Goal: Information Seeking & Learning: Learn about a topic

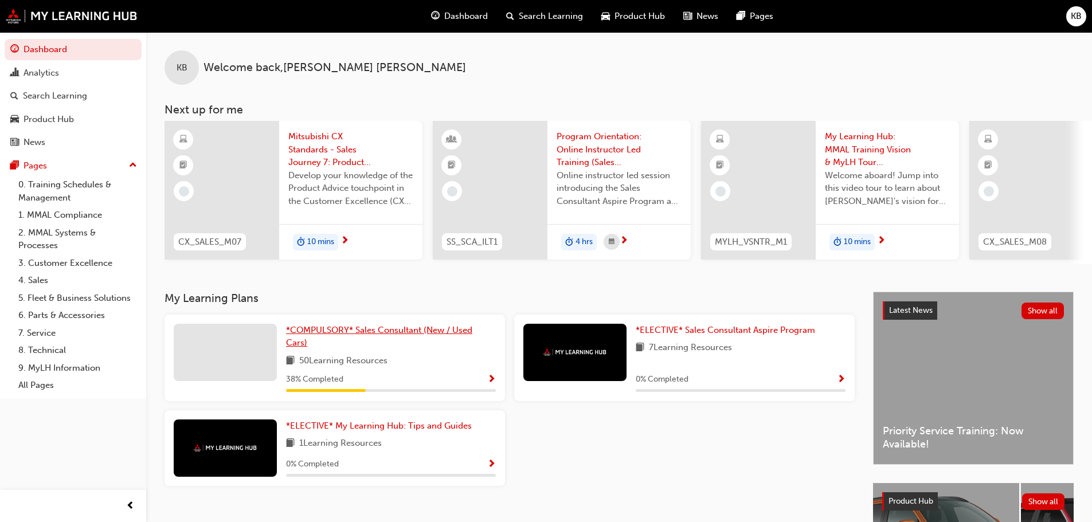
click at [372, 345] on link "*COMPULSORY* Sales Consultant (New / Used Cars)" at bounding box center [391, 337] width 210 height 26
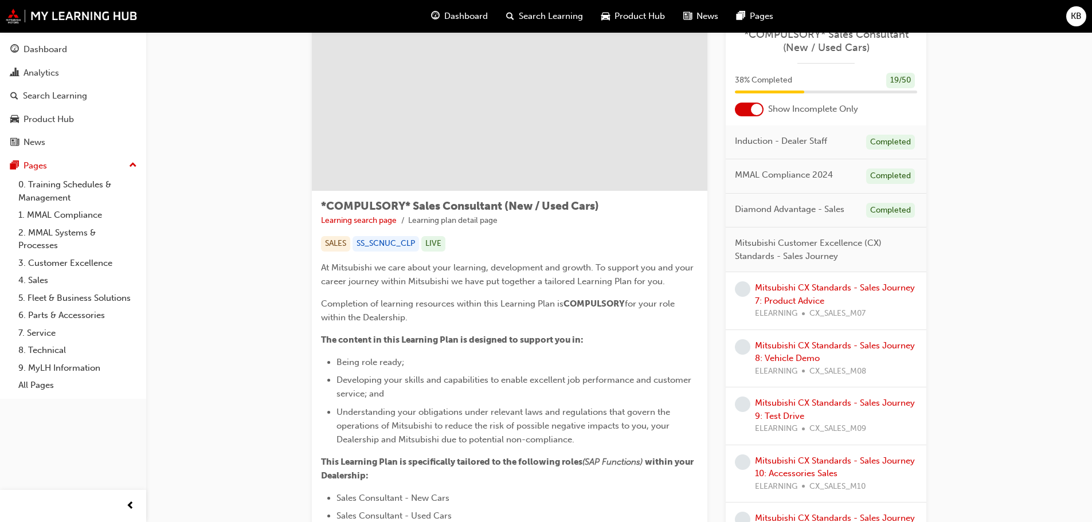
scroll to position [40, 0]
click at [823, 294] on div "Mitsubishi CX Standards - Sales Journey 7: Product Advice ELEARNING CX_SALES_M07" at bounding box center [836, 301] width 162 height 39
click at [805, 292] on link "Mitsubishi CX Standards - Sales Journey 7: Product Advice" at bounding box center [835, 295] width 160 height 24
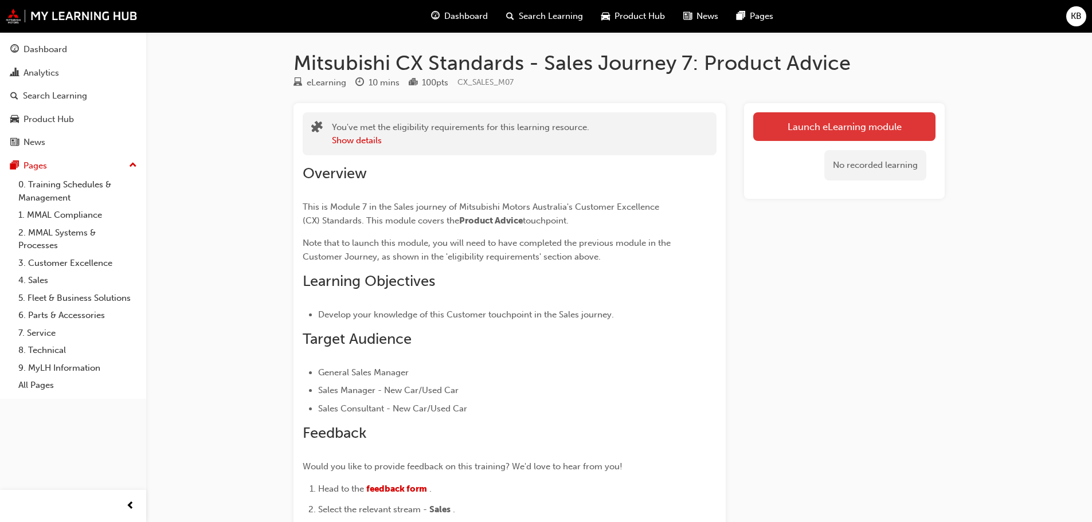
click at [799, 122] on link "Launch eLearning module" at bounding box center [844, 126] width 182 height 29
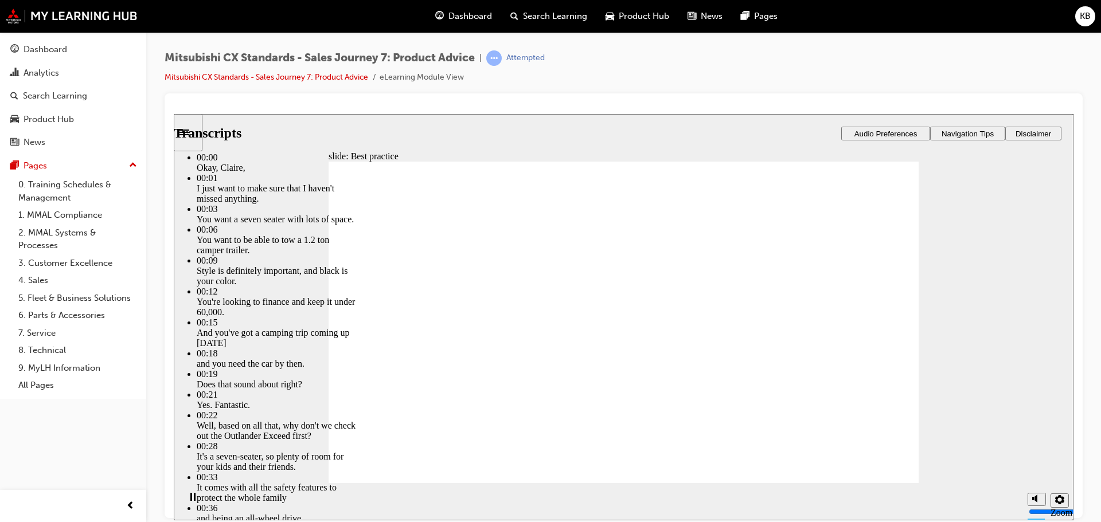
type input "3"
type input "6"
type input "3"
type input "6"
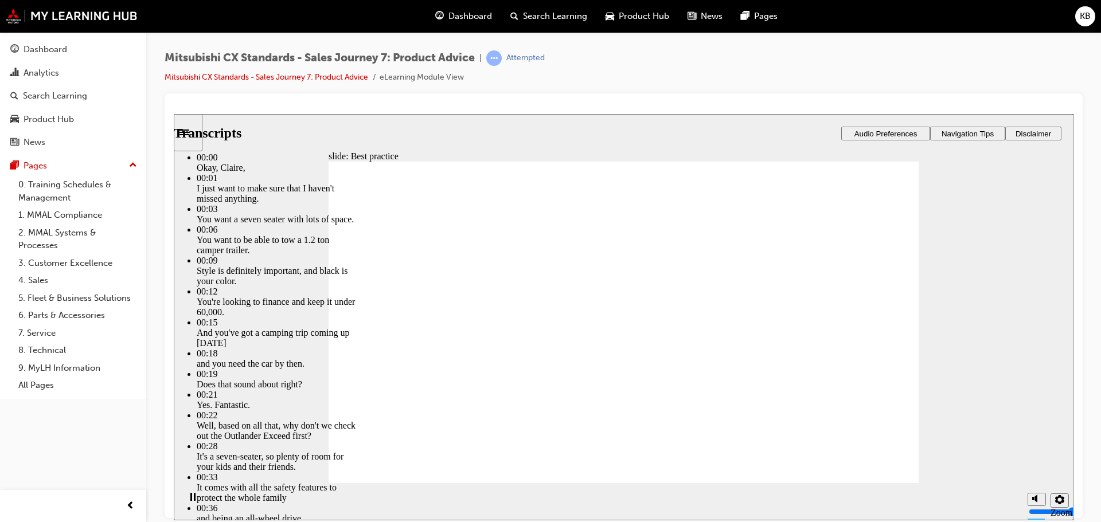
type input "3"
type input "6"
type input "4"
type input "6"
type input "4"
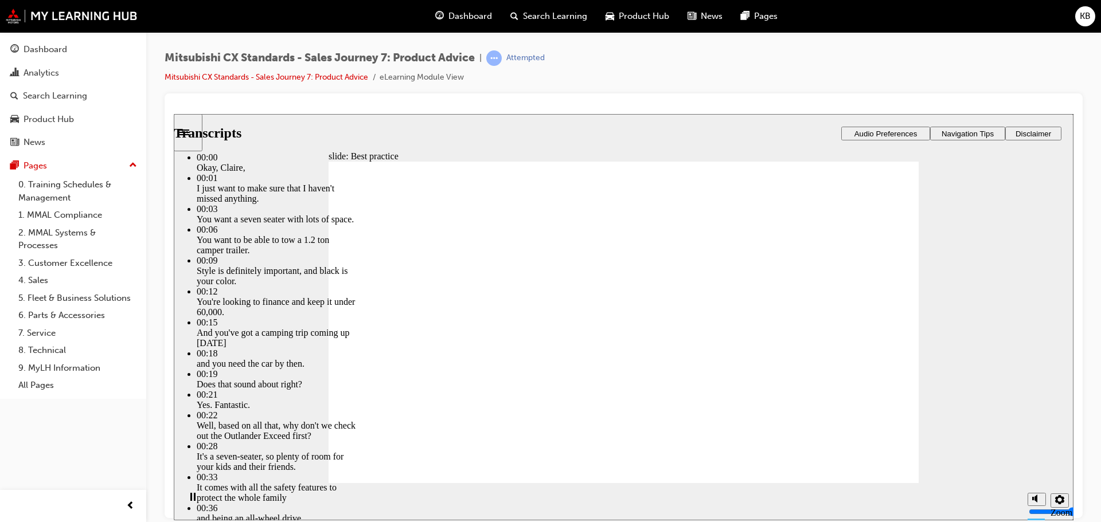
type input "6"
type input "4"
type input "6"
type input "4"
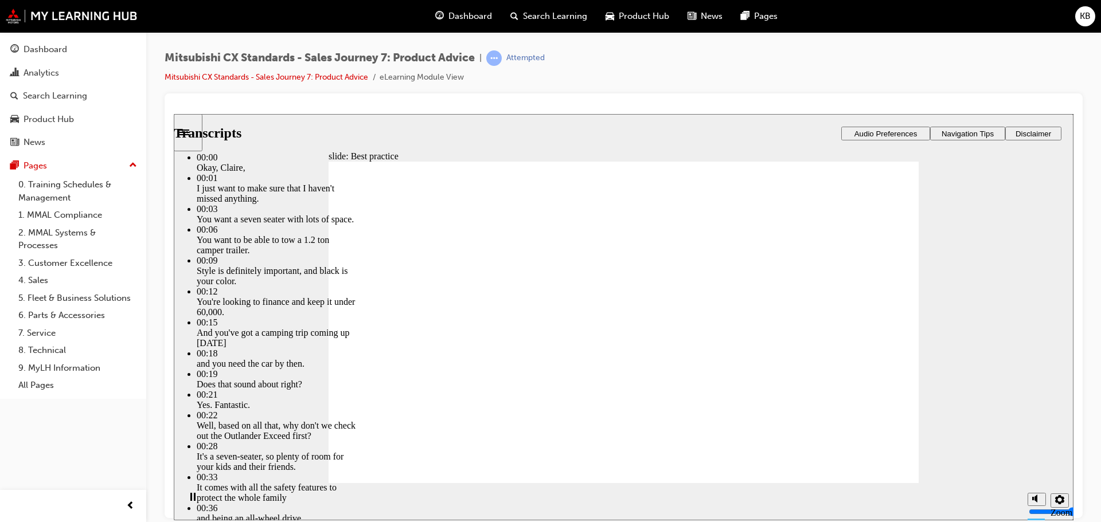
type input "6"
type input "4"
type input "6"
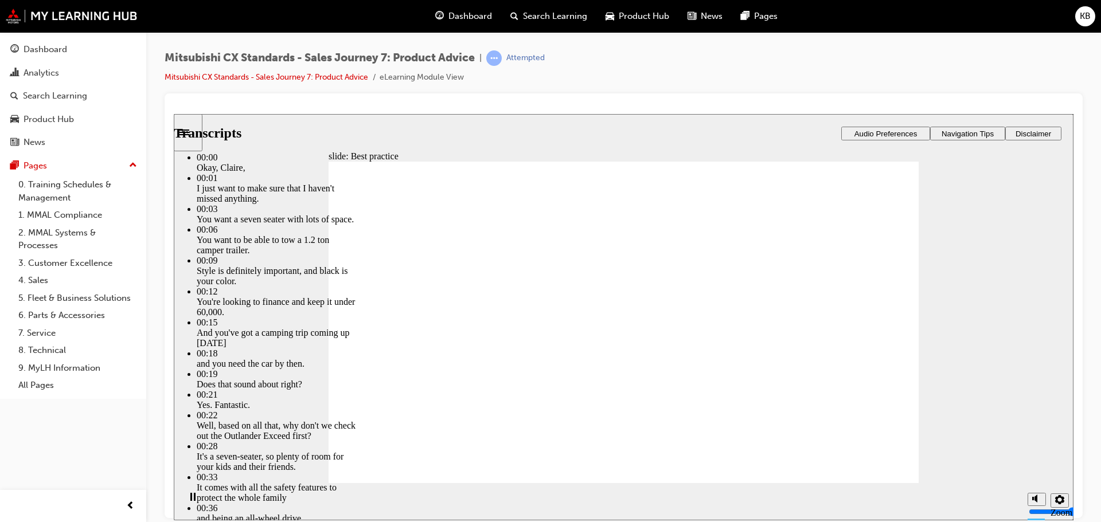
type input "4"
type input "6"
type input "5"
type input "4"
type input "5"
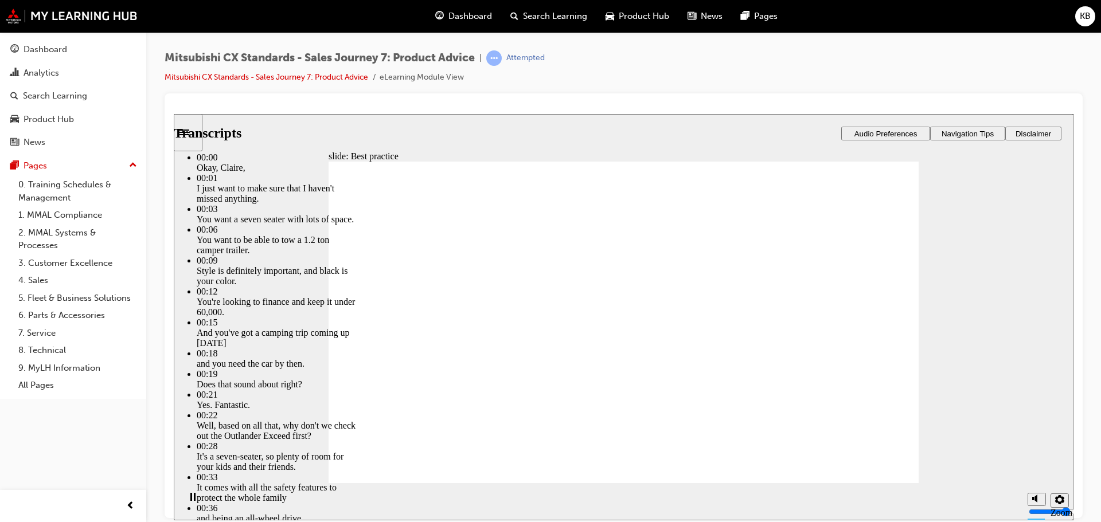
type input "5"
type input "4"
type input "5"
type input "4"
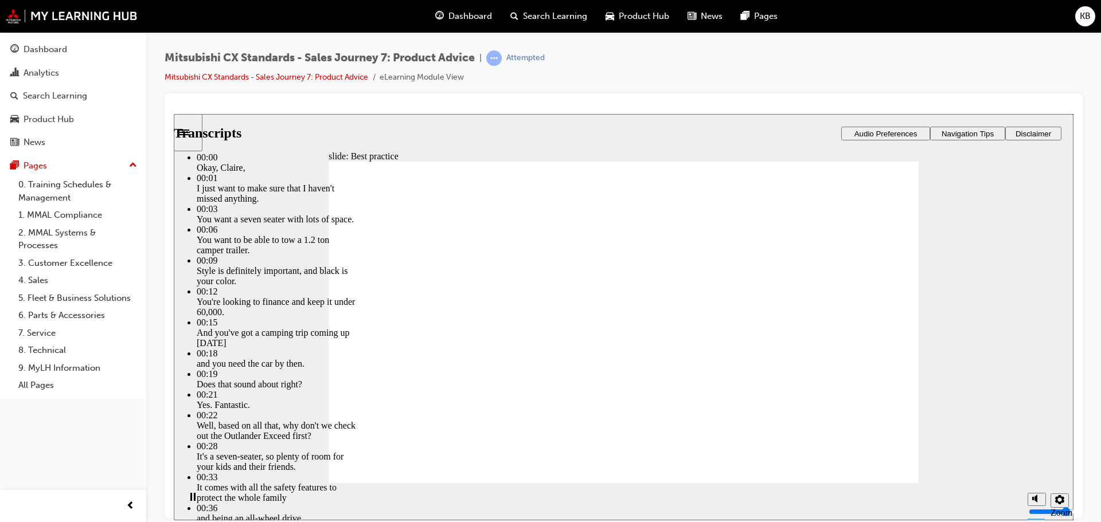
type input "5"
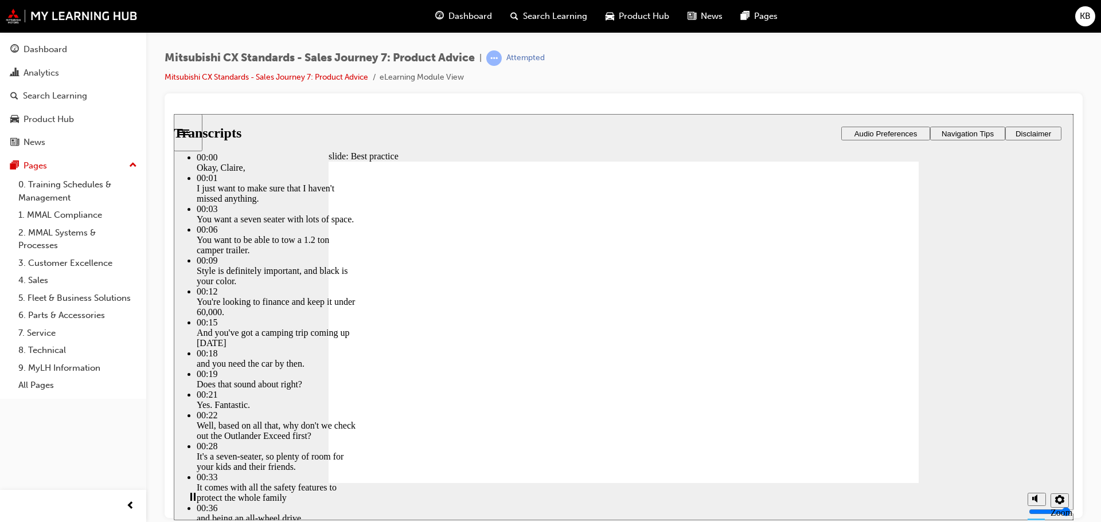
type input "5"
type input "6"
type input "5"
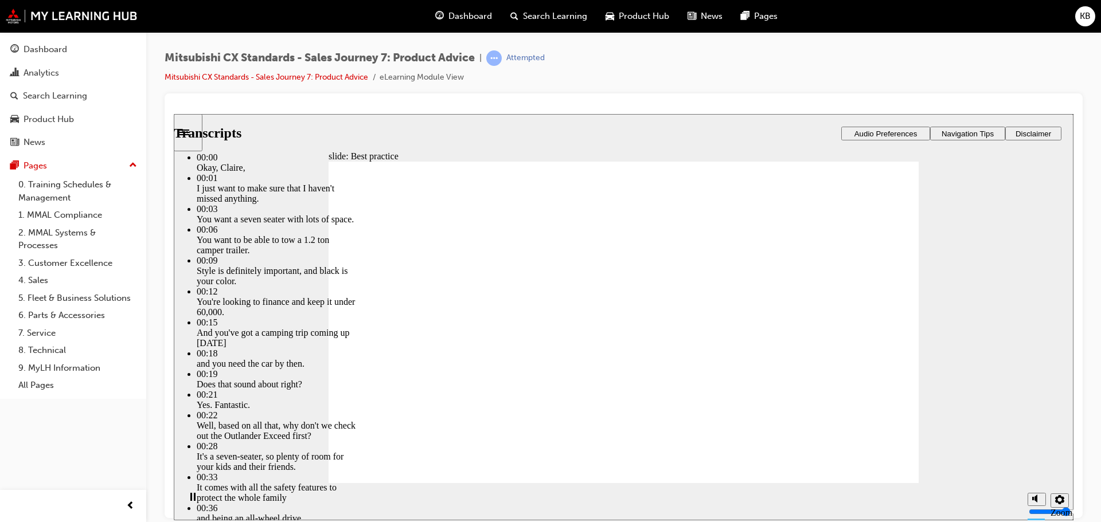
type input "6"
type input "5"
type input "4"
type input "6"
type input "4"
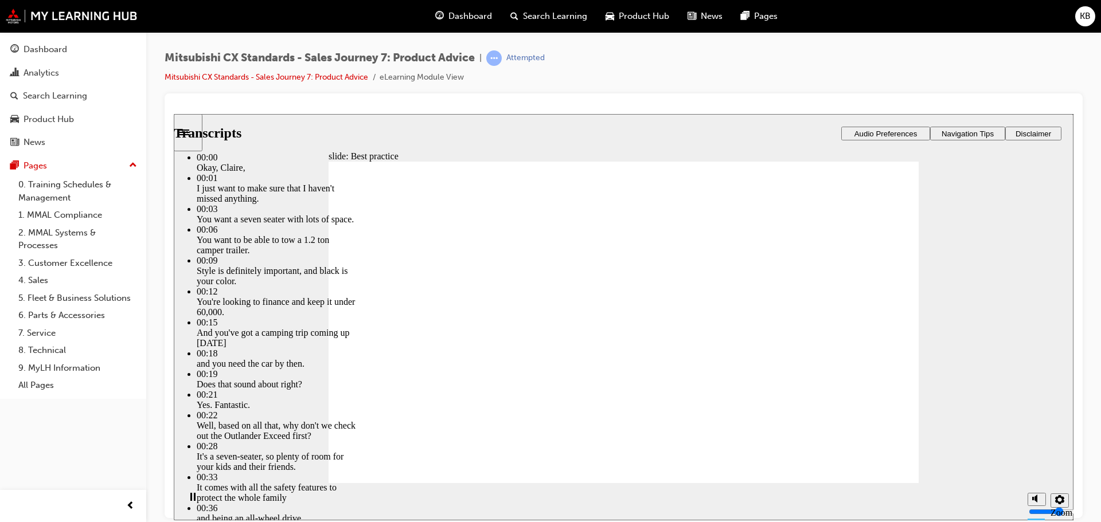
type input "6"
type input "4"
type input "6"
type input "4"
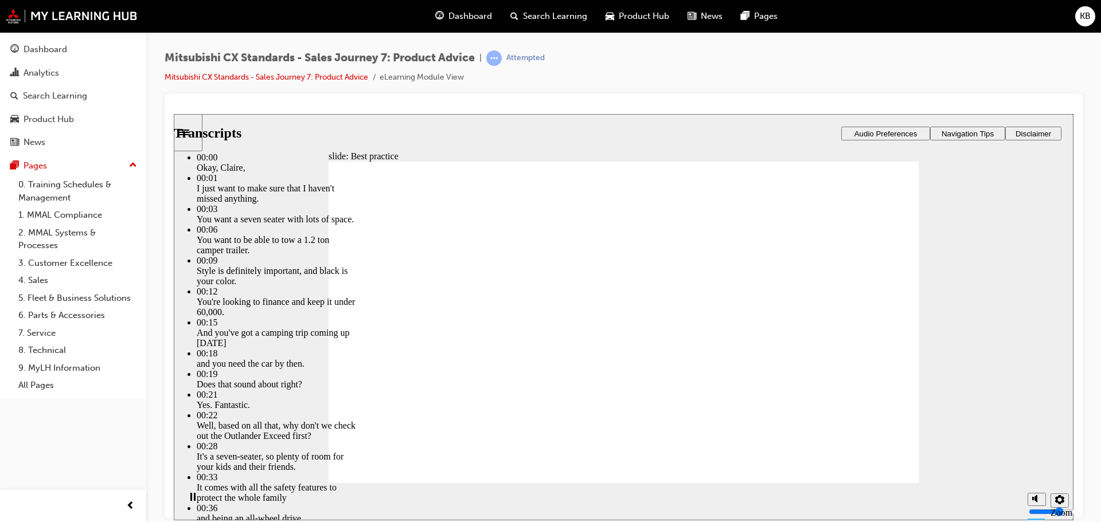
type input "4"
type input "6"
type input "4"
type input "6"
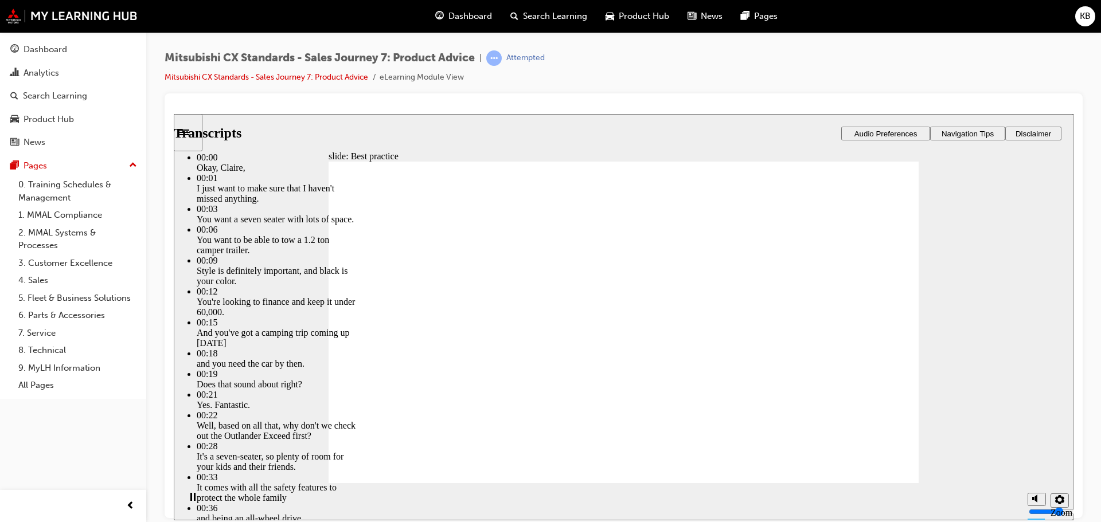
type input "4"
type input "7"
type input "4"
type input "7"
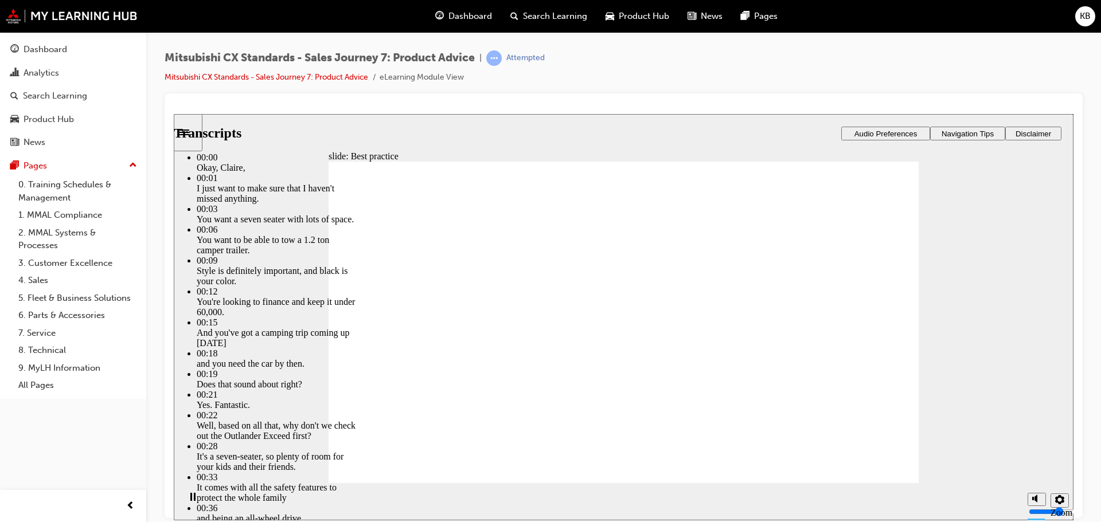
type input "4"
type input "7"
type input "4"
type input "7"
type input "4"
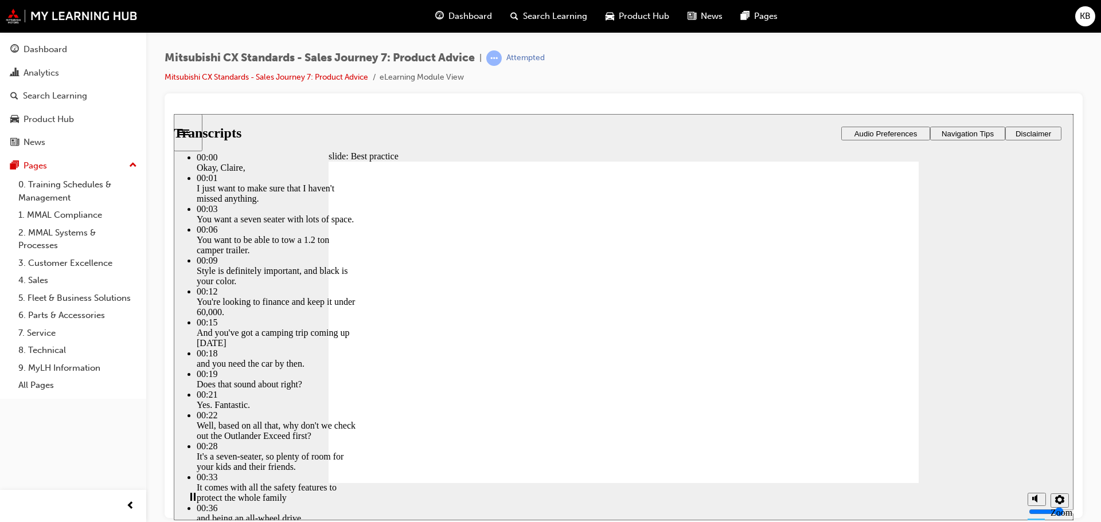
type input "8"
type input "4"
type input "8"
type input "4"
type input "8"
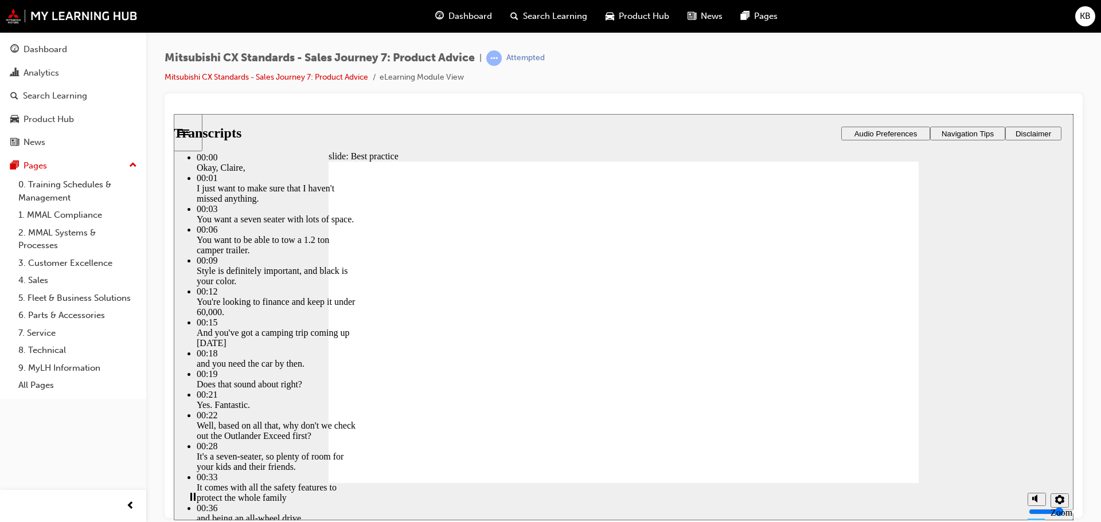
type input "4"
type input "8"
type input "4"
type input "9"
type input "4"
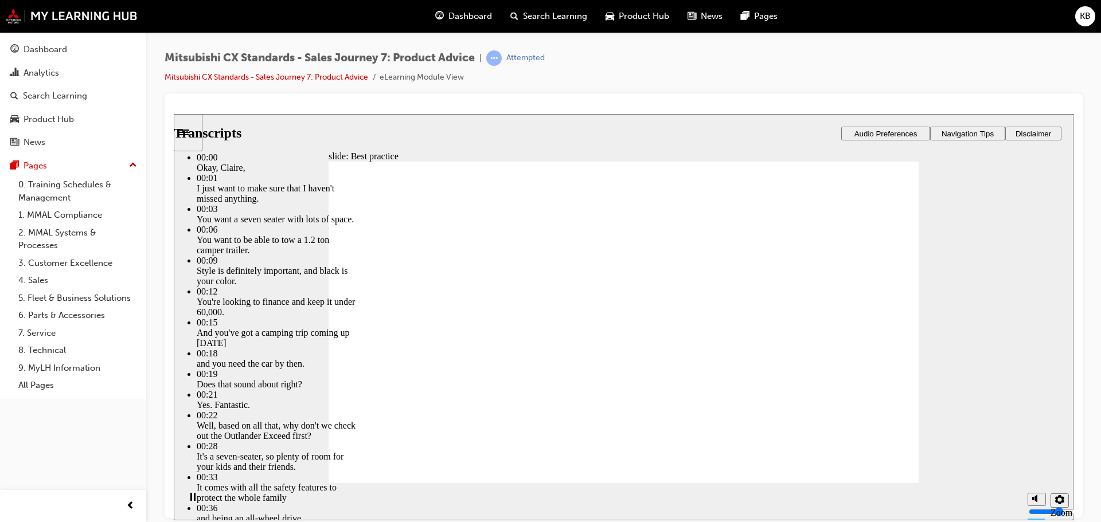
type input "9"
type input "4"
type input "9"
type input "4"
type input "10"
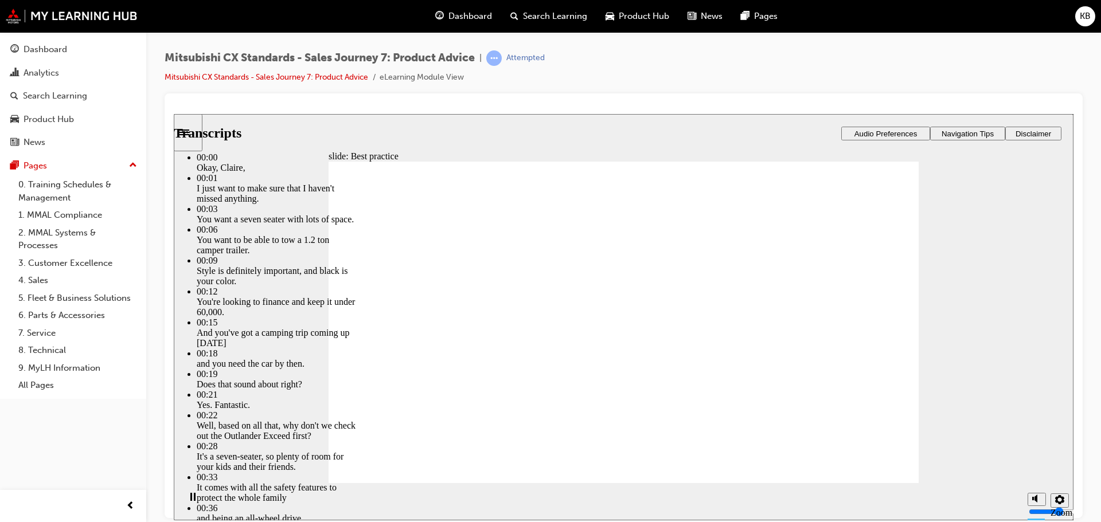
type input "4"
type input "10"
type input "4"
type input "10"
type input "4"
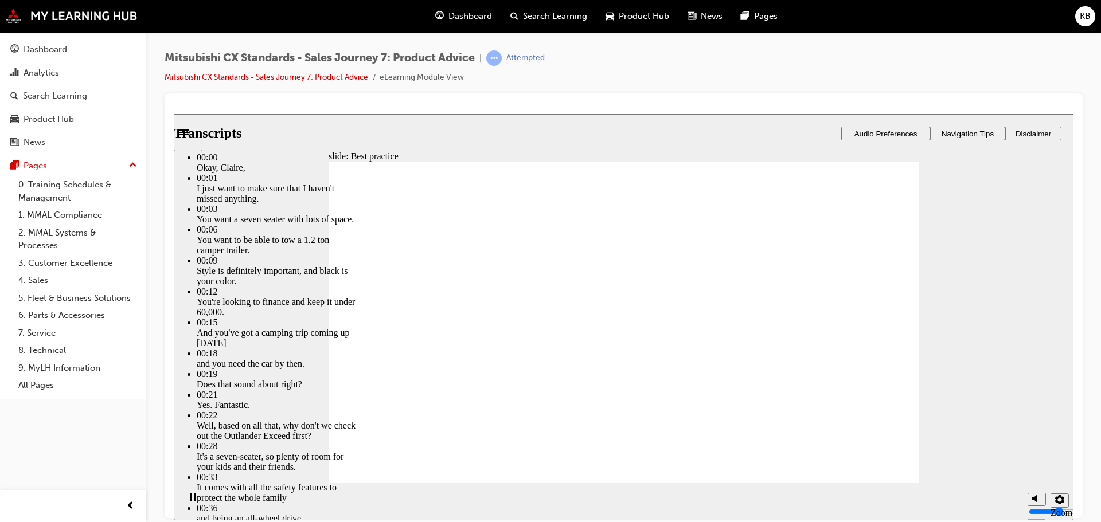
type input "10"
type input "4"
type input "10"
type input "4"
type input "11"
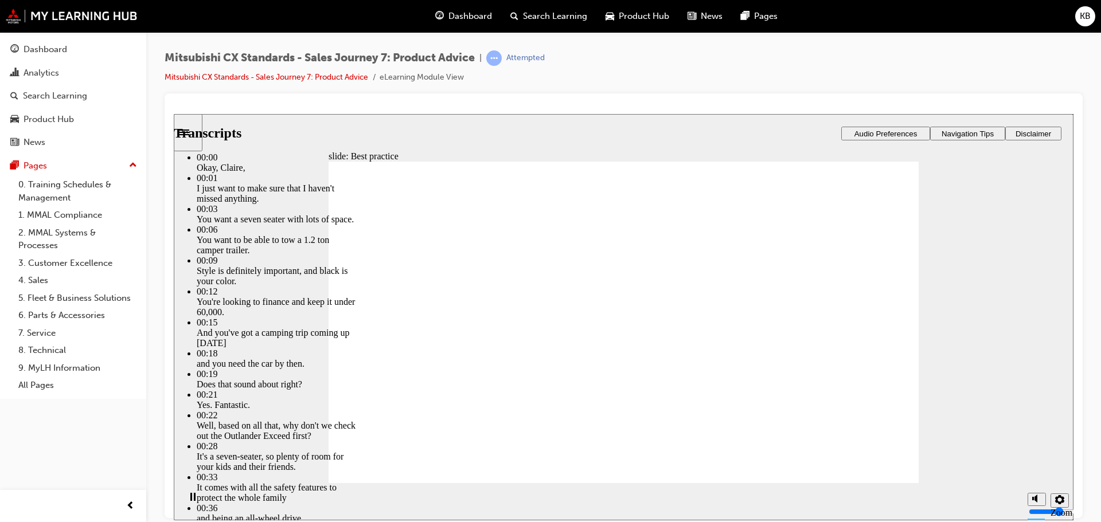
type input "4"
type input "11"
type input "4"
type input "11"
type input "4"
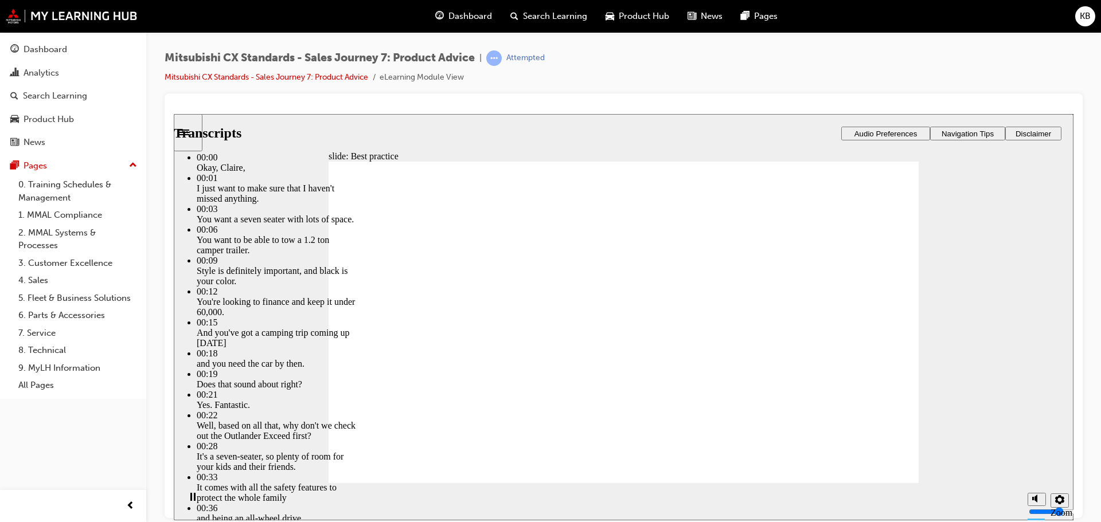
type input "11"
type input "4"
type input "12"
type input "4"
type input "12"
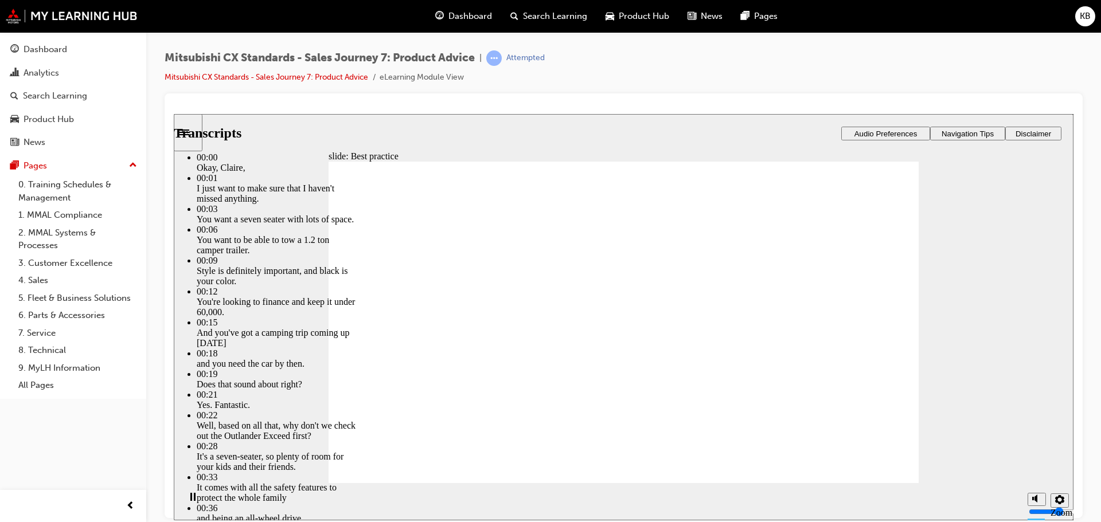
type input "4"
type input "12"
type input "4"
type input "12"
type input "4"
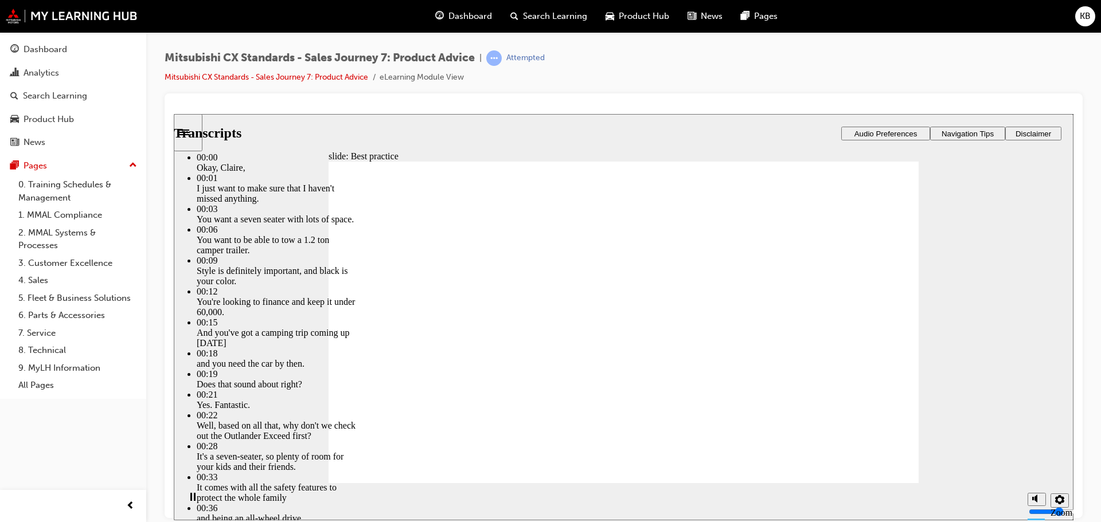
type input "13"
type input "4"
type input "13"
type input "4"
type input "13"
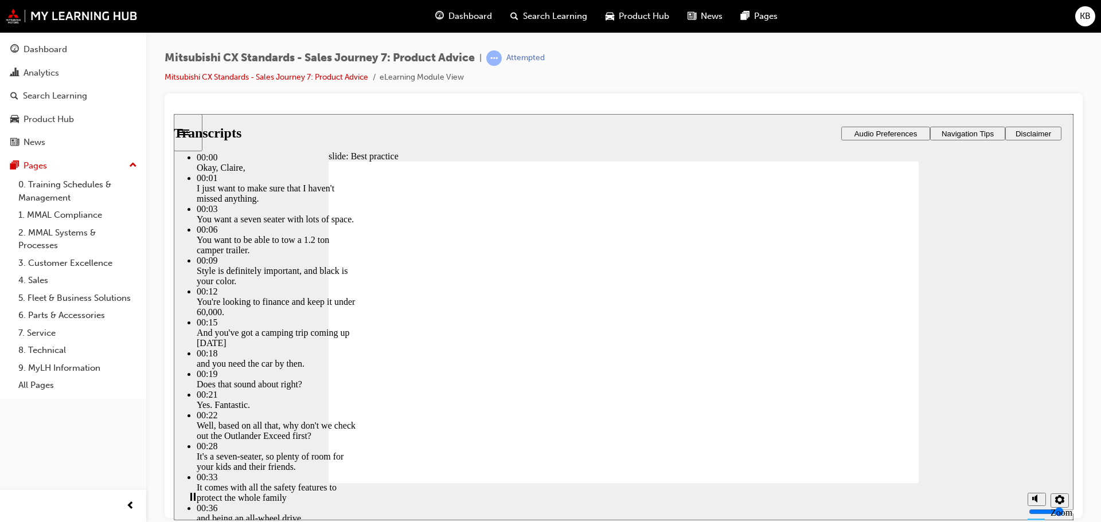
type input "4"
type input "13"
type input "4"
type input "14"
type input "4"
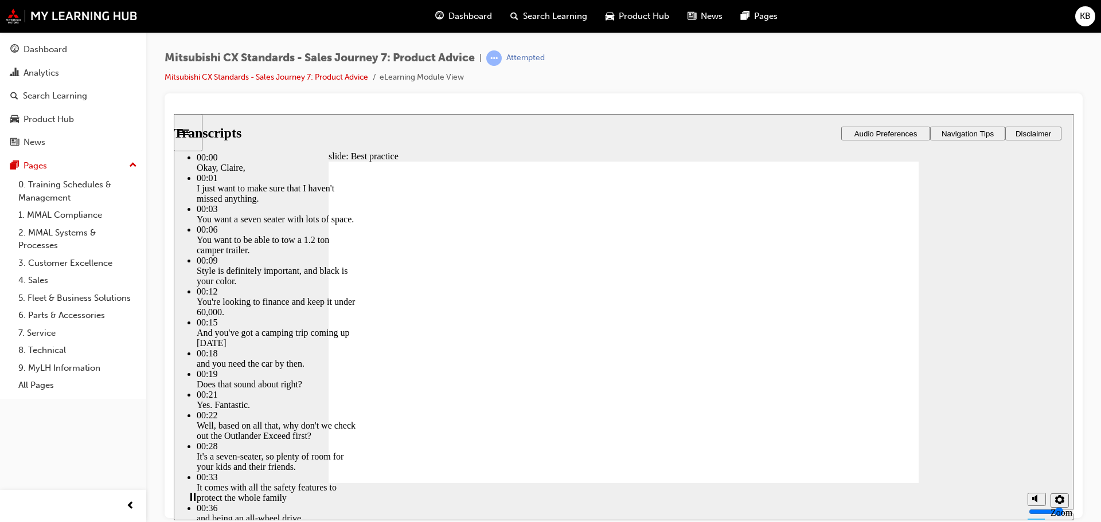
type input "14"
type input "4"
type input "14"
type input "4"
type input "15"
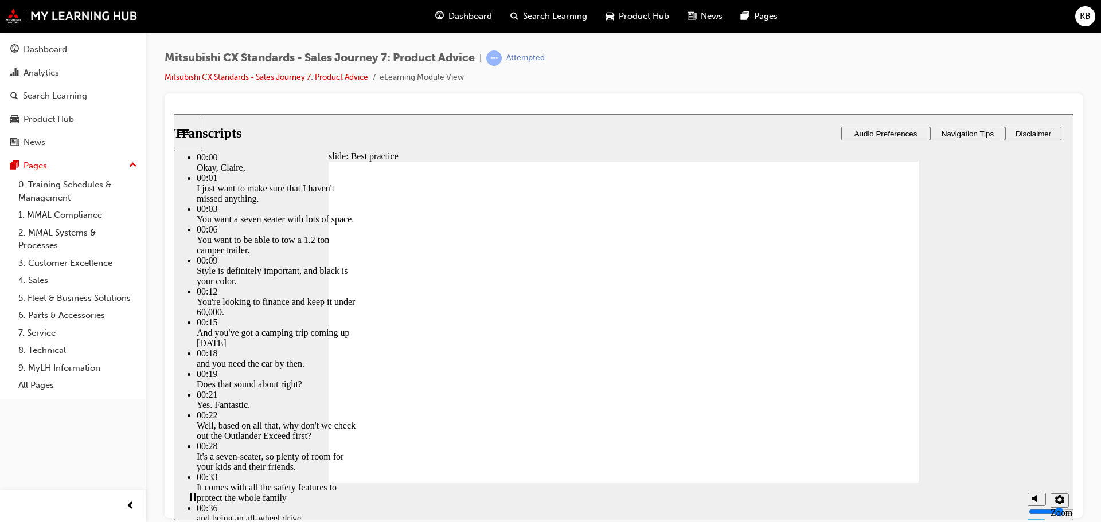
type input "4"
type input "15"
type input "4"
type input "15"
type input "4"
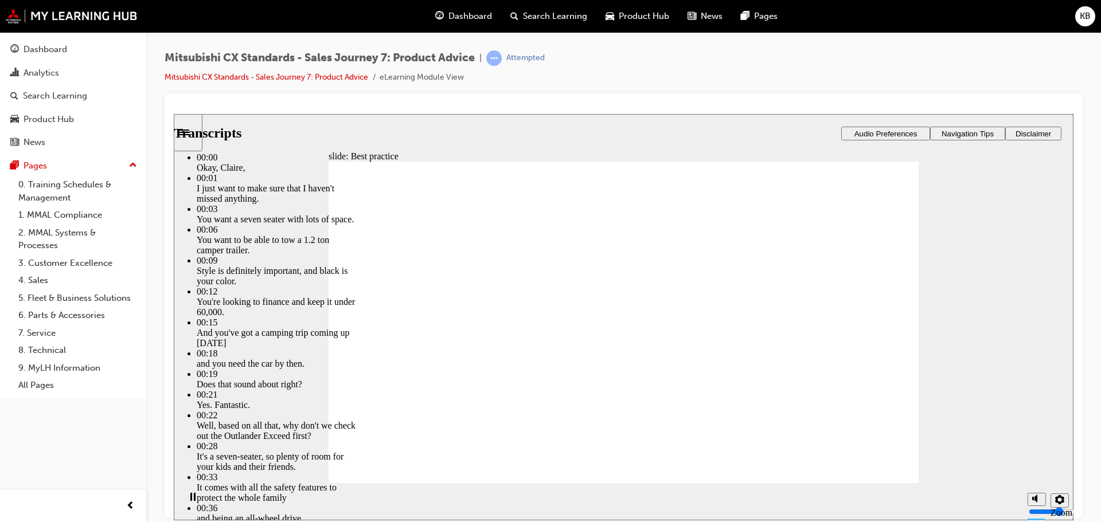
type input "15"
type input "4"
type input "16"
type input "4"
type input "16"
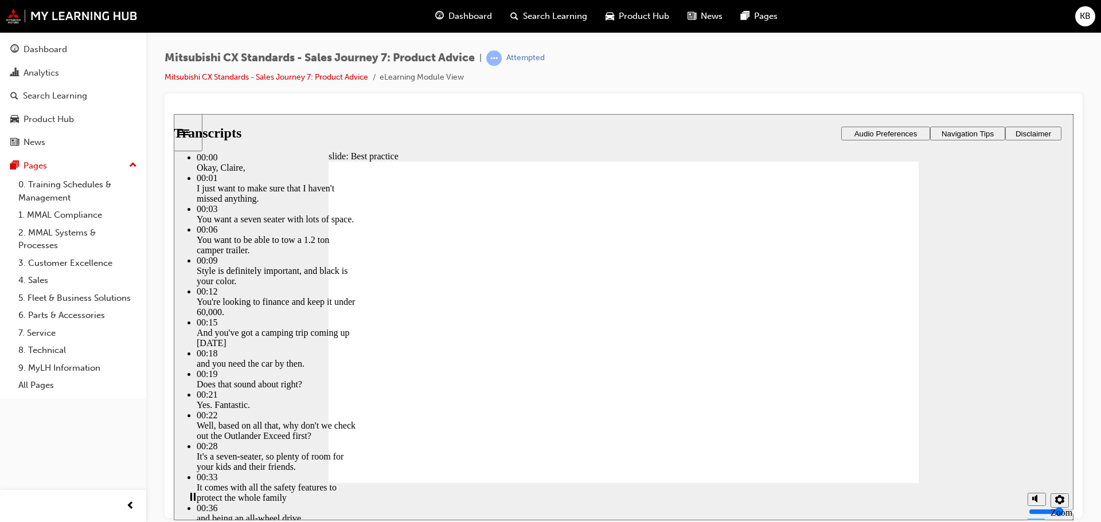
type input "4"
type input "16"
type input "4"
type input "16"
type input "4"
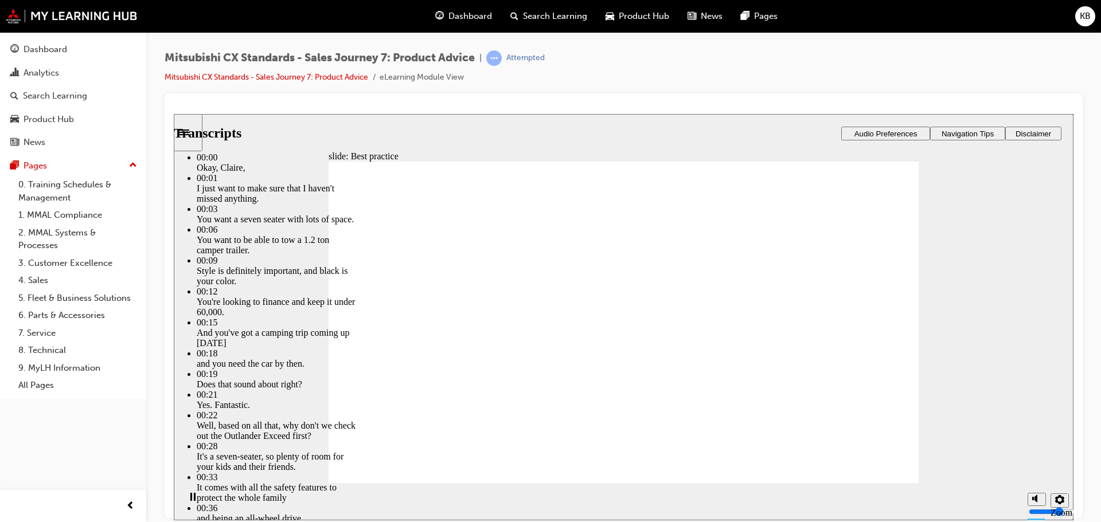
type input "17"
type input "4"
type input "17"
type input "4"
type input "17"
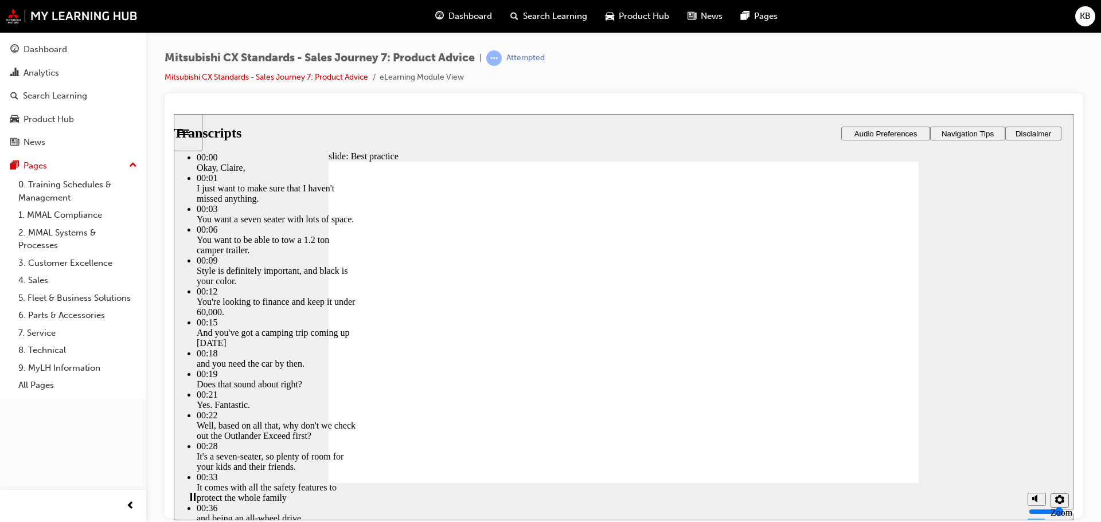
type input "4"
type input "17"
type input "4"
type input "18"
type input "4"
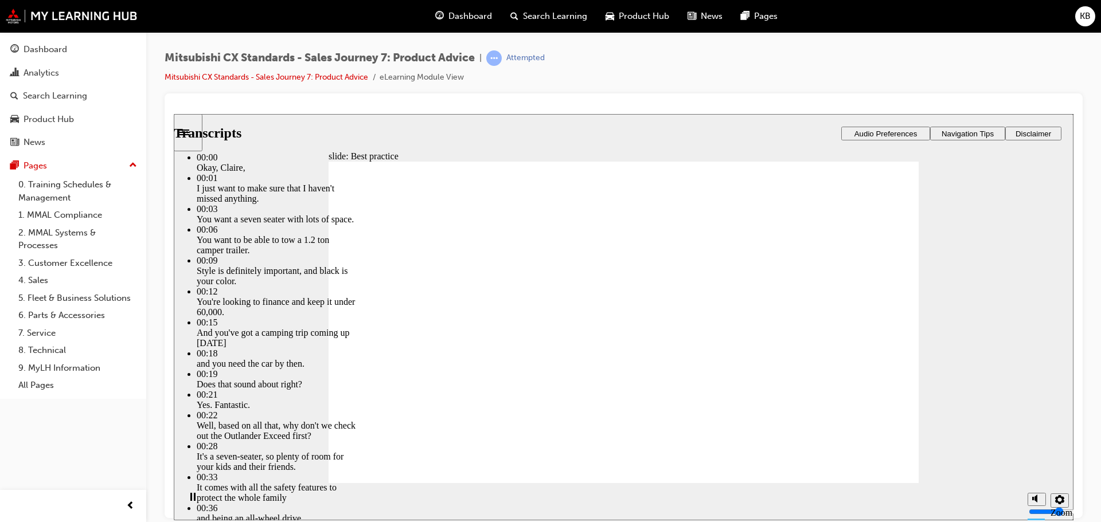
type input "18"
type input "4"
type input "18"
type input "4"
type input "19"
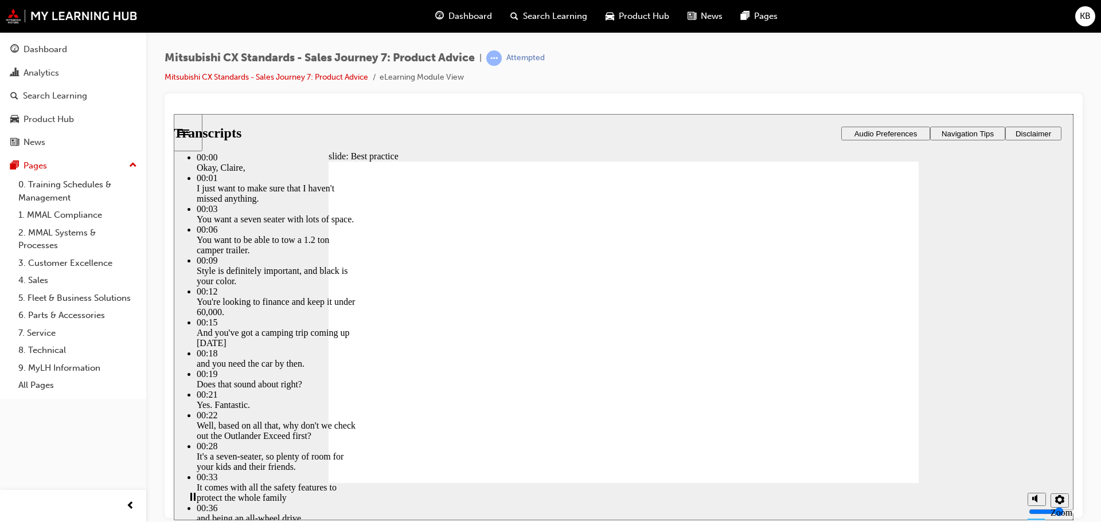
type input "4"
type input "19"
type input "4"
type input "19"
type input "4"
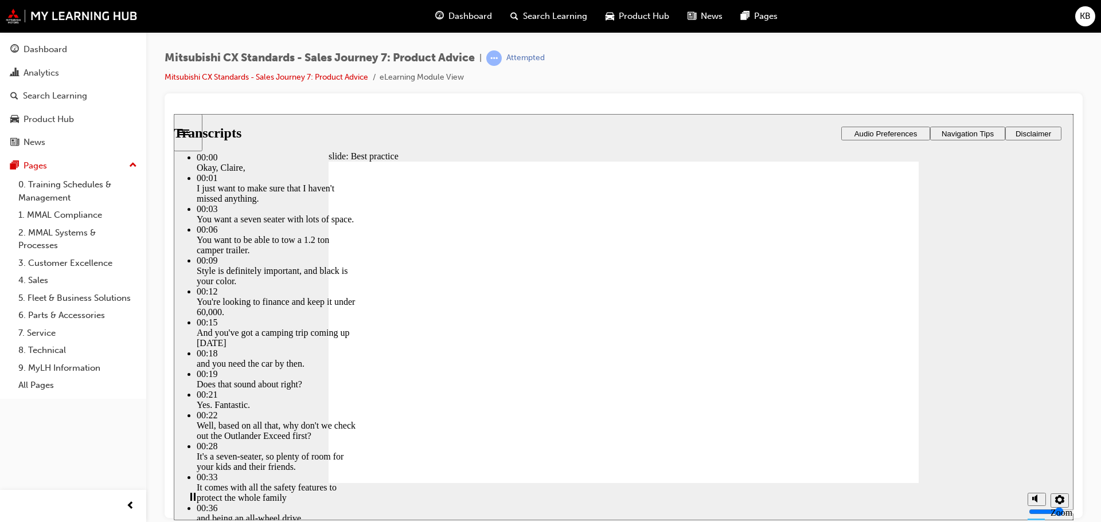
type input "19"
type input "4"
type input "20"
type input "4"
type input "20"
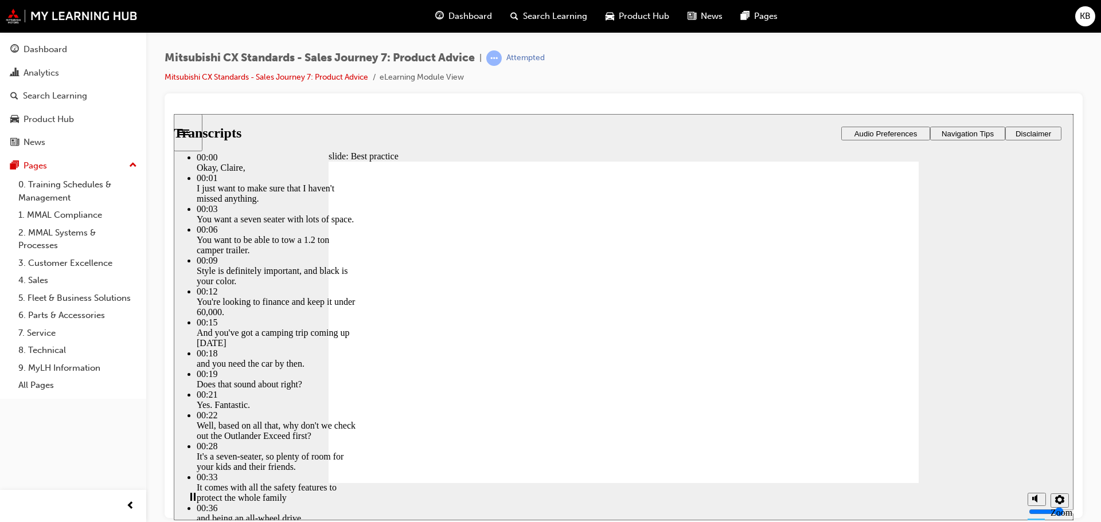
type input "4"
type input "20"
type input "4"
type input "20"
type input "4"
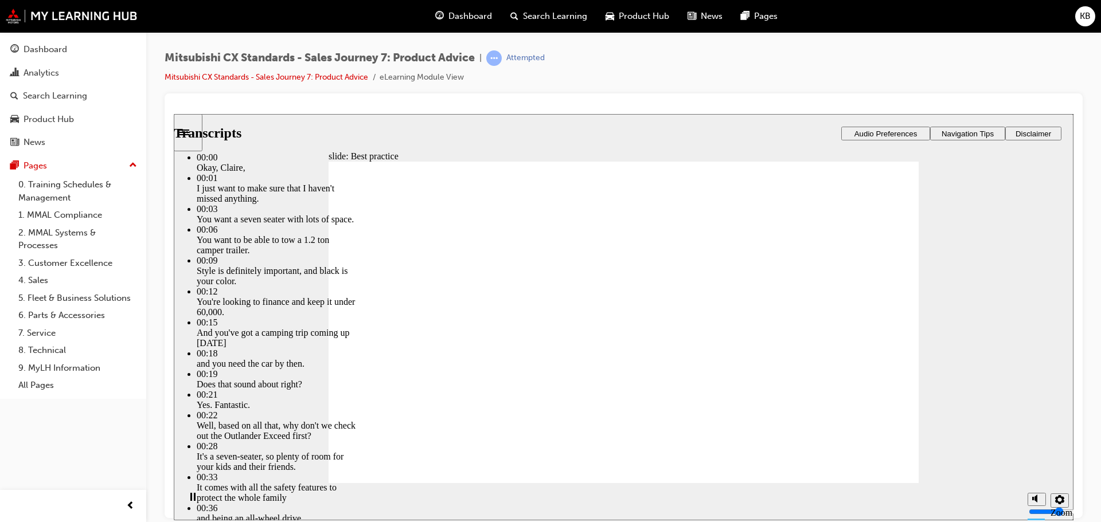
type input "21"
type input "4"
type input "21"
type input "4"
type input "21"
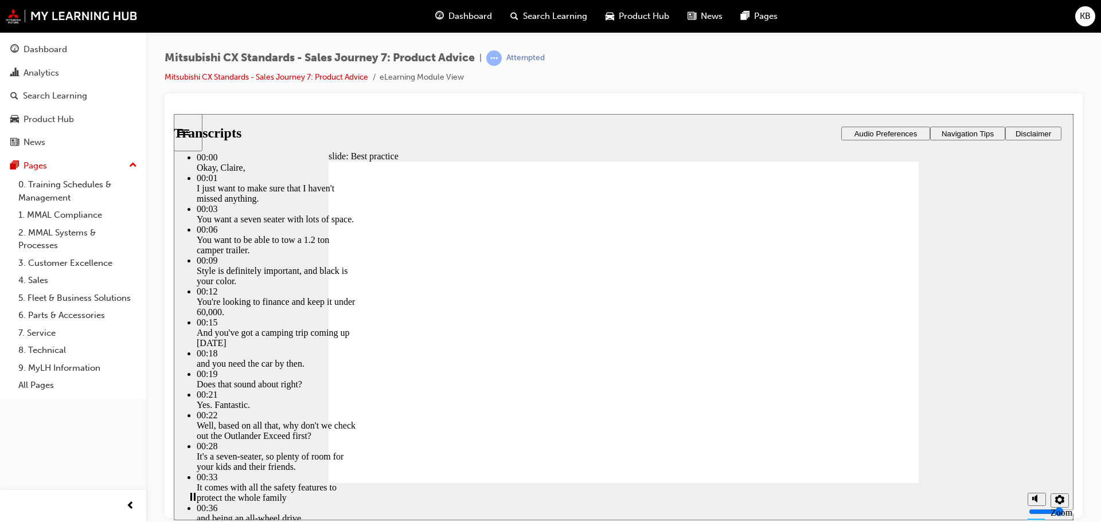
type input "4"
type input "21"
type input "4"
type input "22"
type input "4"
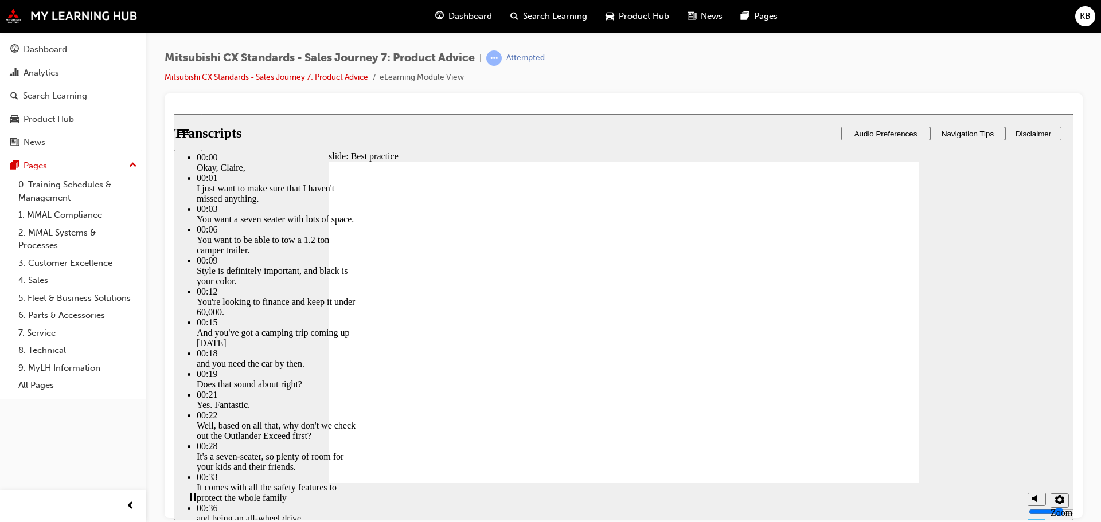
type input "22"
type input "4"
type input "22"
type input "4"
type input "23"
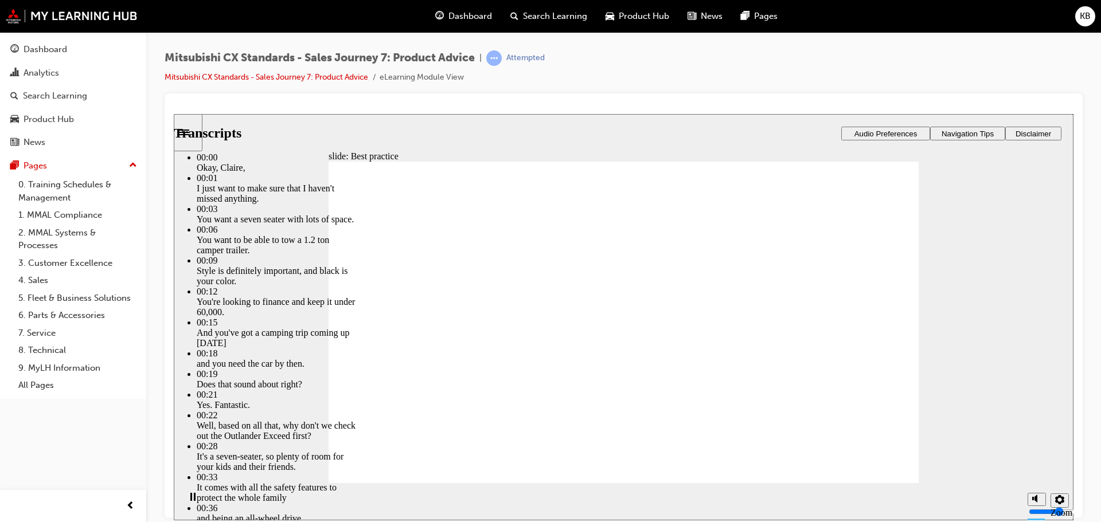
type input "4"
type input "23"
type input "4"
type input "23"
type input "4"
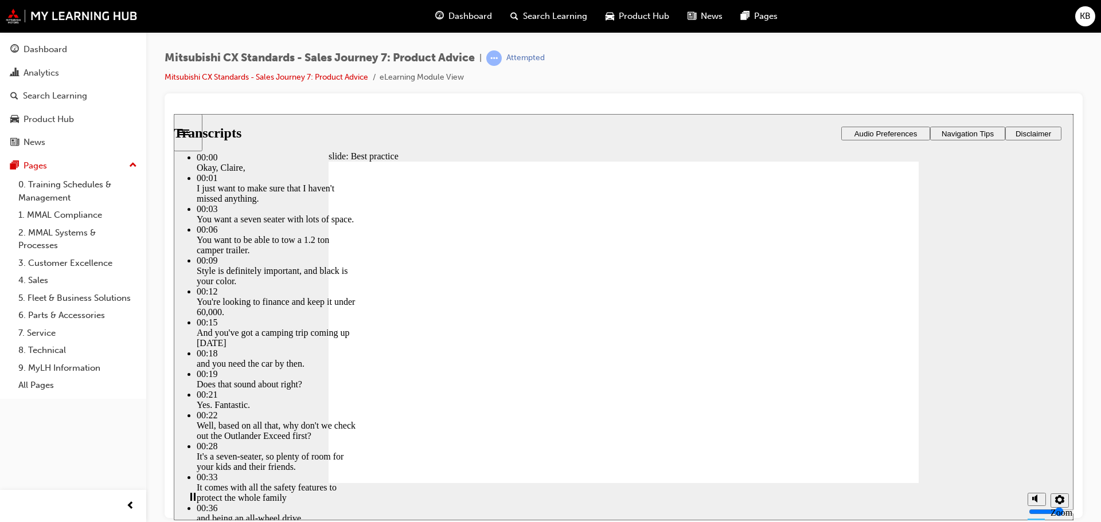
type input "23"
type input "4"
type input "24"
type input "4"
type input "24"
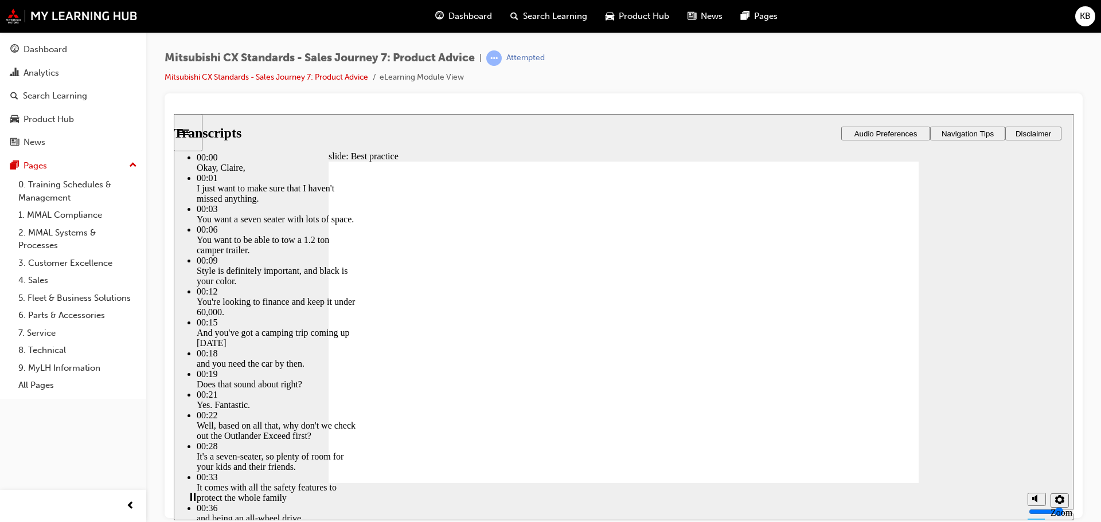
type input "4"
type input "24"
type input "4"
type input "24"
type input "4"
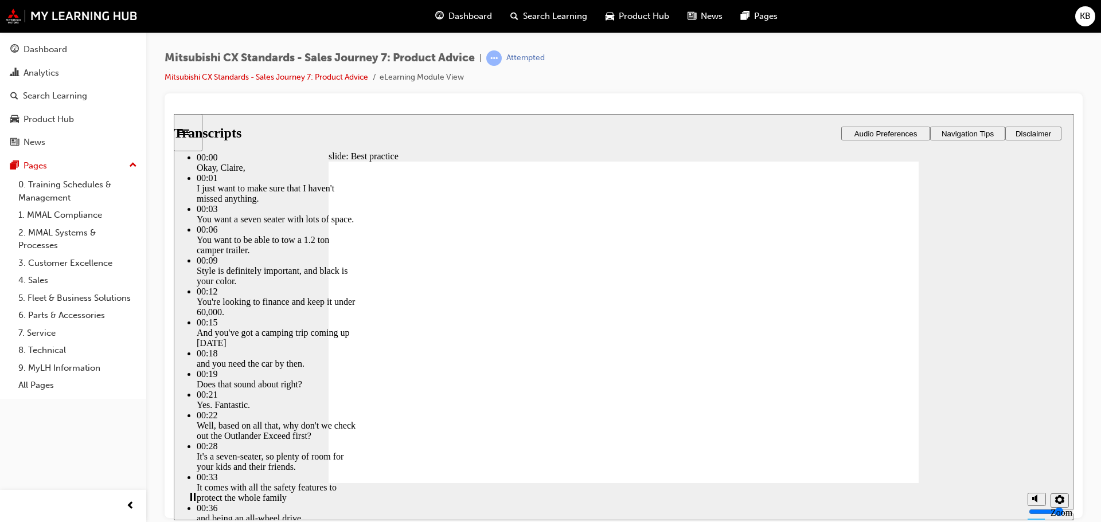
type input "25"
type input "4"
type input "25"
type input "4"
type input "25"
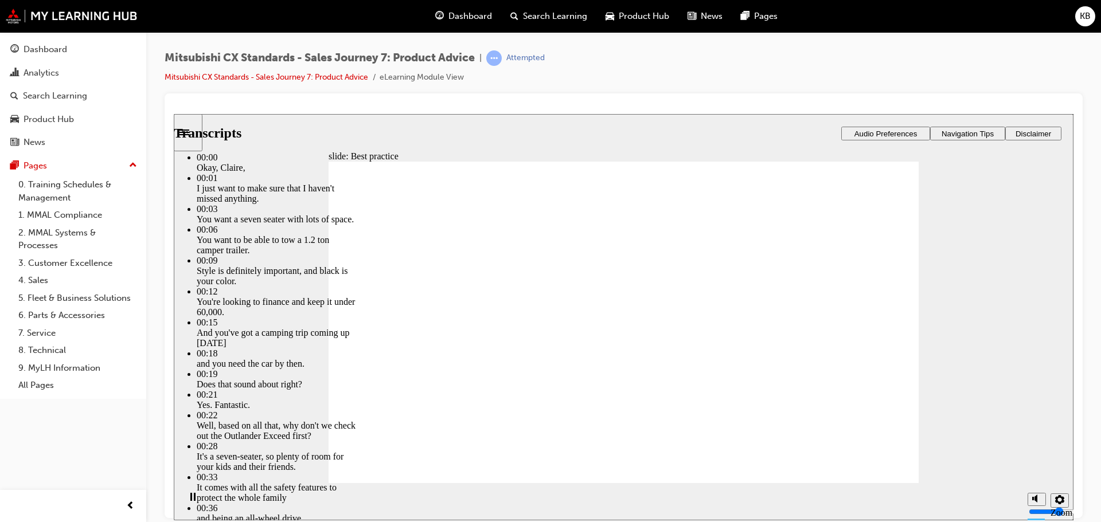
type input "4"
type input "25"
type input "4"
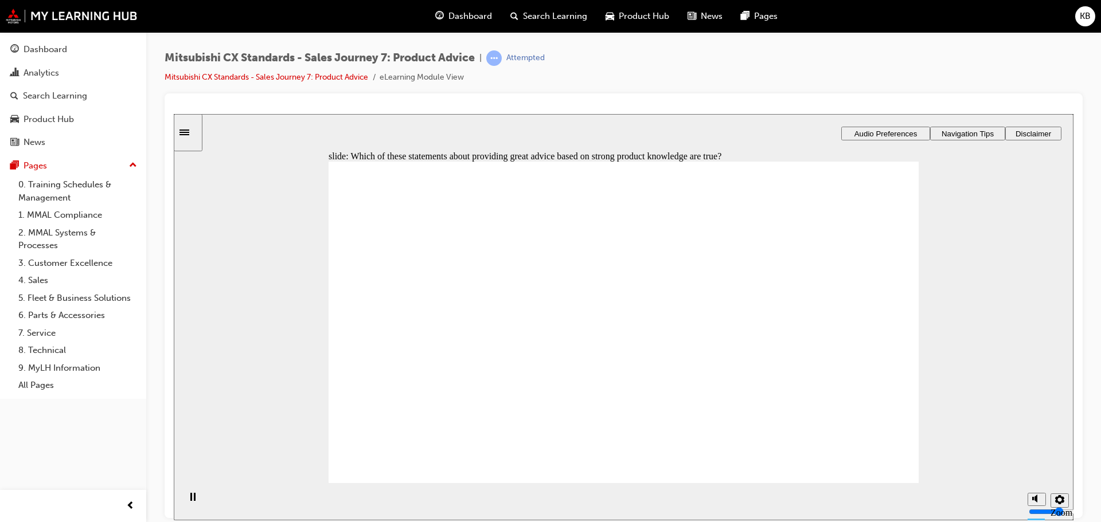
drag, startPoint x: 395, startPoint y: 366, endPoint x: 595, endPoint y: 343, distance: 200.9
drag, startPoint x: 420, startPoint y: 368, endPoint x: 581, endPoint y: 359, distance: 161.3
drag, startPoint x: 415, startPoint y: 366, endPoint x: 630, endPoint y: 357, distance: 215.2
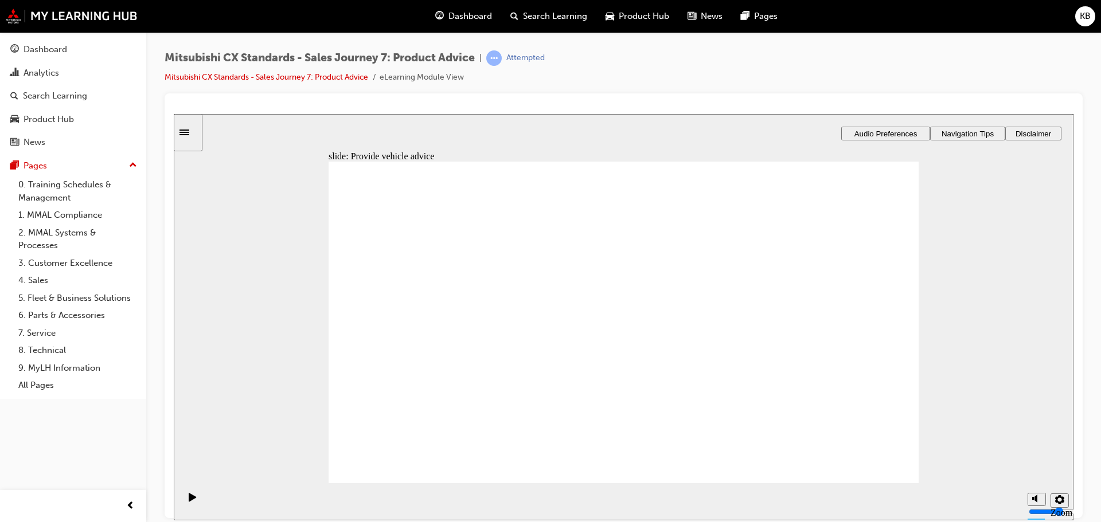
drag, startPoint x: 408, startPoint y: 369, endPoint x: 561, endPoint y: 371, distance: 153.1
drag, startPoint x: 410, startPoint y: 371, endPoint x: 780, endPoint y: 297, distance: 377.7
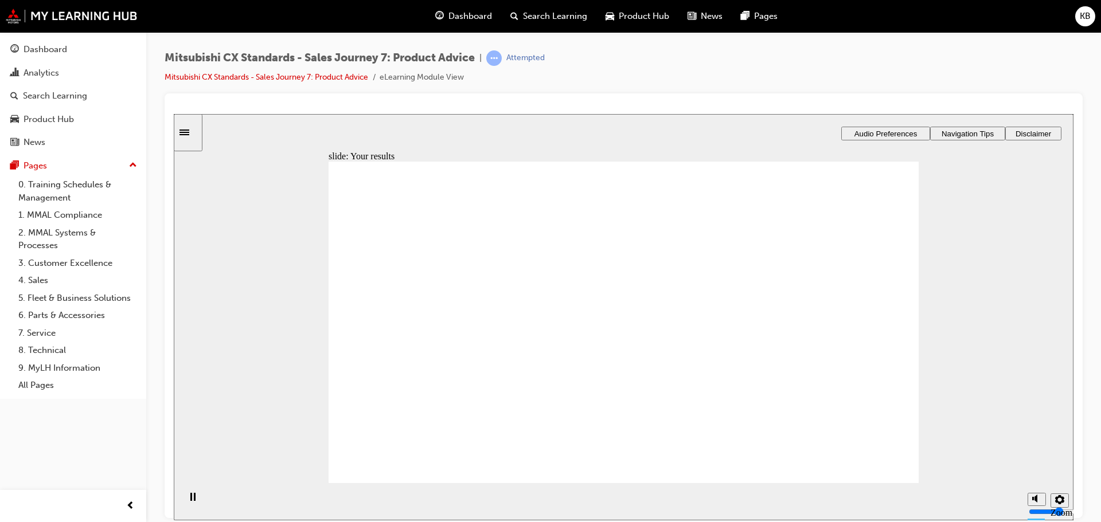
drag, startPoint x: 421, startPoint y: 362, endPoint x: 591, endPoint y: 299, distance: 180.8
drag, startPoint x: 445, startPoint y: 361, endPoint x: 782, endPoint y: 300, distance: 342.0
drag, startPoint x: 416, startPoint y: 354, endPoint x: 623, endPoint y: 325, distance: 208.4
drag, startPoint x: 436, startPoint y: 358, endPoint x: 598, endPoint y: 350, distance: 162.5
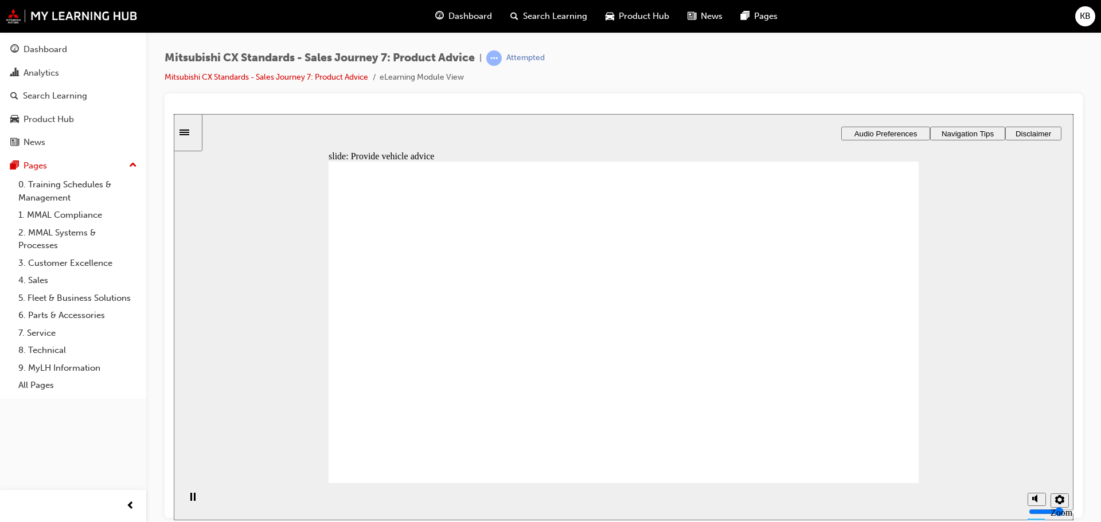
drag, startPoint x: 451, startPoint y: 364, endPoint x: 785, endPoint y: 337, distance: 335.3
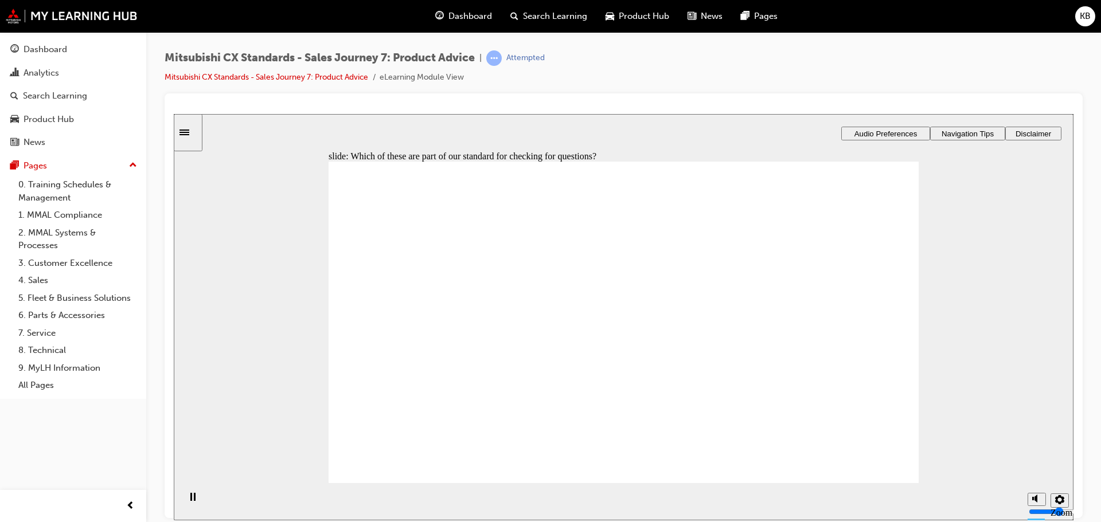
drag, startPoint x: 369, startPoint y: 353, endPoint x: 617, endPoint y: 408, distance: 254.4
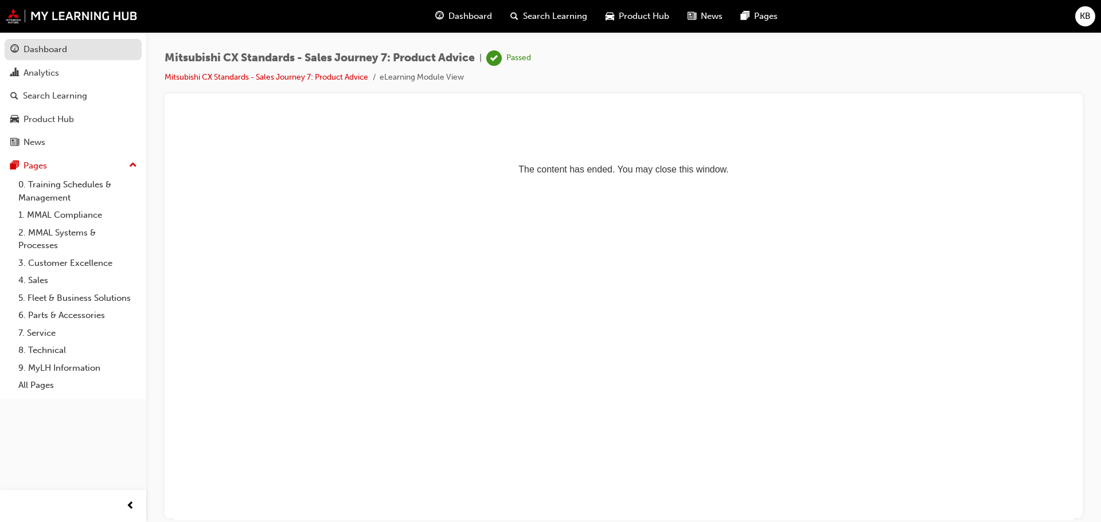
click at [61, 46] on div "Dashboard" at bounding box center [46, 49] width 44 height 13
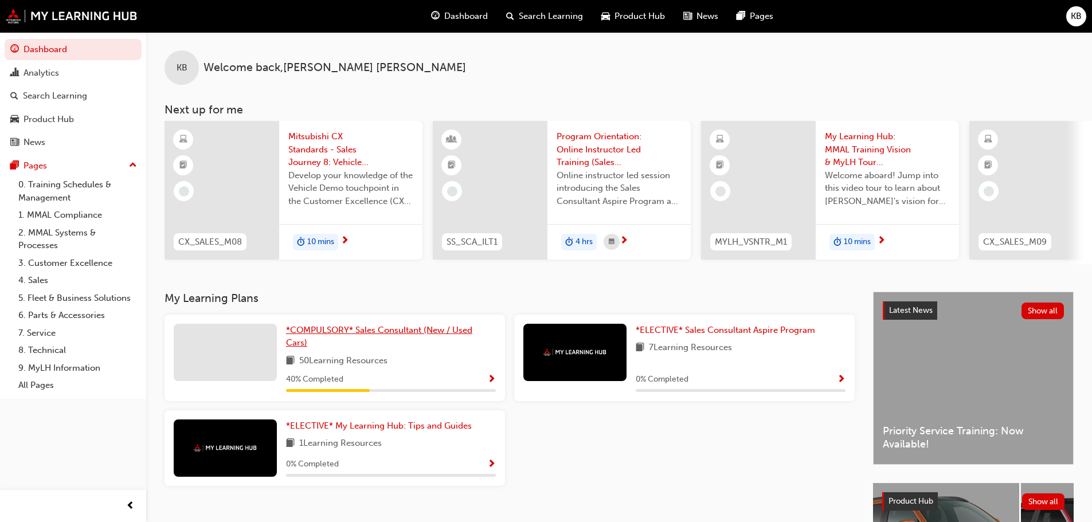
click at [329, 329] on link "*COMPULSORY* Sales Consultant (New / Used Cars)" at bounding box center [391, 337] width 210 height 26
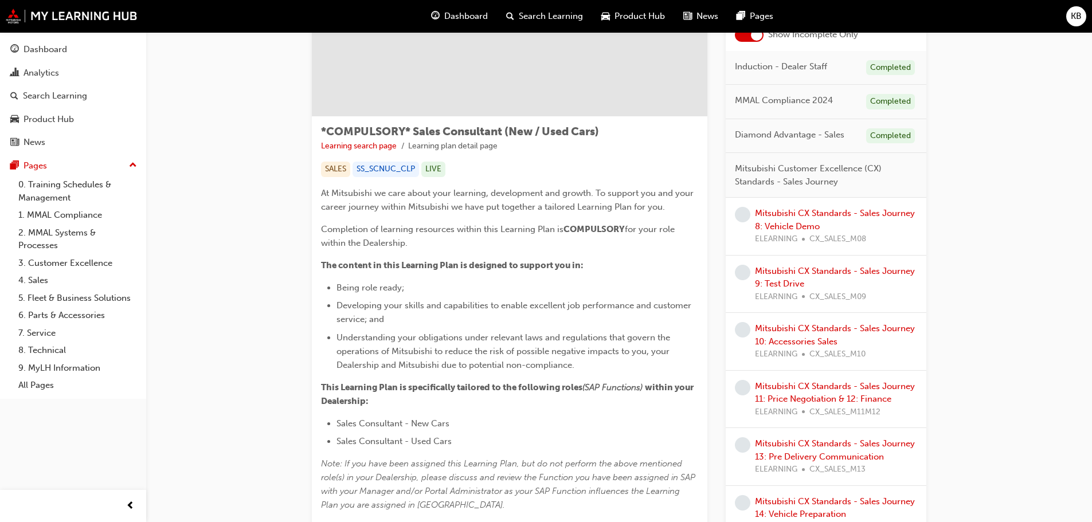
scroll to position [115, 0]
click at [804, 224] on link "Mitsubishi CX Standards - Sales Journey 8: Vehicle Demo" at bounding box center [835, 221] width 160 height 24
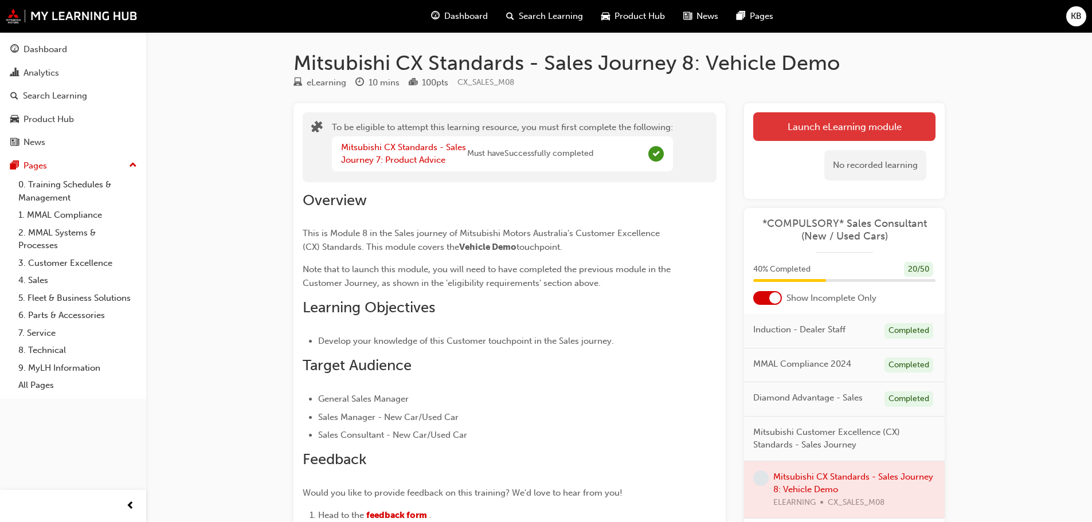
click at [818, 125] on button "Launch eLearning module" at bounding box center [844, 126] width 182 height 29
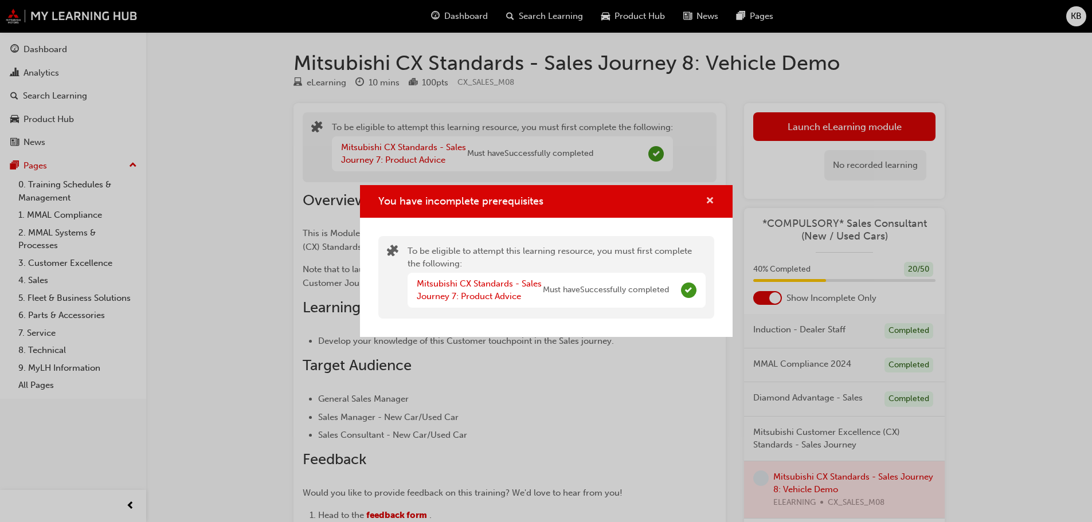
click at [713, 197] on span "cross-icon" at bounding box center [710, 202] width 9 height 10
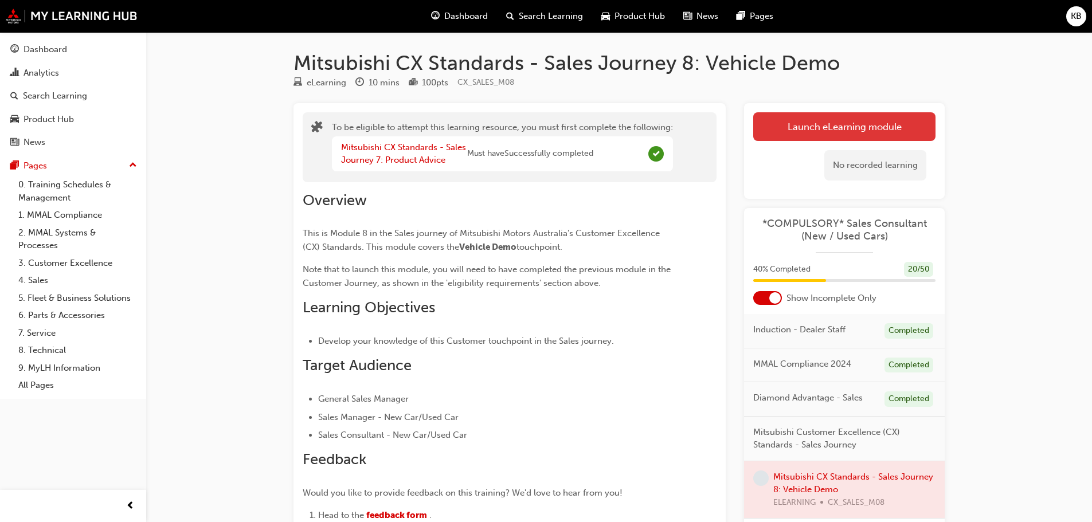
click at [806, 127] on button "Launch eLearning module" at bounding box center [844, 126] width 182 height 29
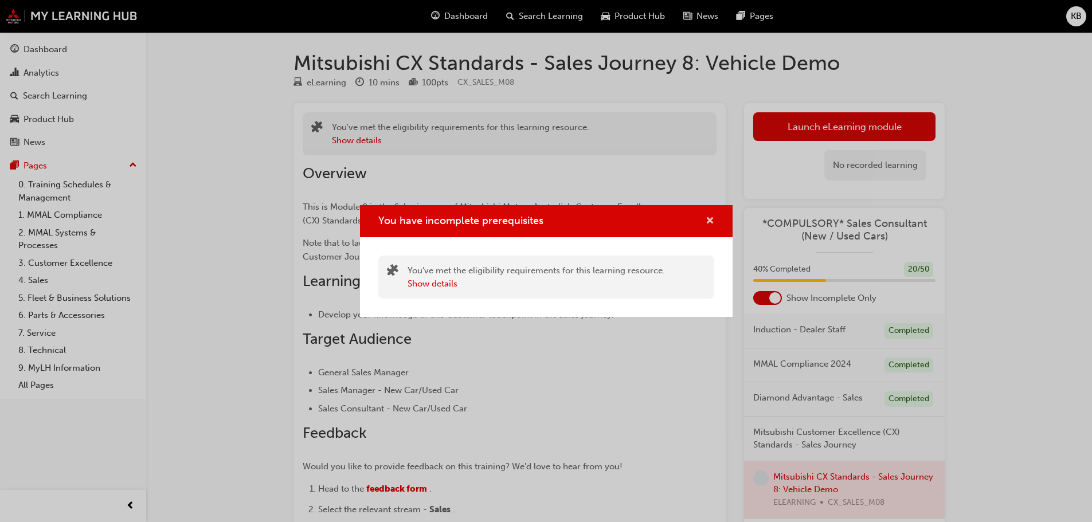
click at [706, 218] on span "cross-icon" at bounding box center [710, 222] width 9 height 10
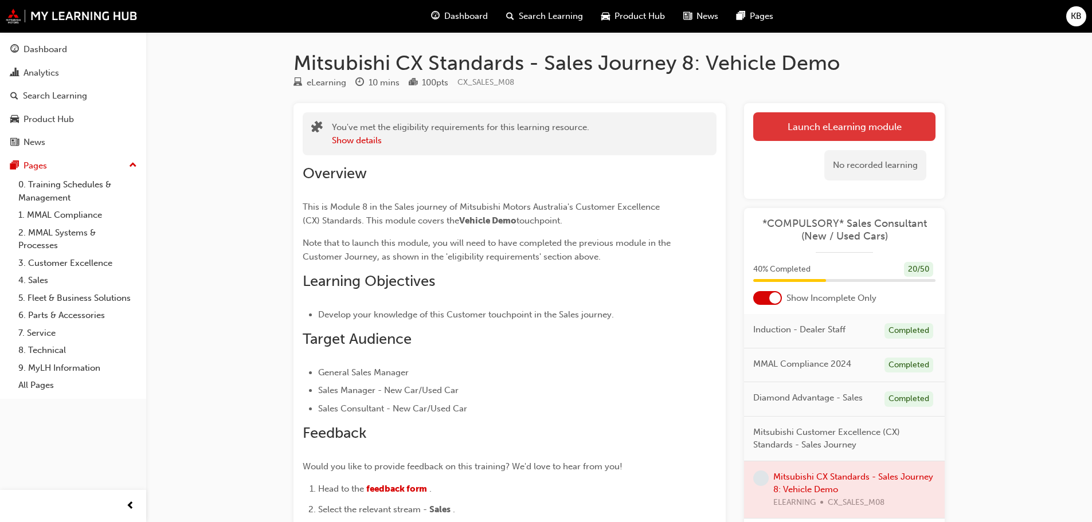
click at [803, 124] on button "Launch eLearning module" at bounding box center [844, 126] width 182 height 29
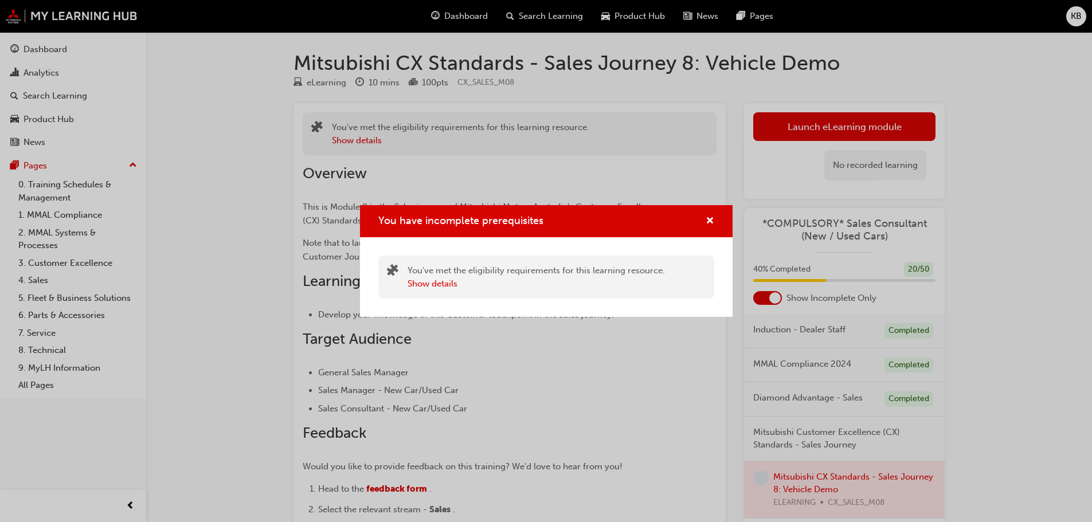
click at [717, 219] on div "You have incomplete prerequisites" at bounding box center [546, 221] width 373 height 33
click at [721, 218] on div "You have incomplete prerequisites" at bounding box center [546, 221] width 373 height 33
click at [715, 218] on div "You have incomplete prerequisites" at bounding box center [546, 221] width 373 height 33
click at [711, 218] on span "cross-icon" at bounding box center [710, 222] width 9 height 10
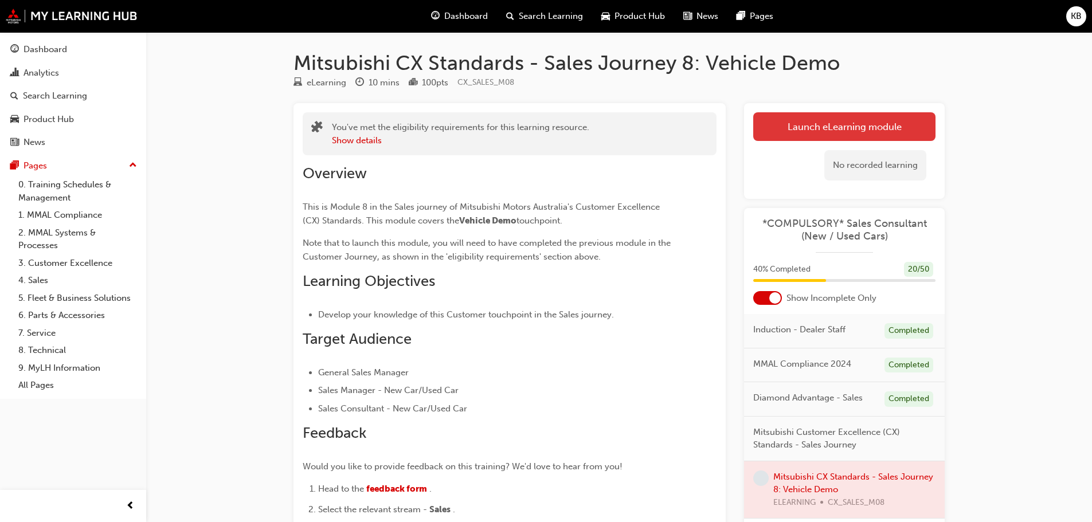
click at [816, 128] on button "Launch eLearning module" at bounding box center [844, 126] width 182 height 29
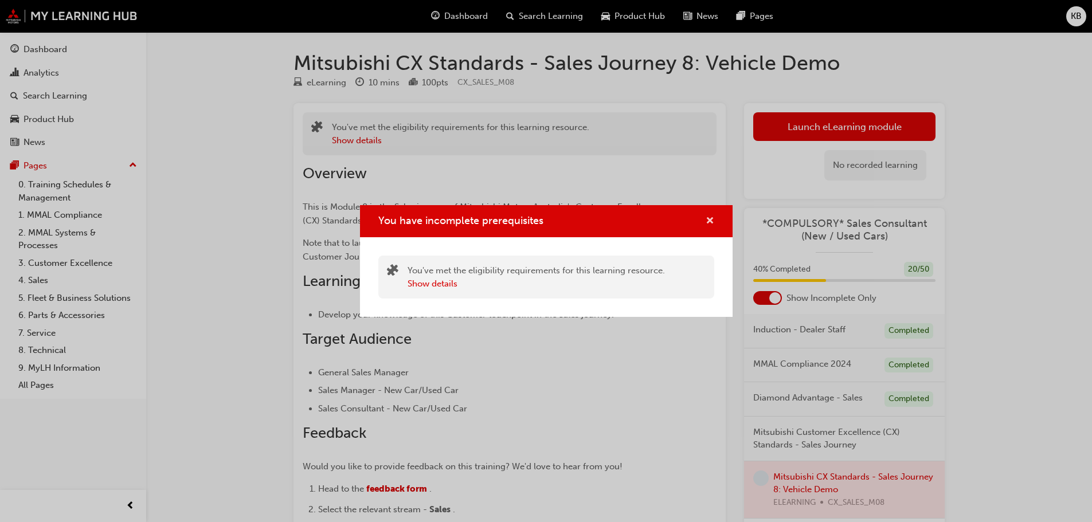
click at [706, 218] on span "cross-icon" at bounding box center [710, 222] width 9 height 10
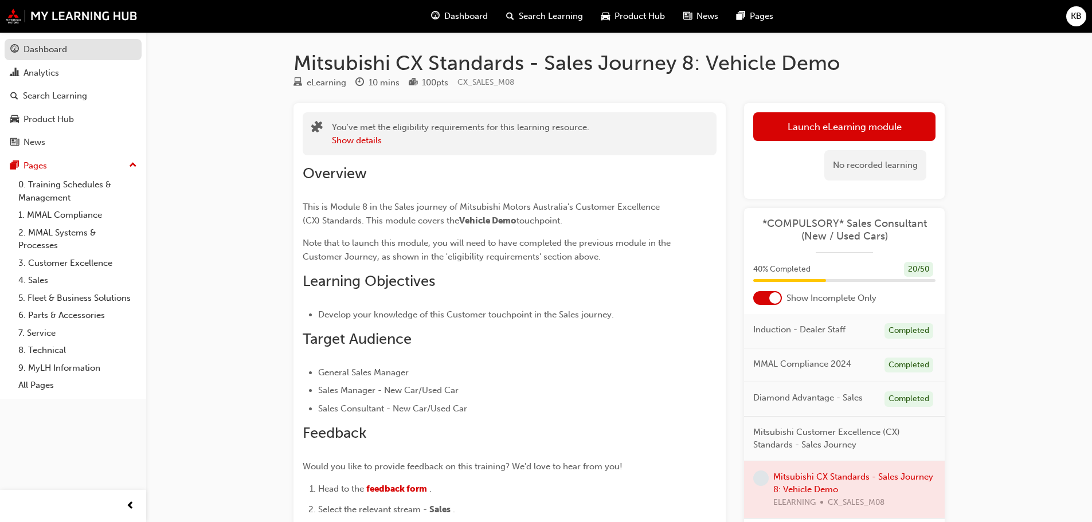
click at [71, 48] on div "Dashboard" at bounding box center [73, 49] width 126 height 14
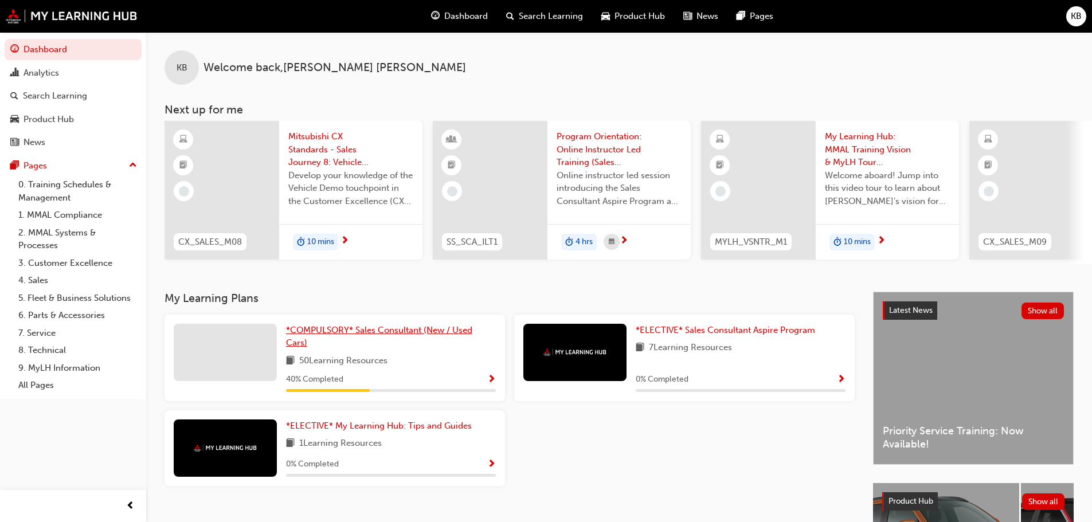
click at [385, 339] on span "*COMPULSORY* Sales Consultant (New / Used Cars)" at bounding box center [379, 337] width 186 height 24
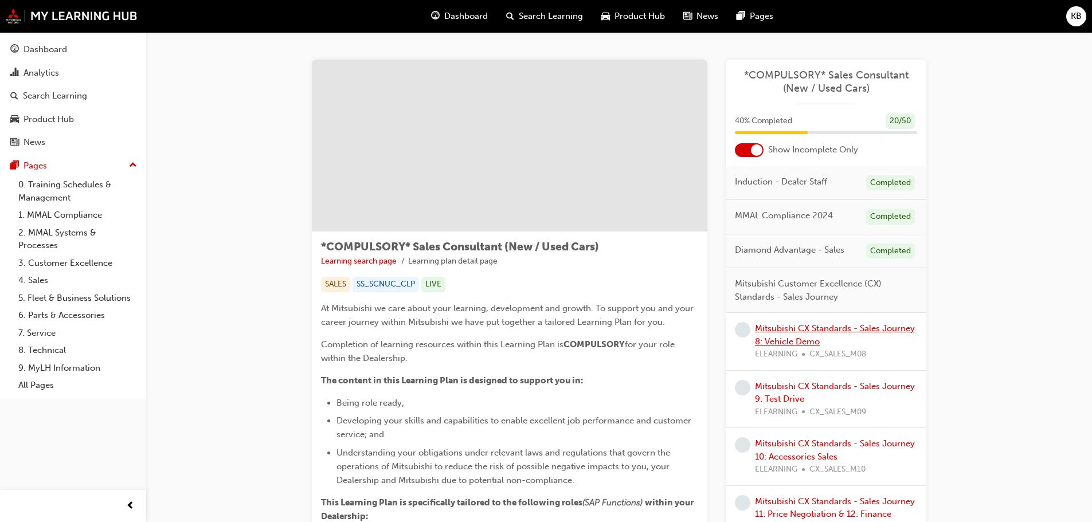
click at [781, 331] on link "Mitsubishi CX Standards - Sales Journey 8: Vehicle Demo" at bounding box center [835, 335] width 160 height 24
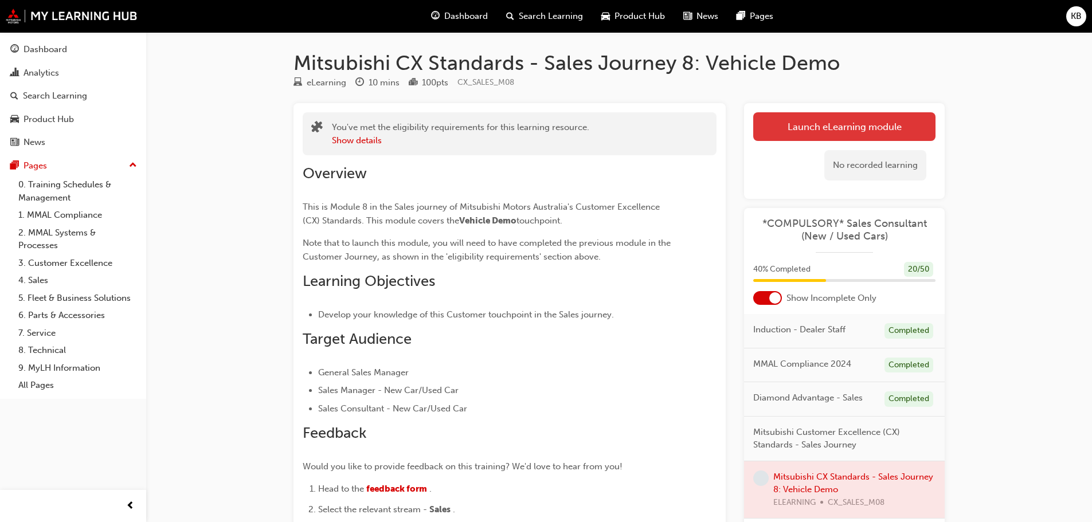
click at [778, 116] on link "Launch eLearning module" at bounding box center [844, 126] width 182 height 29
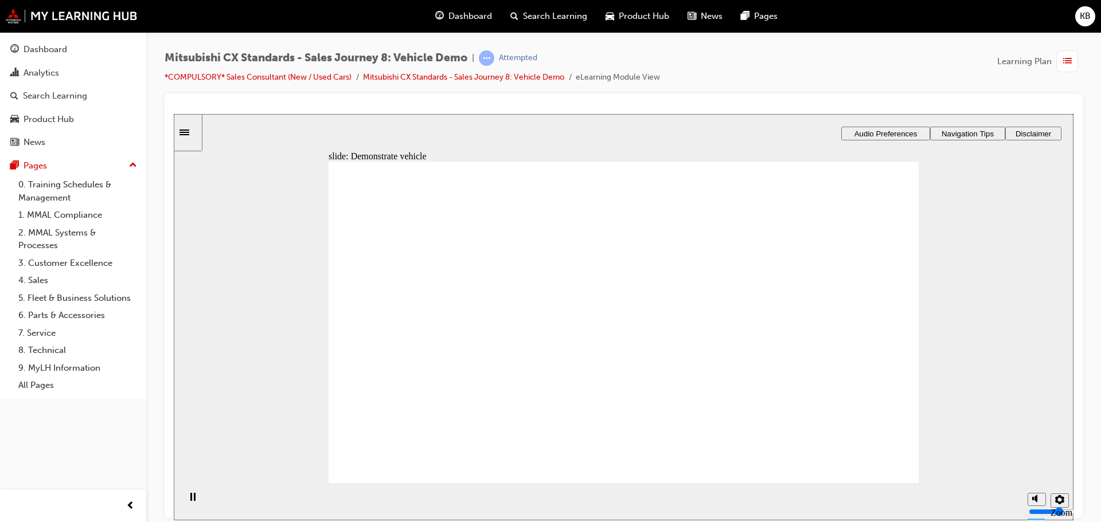
drag, startPoint x: 540, startPoint y: 349, endPoint x: 594, endPoint y: 338, distance: 55.1
drag, startPoint x: 438, startPoint y: 353, endPoint x: 618, endPoint y: 343, distance: 180.3
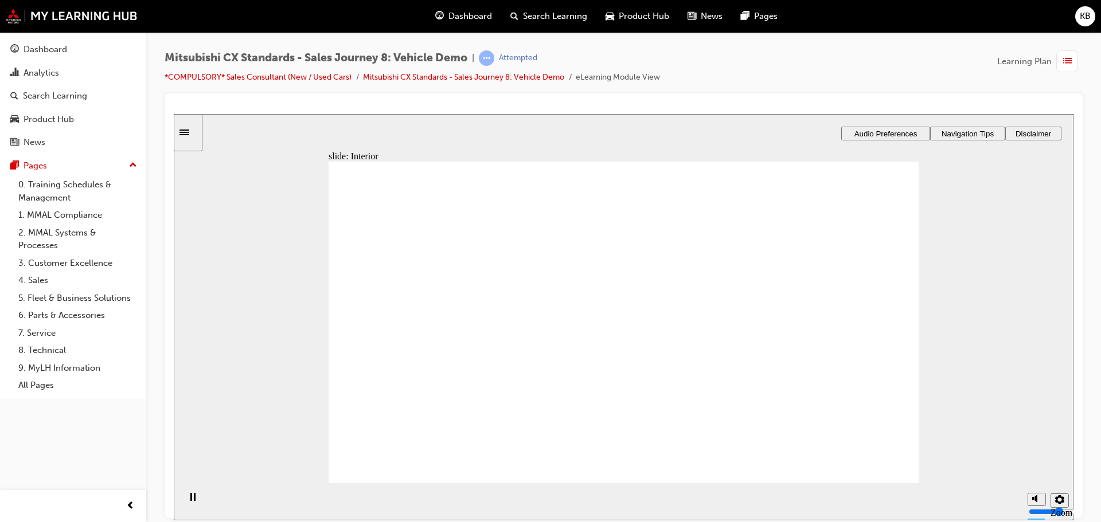
drag, startPoint x: 448, startPoint y: 354, endPoint x: 578, endPoint y: 362, distance: 130.4
drag, startPoint x: 431, startPoint y: 351, endPoint x: 631, endPoint y: 413, distance: 209.5
drag, startPoint x: 594, startPoint y: 319, endPoint x: 779, endPoint y: 302, distance: 185.5
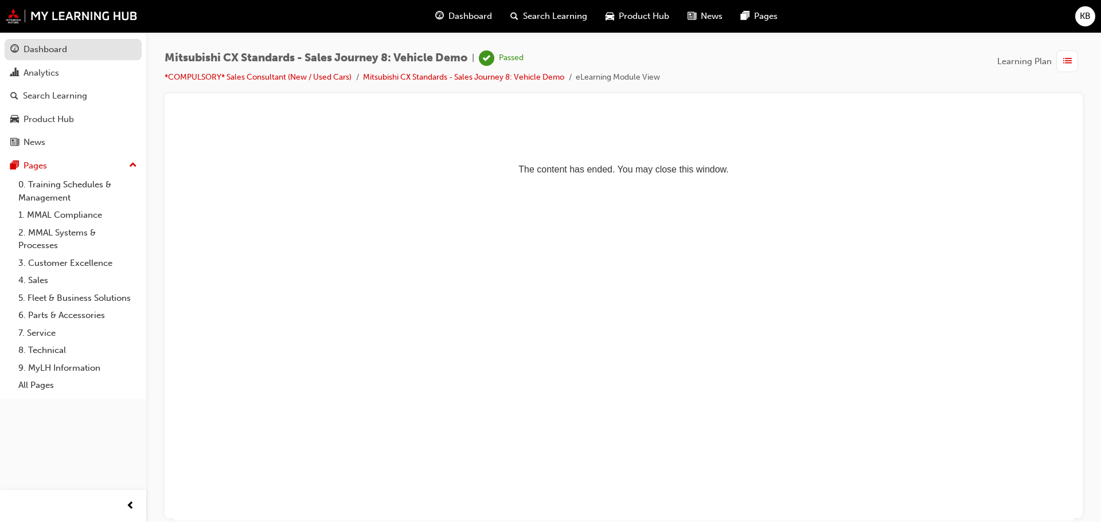
click at [50, 53] on div "Dashboard" at bounding box center [46, 49] width 44 height 13
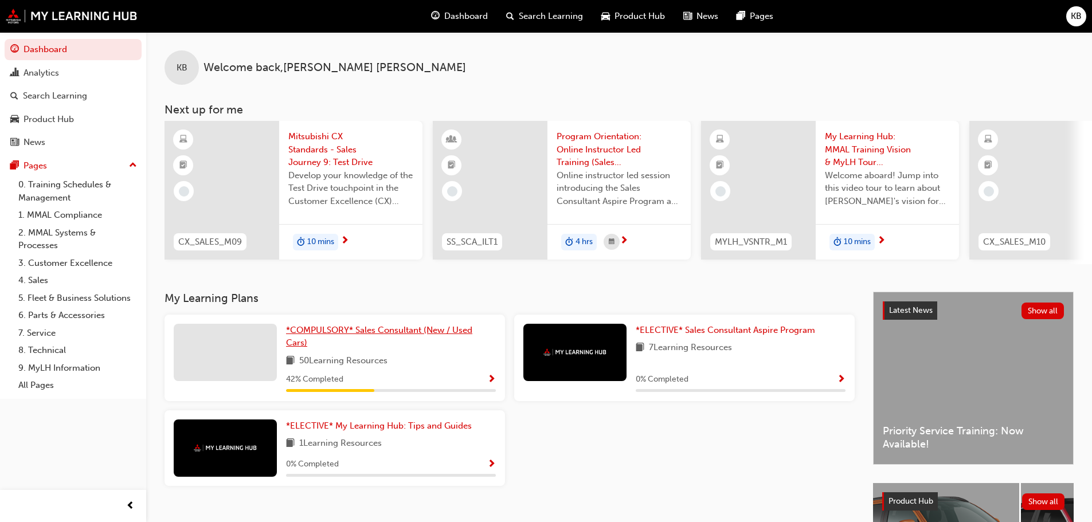
click at [353, 338] on span "*COMPULSORY* Sales Consultant (New / Used Cars)" at bounding box center [379, 337] width 186 height 24
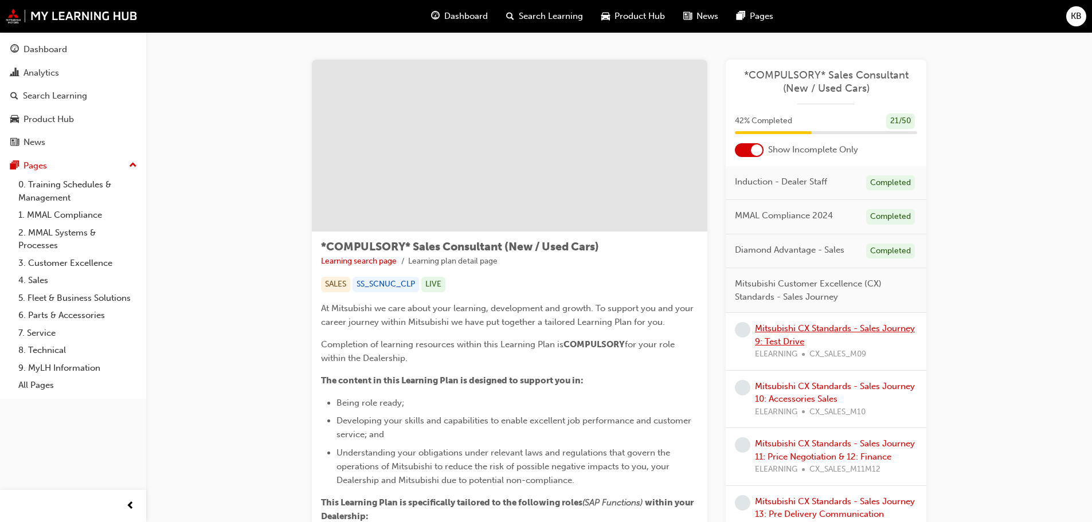
click at [830, 333] on link "Mitsubishi CX Standards - Sales Journey 9: Test Drive" at bounding box center [835, 335] width 160 height 24
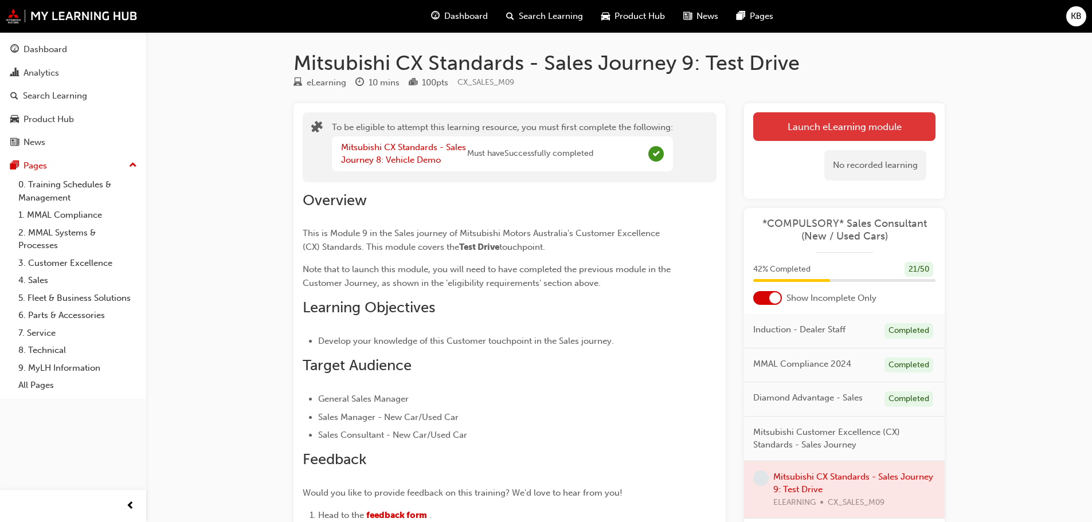
click at [854, 124] on button "Launch eLearning module" at bounding box center [844, 126] width 182 height 29
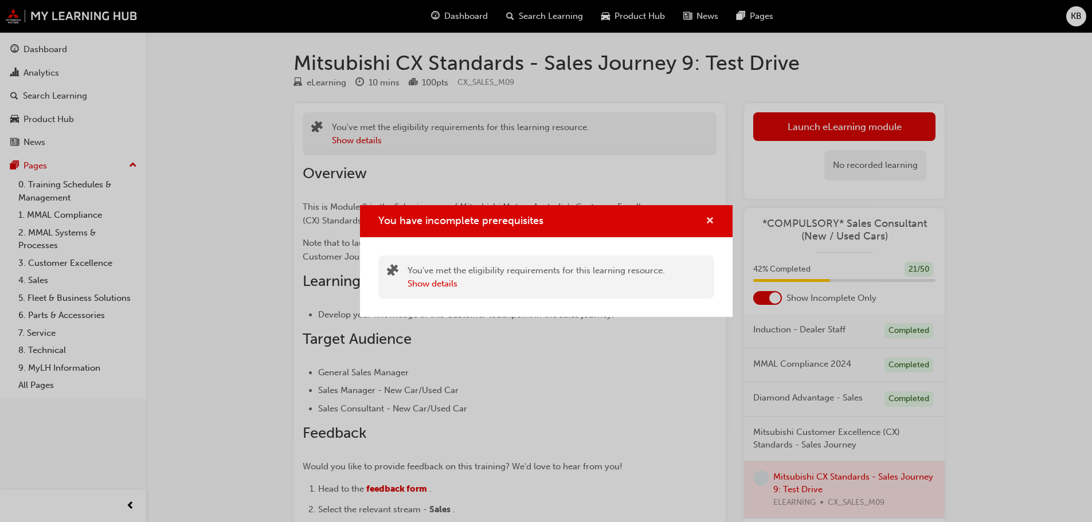
click at [711, 220] on span "cross-icon" at bounding box center [710, 222] width 9 height 10
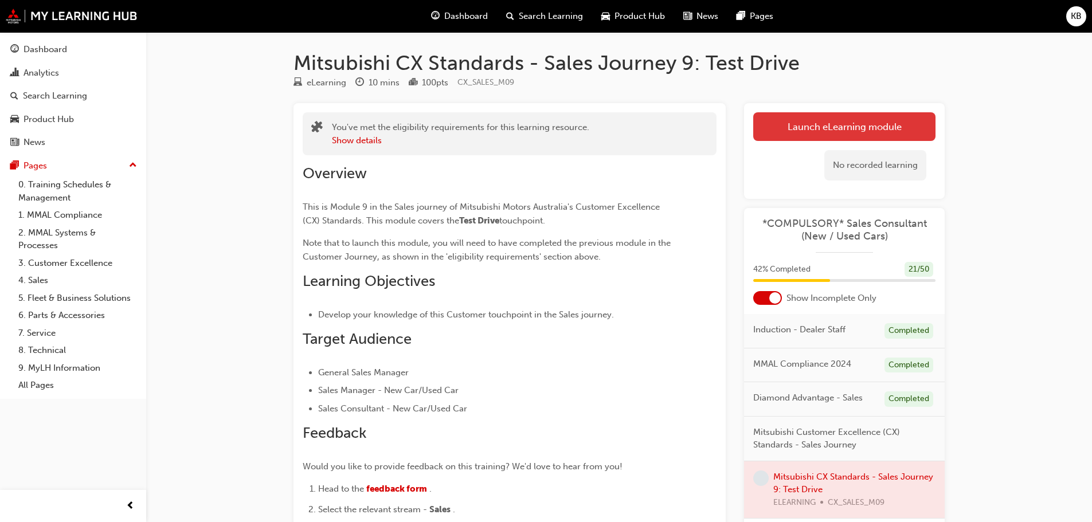
click at [823, 128] on button "Launch eLearning module" at bounding box center [844, 126] width 182 height 29
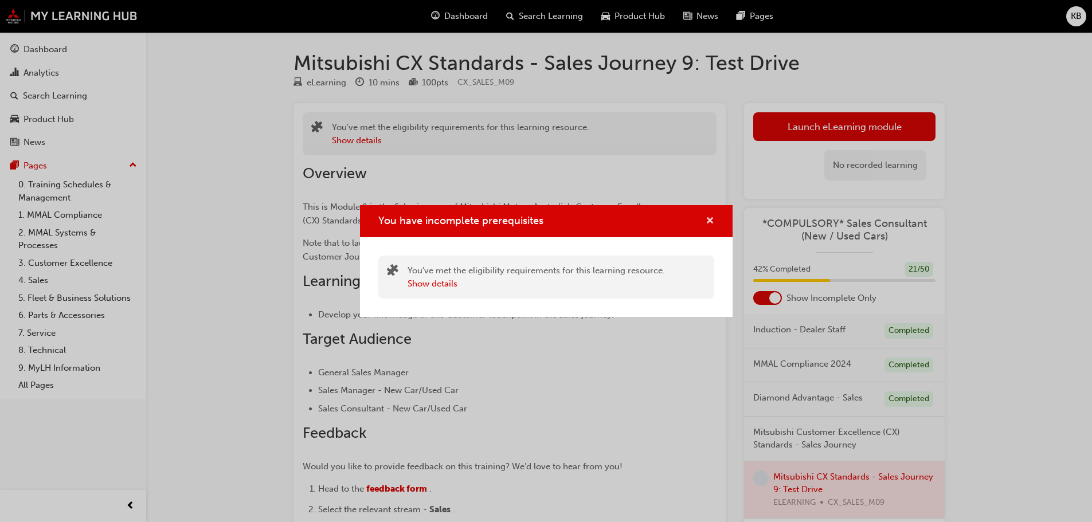
click at [710, 217] on span "cross-icon" at bounding box center [710, 222] width 9 height 10
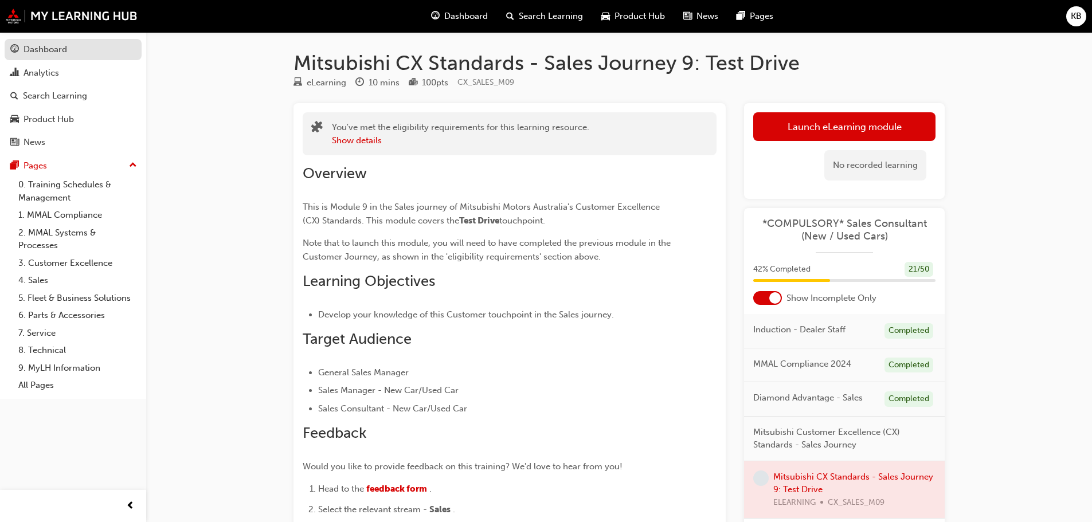
click at [56, 52] on div "Dashboard" at bounding box center [46, 49] width 44 height 13
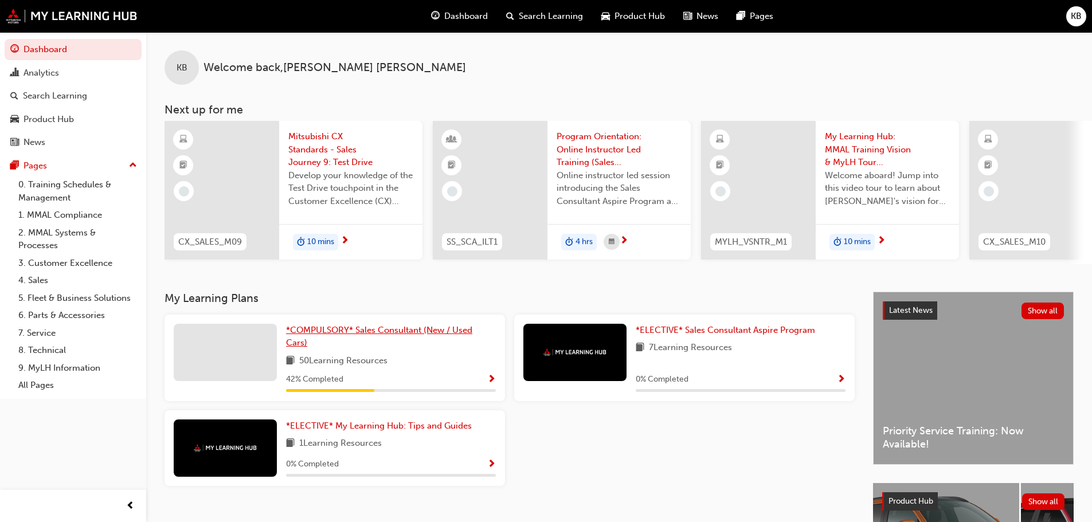
click at [359, 333] on span "*COMPULSORY* Sales Consultant (New / Used Cars)" at bounding box center [379, 337] width 186 height 24
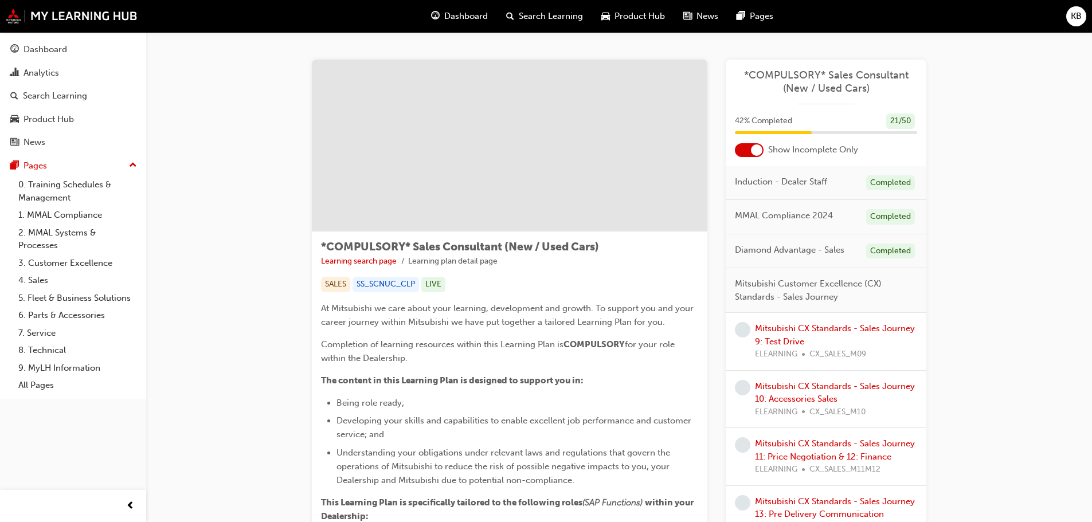
click at [808, 337] on div "Mitsubishi CX Standards - Sales Journey 9: Test Drive ELEARNING CX_SALES_M09" at bounding box center [836, 341] width 162 height 39
click at [811, 327] on link "Mitsubishi CX Standards - Sales Journey 9: Test Drive" at bounding box center [835, 335] width 160 height 24
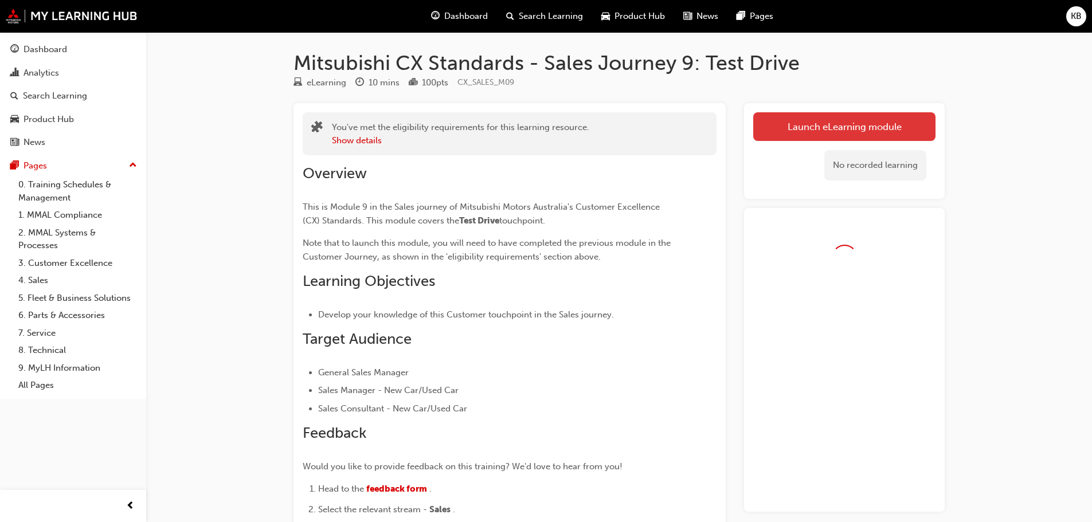
click at [830, 131] on button "Launch eLearning module" at bounding box center [844, 126] width 182 height 29
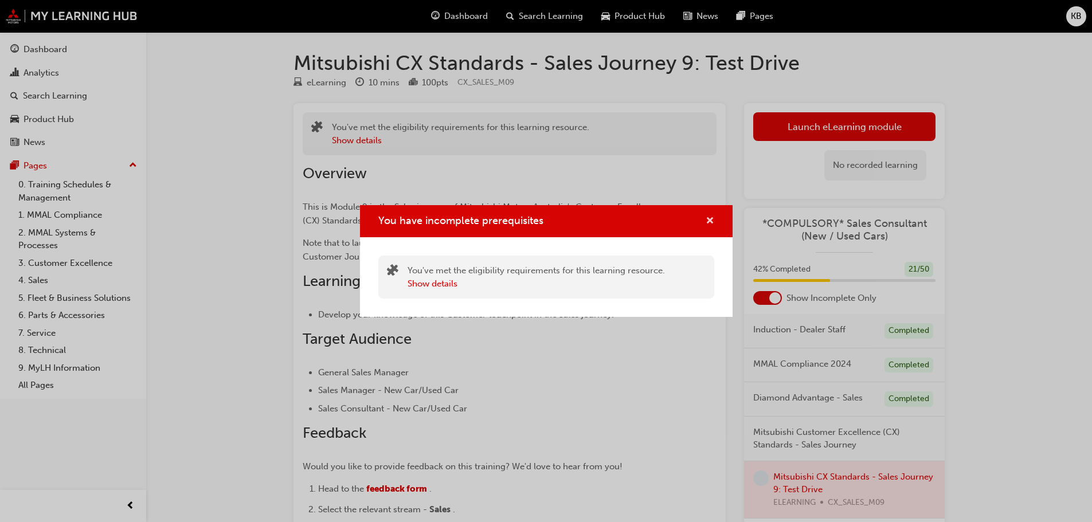
click at [711, 219] on span "cross-icon" at bounding box center [710, 222] width 9 height 10
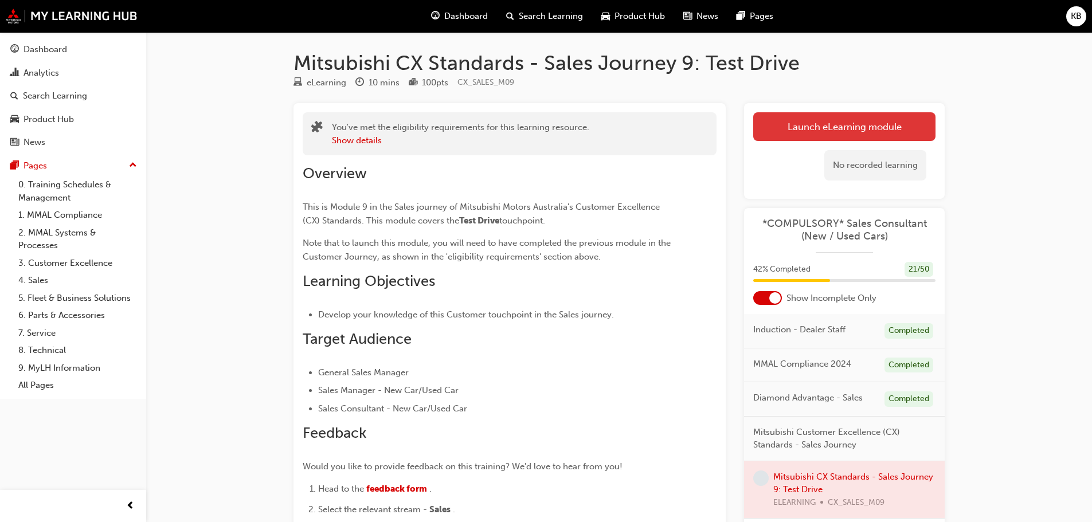
click at [811, 122] on button "Launch eLearning module" at bounding box center [844, 126] width 182 height 29
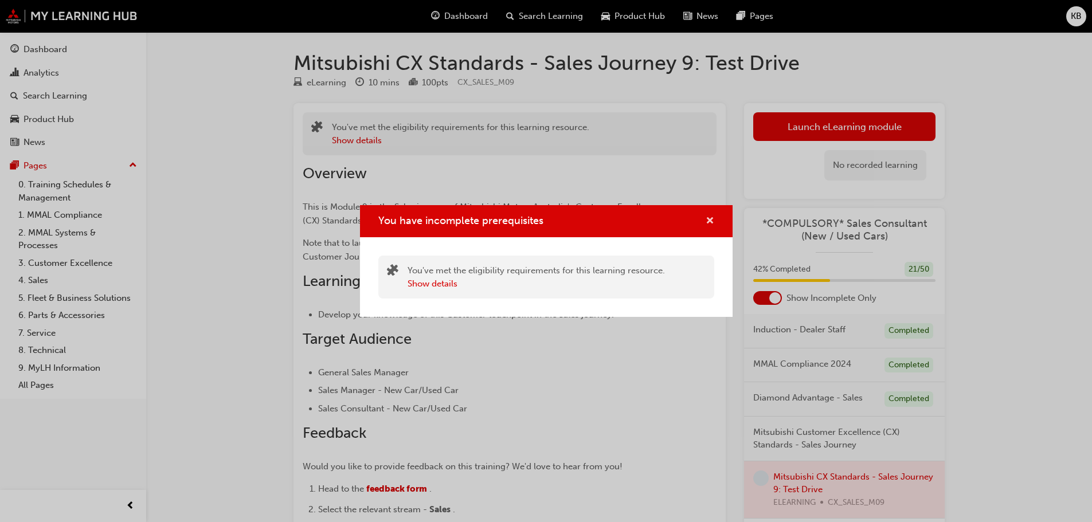
click at [710, 218] on span "cross-icon" at bounding box center [710, 222] width 9 height 10
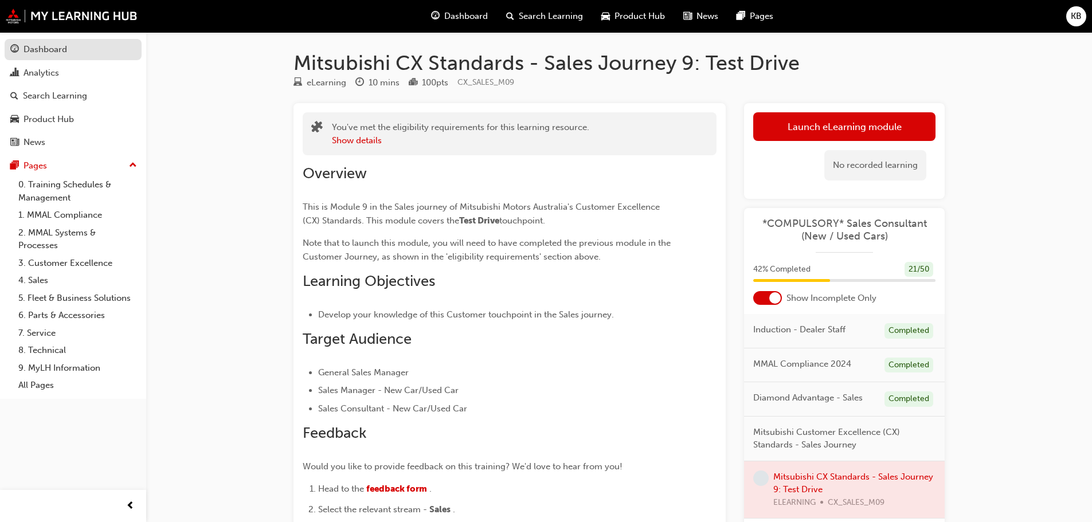
click at [58, 52] on div "Dashboard" at bounding box center [46, 49] width 44 height 13
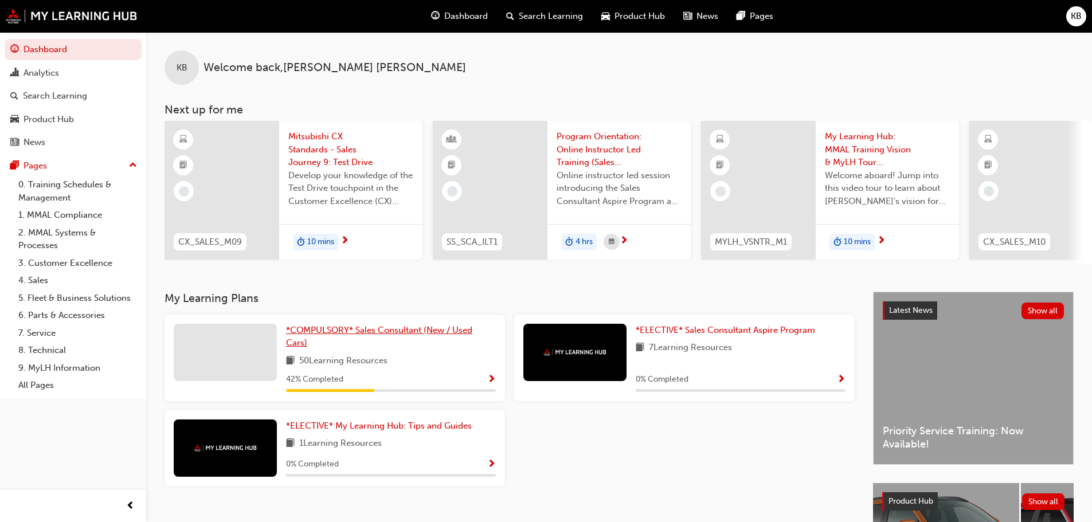
click at [406, 336] on span "*COMPULSORY* Sales Consultant (New / Used Cars)" at bounding box center [379, 337] width 186 height 24
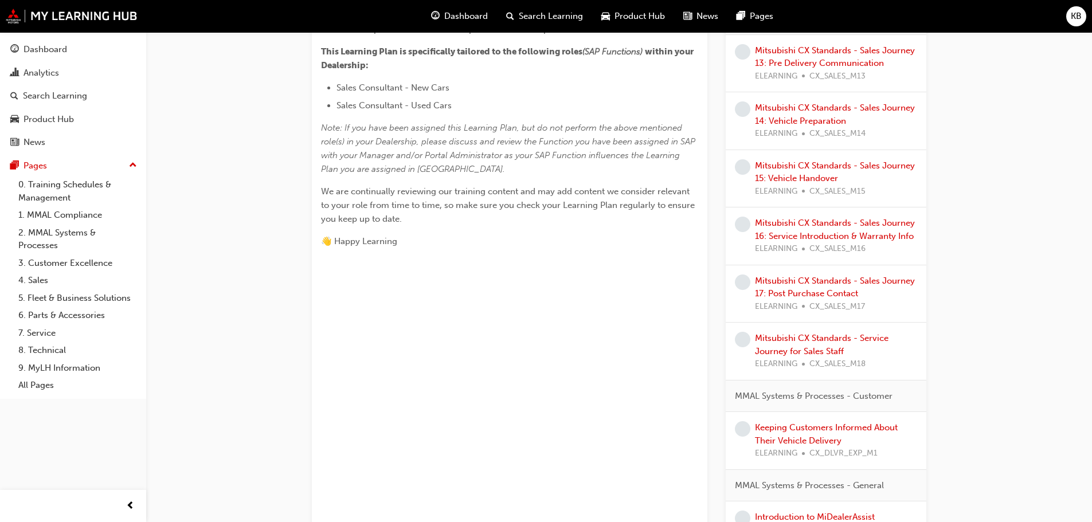
scroll to position [573, 0]
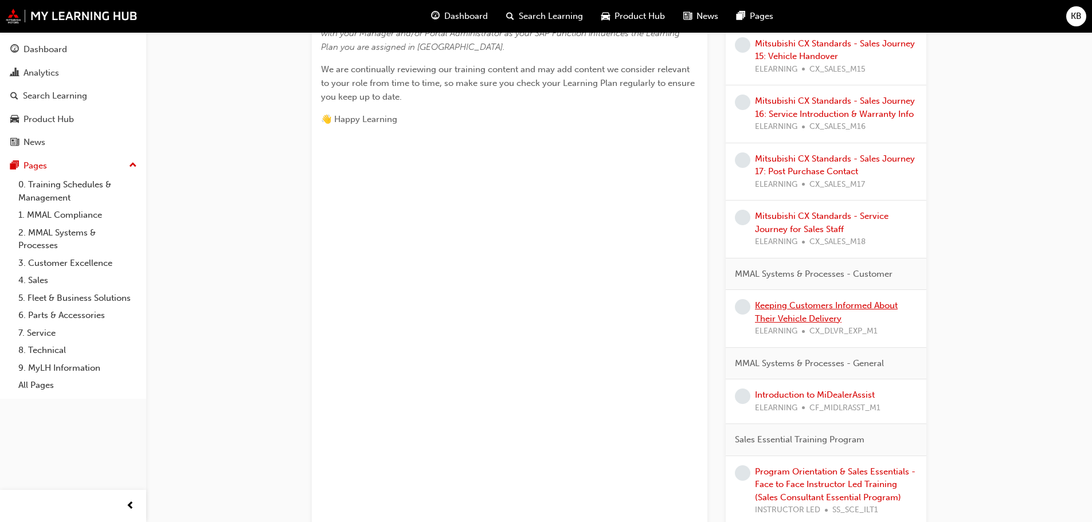
click at [789, 304] on link "Keeping Customers Informed About Their Vehicle Delivery" at bounding box center [826, 312] width 143 height 24
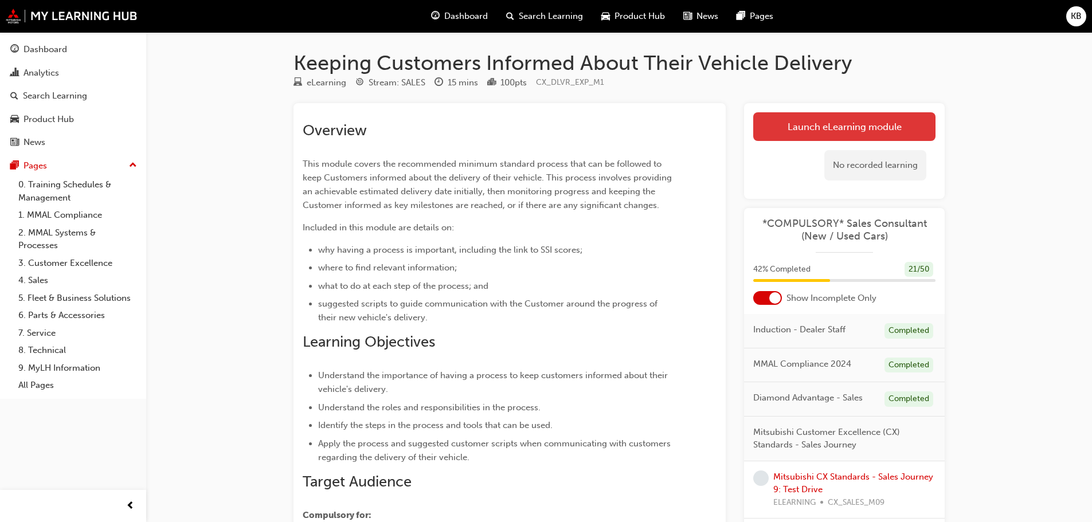
click at [793, 122] on link "Launch eLearning module" at bounding box center [844, 126] width 182 height 29
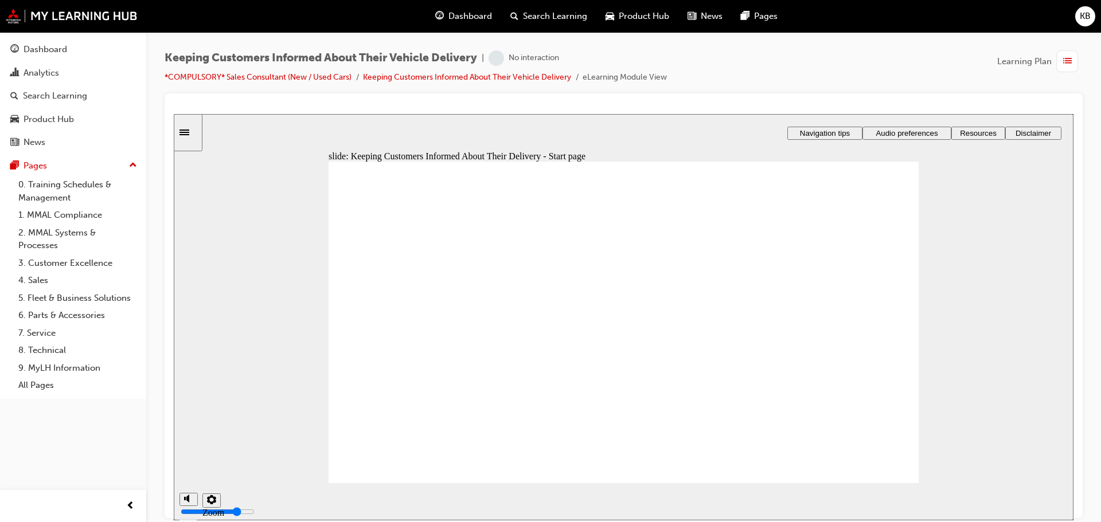
click at [188, 466] on input "volume" at bounding box center [218, 468] width 74 height 9
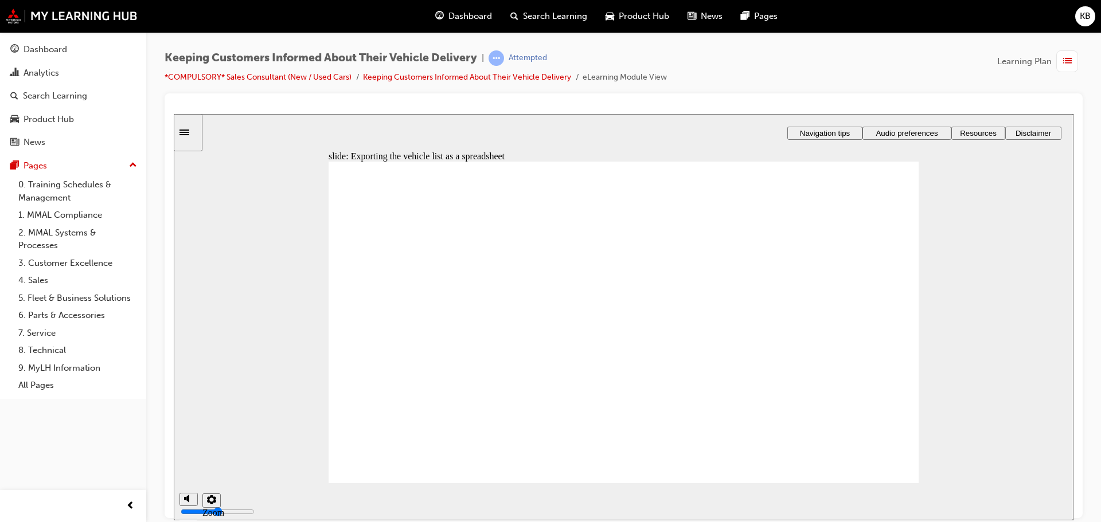
drag, startPoint x: 448, startPoint y: 366, endPoint x: 797, endPoint y: 374, distance: 349.3
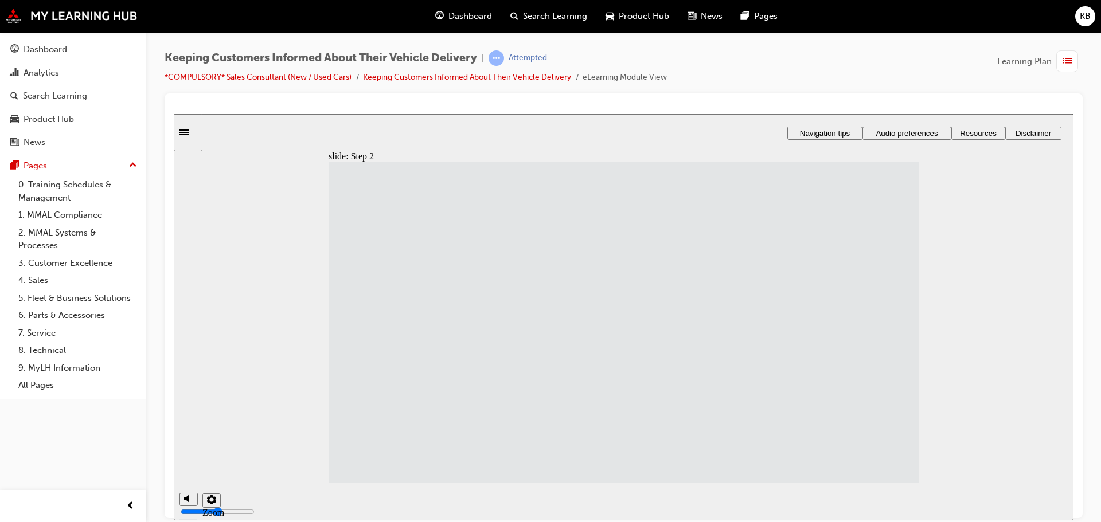
drag, startPoint x: 428, startPoint y: 370, endPoint x: 447, endPoint y: 402, distance: 36.8
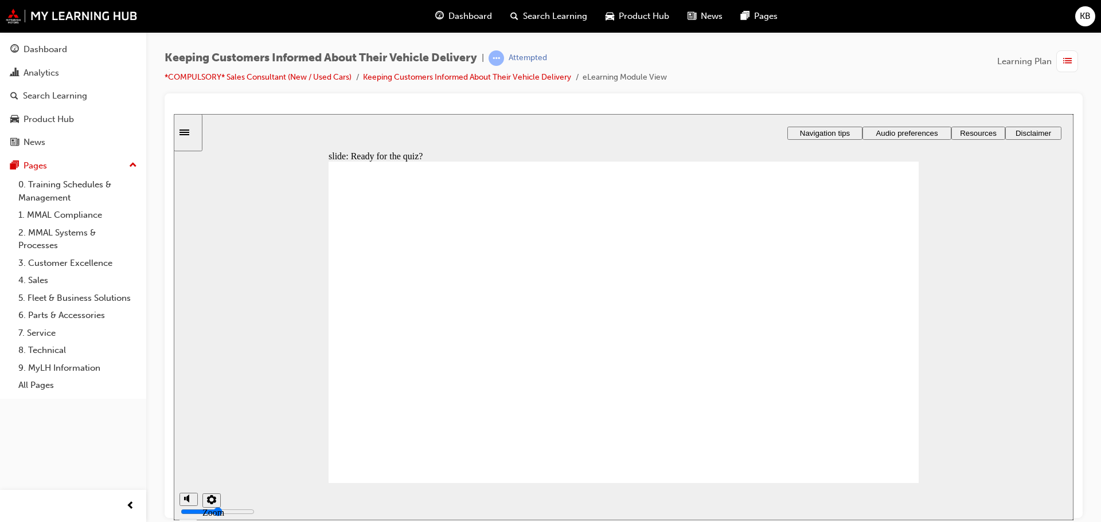
click at [869, 452] on div "Rectangle 1 Rectangle 3 Group 1 Ready for the quiz ? There are 4 questions and …" at bounding box center [624, 327] width 590 height 332
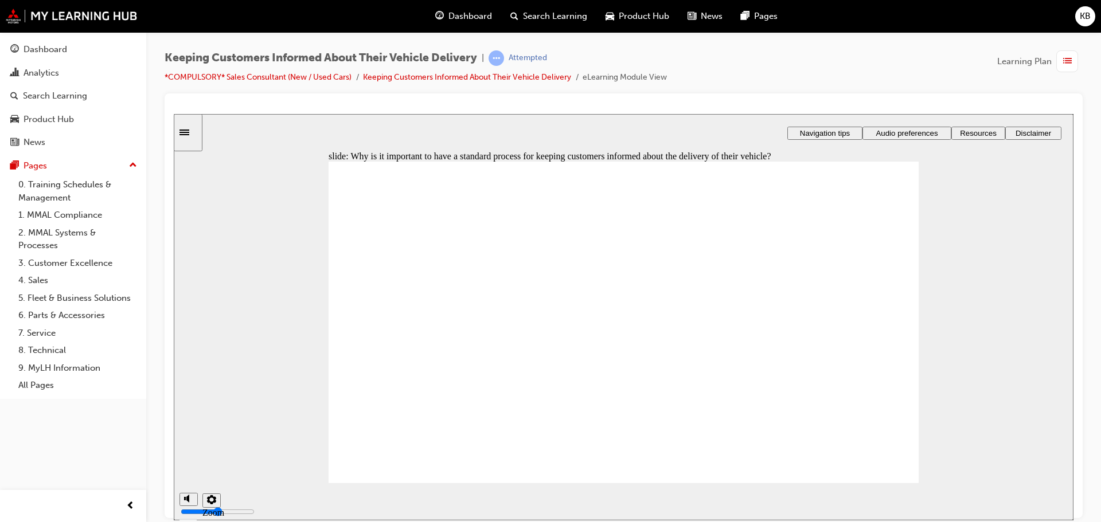
drag, startPoint x: 490, startPoint y: 333, endPoint x: 502, endPoint y: 417, distance: 85.1
drag, startPoint x: 476, startPoint y: 397, endPoint x: 476, endPoint y: 417, distance: 19.5
drag, startPoint x: 471, startPoint y: 411, endPoint x: 474, endPoint y: 430, distance: 19.2
drag, startPoint x: 452, startPoint y: 391, endPoint x: 450, endPoint y: 329, distance: 62.0
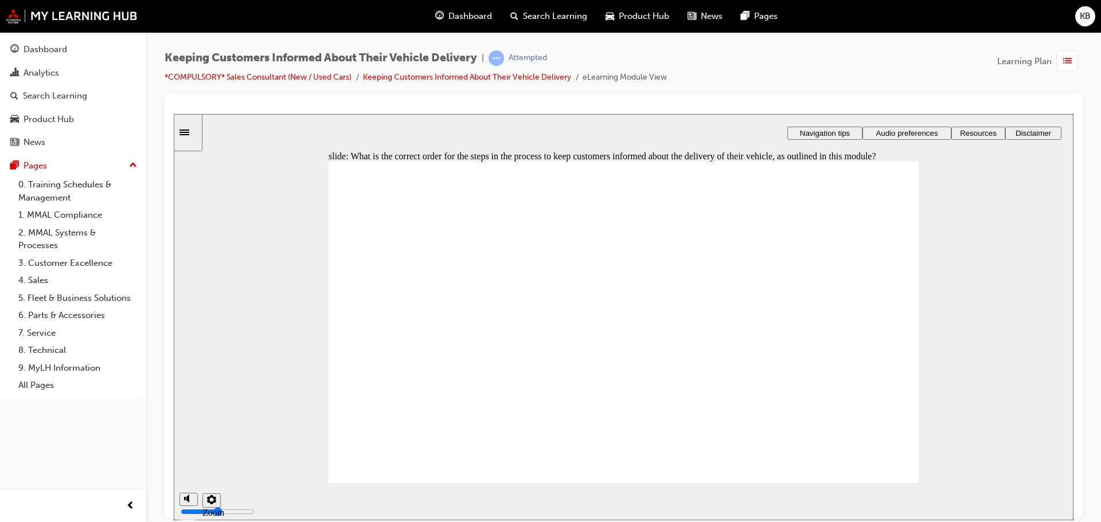
drag, startPoint x: 423, startPoint y: 389, endPoint x: 421, endPoint y: 364, distance: 25.3
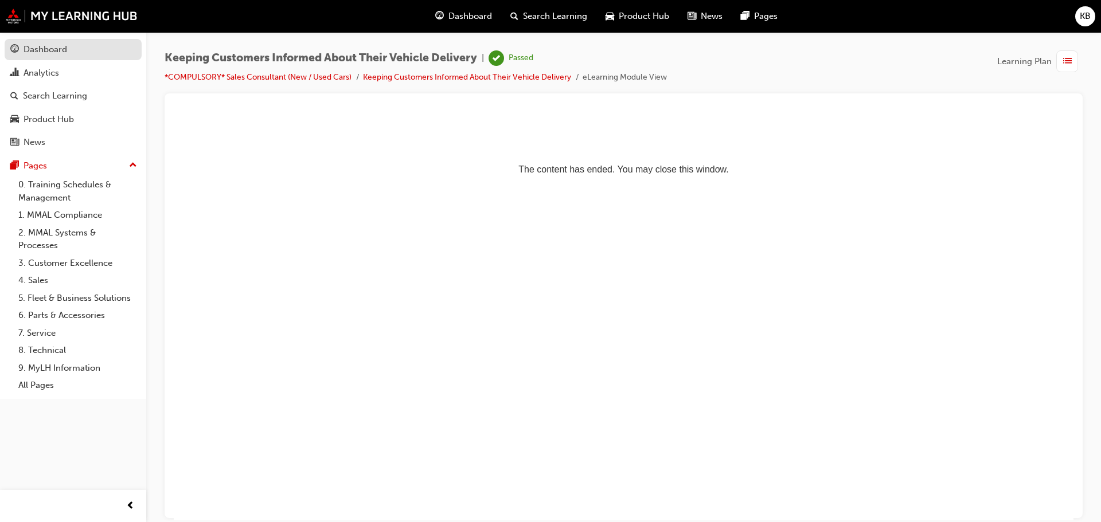
click at [52, 46] on div "Dashboard" at bounding box center [46, 49] width 44 height 13
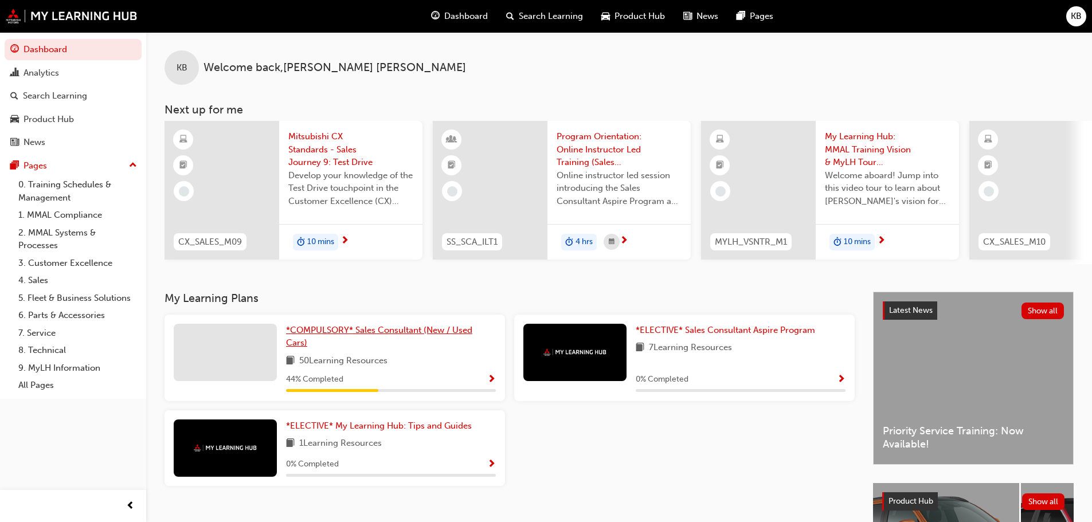
click at [363, 330] on span "*COMPULSORY* Sales Consultant (New / Used Cars)" at bounding box center [379, 337] width 186 height 24
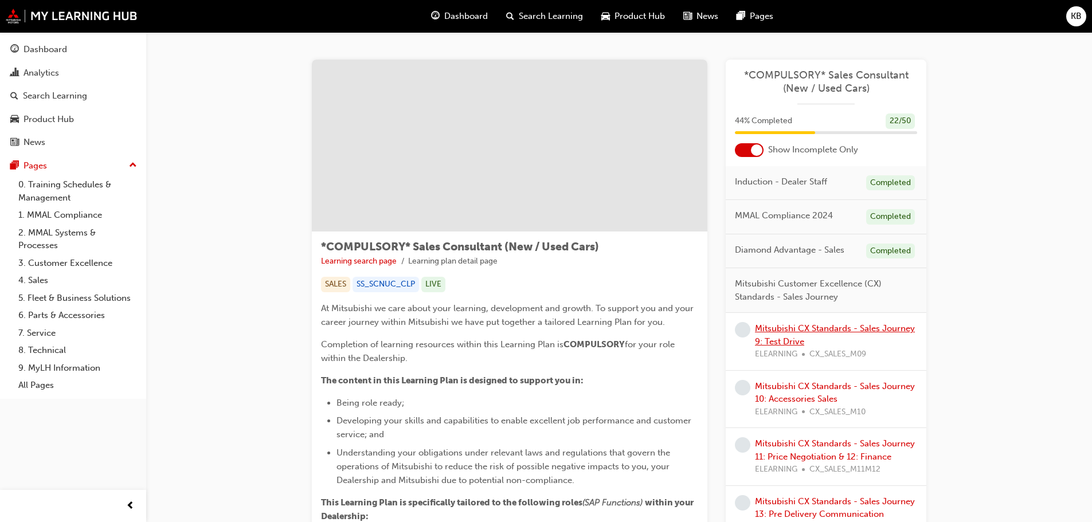
click at [804, 326] on link "Mitsubishi CX Standards - Sales Journey 9: Test Drive" at bounding box center [835, 335] width 160 height 24
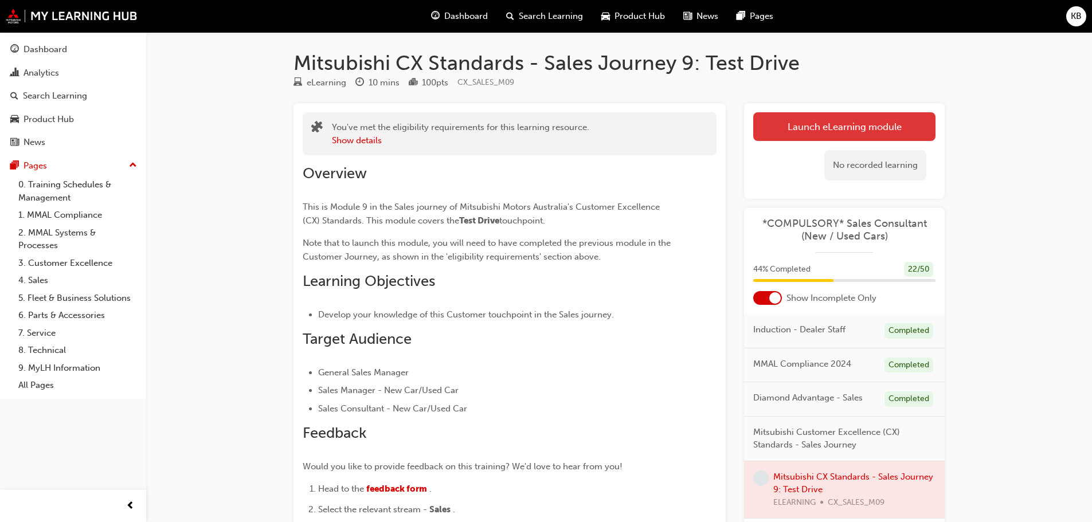
click at [779, 130] on link "Launch eLearning module" at bounding box center [844, 126] width 182 height 29
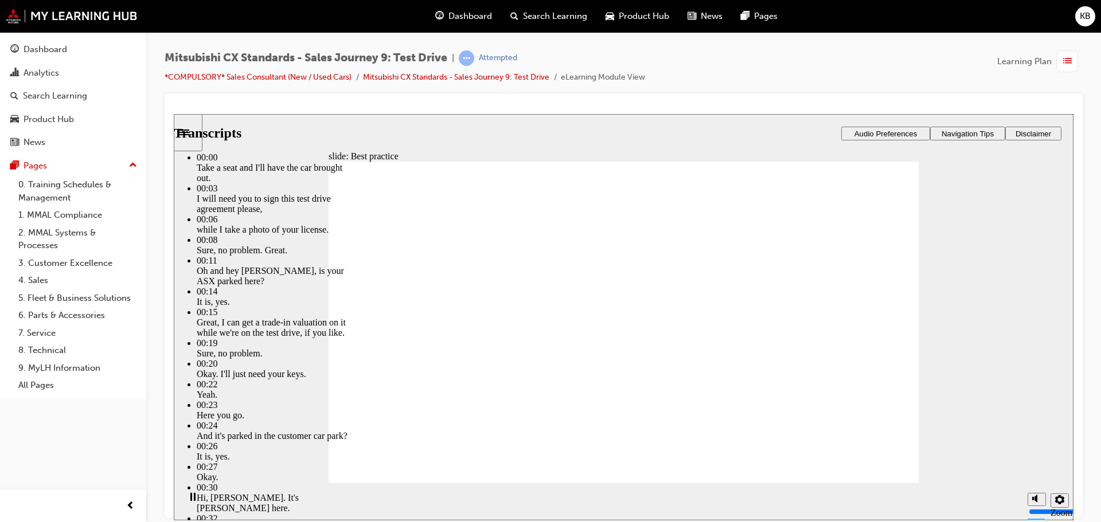
type input "3"
type input "5"
type input "3"
type input "5"
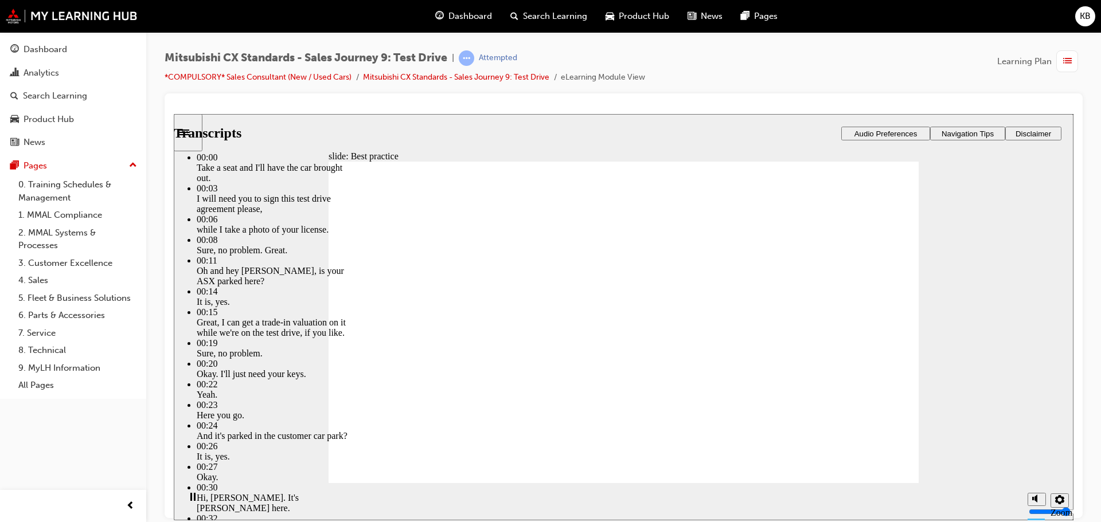
type input "3"
type input "5"
type input "3"
type input "5"
type input "4"
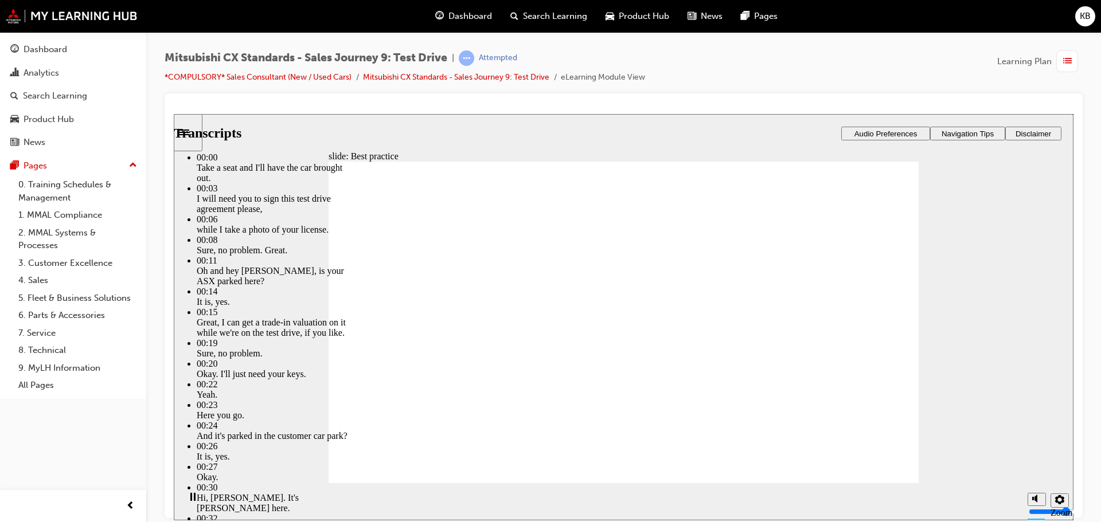
type input "3"
type input "4"
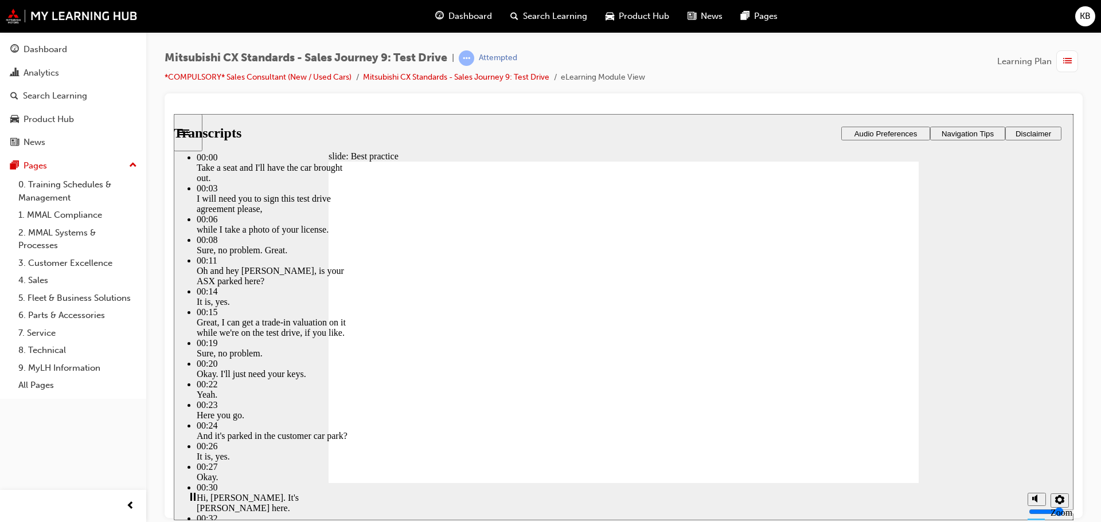
type input "4"
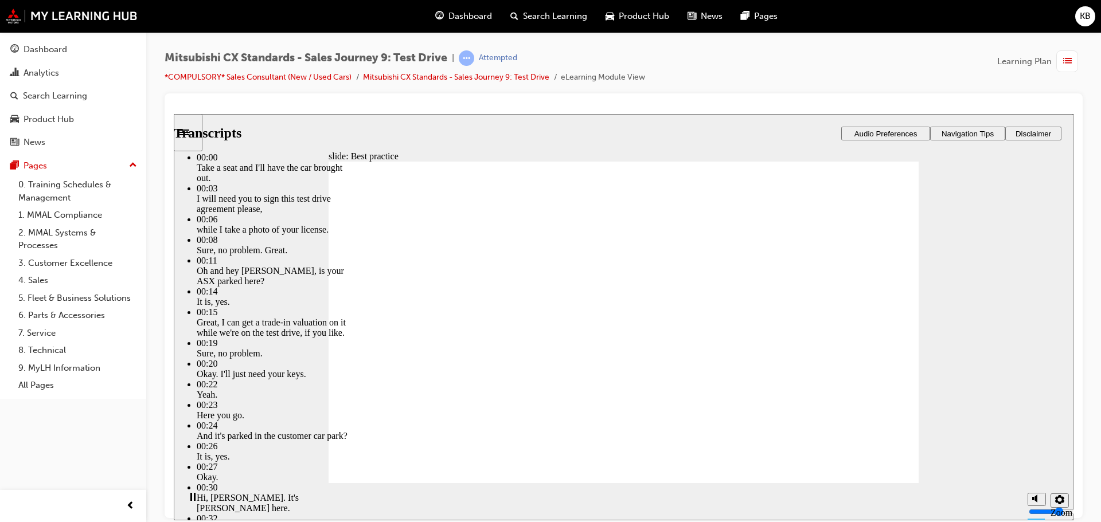
type input "4"
type input "5"
type input "4"
type input "5"
type input "4"
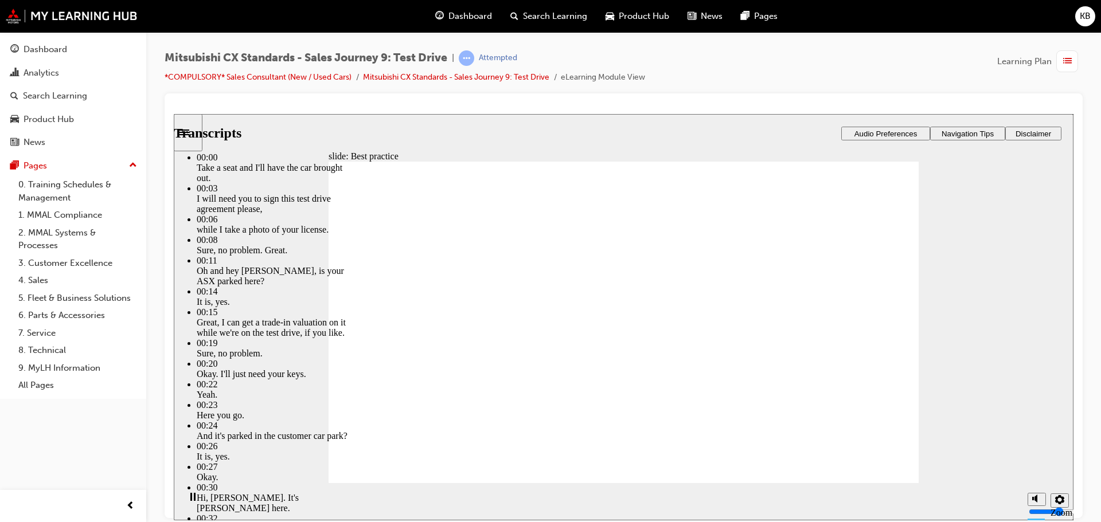
type input "5"
type input "4"
type input "5"
type input "4"
type input "6"
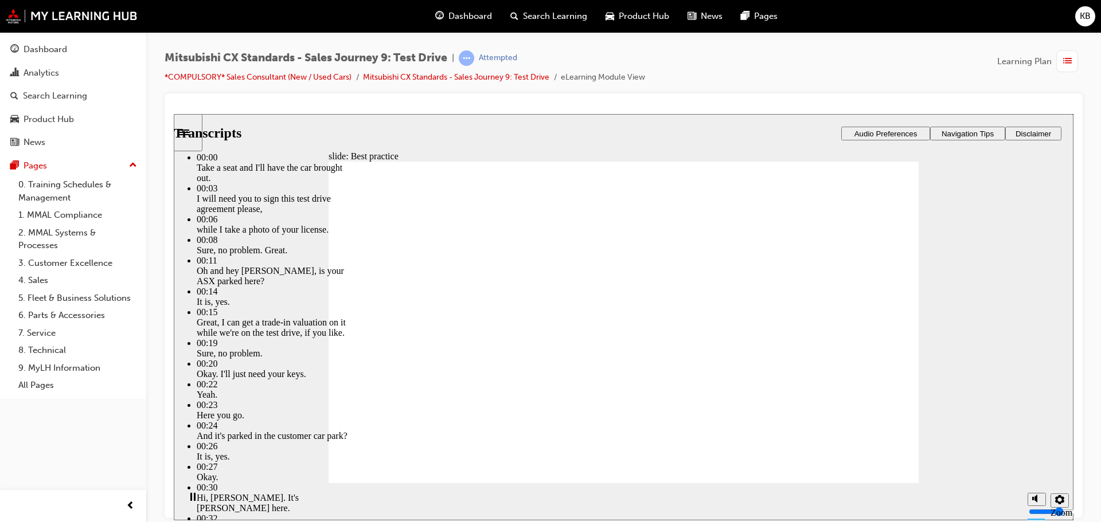
type input "4"
type input "6"
type input "4"
type input "6"
type input "4"
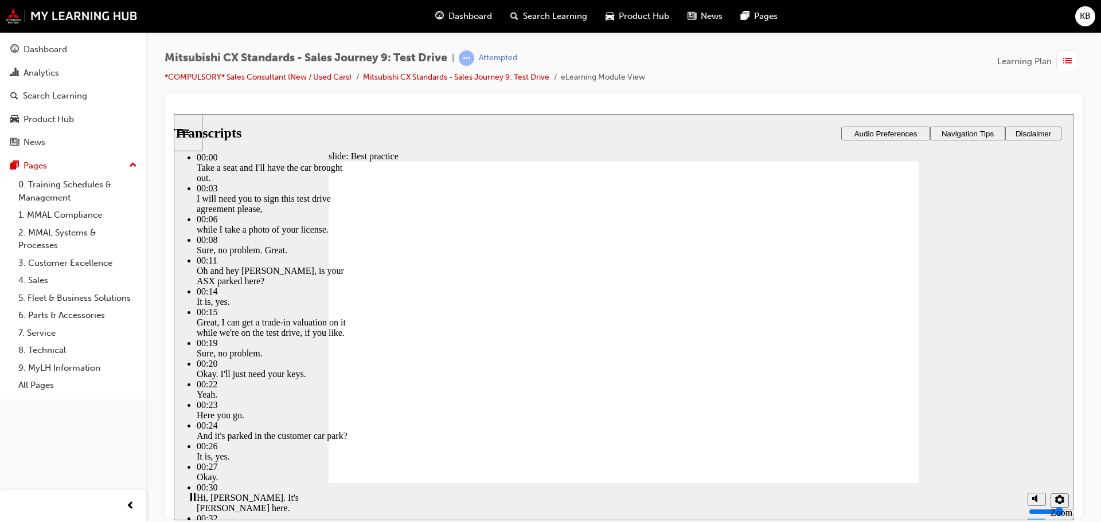
type input "7"
type input "4"
type input "7"
type input "4"
type input "7"
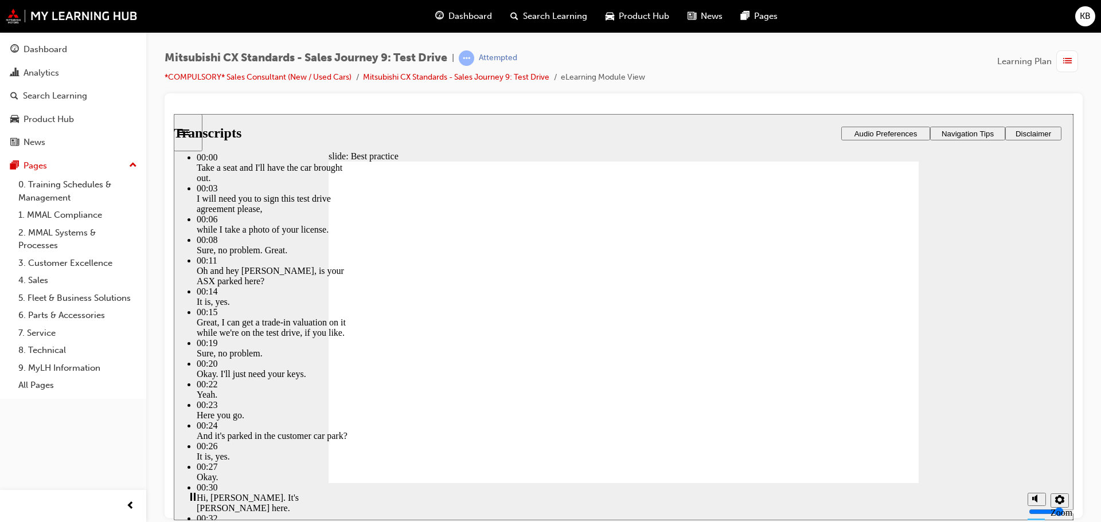
type input "4"
type input "7"
type input "4"
type input "7"
type input "4"
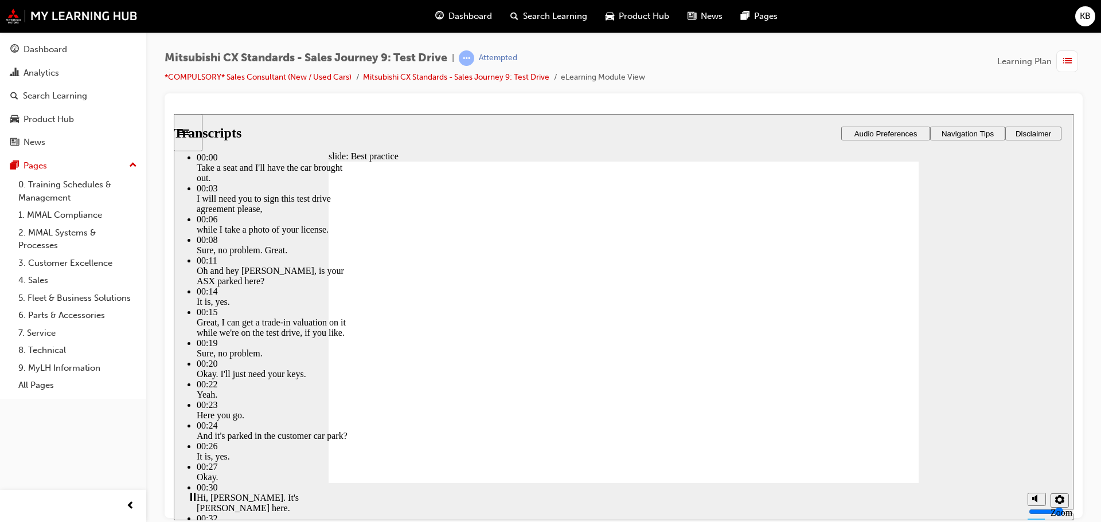
type input "8"
type input "4"
type input "8"
type input "4"
type input "8"
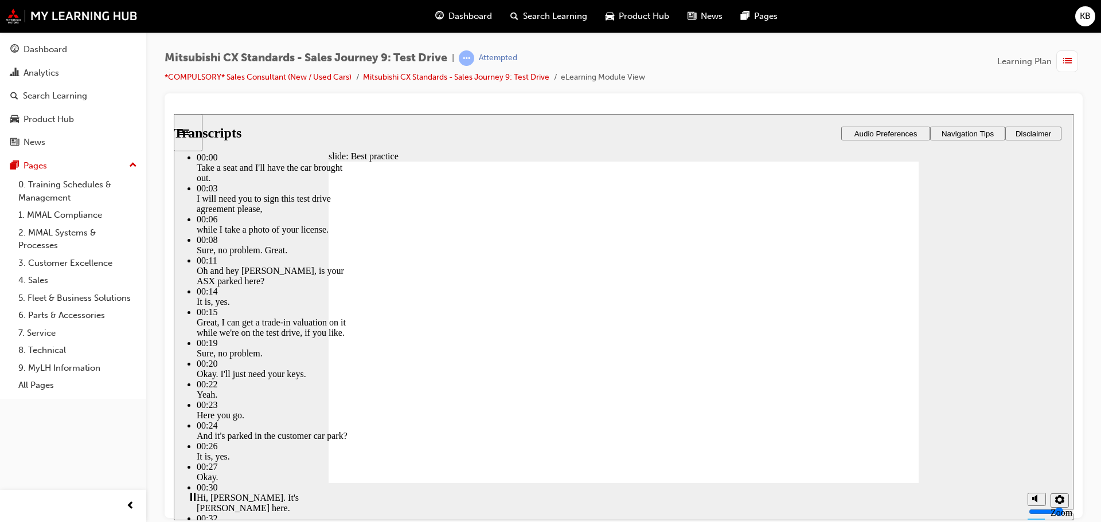
type input "4"
type input "8"
type input "4"
type input "9"
type input "4"
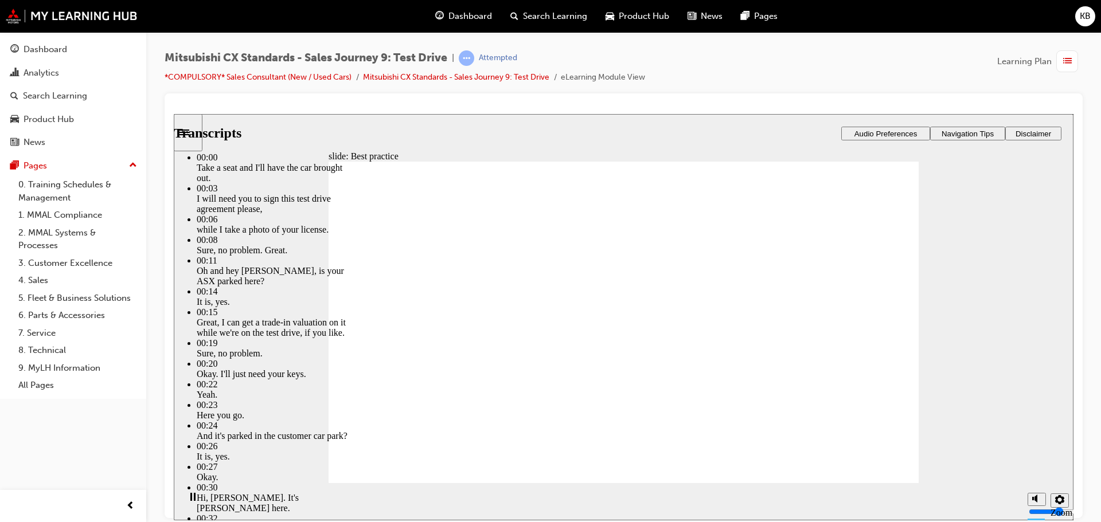
type input "9"
type input "4"
type input "9"
type input "4"
type input "9"
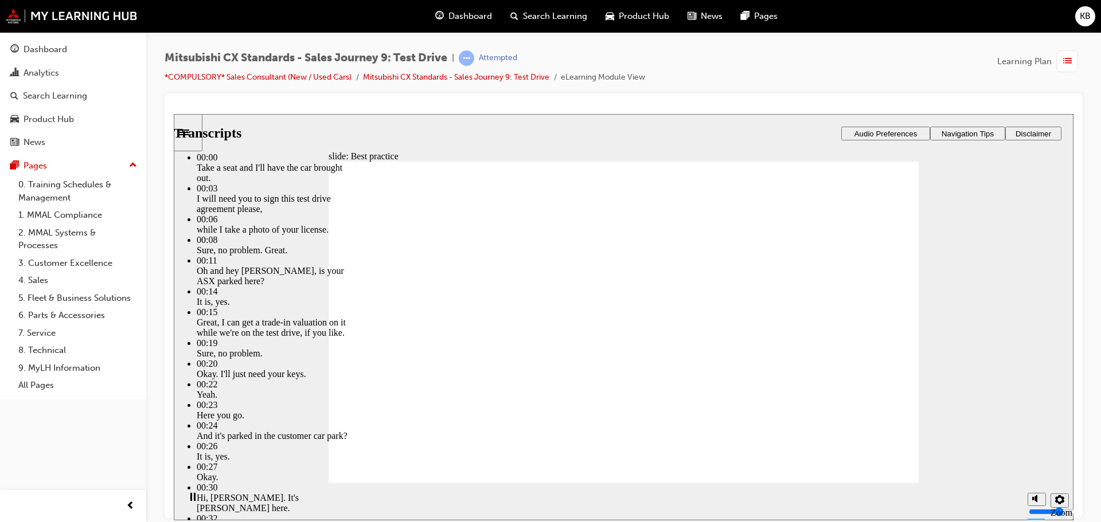
type input "4"
type input "10"
type input "4"
type input "10"
type input "4"
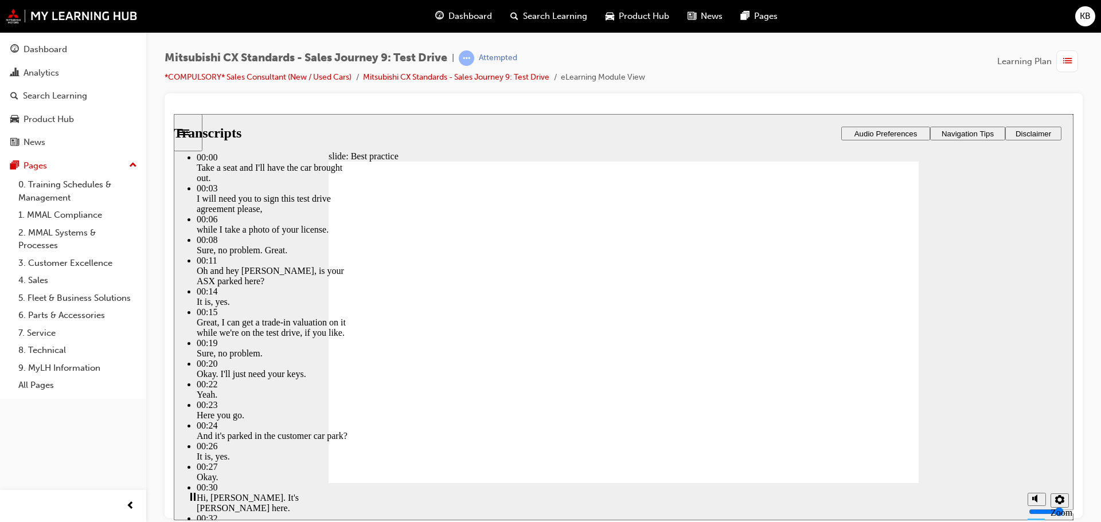
type input "10"
type input "4"
type input "11"
type input "4"
type input "11"
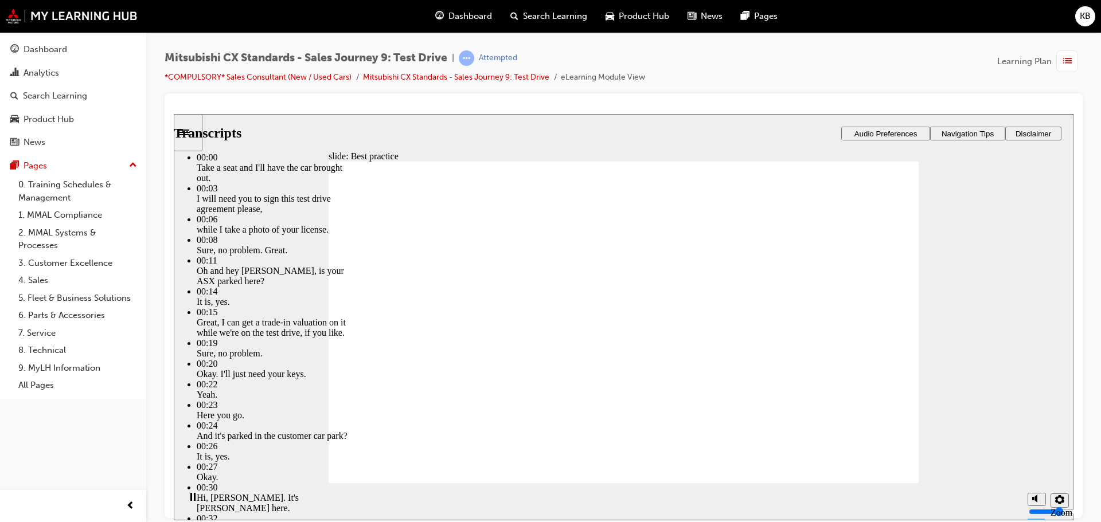
type input "4"
type input "11"
type input "4"
type input "11"
type input "4"
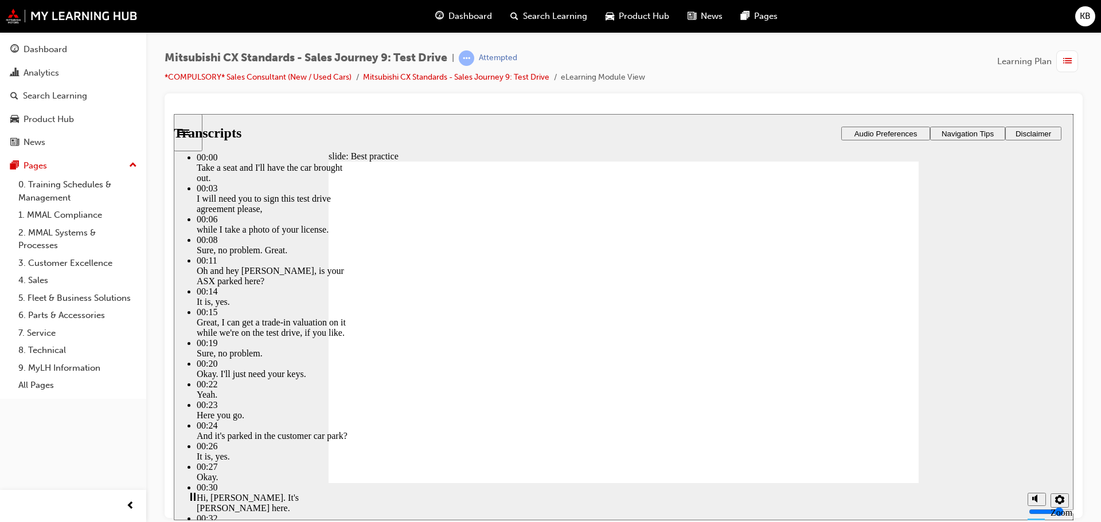
type input "12"
type input "4"
type input "12"
type input "4"
type input "12"
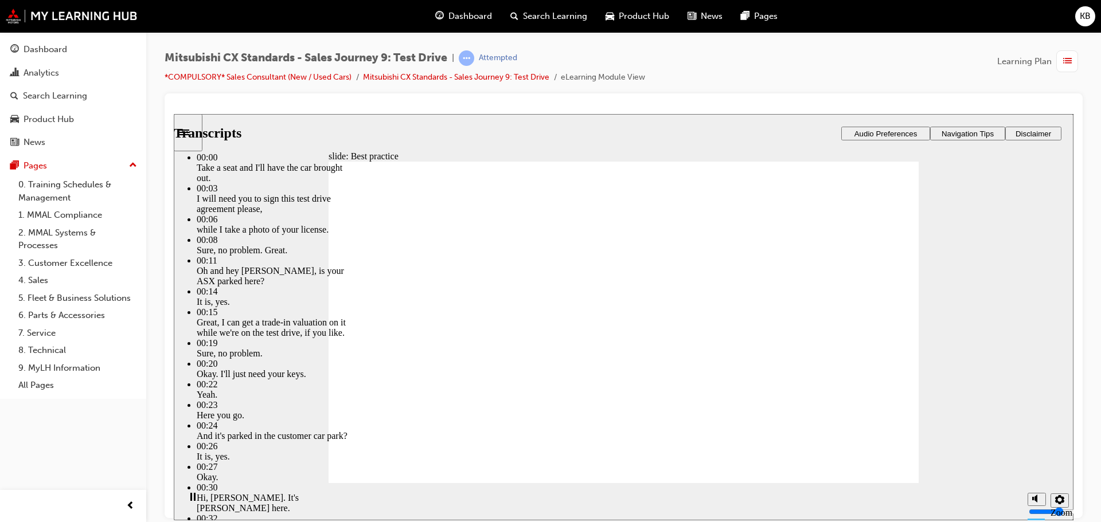
type input "4"
type input "12"
type input "4"
type input "13"
type input "4"
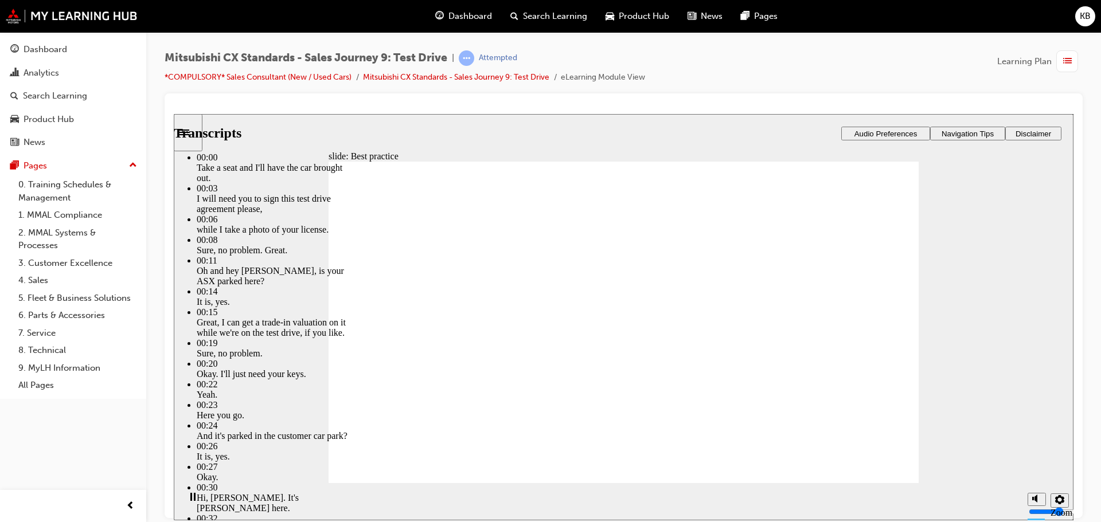
type input "13"
type input "4"
type input "13"
type input "4"
type input "13"
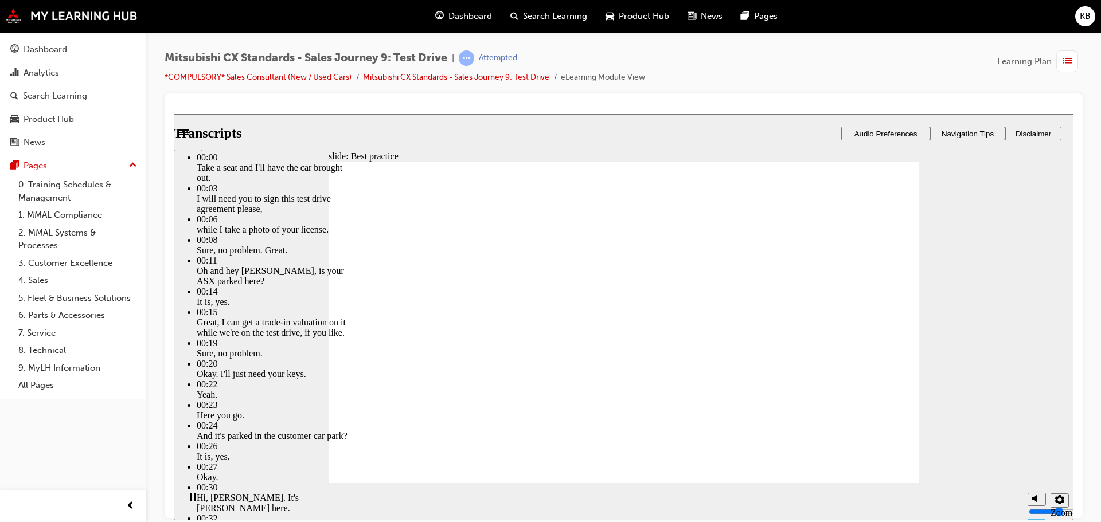
type input "4"
type input "14"
type input "4"
type input "14"
type input "4"
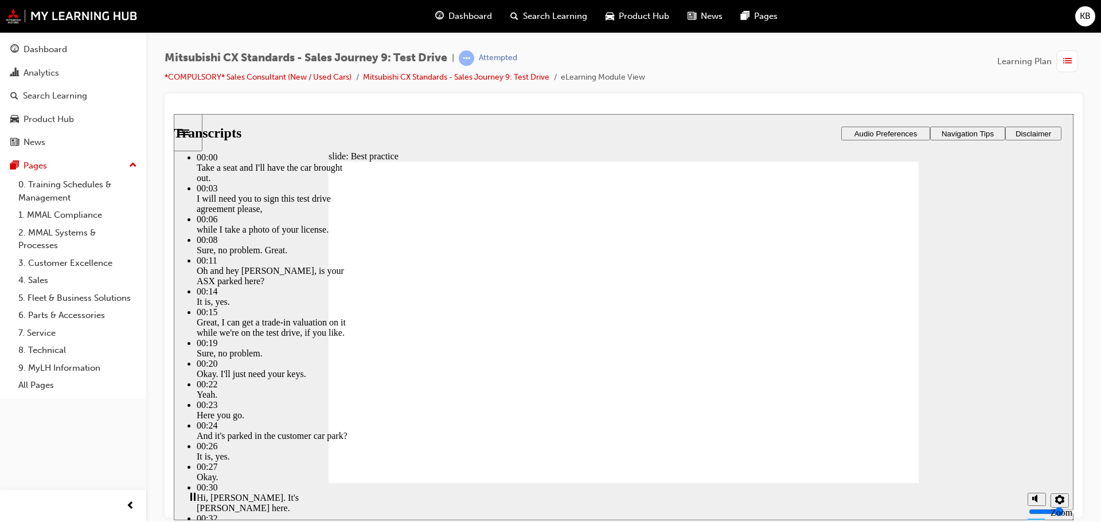
type input "14"
type input "4"
type input "15"
type input "4"
type input "15"
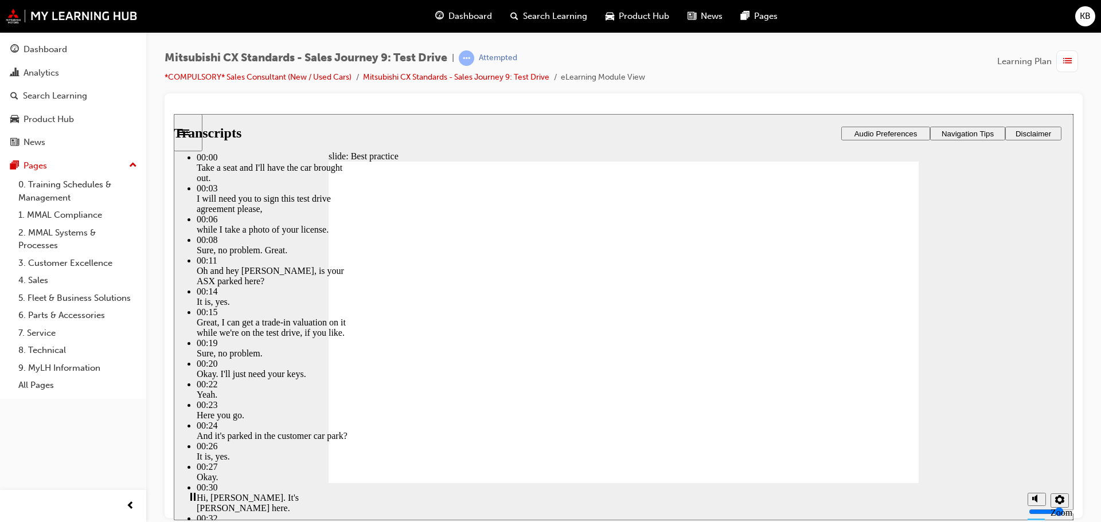
type input "4"
type input "15"
type input "4"
type input "15"
type input "4"
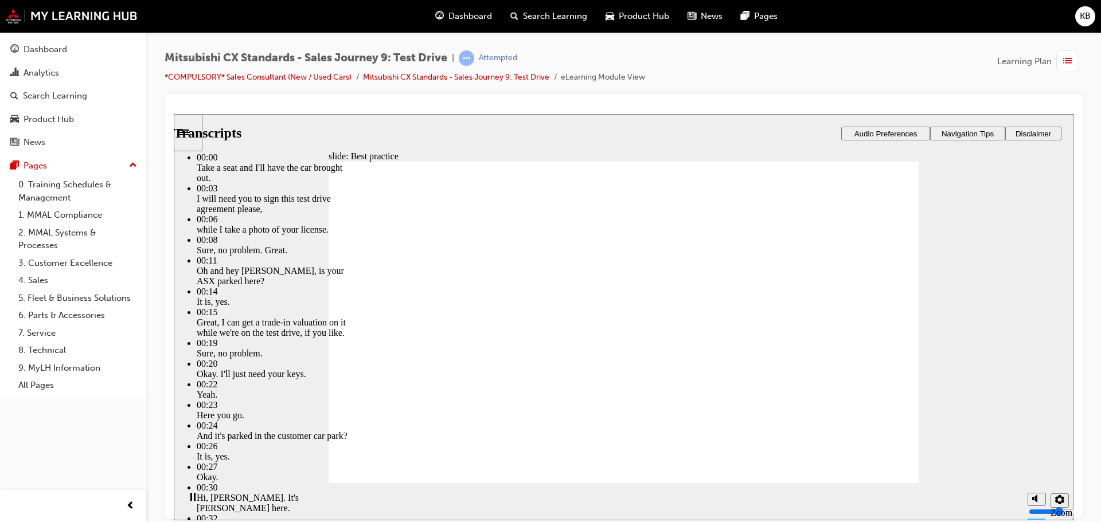
type input "16"
type input "4"
type input "16"
type input "4"
type input "16"
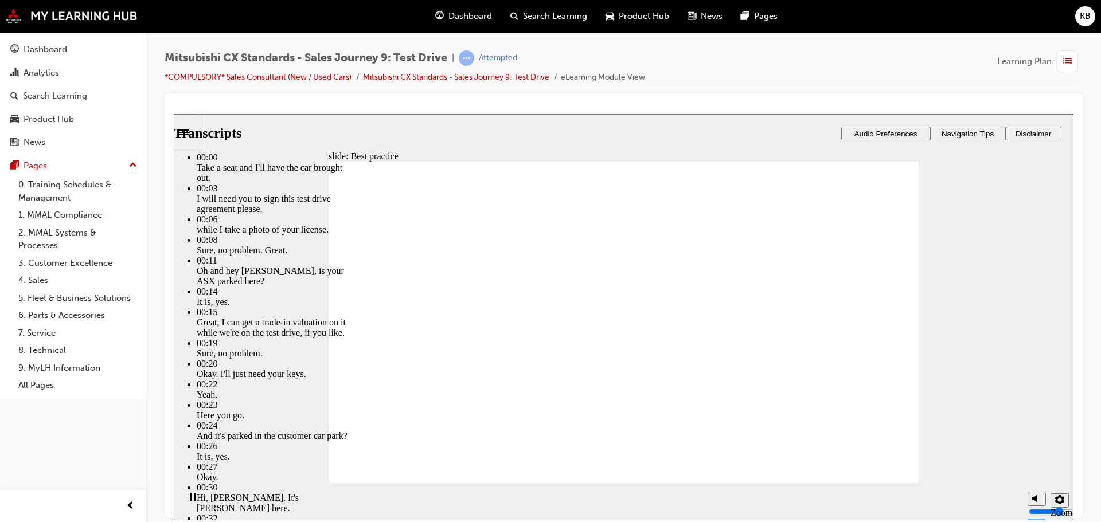
type input "4"
type input "16"
type input "4"
type input "17"
type input "4"
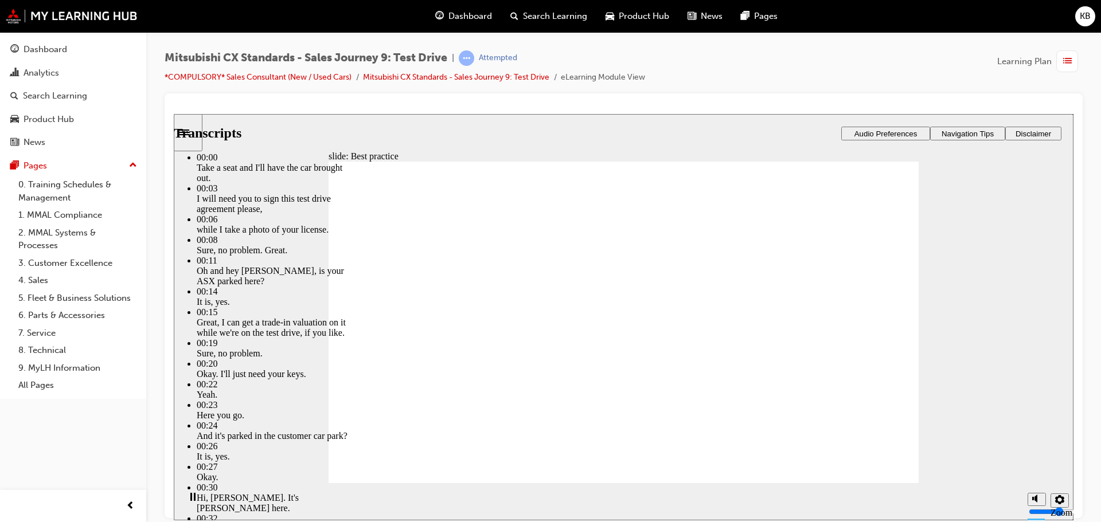
type input "17"
type input "4"
type input "17"
type input "4"
type input "17"
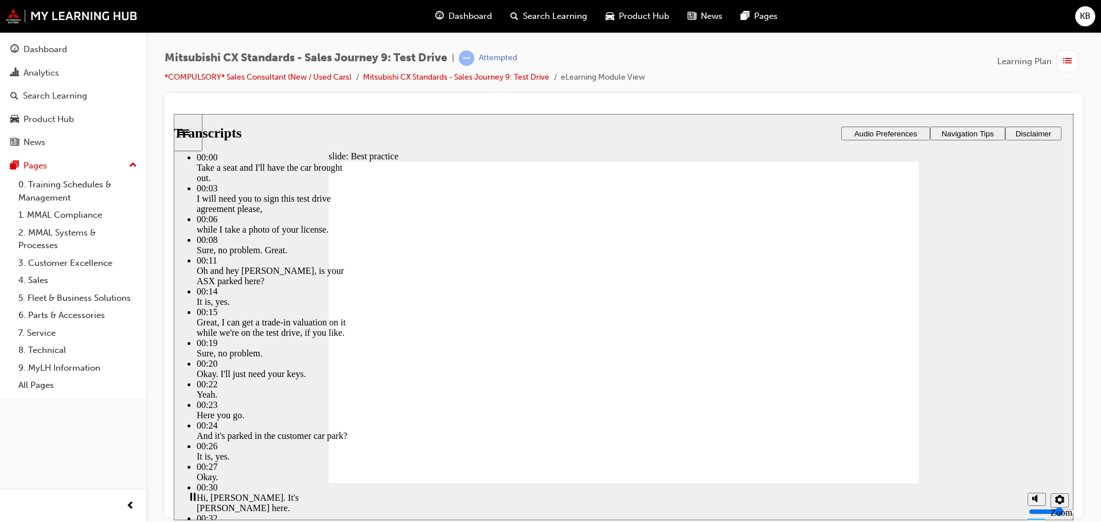
type input "4"
type input "18"
type input "4"
type input "18"
type input "4"
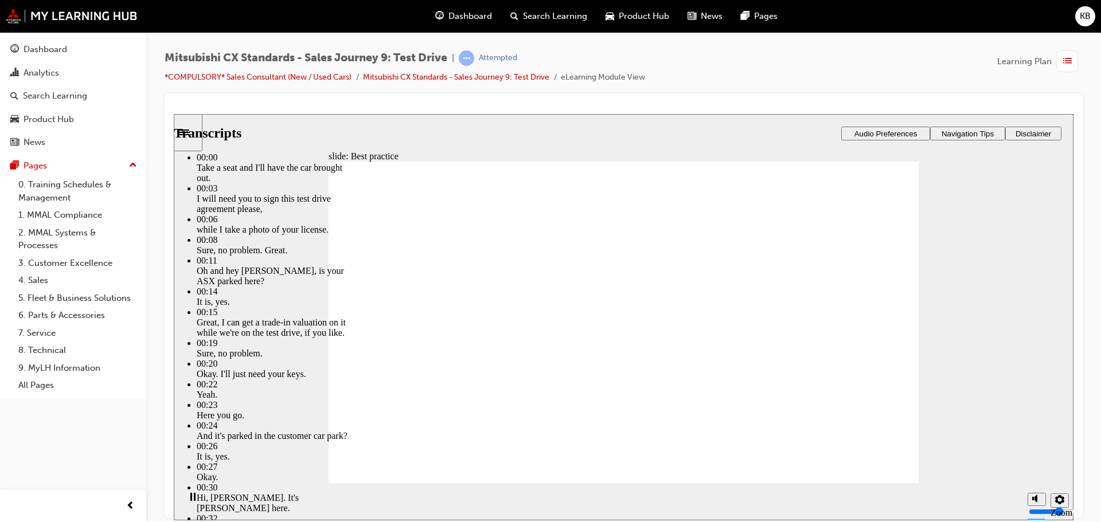
type input "18"
type input "4"
type input "18"
type input "4"
type input "19"
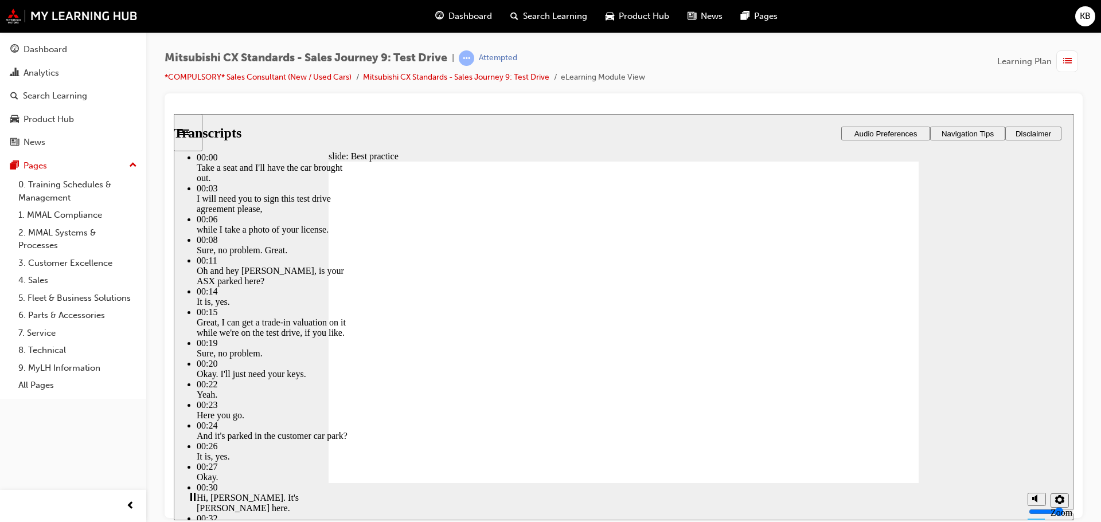
type input "4"
type input "19"
type input "4"
type input "19"
type input "4"
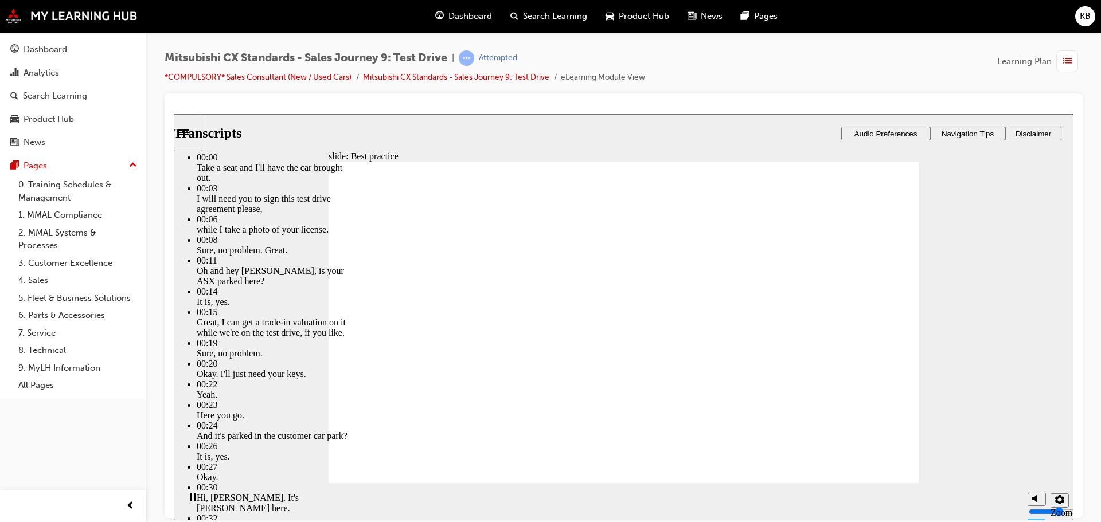
type input "20"
type input "4"
type input "20"
type input "4"
type input "20"
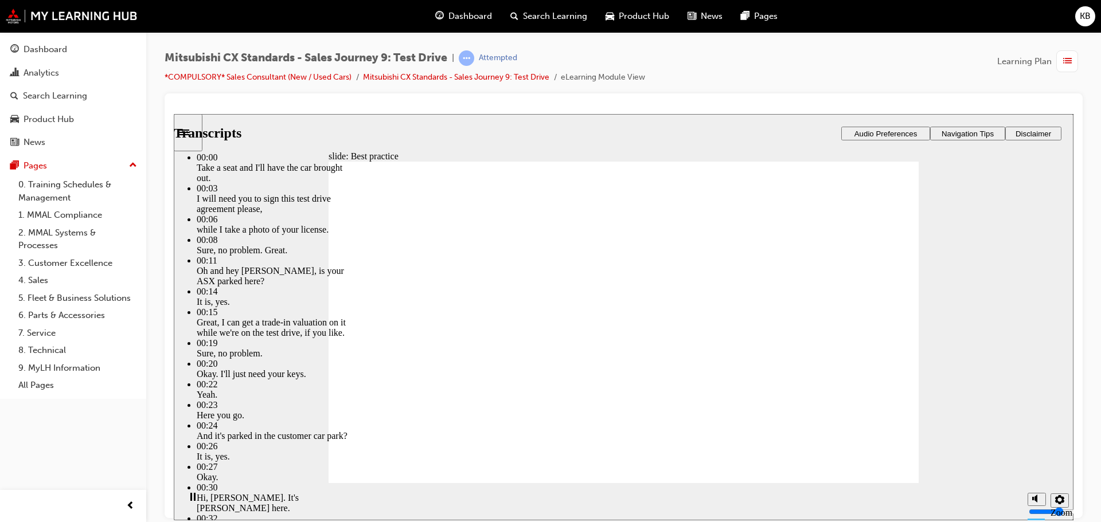
type input "4"
type input "20"
type input "4"
type input "21"
type input "4"
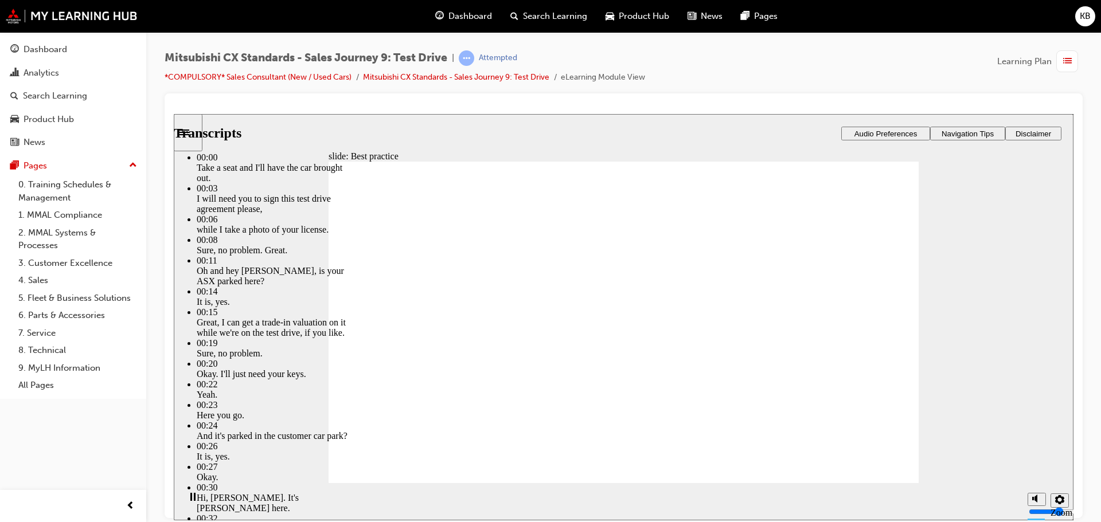
type input "21"
type input "4"
type input "21"
type input "4"
type input "21"
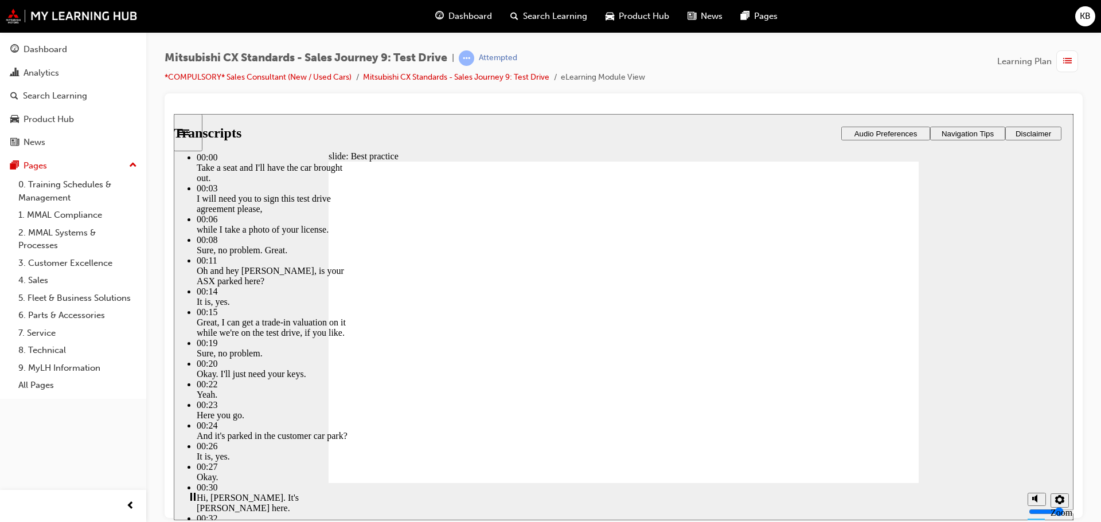
type input "4"
type input "22"
type input "4"
type input "22"
type input "4"
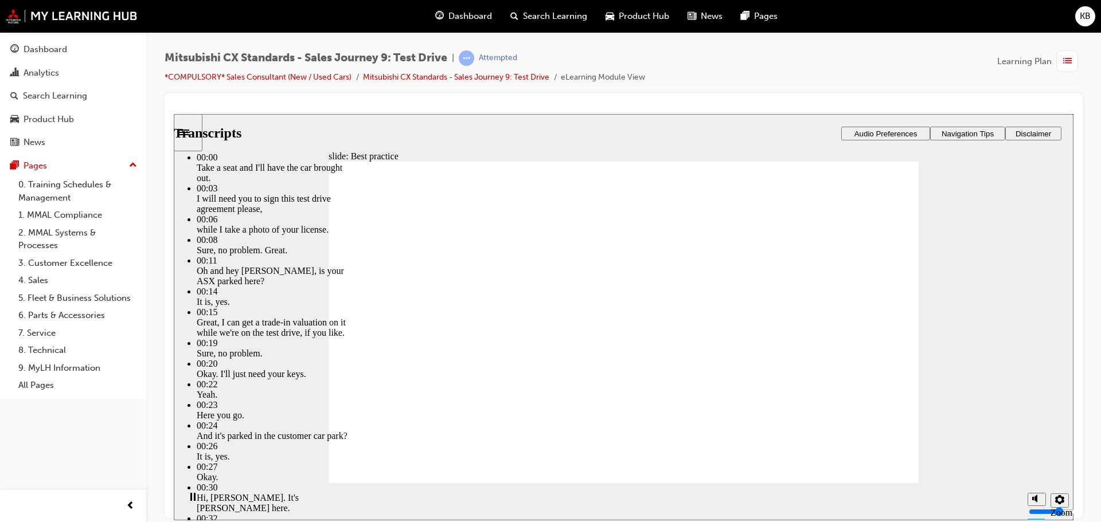
type input "22"
type input "4"
type input "22"
type input "4"
type input "23"
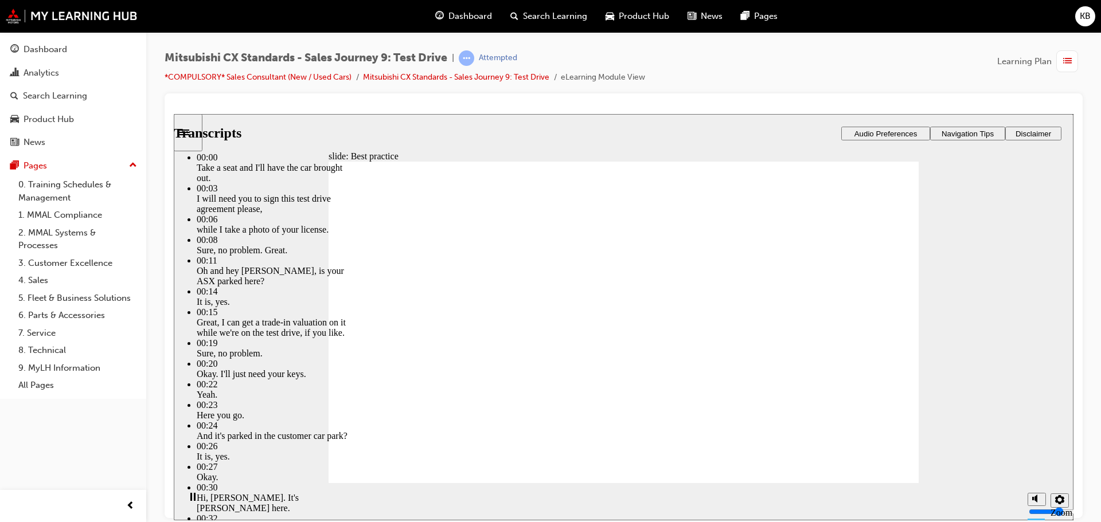
type input "4"
type input "23"
type input "4"
type input "23"
type input "4"
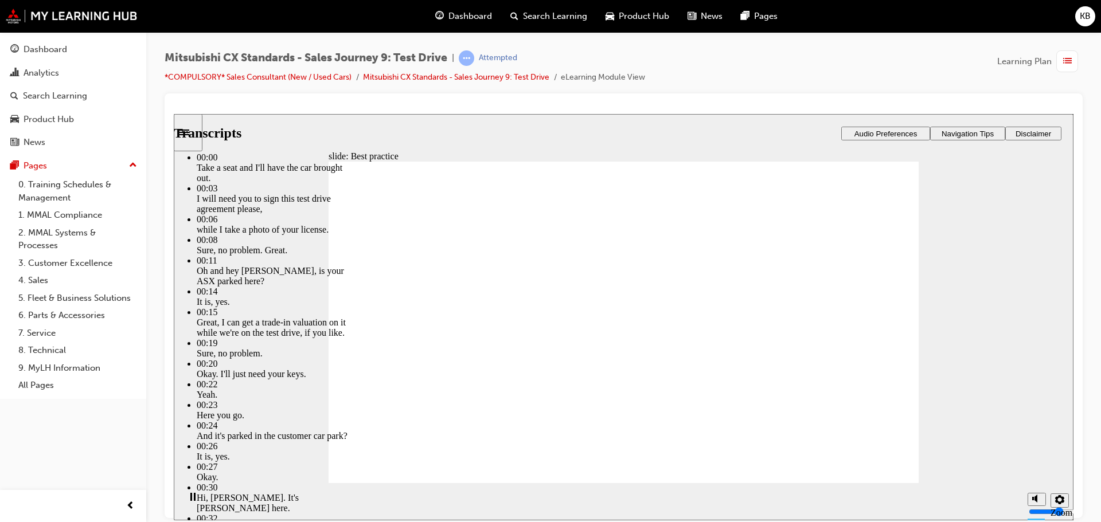
type input "24"
type input "4"
type input "24"
type input "4"
type input "24"
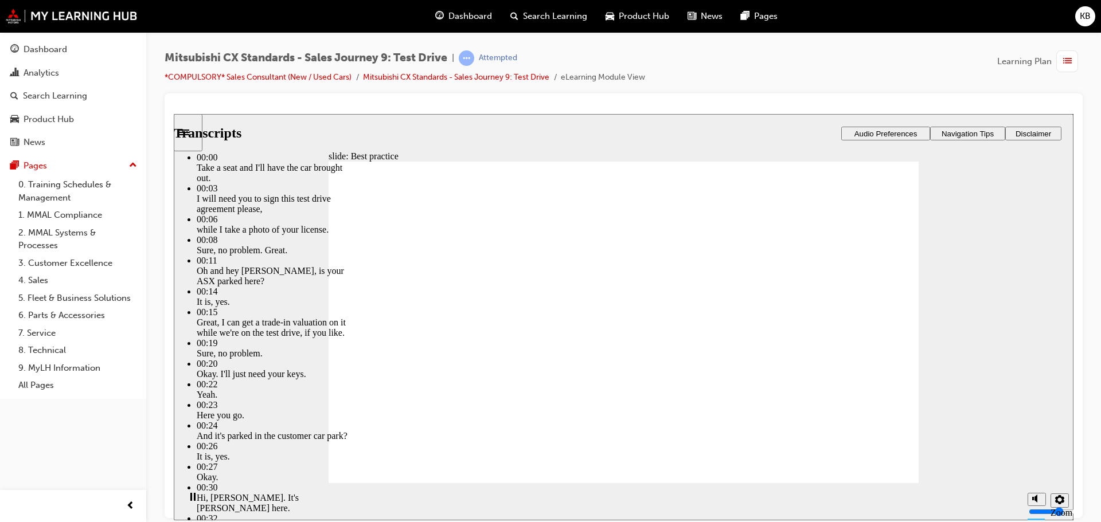
type input "4"
type input "24"
type input "4"
type input "25"
type input "4"
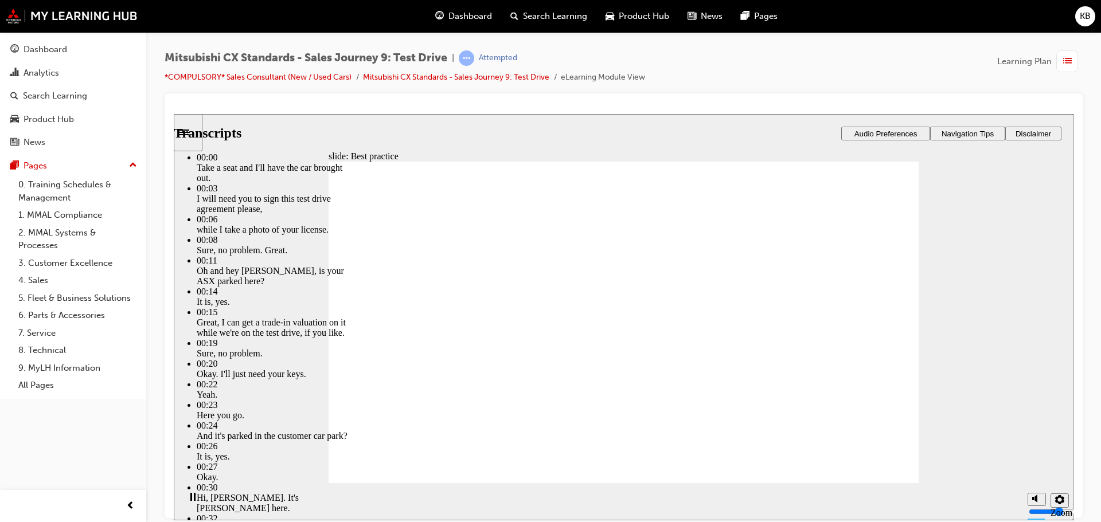
type input "25"
type input "4"
type input "25"
type input "4"
type input "25"
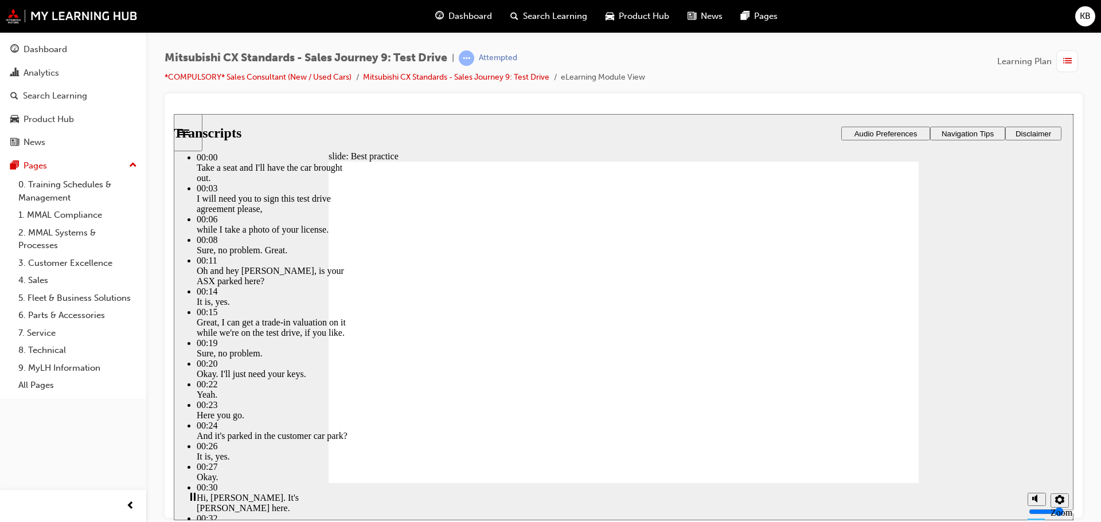
type input "4"
type input "26"
type input "4"
type input "26"
type input "4"
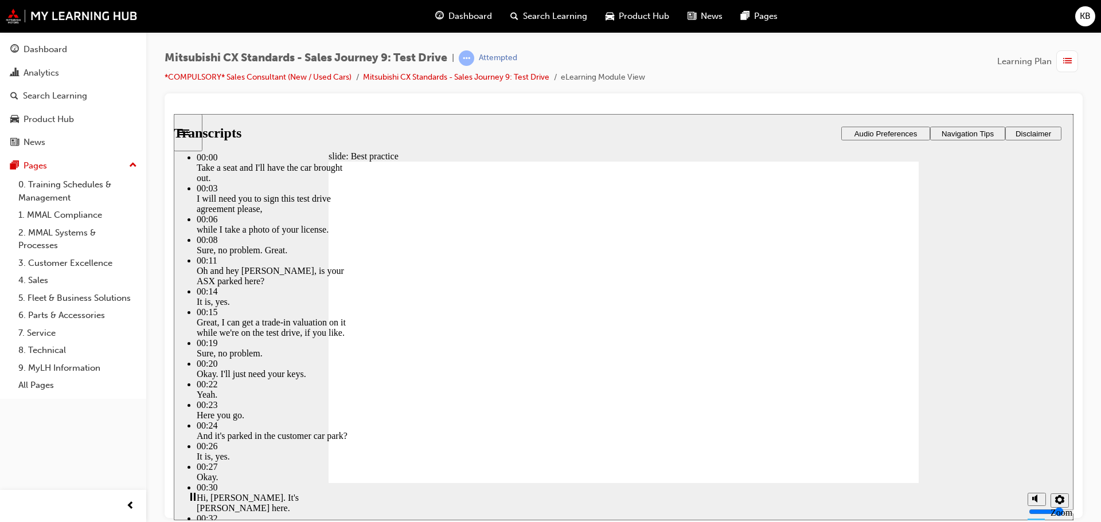
type input "26"
type input "4"
type input "26"
type input "4"
type input "27"
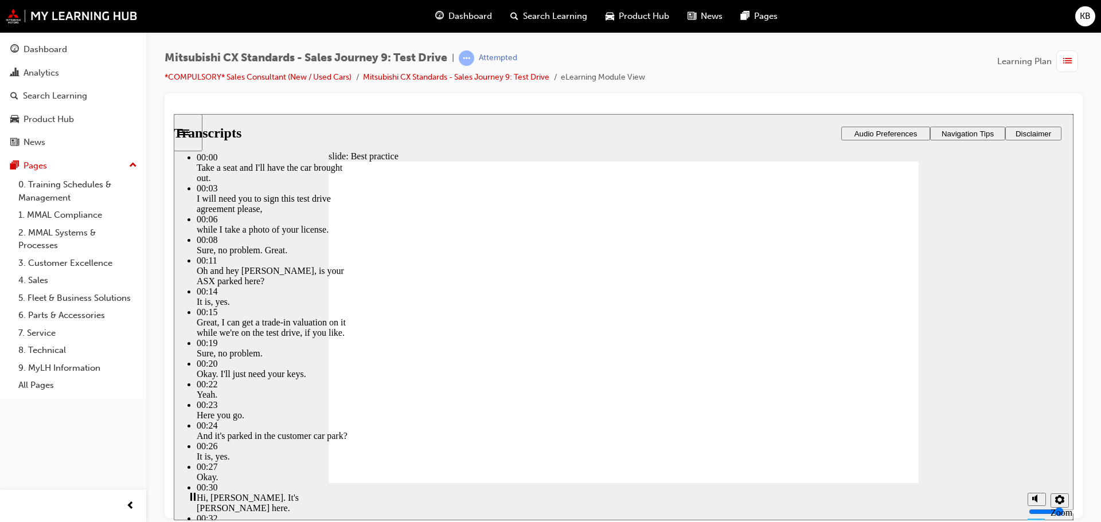
type input "4"
type input "27"
type input "4"
type input "27"
type input "4"
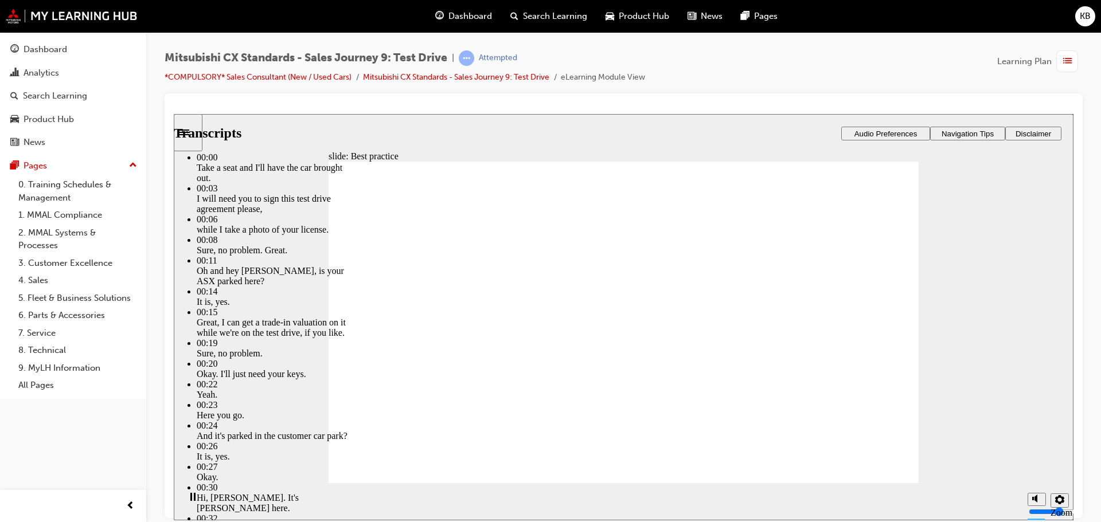
type input "28"
type input "4"
type input "28"
type input "4"
type input "28"
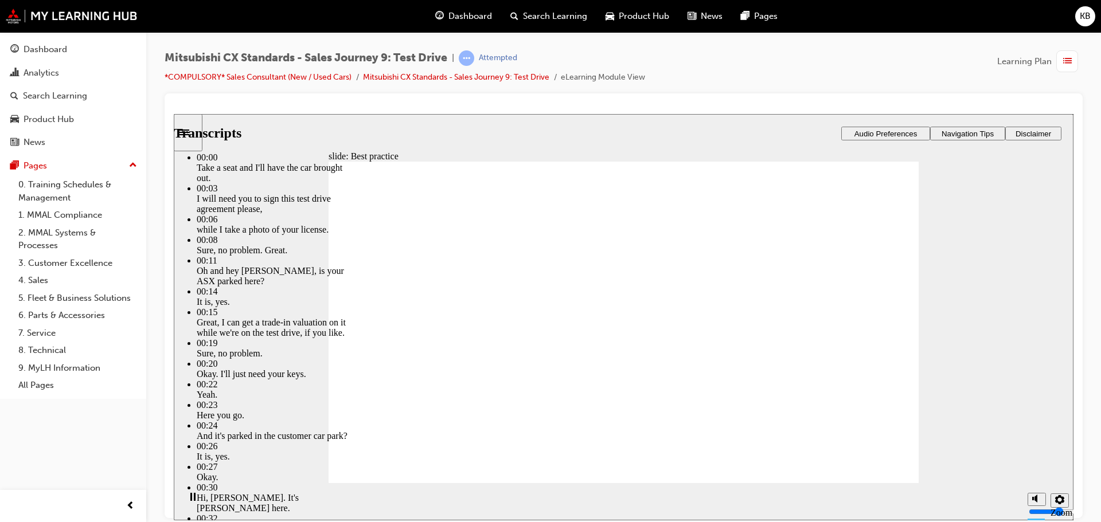
type input "4"
type input "28"
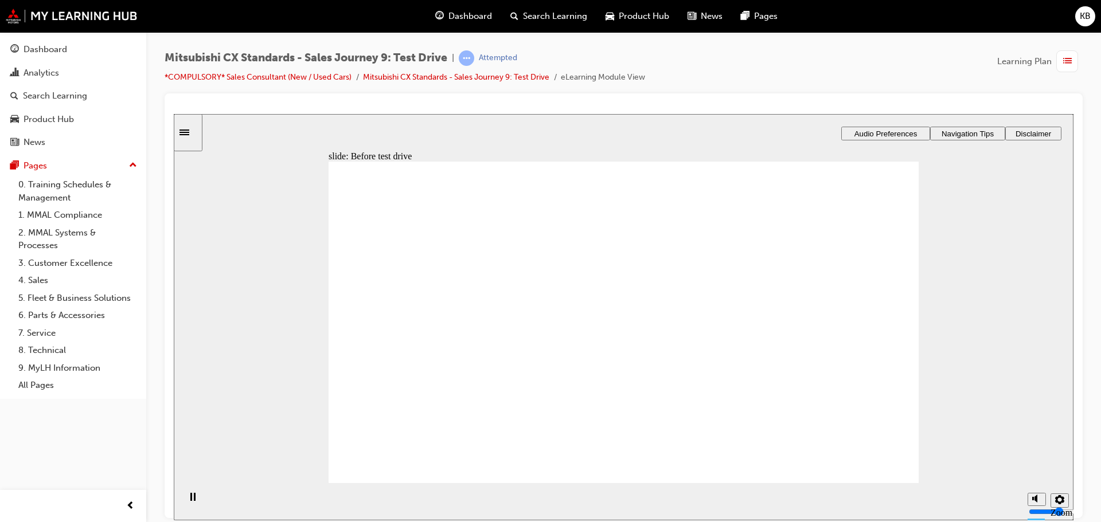
drag, startPoint x: 398, startPoint y: 359, endPoint x: 591, endPoint y: 307, distance: 199.6
drag, startPoint x: 422, startPoint y: 359, endPoint x: 597, endPoint y: 342, distance: 175.7
drag, startPoint x: 412, startPoint y: 358, endPoint x: 575, endPoint y: 330, distance: 165.2
drag, startPoint x: 437, startPoint y: 359, endPoint x: 624, endPoint y: 338, distance: 188.0
drag, startPoint x: 479, startPoint y: 358, endPoint x: 603, endPoint y: 362, distance: 124.5
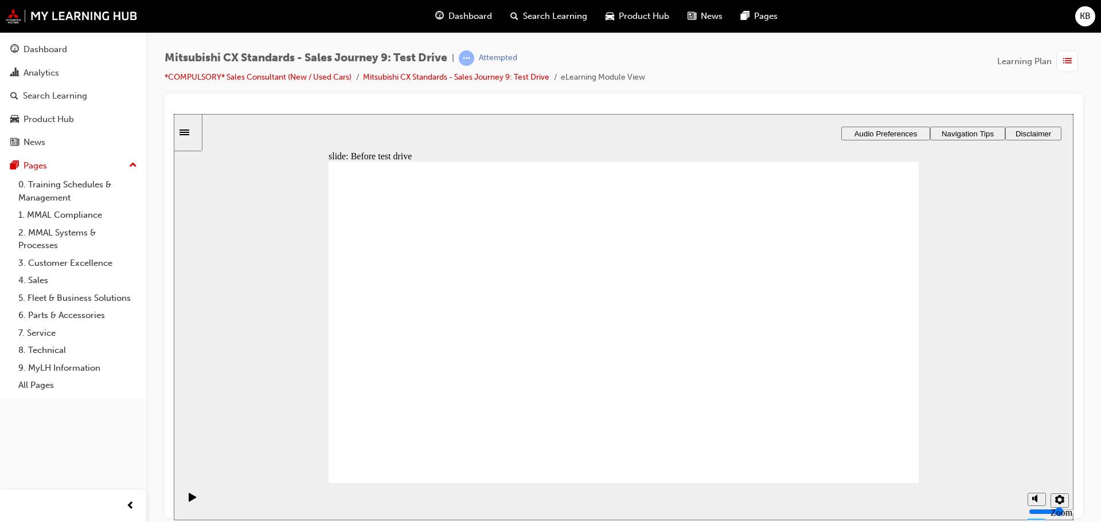
drag, startPoint x: 410, startPoint y: 358, endPoint x: 776, endPoint y: 335, distance: 367.1
drag, startPoint x: 363, startPoint y: 352, endPoint x: 610, endPoint y: 382, distance: 248.4
drag, startPoint x: 394, startPoint y: 359, endPoint x: 581, endPoint y: 429, distance: 199.8
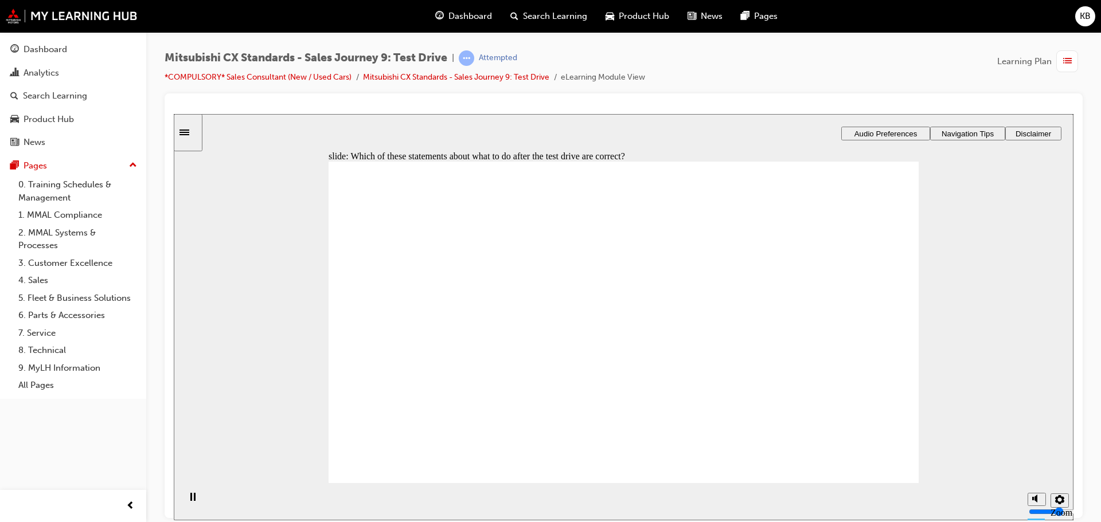
drag, startPoint x: 627, startPoint y: 409, endPoint x: 813, endPoint y: 247, distance: 246.3
drag, startPoint x: 655, startPoint y: 364, endPoint x: 818, endPoint y: 301, distance: 175.1
drag, startPoint x: 605, startPoint y: 334, endPoint x: 805, endPoint y: 326, distance: 199.7
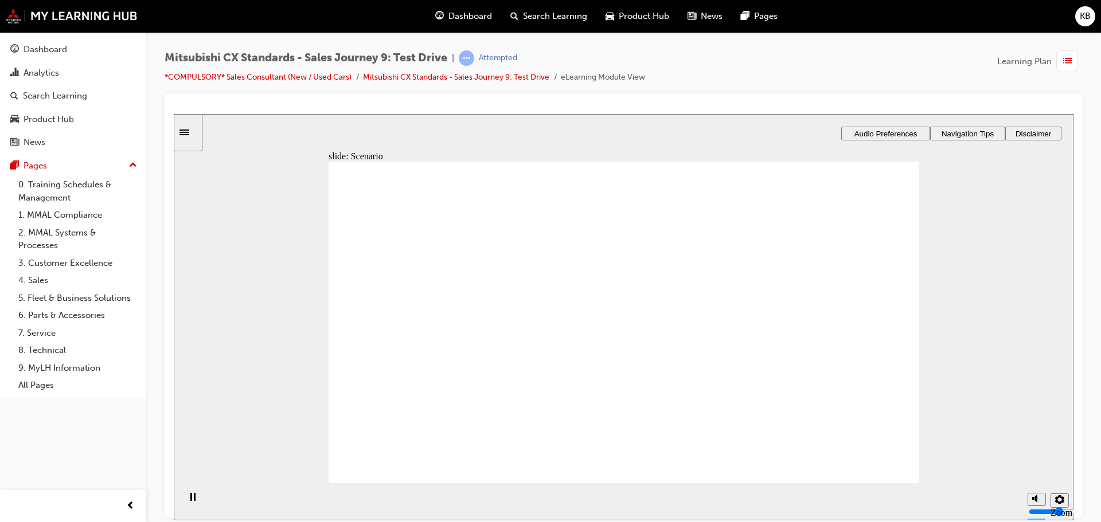
drag, startPoint x: 640, startPoint y: 284, endPoint x: 816, endPoint y: 367, distance: 194.4
drag, startPoint x: 649, startPoint y: 275, endPoint x: 617, endPoint y: 272, distance: 31.7
drag, startPoint x: 663, startPoint y: 333, endPoint x: 828, endPoint y: 413, distance: 184.1
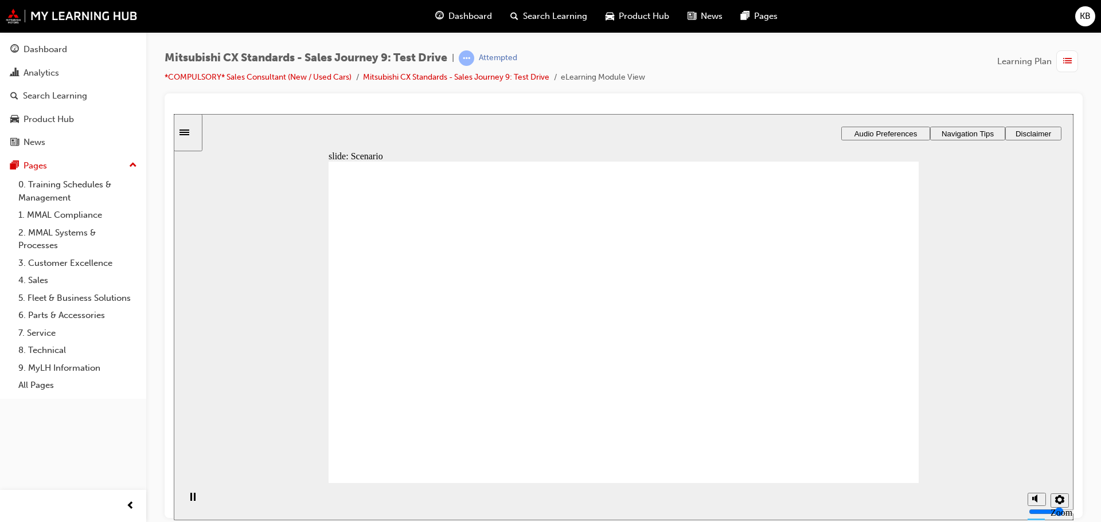
drag, startPoint x: 515, startPoint y: 354, endPoint x: 628, endPoint y: 324, distance: 116.8
drag, startPoint x: 448, startPoint y: 357, endPoint x: 615, endPoint y: 351, distance: 166.9
drag, startPoint x: 467, startPoint y: 357, endPoint x: 659, endPoint y: 337, distance: 193.2
drag, startPoint x: 455, startPoint y: 354, endPoint x: 599, endPoint y: 352, distance: 143.9
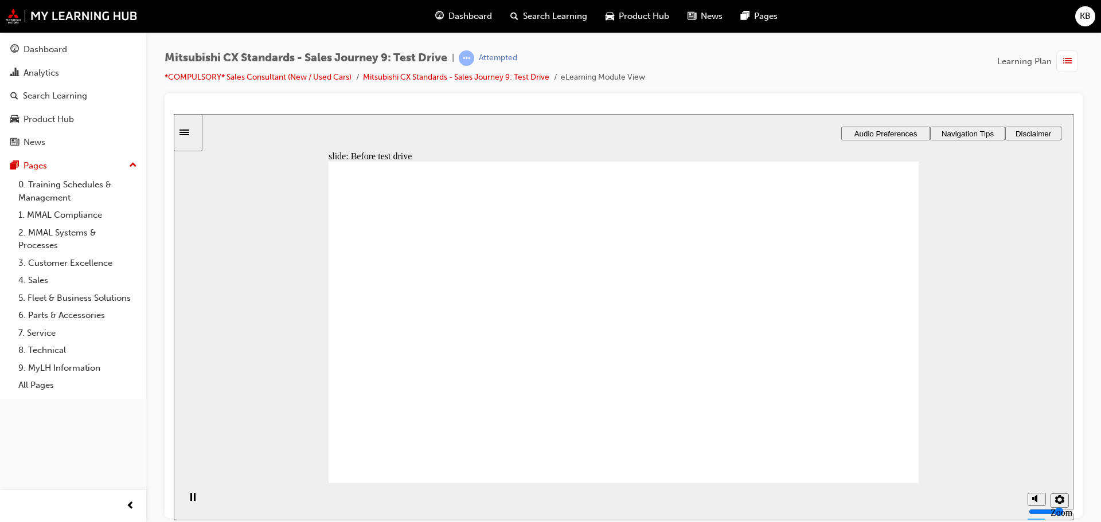
drag, startPoint x: 452, startPoint y: 354, endPoint x: 612, endPoint y: 370, distance: 161.3
drag, startPoint x: 441, startPoint y: 351, endPoint x: 873, endPoint y: 318, distance: 433.6
drag, startPoint x: 441, startPoint y: 356, endPoint x: 804, endPoint y: 329, distance: 364.0
drag, startPoint x: 462, startPoint y: 355, endPoint x: 616, endPoint y: 407, distance: 162.1
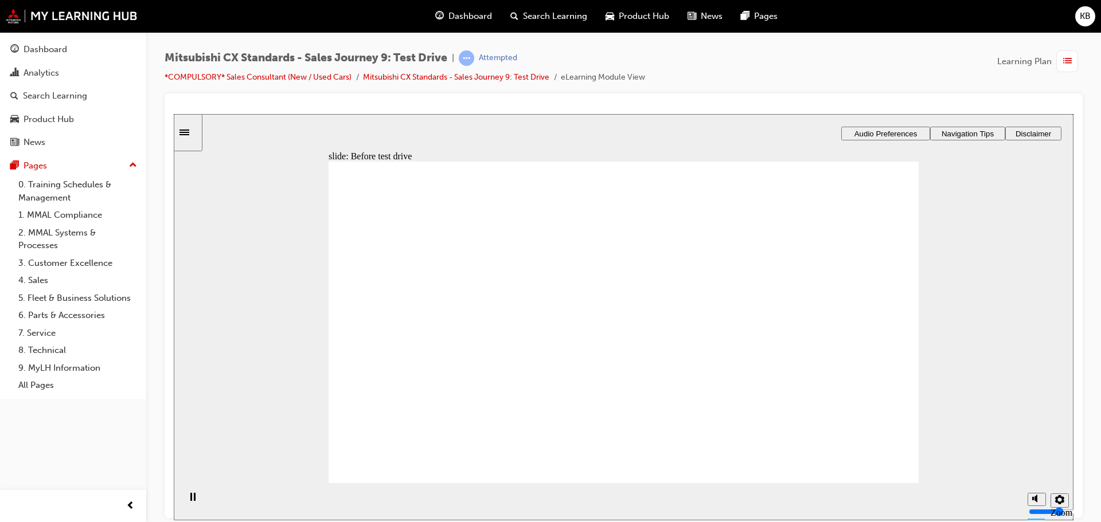
drag, startPoint x: 632, startPoint y: 412, endPoint x: 795, endPoint y: 252, distance: 228.7
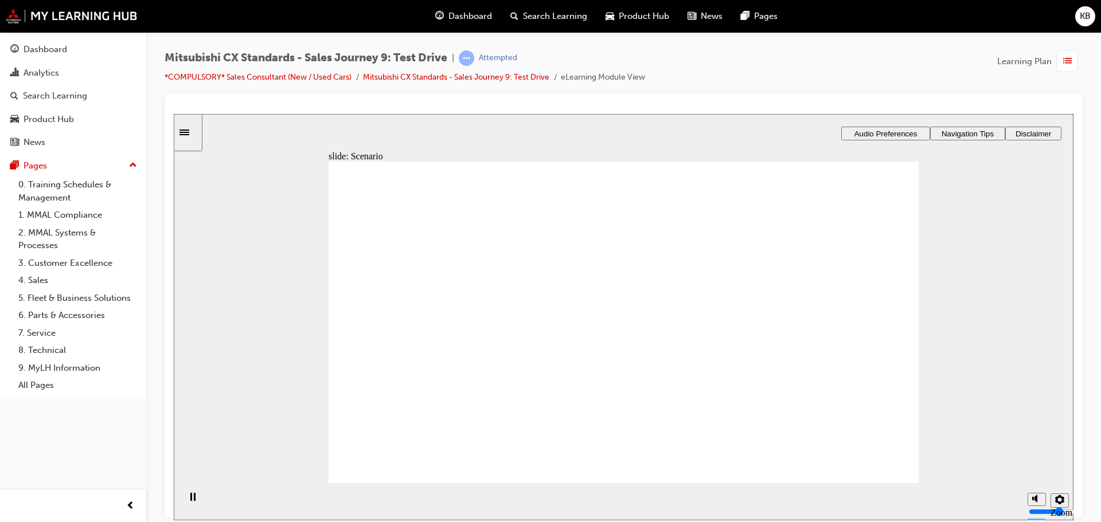
drag, startPoint x: 627, startPoint y: 364, endPoint x: 823, endPoint y: 288, distance: 210.4
drag, startPoint x: 613, startPoint y: 329, endPoint x: 784, endPoint y: 330, distance: 171.4
drag, startPoint x: 630, startPoint y: 294, endPoint x: 811, endPoint y: 366, distance: 194.7
drag, startPoint x: 810, startPoint y: 344, endPoint x: 801, endPoint y: 293, distance: 51.8
drag, startPoint x: 746, startPoint y: 344, endPoint x: 800, endPoint y: 326, distance: 56.7
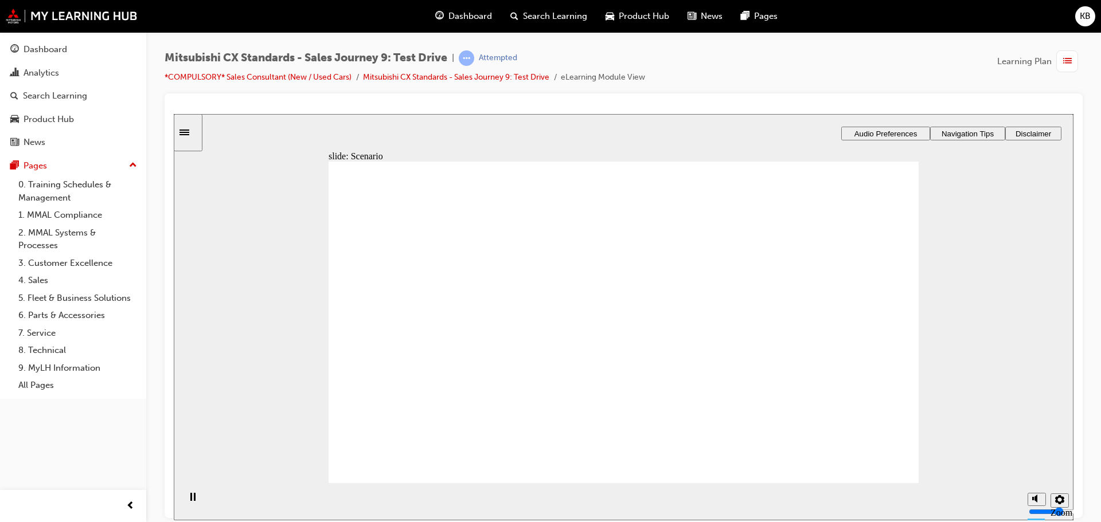
drag, startPoint x: 633, startPoint y: 265, endPoint x: 820, endPoint y: 421, distance: 243.9
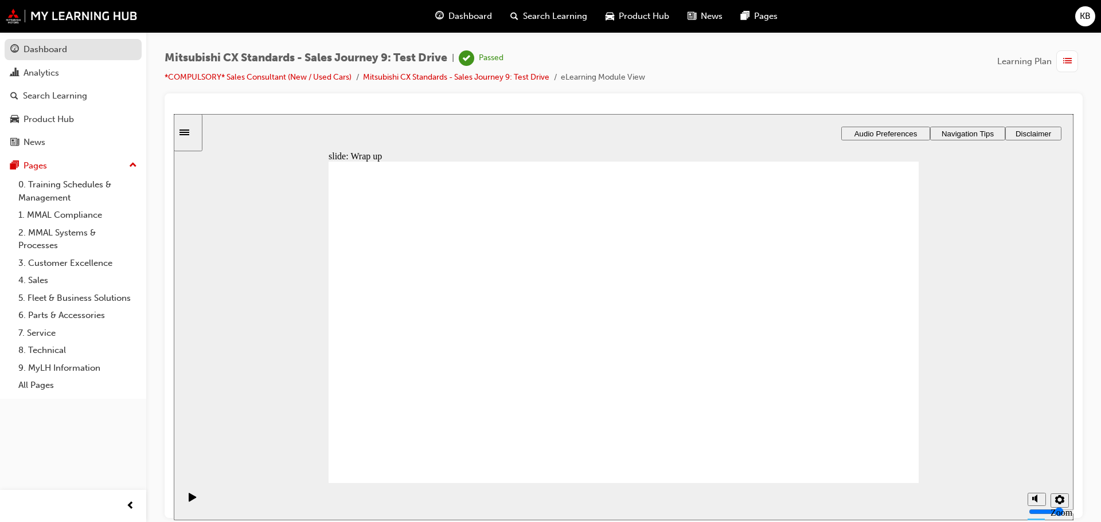
click at [44, 56] on div "Dashboard" at bounding box center [46, 49] width 44 height 13
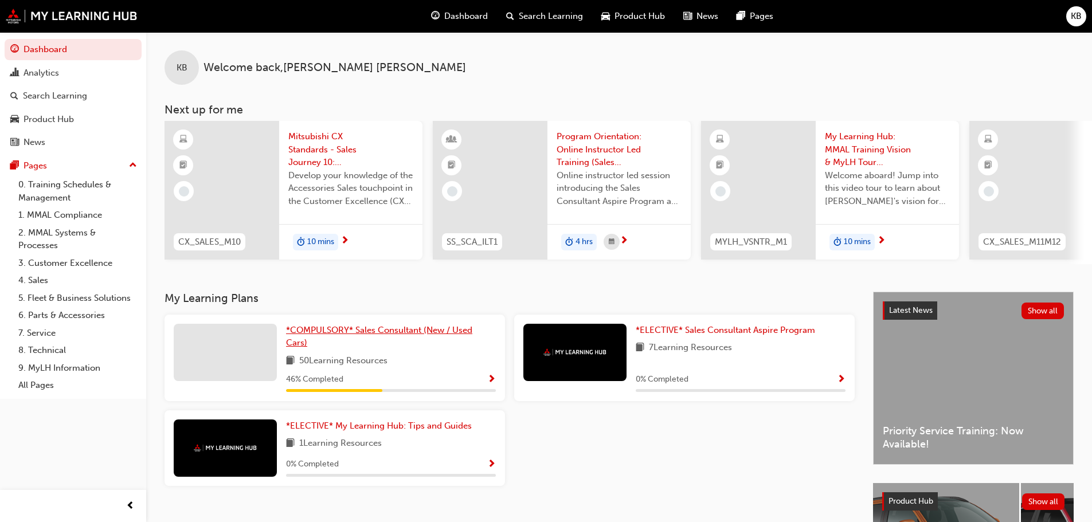
click at [341, 334] on span "*COMPULSORY* Sales Consultant (New / Used Cars)" at bounding box center [379, 337] width 186 height 24
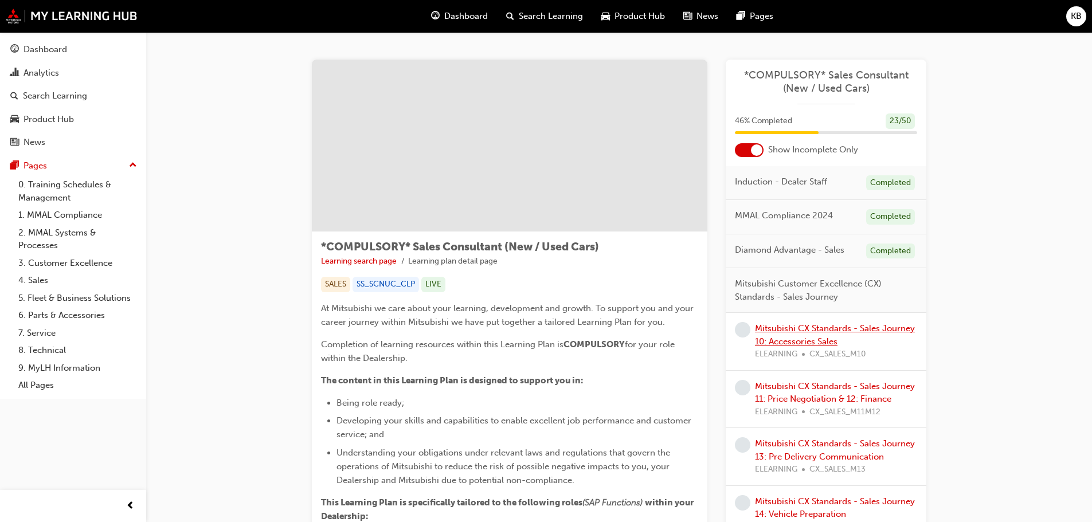
click at [807, 344] on link "Mitsubishi CX Standards - Sales Journey 10: Accessories Sales" at bounding box center [835, 335] width 160 height 24
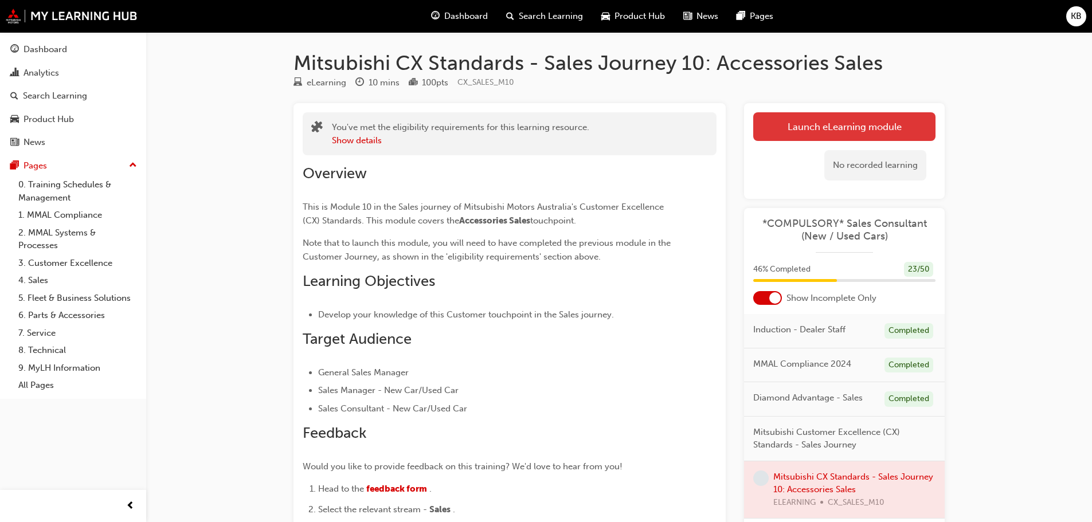
click at [825, 119] on link "Launch eLearning module" at bounding box center [844, 126] width 182 height 29
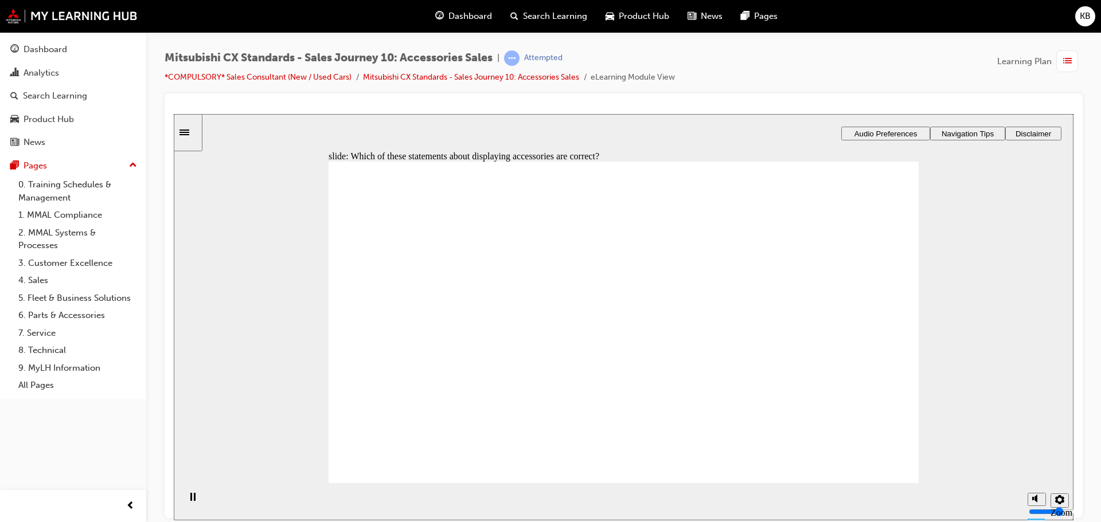
drag, startPoint x: 849, startPoint y: 458, endPoint x: 861, endPoint y: 459, distance: 12.1
drag, startPoint x: 550, startPoint y: 369, endPoint x: 832, endPoint y: 349, distance: 283.4
drag, startPoint x: 425, startPoint y: 363, endPoint x: 626, endPoint y: 330, distance: 203.3
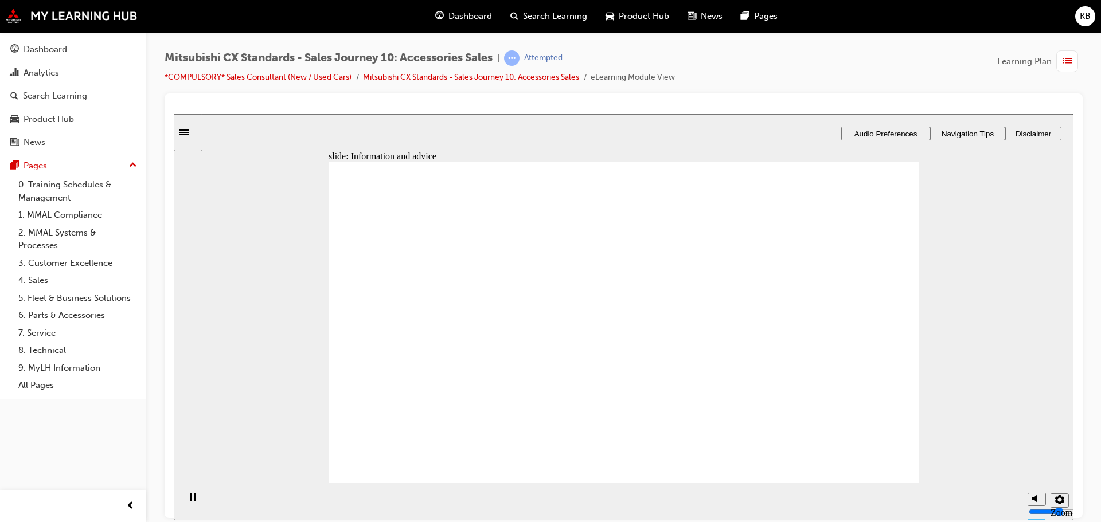
drag, startPoint x: 425, startPoint y: 370, endPoint x: 811, endPoint y: 319, distance: 389.2
drag, startPoint x: 401, startPoint y: 365, endPoint x: 647, endPoint y: 328, distance: 249.2
drag, startPoint x: 437, startPoint y: 366, endPoint x: 611, endPoint y: 347, distance: 174.2
drag, startPoint x: 412, startPoint y: 369, endPoint x: 603, endPoint y: 370, distance: 190.9
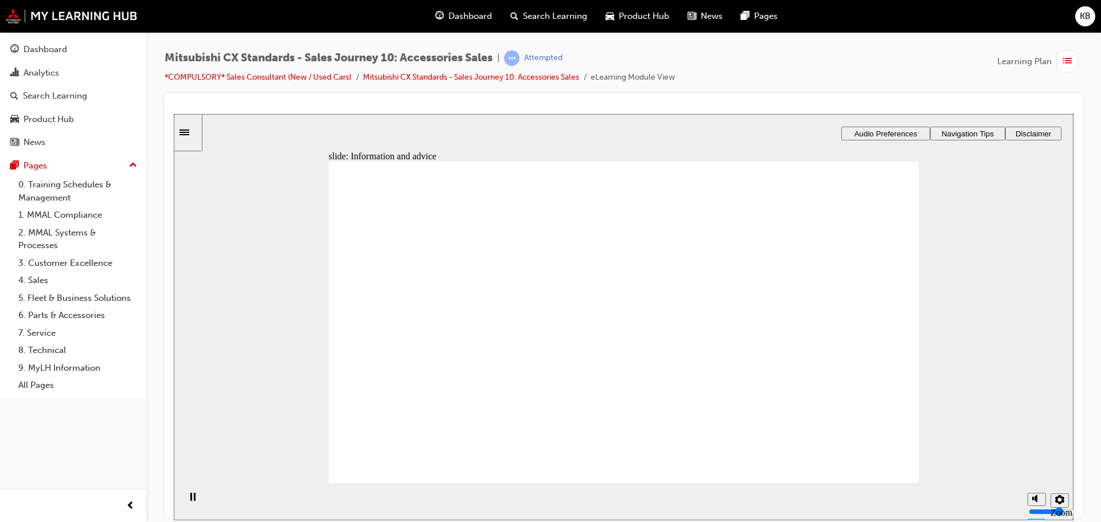
drag, startPoint x: 420, startPoint y: 373, endPoint x: 767, endPoint y: 312, distance: 351.7
drag, startPoint x: 429, startPoint y: 368, endPoint x: 607, endPoint y: 327, distance: 181.8
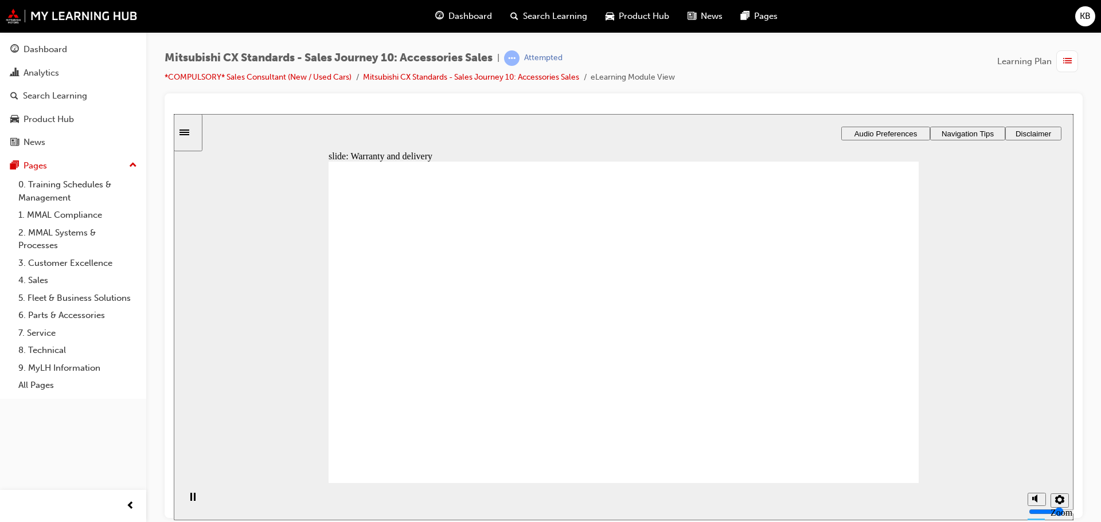
drag, startPoint x: 429, startPoint y: 367, endPoint x: 795, endPoint y: 322, distance: 369.2
drag, startPoint x: 427, startPoint y: 374, endPoint x: 593, endPoint y: 345, distance: 168.4
drag, startPoint x: 416, startPoint y: 370, endPoint x: 588, endPoint y: 372, distance: 171.4
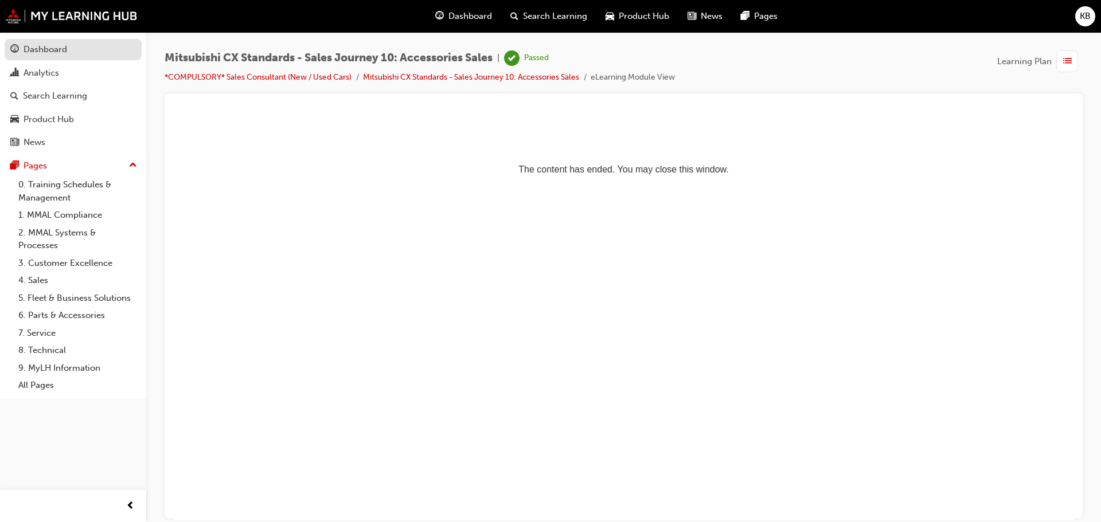
click at [76, 57] on link "Dashboard" at bounding box center [73, 49] width 137 height 21
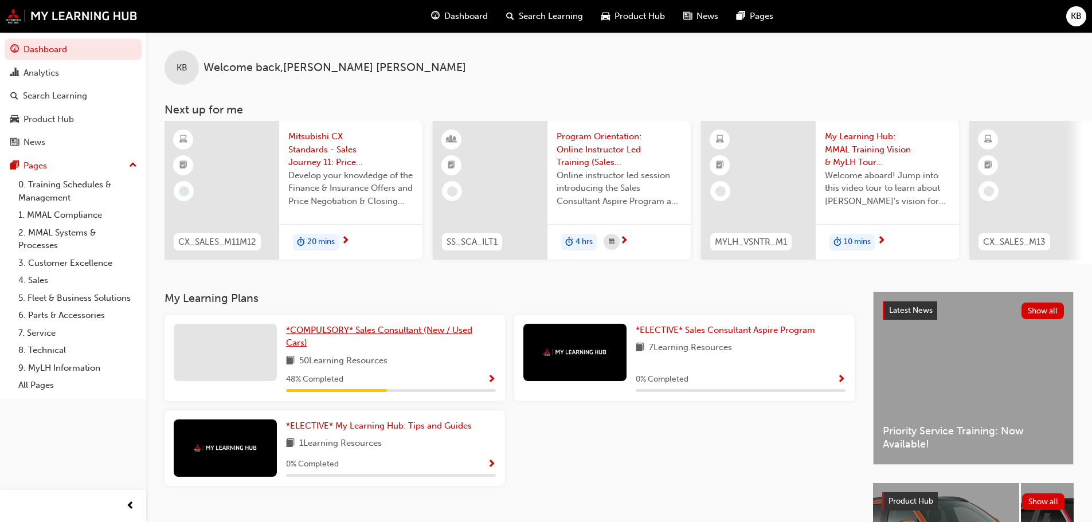
click at [338, 335] on span "*COMPULSORY* Sales Consultant (New / Used Cars)" at bounding box center [379, 337] width 186 height 24
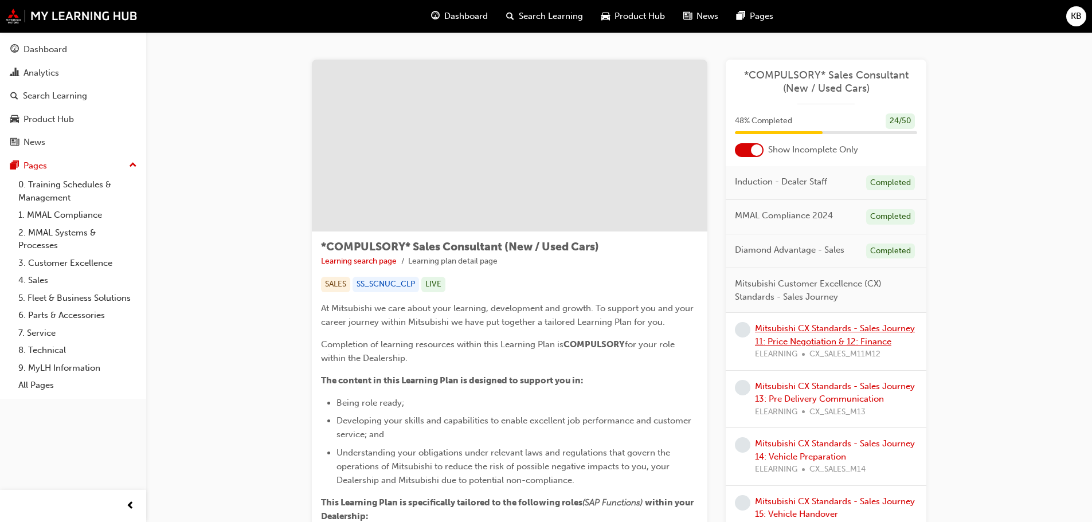
click at [803, 340] on link "Mitsubishi CX Standards - Sales Journey 11: Price Negotiation & 12: Finance" at bounding box center [835, 335] width 160 height 24
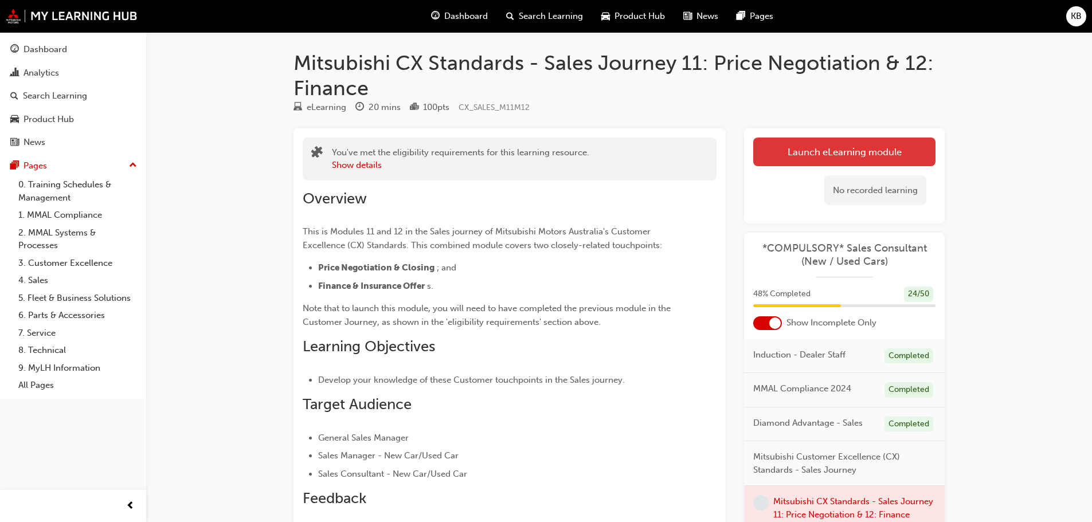
click at [802, 150] on link "Launch eLearning module" at bounding box center [844, 152] width 182 height 29
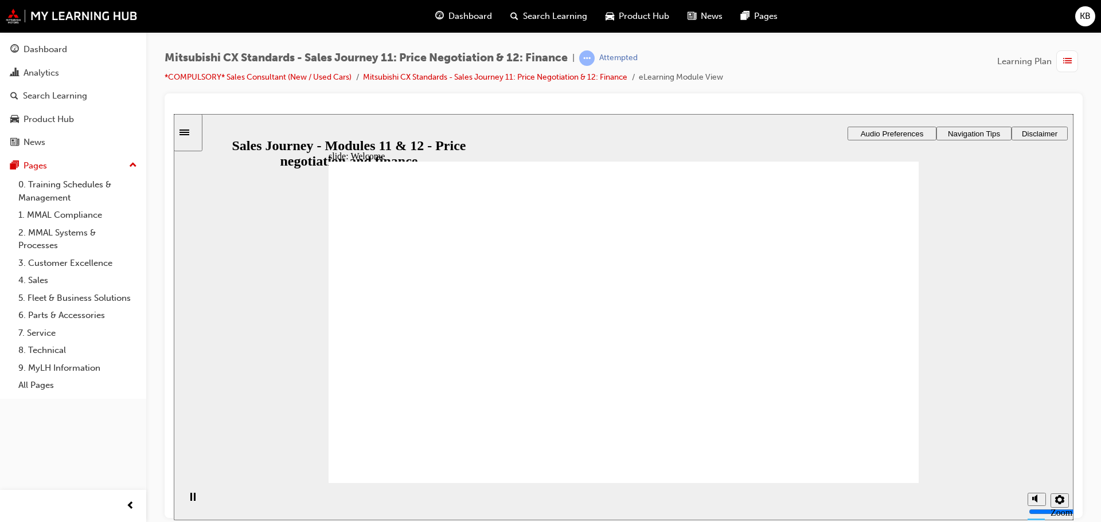
click at [984, 290] on div "slide: Touchpoint overview Touchpoint overview This module contains two sets of…" at bounding box center [624, 317] width 900 height 406
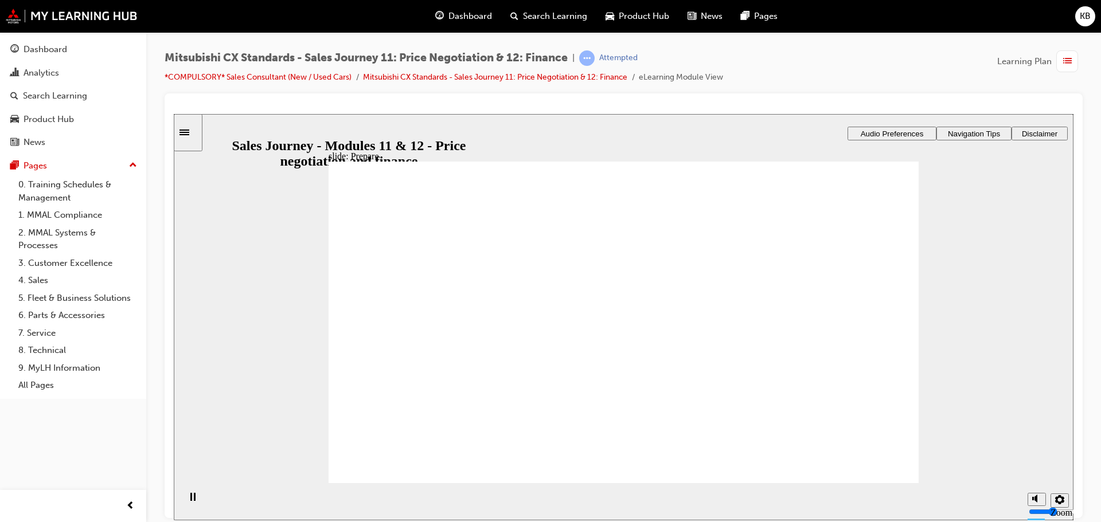
drag, startPoint x: 639, startPoint y: 334, endPoint x: 804, endPoint y: 288, distance: 172.1
drag, startPoint x: 444, startPoint y: 340, endPoint x: 675, endPoint y: 284, distance: 237.8
drag, startPoint x: 519, startPoint y: 324, endPoint x: 621, endPoint y: 296, distance: 105.3
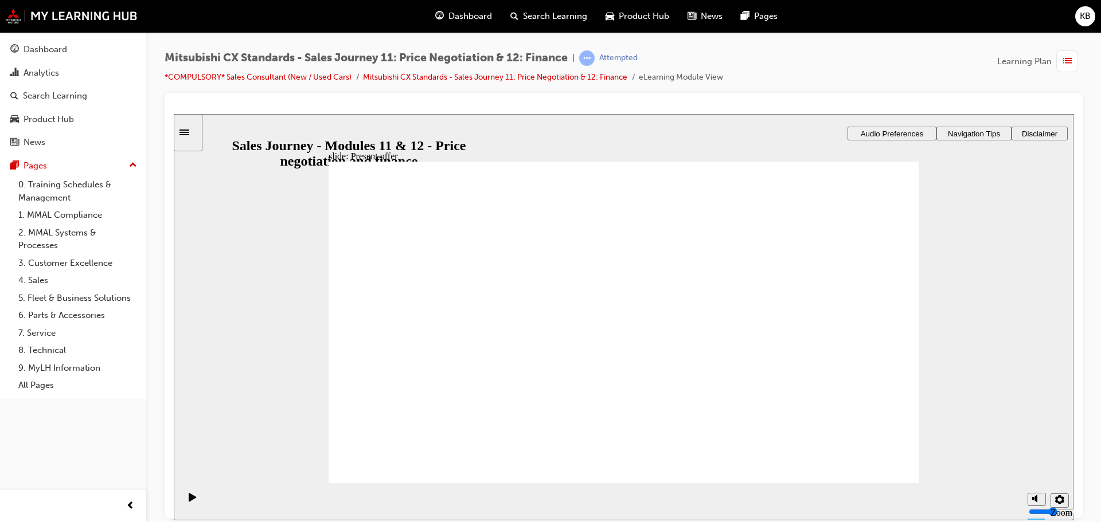
drag, startPoint x: 429, startPoint y: 351, endPoint x: 654, endPoint y: 347, distance: 224.8
drag, startPoint x: 415, startPoint y: 351, endPoint x: 830, endPoint y: 326, distance: 415.3
drag, startPoint x: 421, startPoint y: 353, endPoint x: 686, endPoint y: 381, distance: 266.4
drag, startPoint x: 456, startPoint y: 406, endPoint x: 451, endPoint y: 412, distance: 7.8
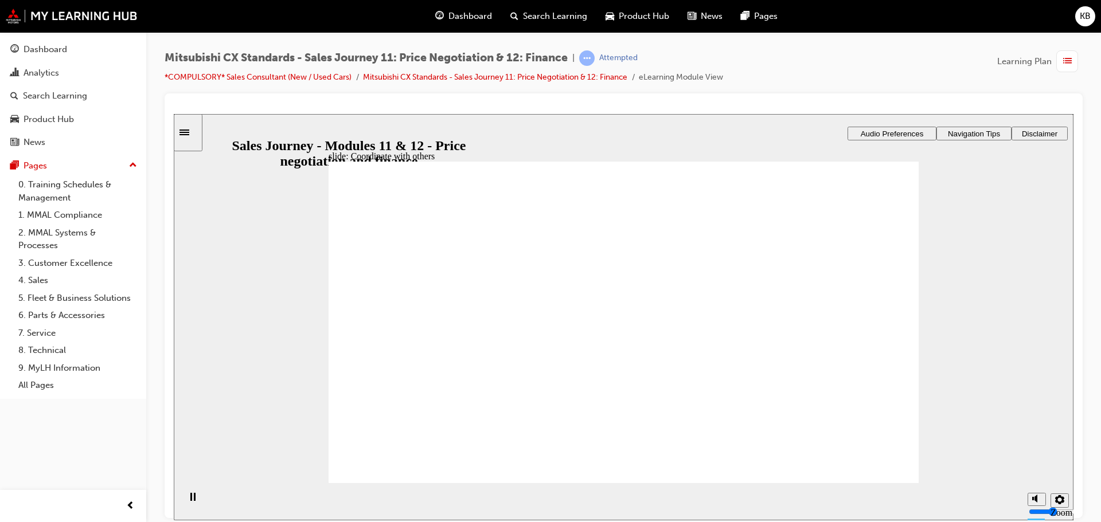
drag, startPoint x: 639, startPoint y: 413, endPoint x: 831, endPoint y: 239, distance: 259.0
drag, startPoint x: 631, startPoint y: 298, endPoint x: 830, endPoint y: 272, distance: 200.0
drag, startPoint x: 601, startPoint y: 226, endPoint x: 805, endPoint y: 303, distance: 217.5
drag, startPoint x: 721, startPoint y: 320, endPoint x: 803, endPoint y: 304, distance: 82.9
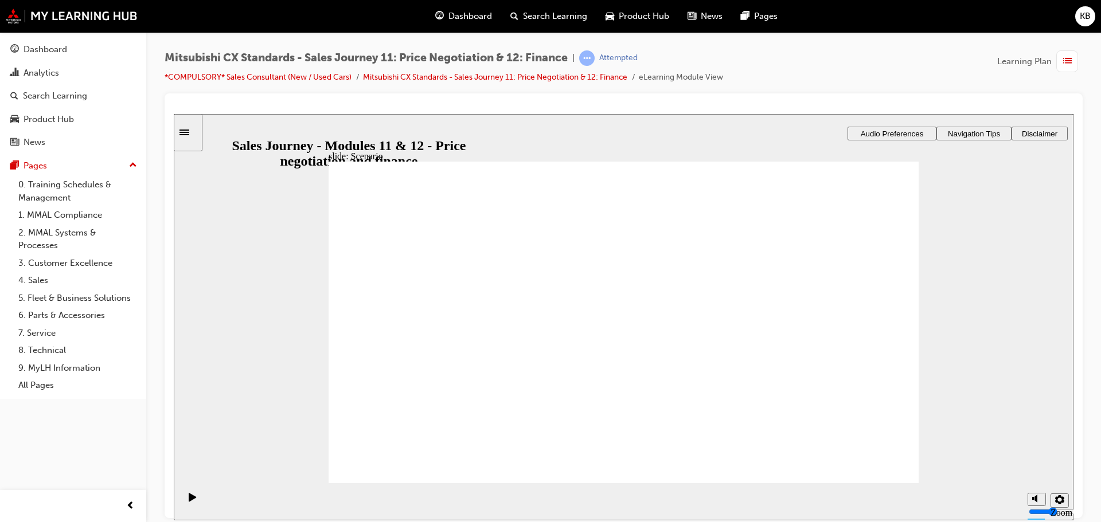
drag, startPoint x: 621, startPoint y: 277, endPoint x: 818, endPoint y: 378, distance: 221.5
drag, startPoint x: 650, startPoint y: 382, endPoint x: 838, endPoint y: 419, distance: 191.0
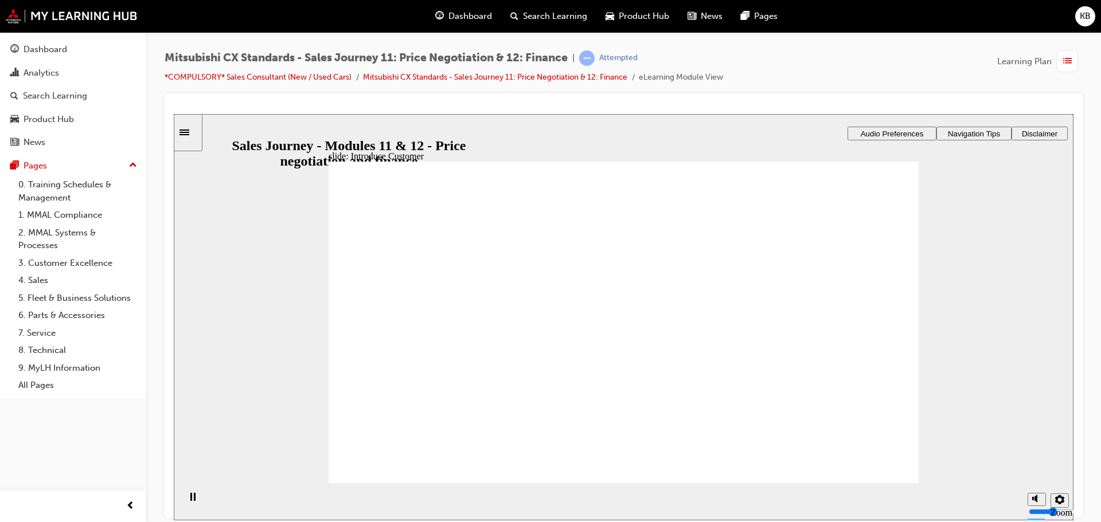
drag, startPoint x: 407, startPoint y: 350, endPoint x: 777, endPoint y: 335, distance: 370.1
drag, startPoint x: 399, startPoint y: 363, endPoint x: 593, endPoint y: 328, distance: 197.0
drag, startPoint x: 435, startPoint y: 357, endPoint x: 630, endPoint y: 368, distance: 195.8
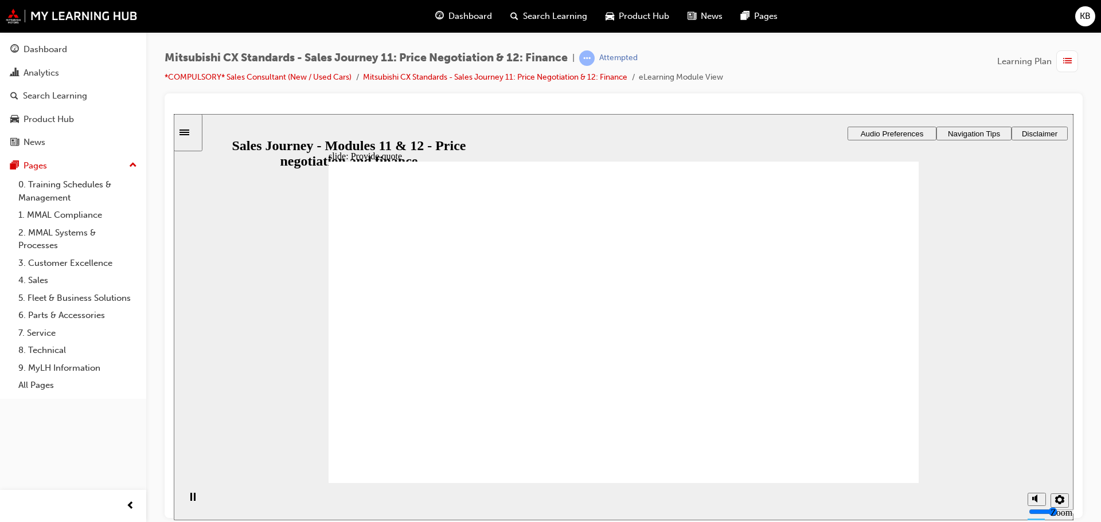
checkbox input "true"
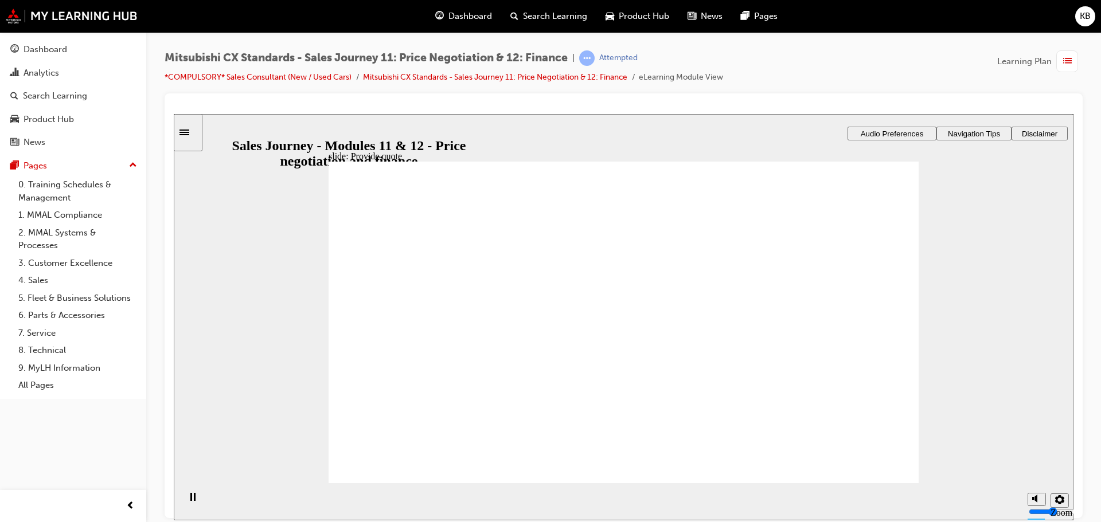
checkbox input "true"
drag, startPoint x: 353, startPoint y: 327, endPoint x: 347, endPoint y: 339, distance: 13.1
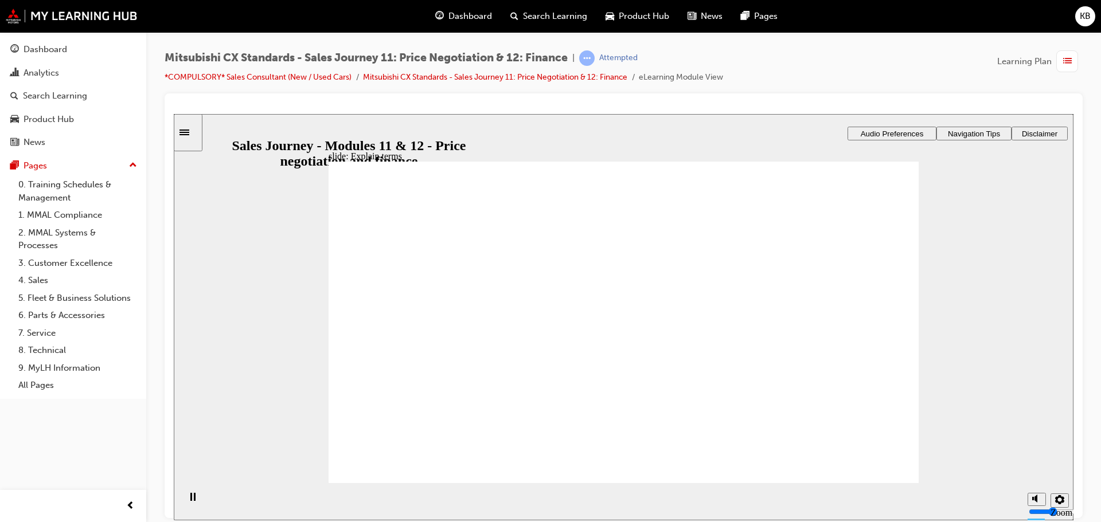
checkbox input "true"
drag, startPoint x: 341, startPoint y: 363, endPoint x: 611, endPoint y: 405, distance: 273.3
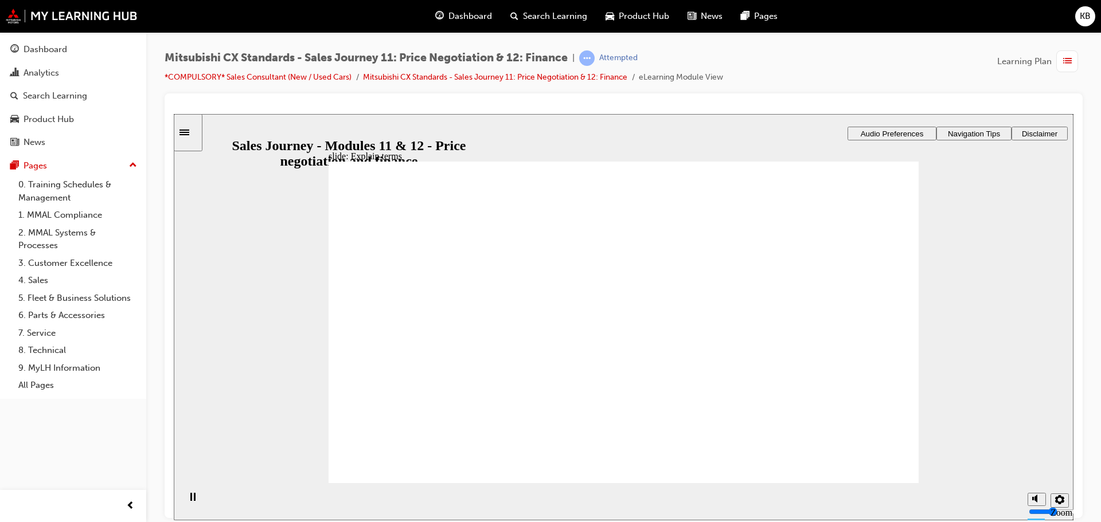
checkbox input "true"
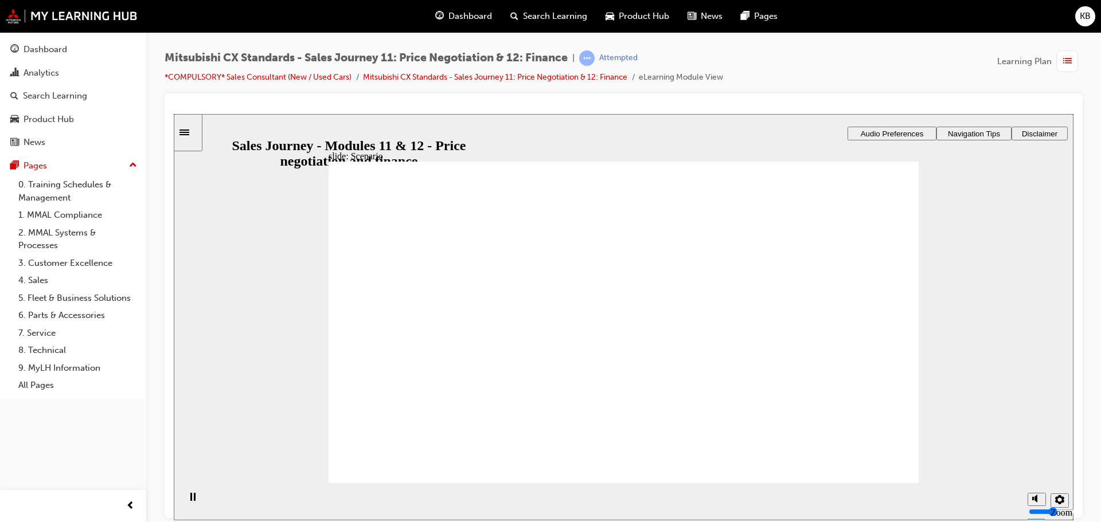
checkbox input "true"
checkbox input "false"
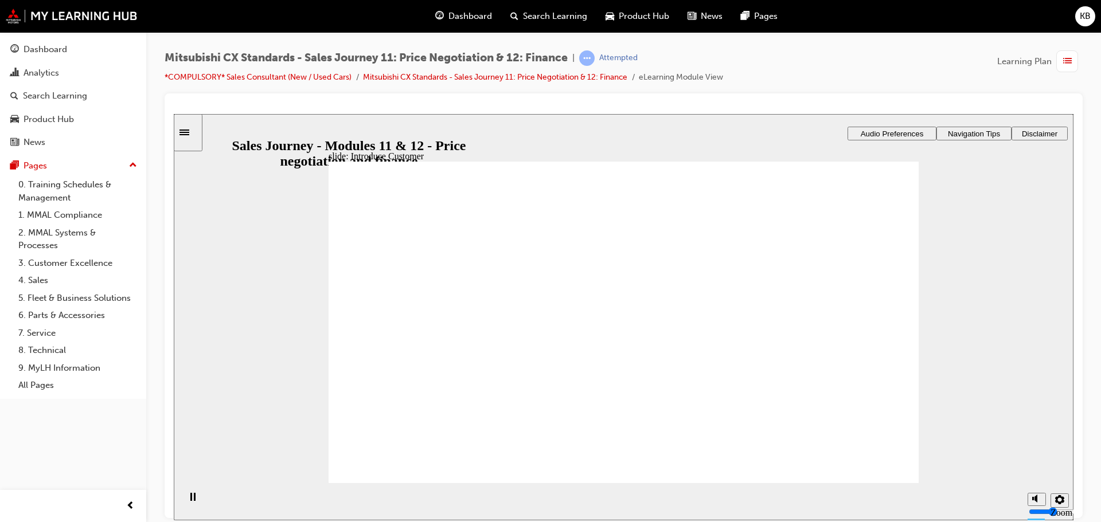
drag, startPoint x: 412, startPoint y: 356, endPoint x: 616, endPoint y: 345, distance: 205.0
drag, startPoint x: 388, startPoint y: 349, endPoint x: 592, endPoint y: 380, distance: 206.4
drag, startPoint x: 459, startPoint y: 346, endPoint x: 617, endPoint y: 361, distance: 158.9
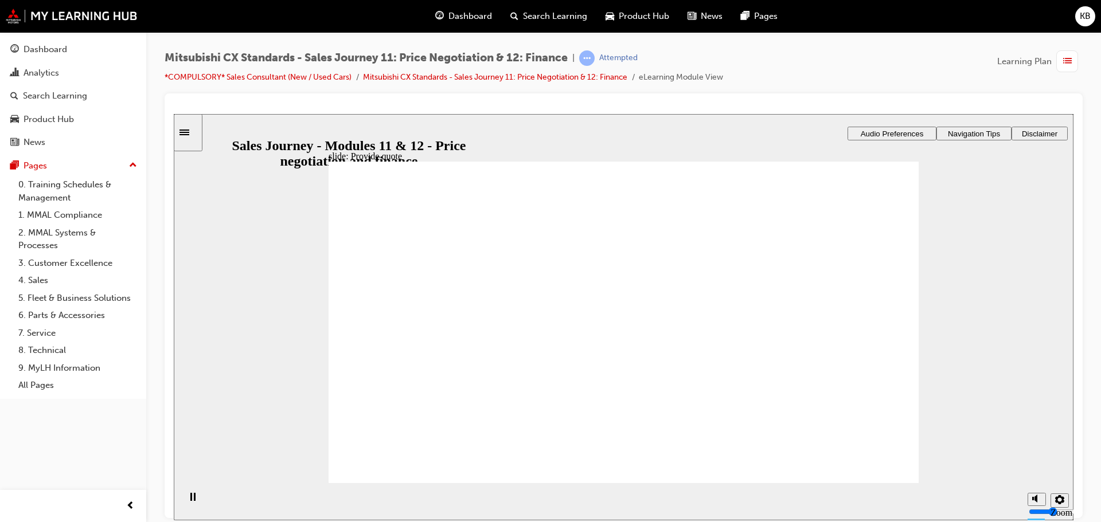
checkbox input "true"
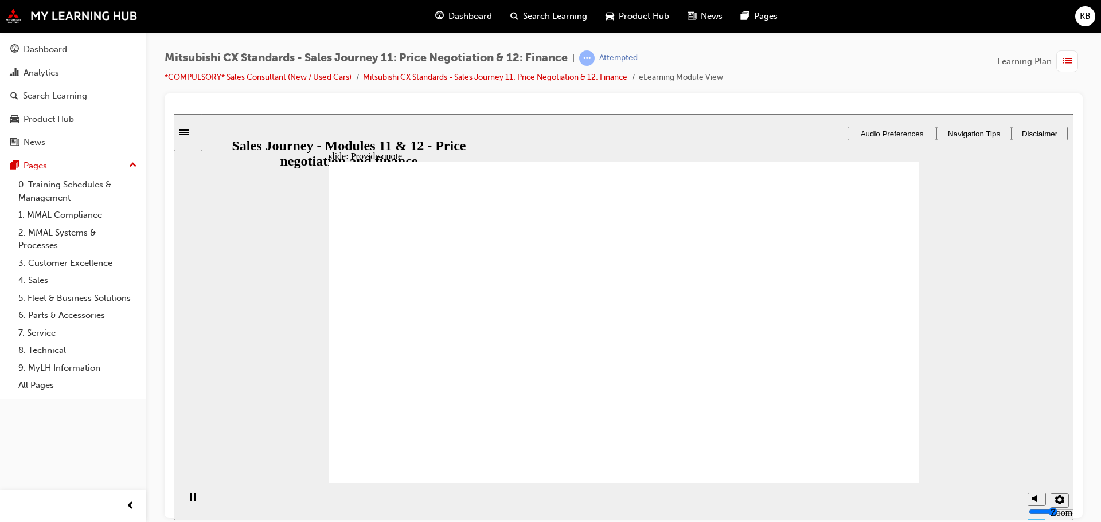
checkbox input "true"
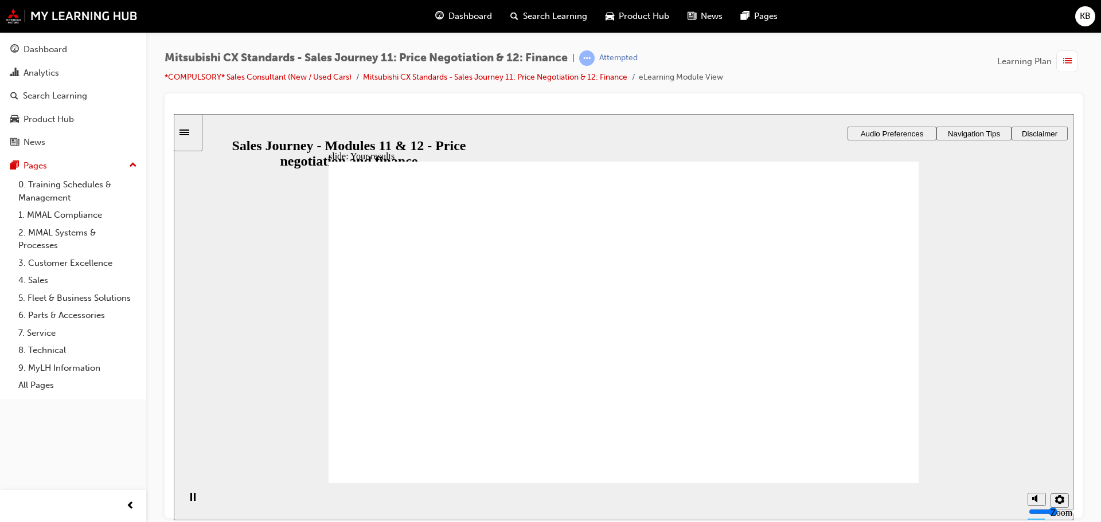
click at [92, 52] on div "Dashboard" at bounding box center [73, 49] width 126 height 14
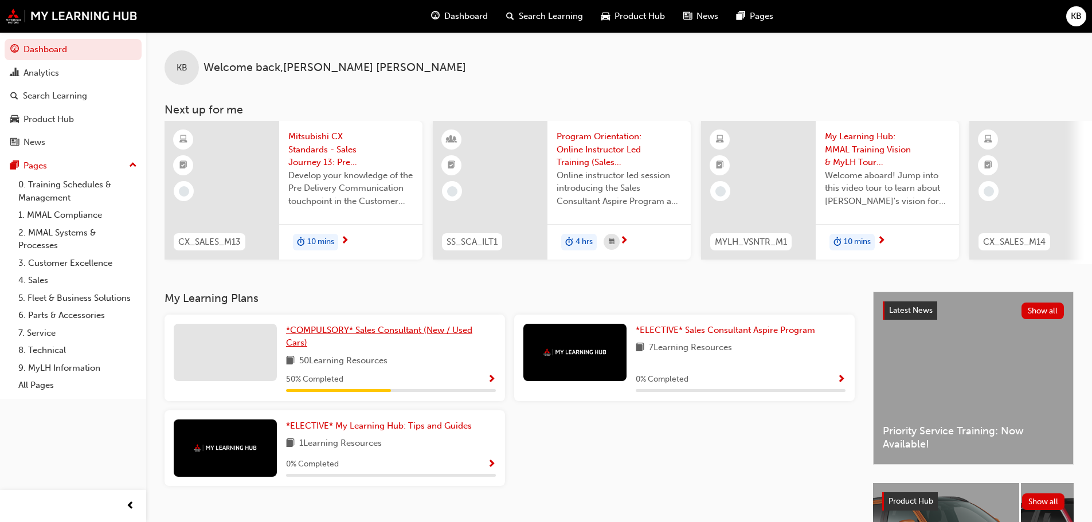
click at [401, 334] on span "*COMPULSORY* Sales Consultant (New / Used Cars)" at bounding box center [379, 337] width 186 height 24
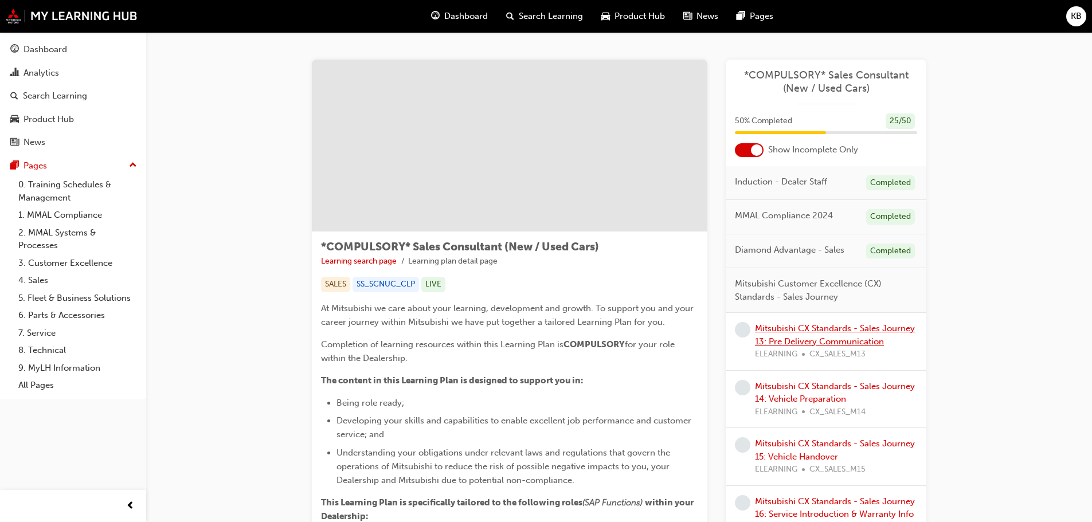
click at [780, 332] on link "Mitsubishi CX Standards - Sales Journey 13: Pre Delivery Communication" at bounding box center [835, 335] width 160 height 24
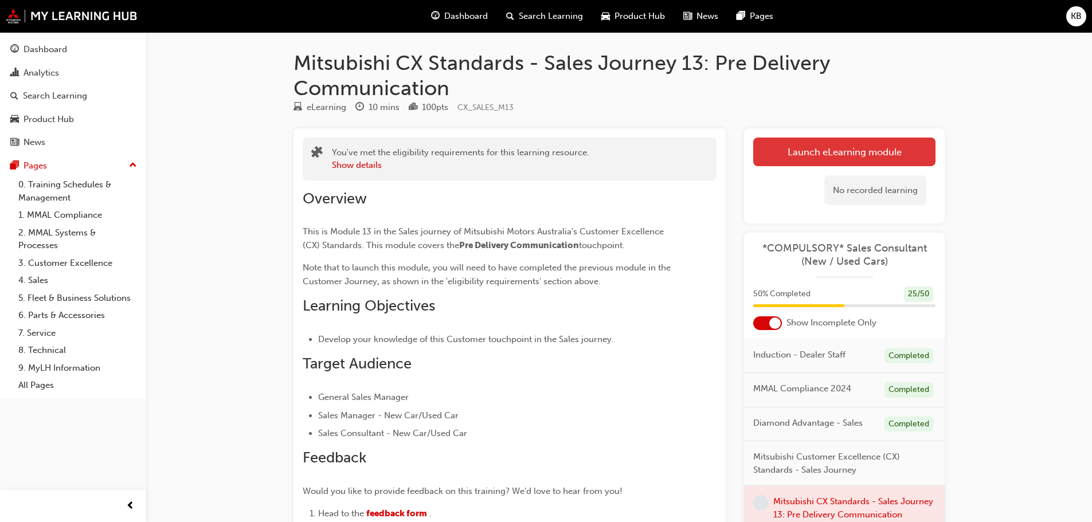
click at [805, 151] on link "Launch eLearning module" at bounding box center [844, 152] width 182 height 29
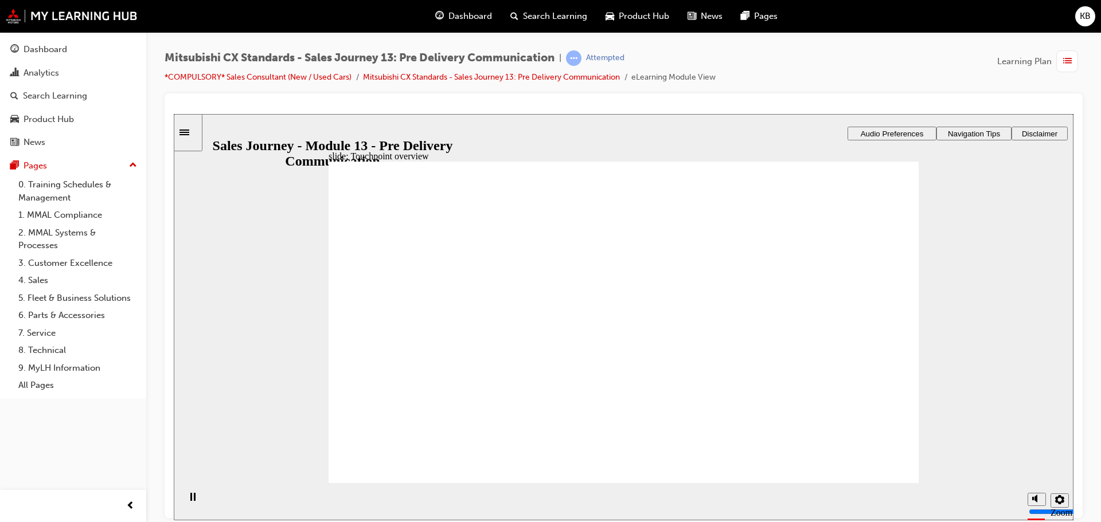
drag, startPoint x: 538, startPoint y: 347, endPoint x: 537, endPoint y: 355, distance: 7.5
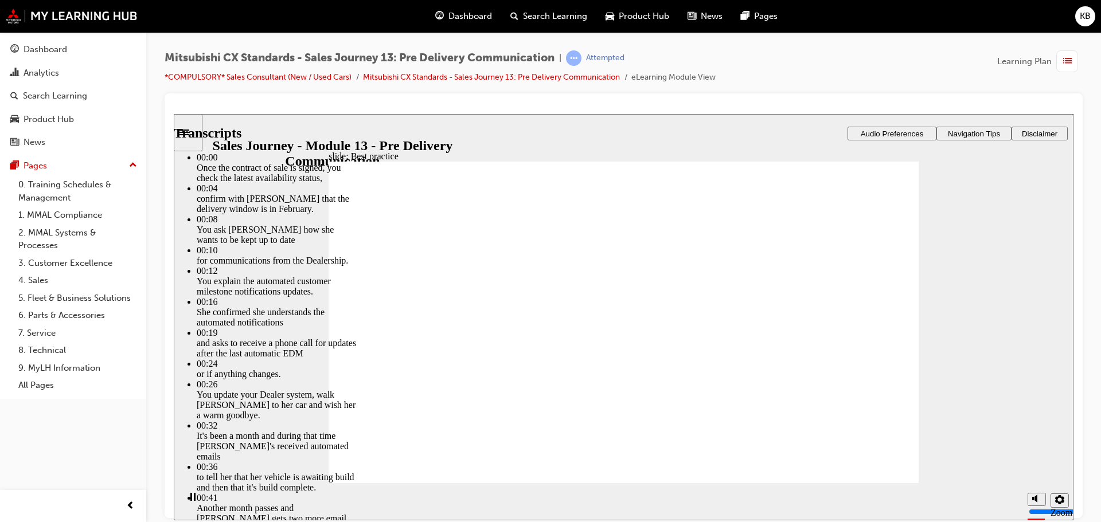
type input "1"
type input "4"
type input "1"
type input "4"
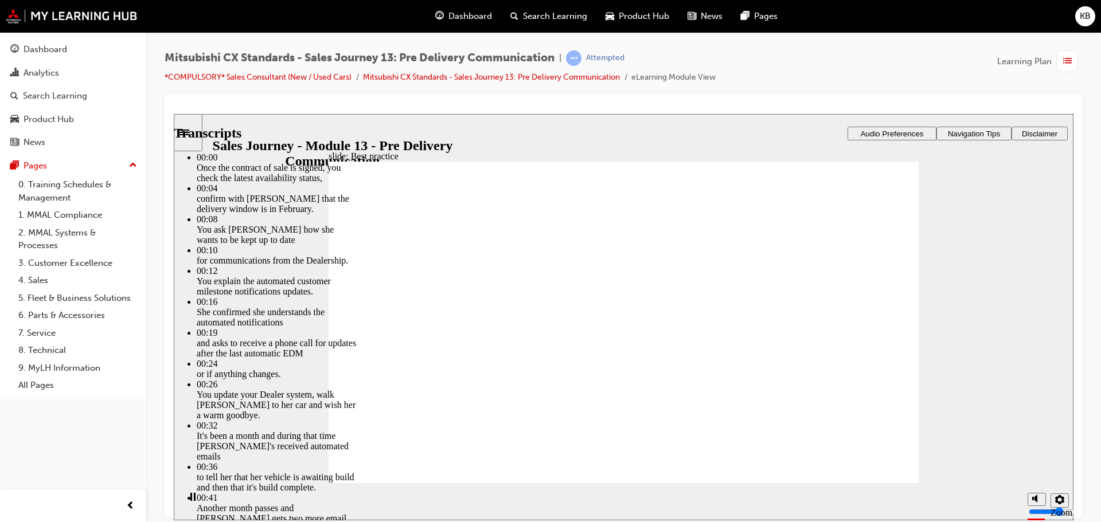
type input "2"
type input "4"
type input "2"
type input "4"
type input "2"
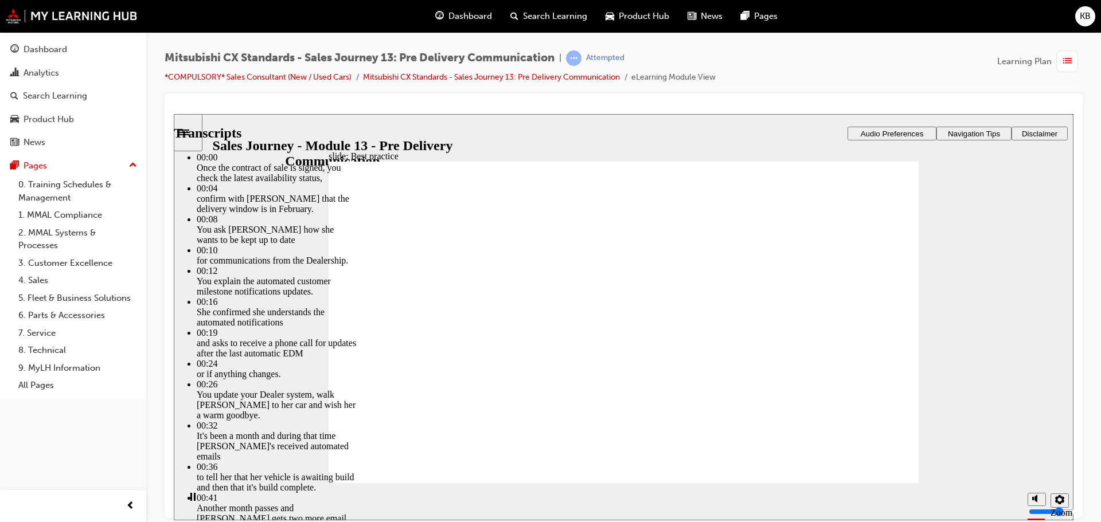
type input "4"
type input "2"
type input "4"
type input "3"
type input "4"
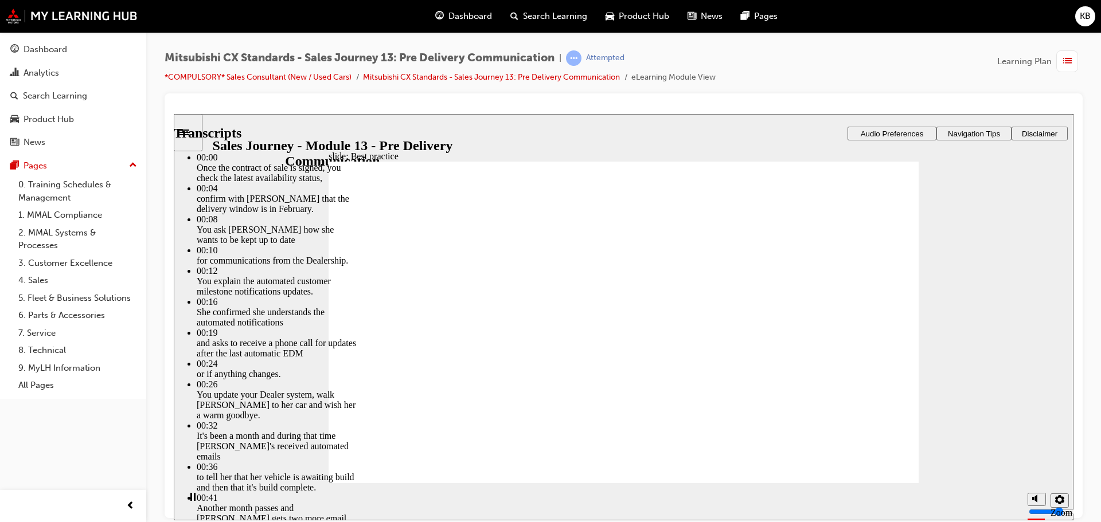
type input "3"
type input "4"
type input "3"
type input "4"
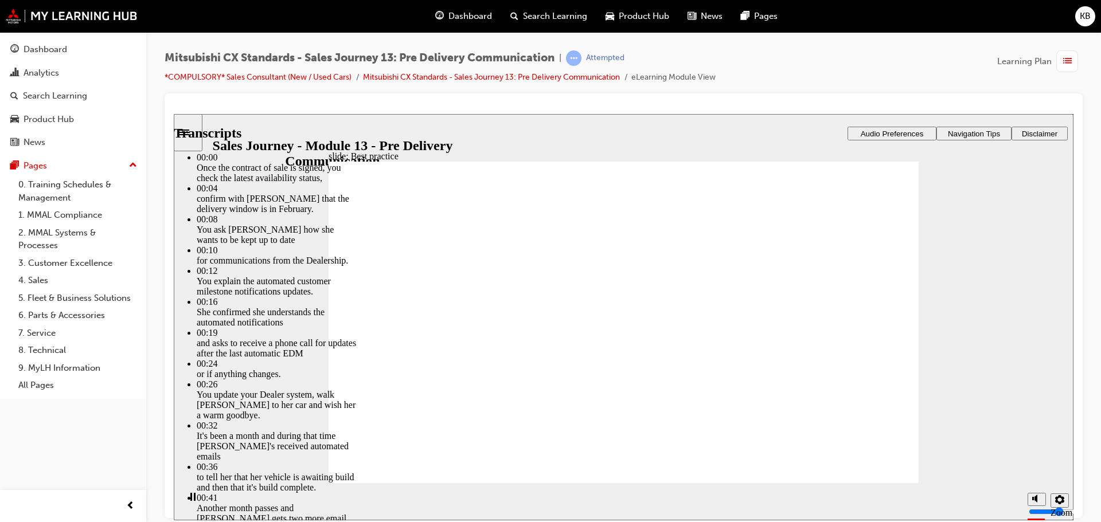
type input "4"
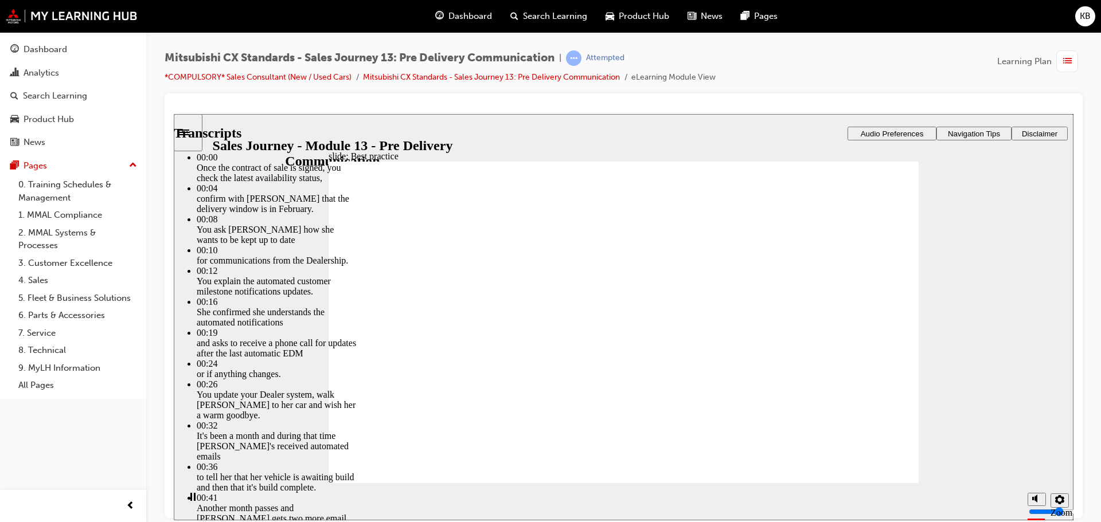
type input "4"
type input "5"
type input "4"
type input "5"
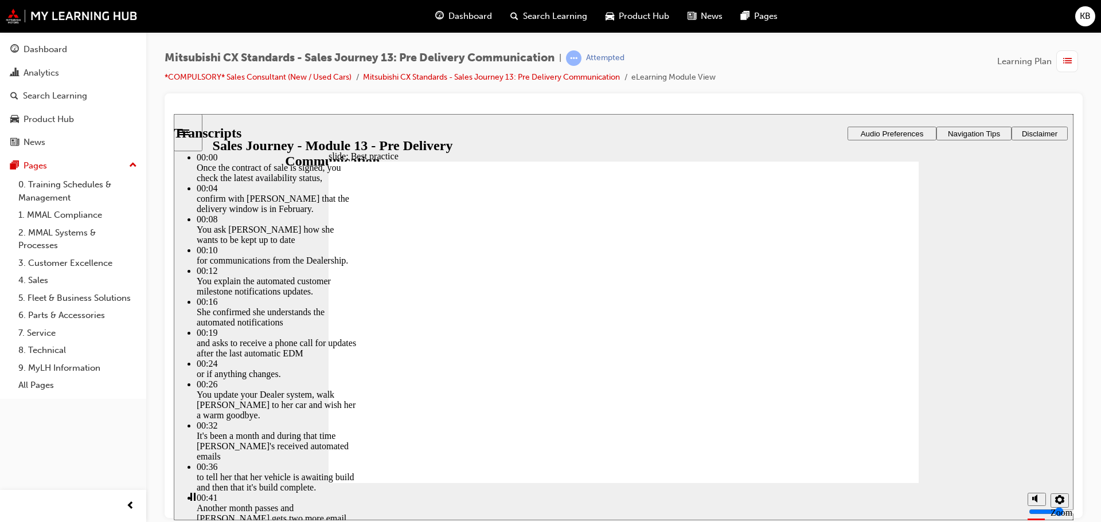
type input "4"
type input "5"
type input "4"
type input "5"
type input "4"
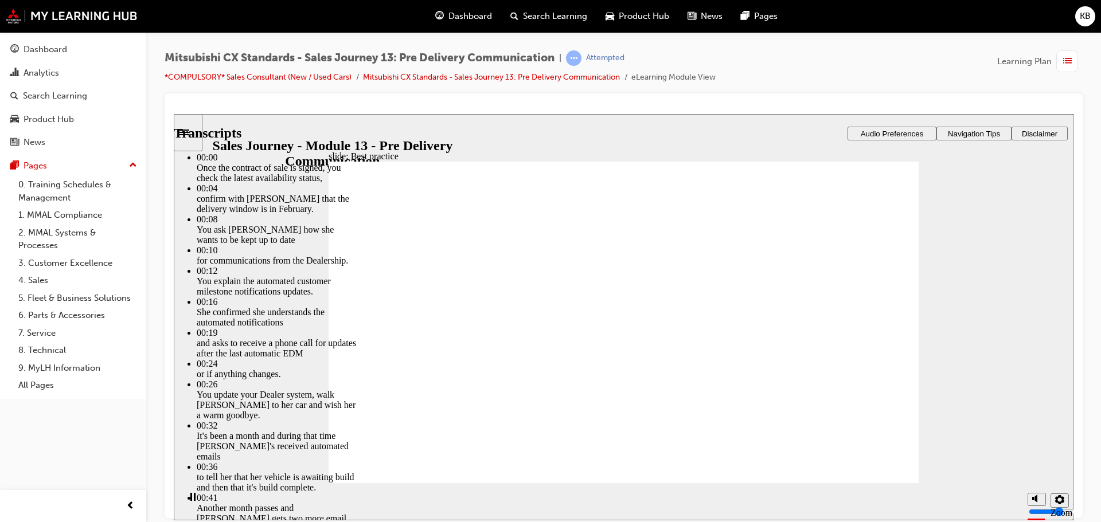
type input "6"
type input "4"
type input "6"
type input "4"
type input "6"
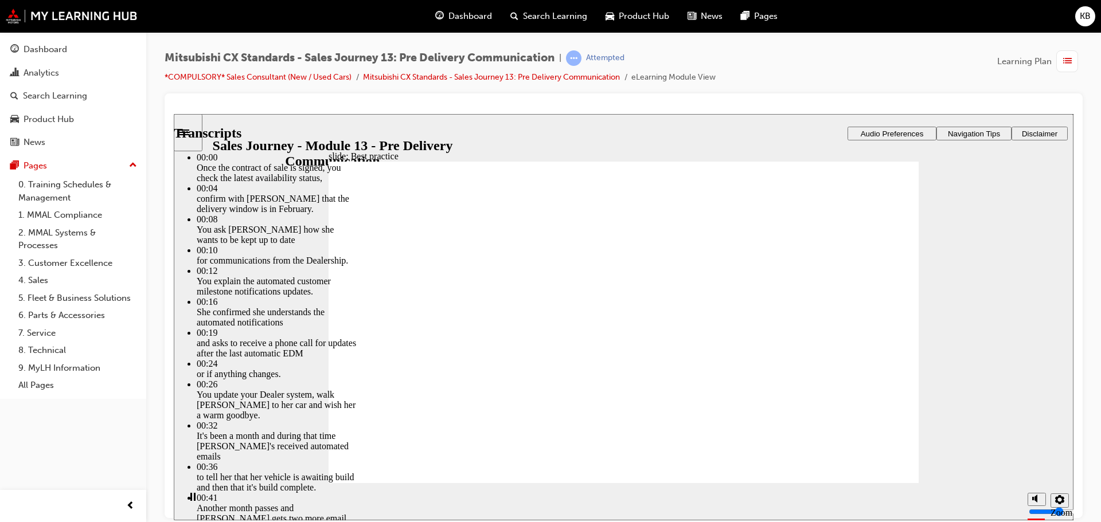
type input "4"
type input "6"
type input "4"
type input "7"
type input "4"
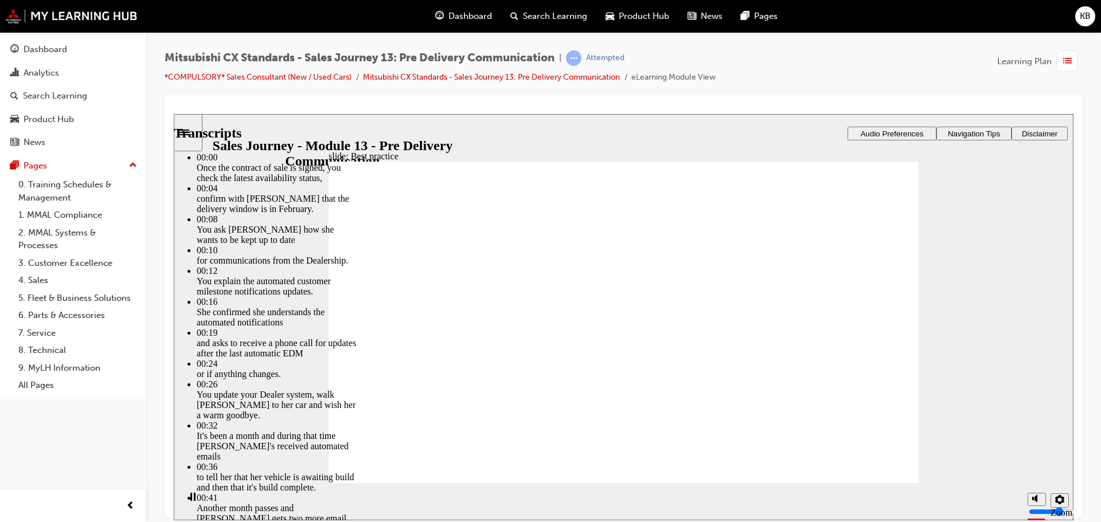
type input "7"
type input "4"
type input "7"
type input "4"
type input "7"
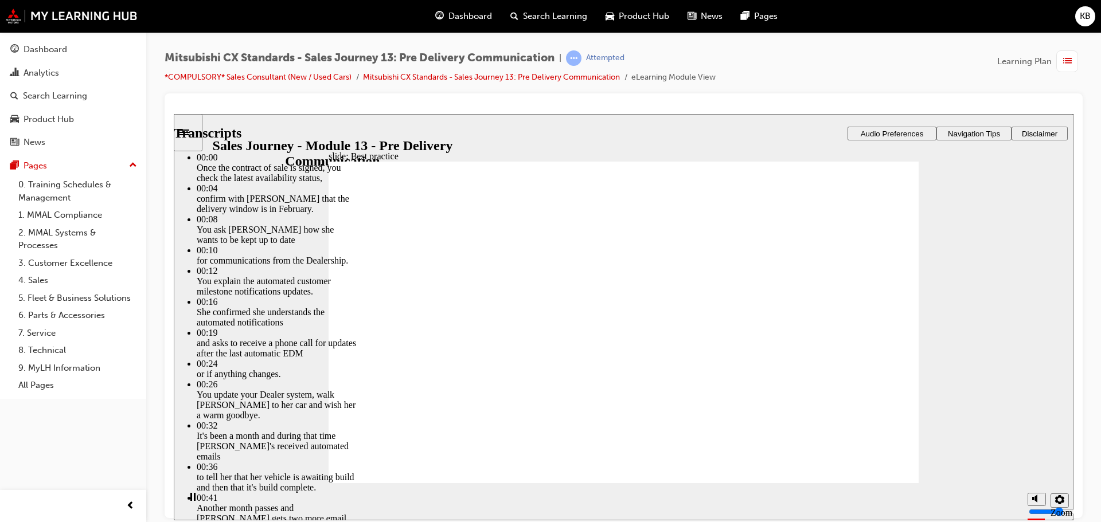
type input "4"
type input "7"
type input "4"
type input "8"
type input "4"
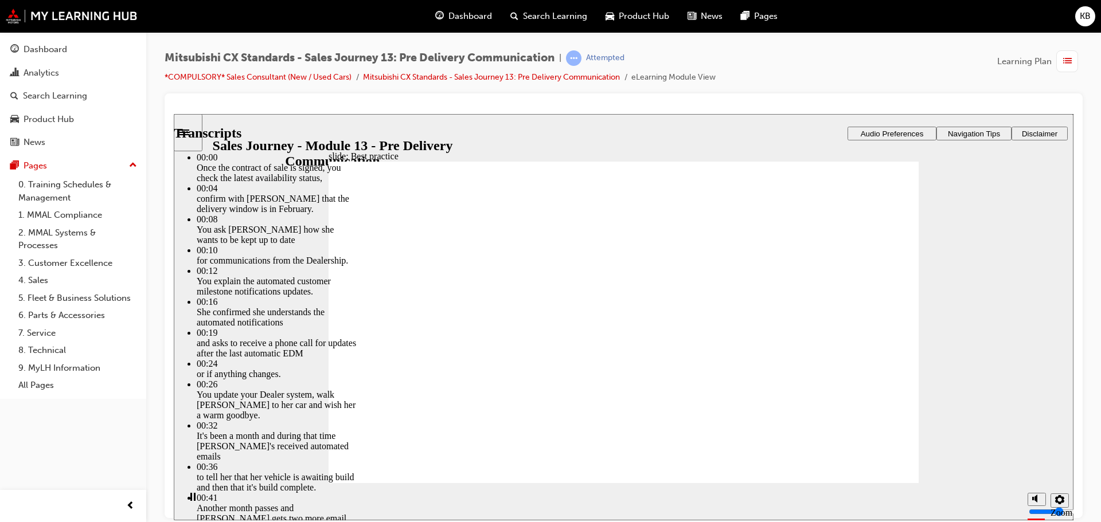
type input "8"
type input "4"
type input "8"
type input "4"
type input "9"
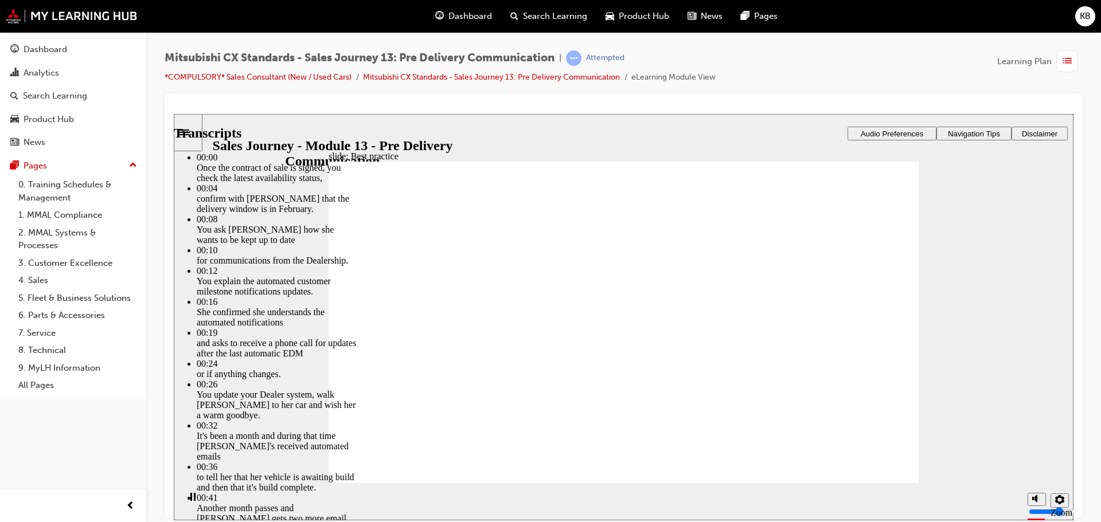
type input "4"
type input "9"
type input "4"
type input "9"
type input "4"
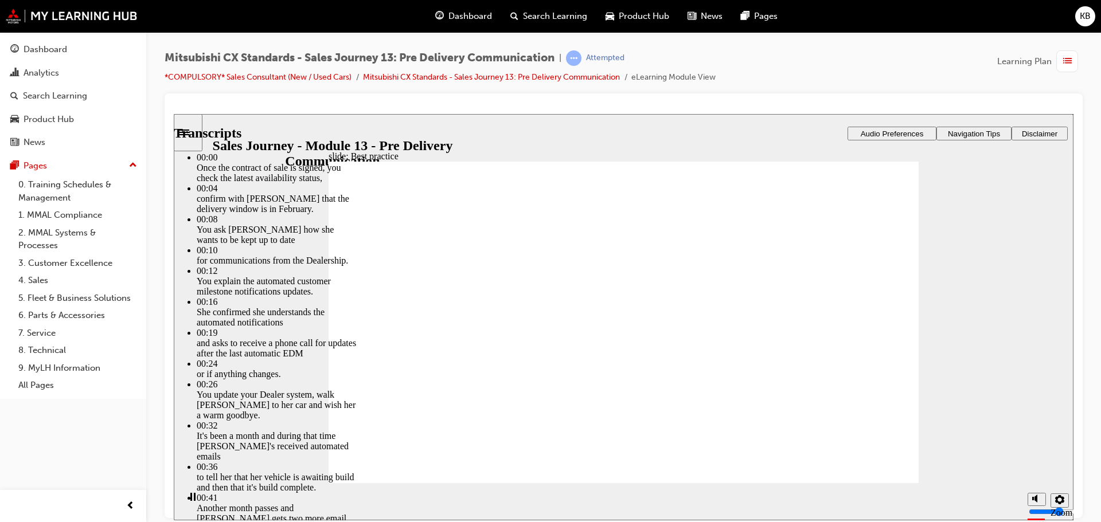
type input "9"
type input "4"
type input "10"
type input "4"
type input "10"
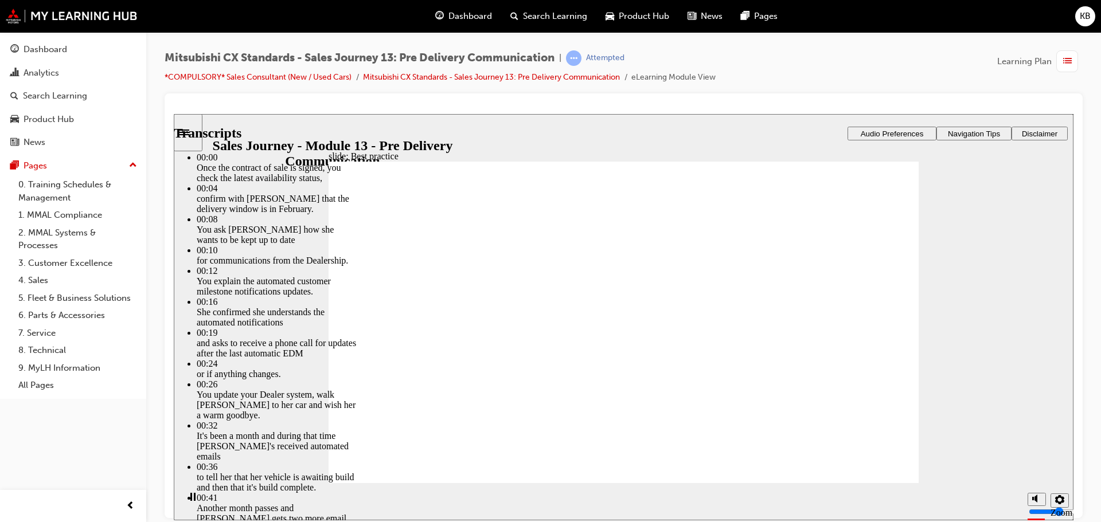
type input "4"
type input "10"
type input "4"
type input "11"
type input "4"
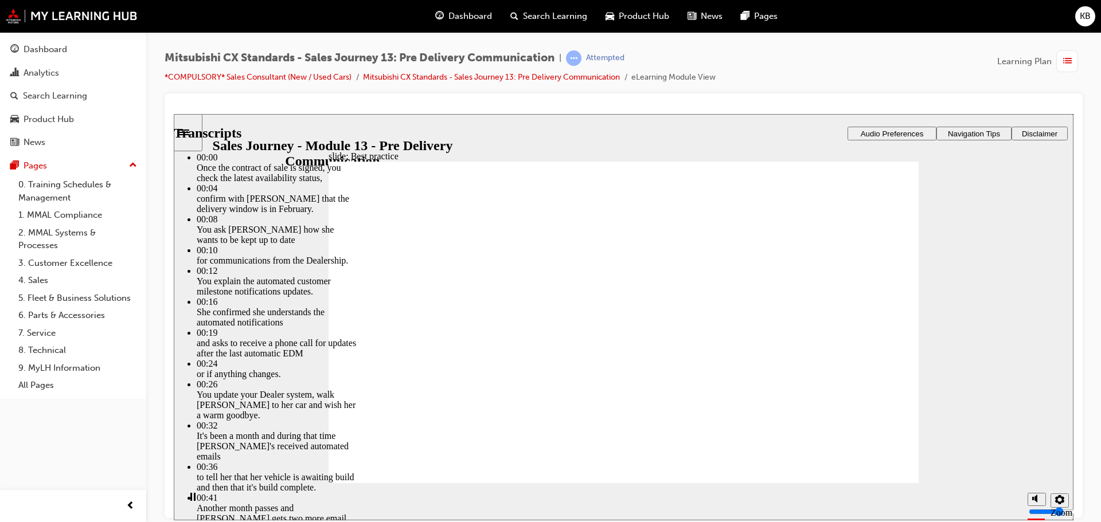
type input "11"
type input "4"
type input "11"
type input "4"
type input "11"
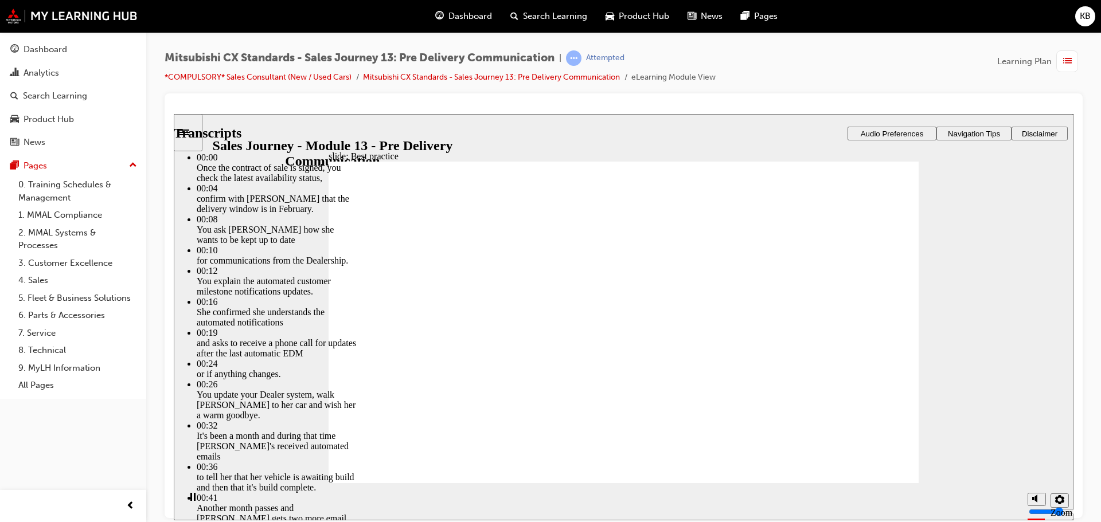
type input "4"
type input "12"
type input "4"
type input "12"
type input "4"
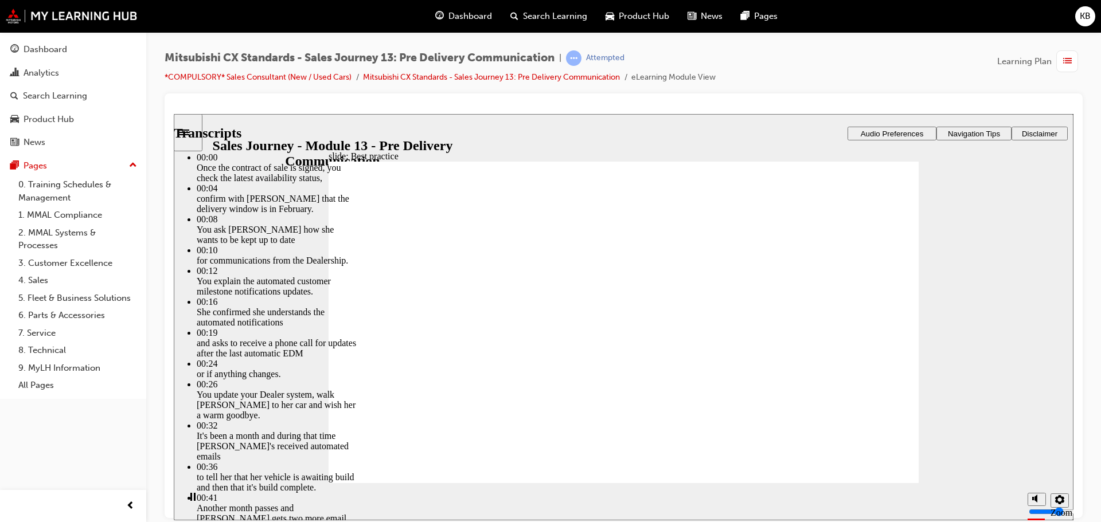
type input "12"
type input "4"
type input "13"
type input "4"
type input "13"
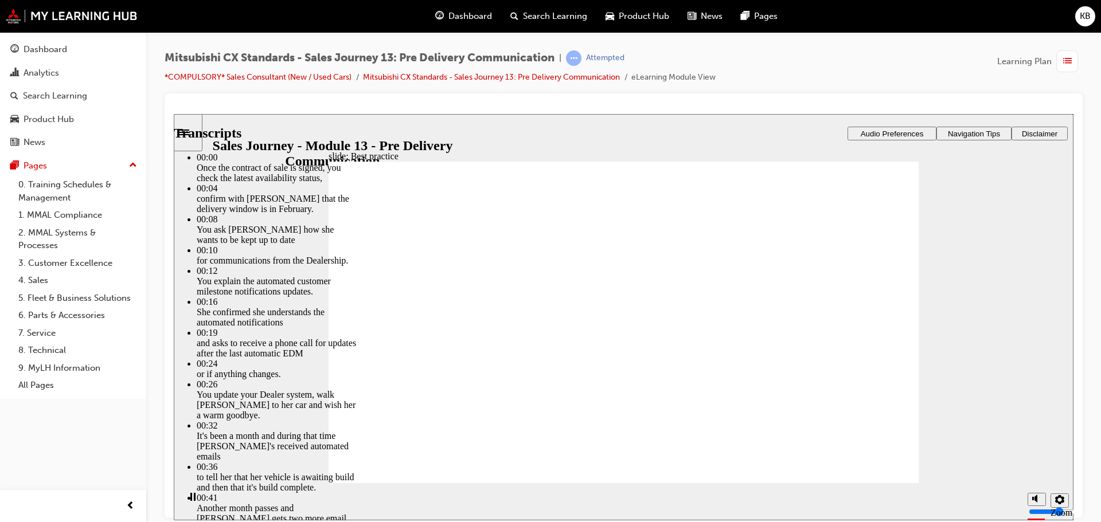
type input "4"
type input "13"
type input "4"
type input "14"
type input "4"
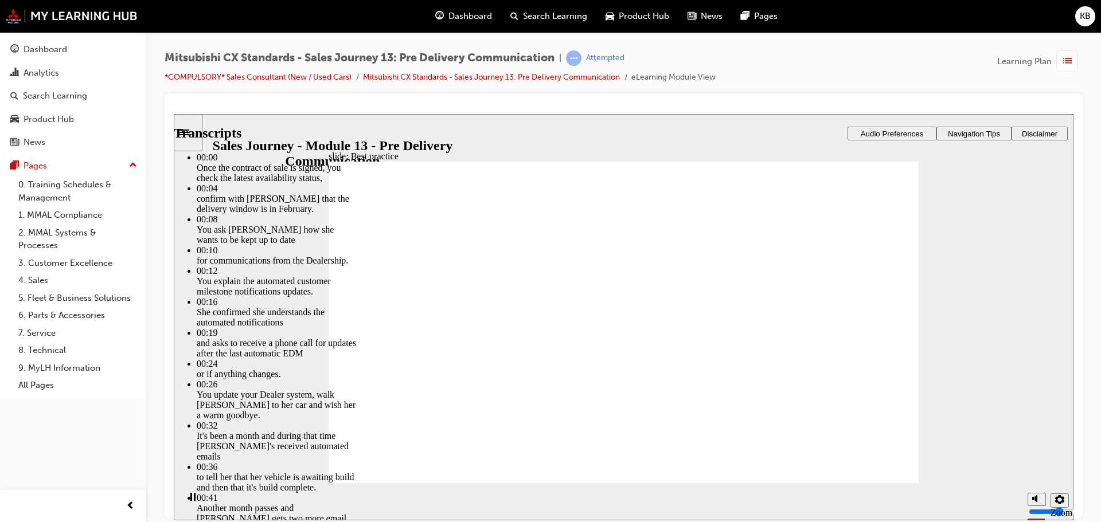
type input "14"
type input "4"
type input "14"
type input "4"
type input "14"
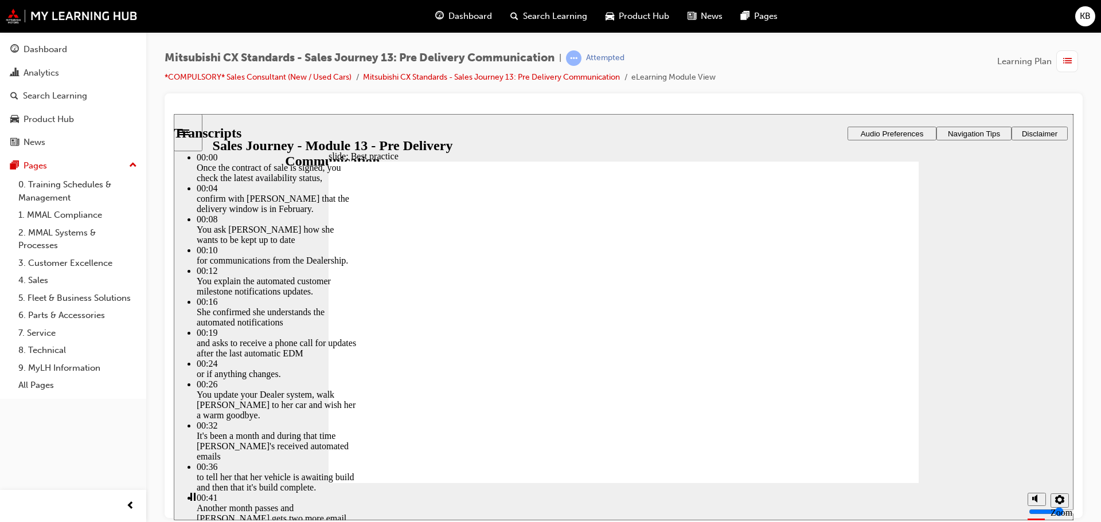
type input "4"
type input "15"
type input "4"
type input "15"
type input "4"
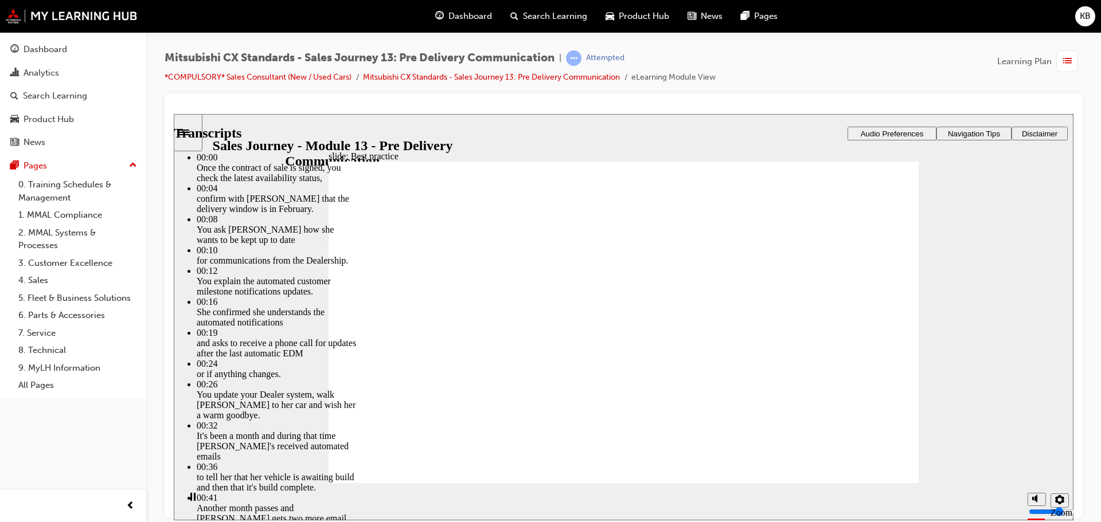
type input "15"
type input "4"
type input "15"
type input "4"
type input "16"
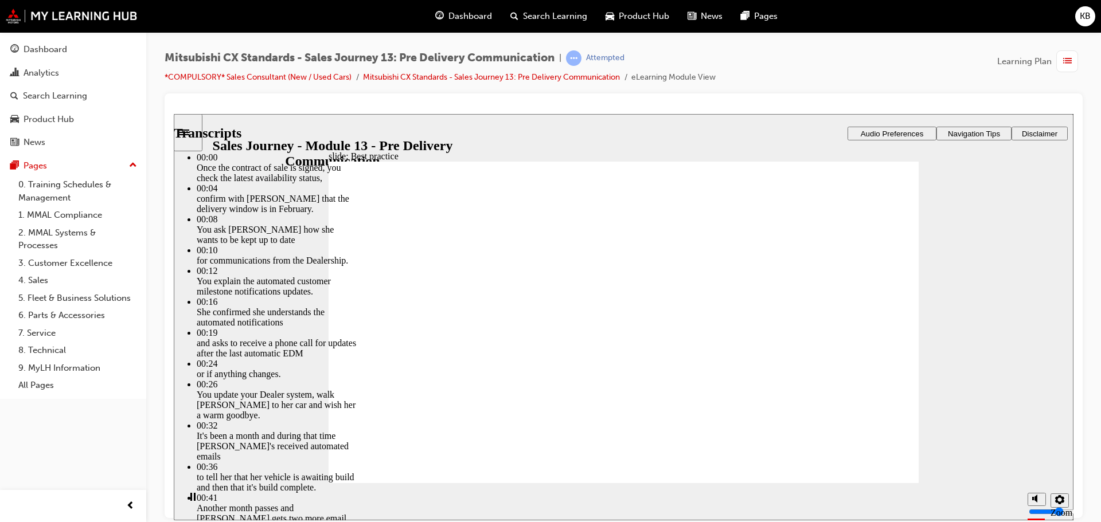
type input "4"
type input "16"
type input "4"
type input "16"
type input "4"
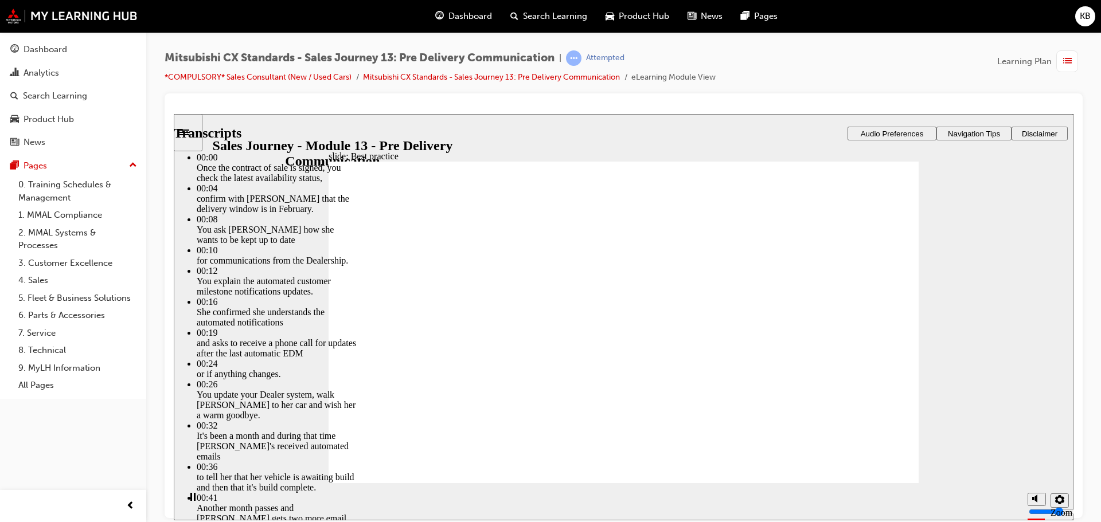
type input "17"
type input "4"
type input "17"
type input "4"
type input "17"
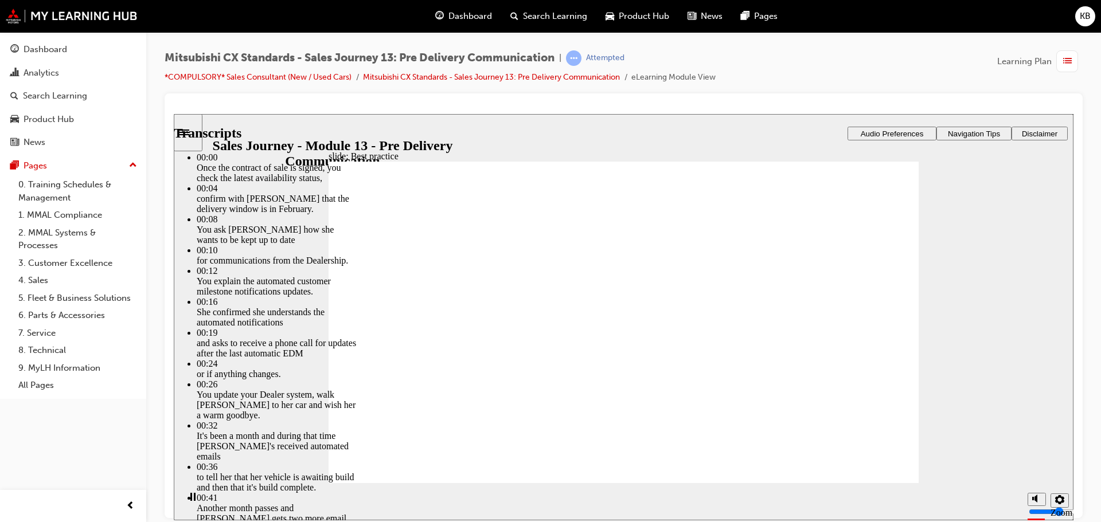
type input "4"
type input "17"
type input "4"
type input "18"
type input "4"
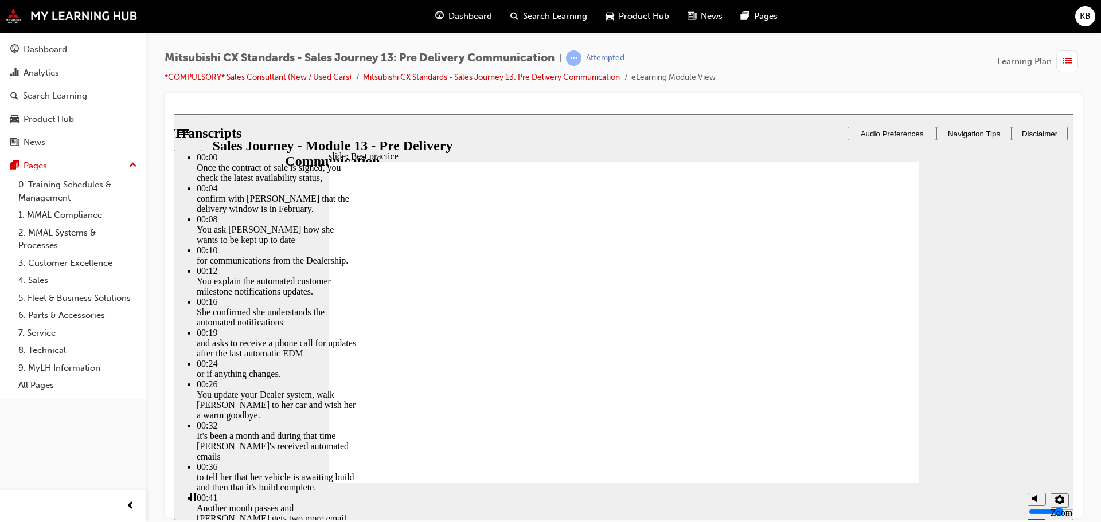
type input "18"
type input "4"
type input "18"
type input "4"
type input "18"
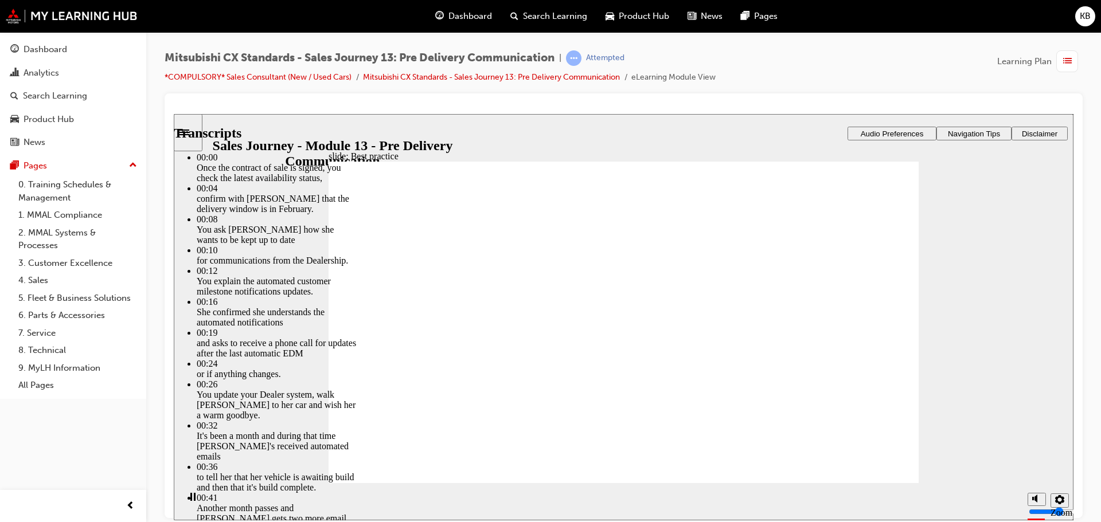
type input "4"
type input "19"
type input "4"
type input "19"
type input "4"
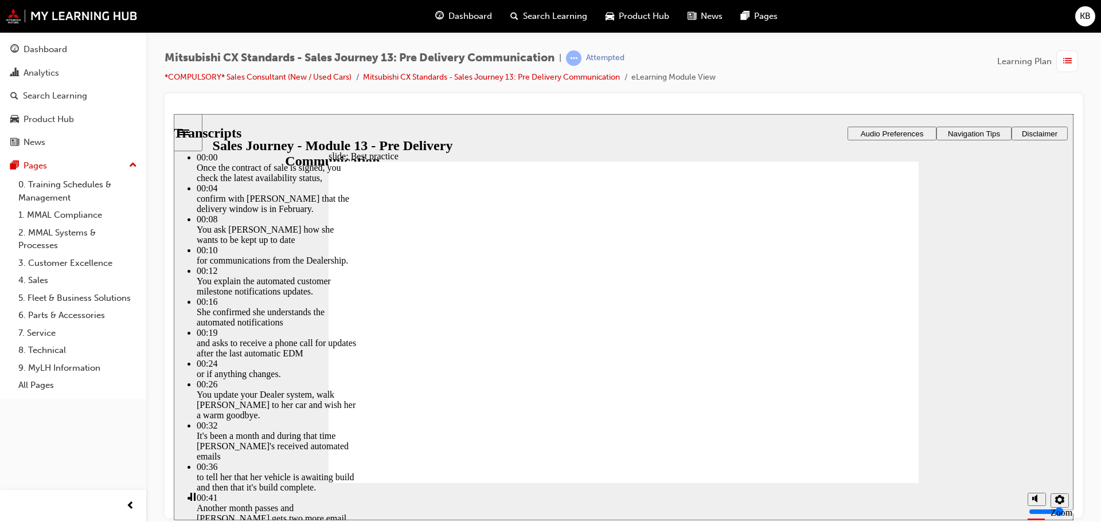
type input "19"
type input "4"
type input "19"
type input "4"
type input "20"
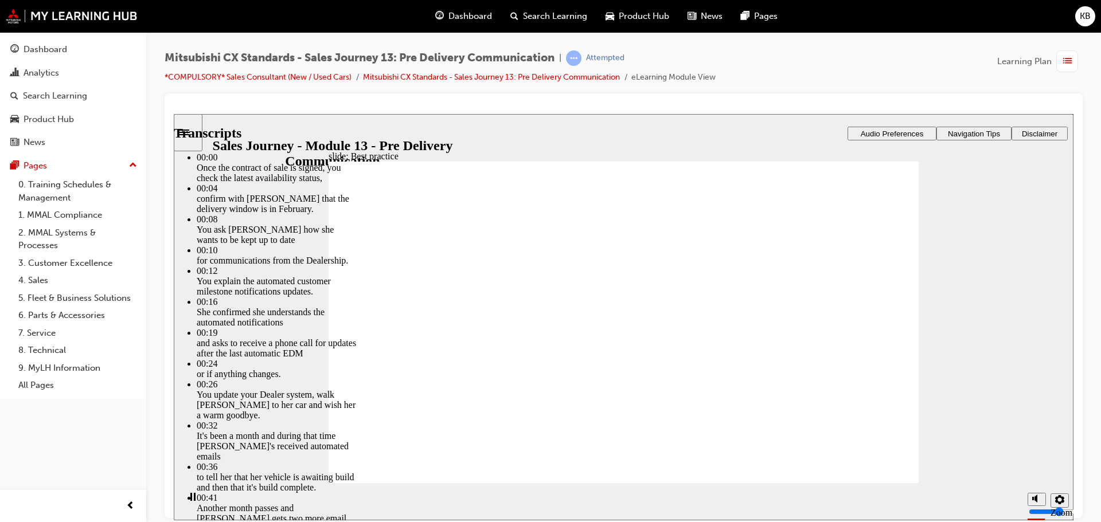
type input "4"
type input "20"
type input "4"
type input "20"
type input "4"
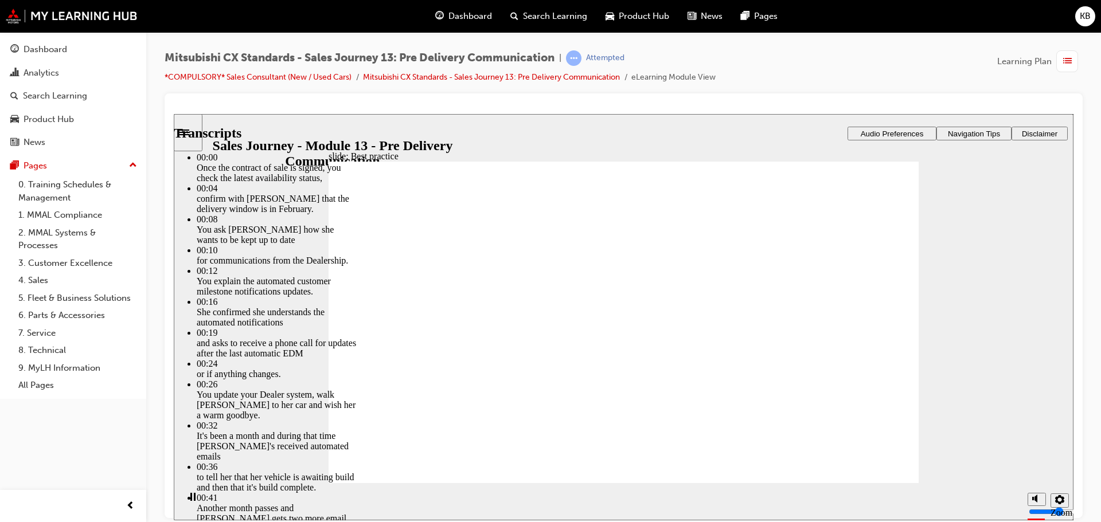
type input "20"
type input "4"
type input "21"
type input "4"
type input "21"
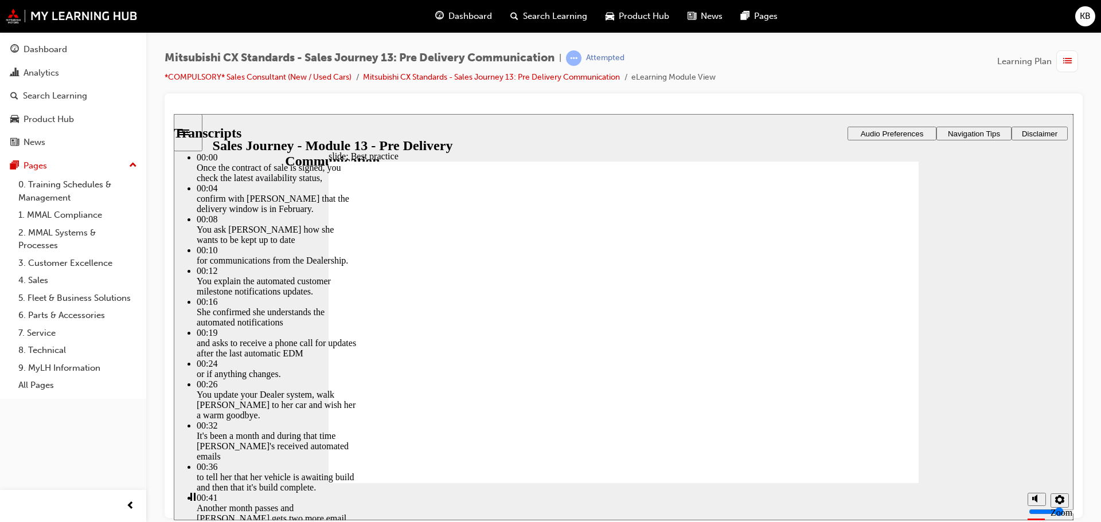
type input "4"
type input "21"
type input "4"
type input "22"
type input "4"
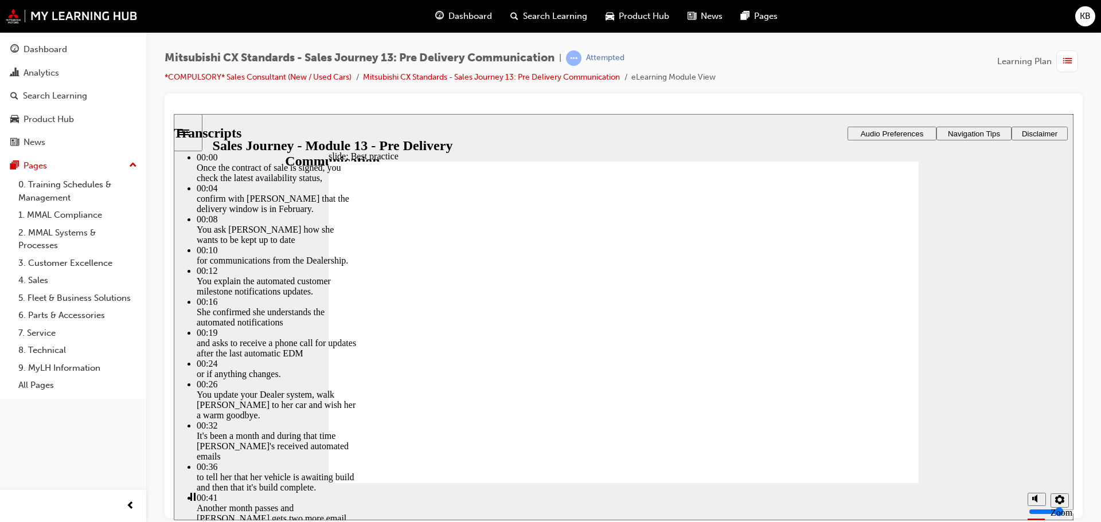
type input "22"
type input "4"
type input "22"
type input "4"
type input "22"
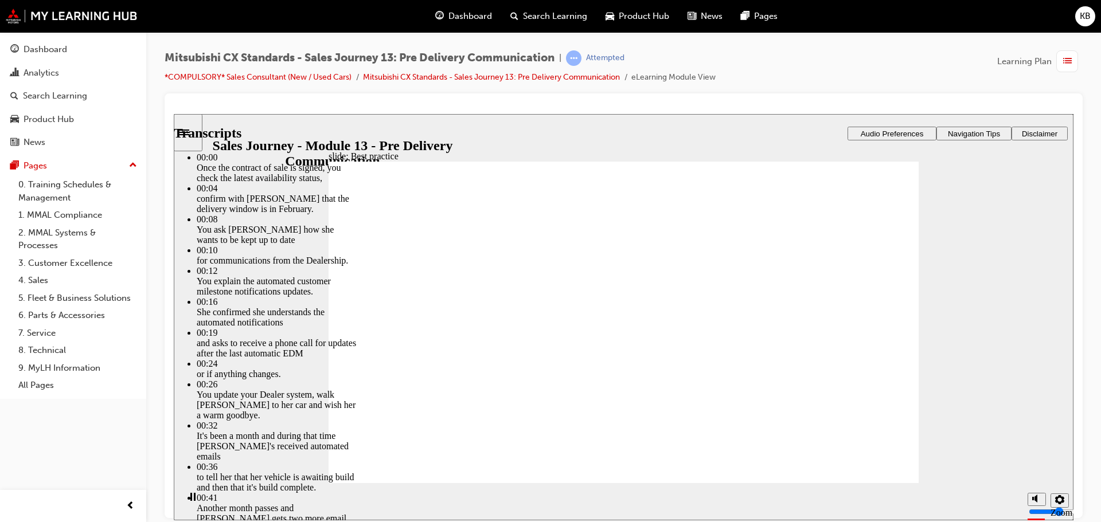
type input "4"
type input "23"
type input "4"
type input "23"
type input "4"
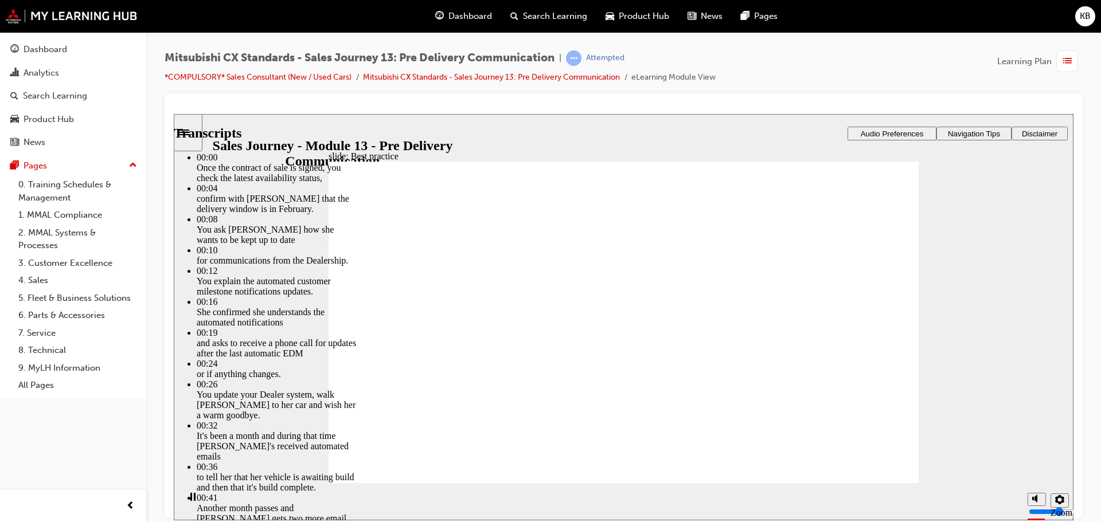
type input "23"
type input "4"
type input "23"
type input "4"
type input "24"
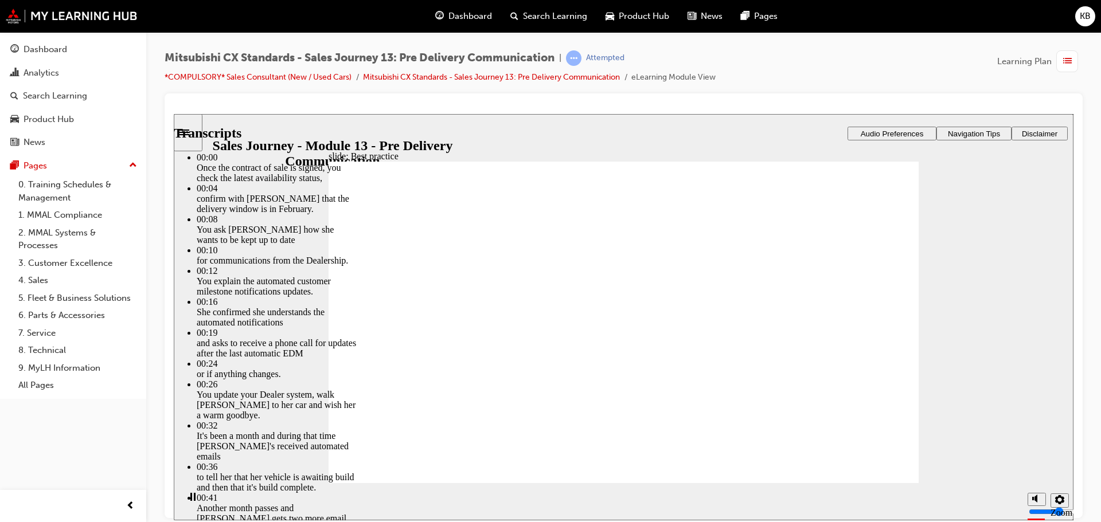
type input "4"
type input "24"
type input "4"
type input "24"
type input "4"
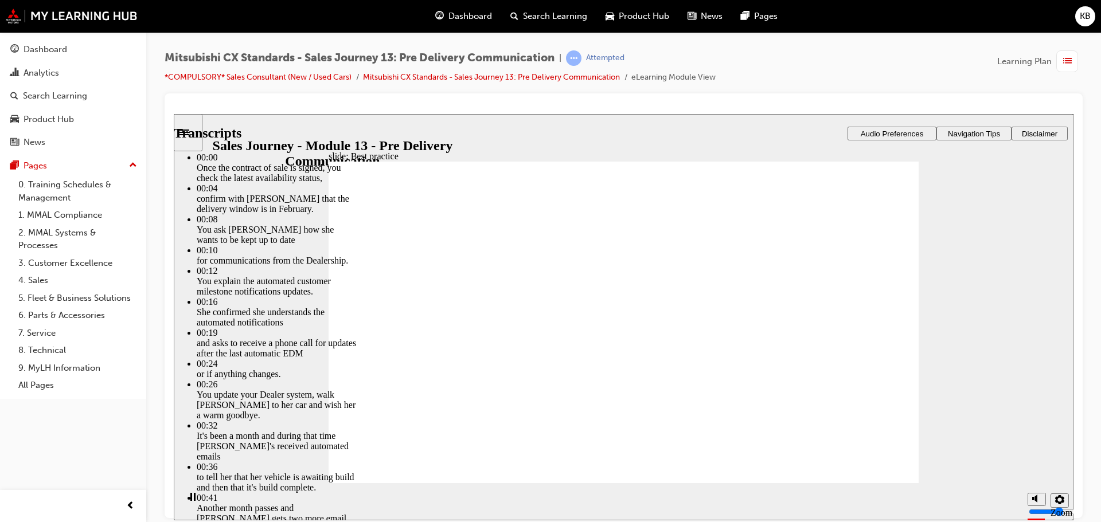
type input "24"
type input "4"
type input "25"
type input "4"
type input "25"
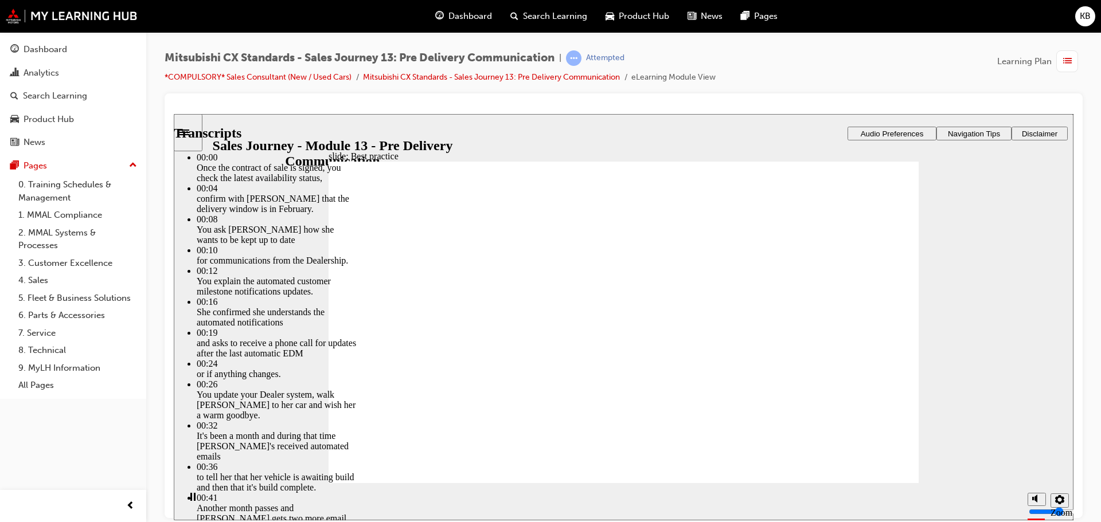
type input "4"
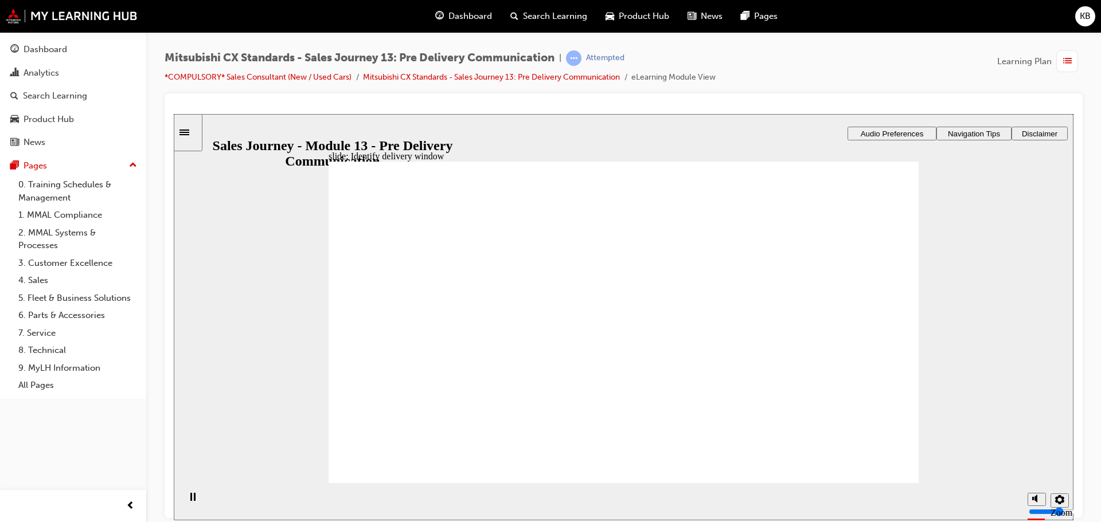
drag, startPoint x: 349, startPoint y: 416, endPoint x: 374, endPoint y: 447, distance: 39.9
drag, startPoint x: 420, startPoint y: 355, endPoint x: 605, endPoint y: 347, distance: 185.4
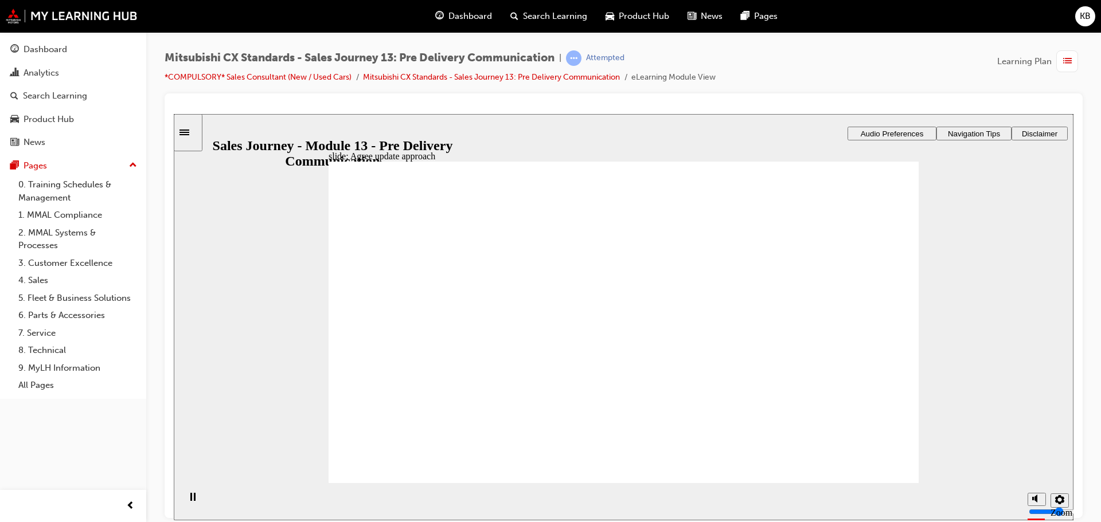
drag, startPoint x: 514, startPoint y: 363, endPoint x: 620, endPoint y: 363, distance: 105.5
drag, startPoint x: 392, startPoint y: 350, endPoint x: 576, endPoint y: 418, distance: 196.3
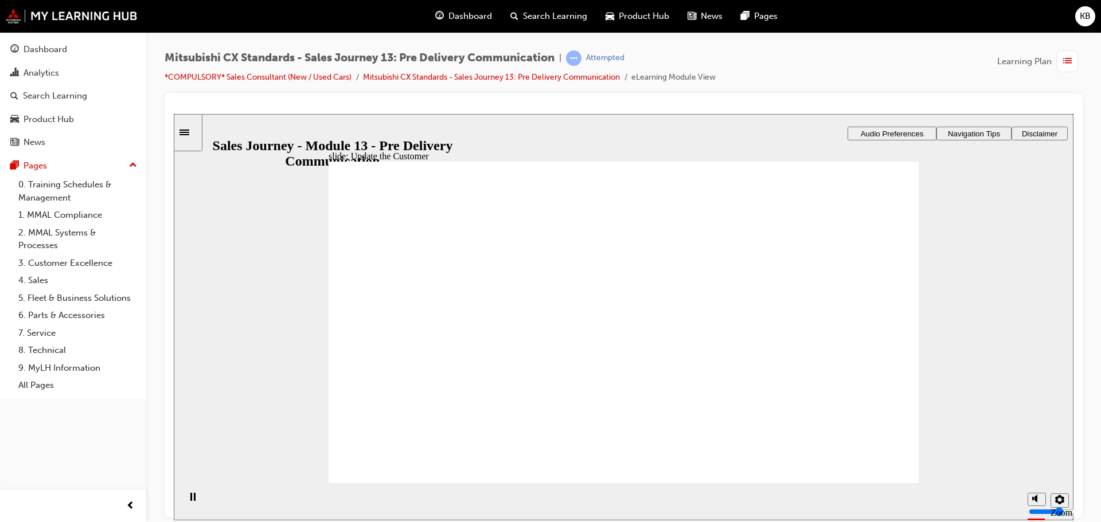
drag, startPoint x: 595, startPoint y: 293, endPoint x: 797, endPoint y: 263, distance: 204.7
drag, startPoint x: 671, startPoint y: 326, endPoint x: 839, endPoint y: 293, distance: 171.7
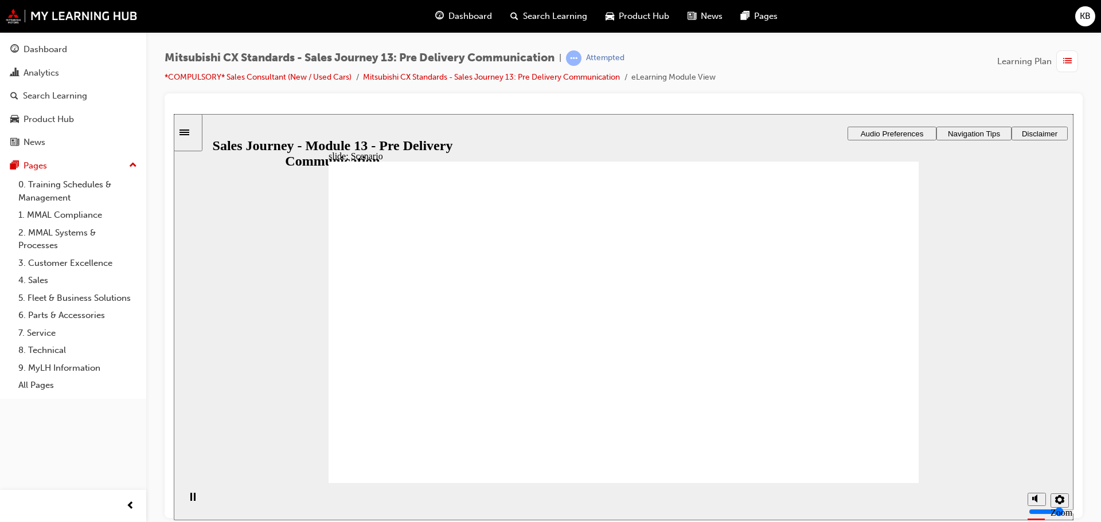
drag, startPoint x: 598, startPoint y: 402, endPoint x: 793, endPoint y: 323, distance: 210.4
drag, startPoint x: 588, startPoint y: 254, endPoint x: 782, endPoint y: 373, distance: 227.7
drag, startPoint x: 648, startPoint y: 362, endPoint x: 833, endPoint y: 404, distance: 190.0
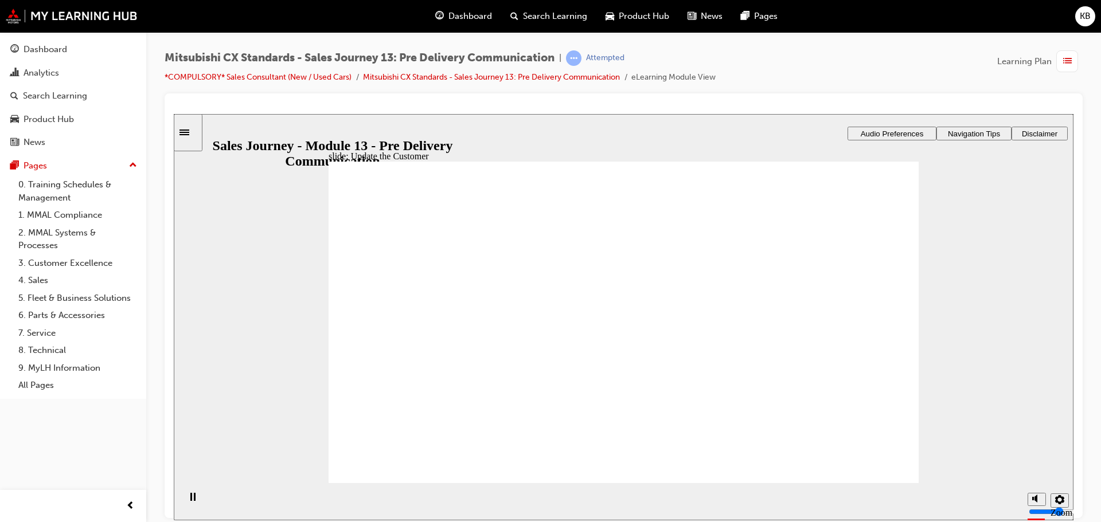
drag, startPoint x: 610, startPoint y: 325, endPoint x: 769, endPoint y: 251, distance: 175.2
drag, startPoint x: 667, startPoint y: 292, endPoint x: 824, endPoint y: 288, distance: 156.6
drag, startPoint x: 721, startPoint y: 367, endPoint x: 797, endPoint y: 372, distance: 76.4
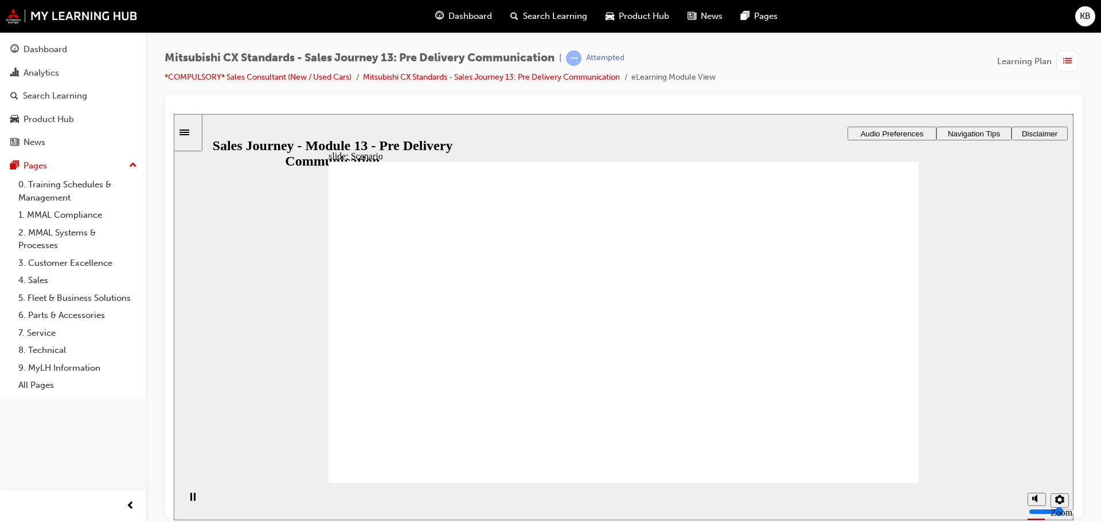
drag, startPoint x: 792, startPoint y: 376, endPoint x: 794, endPoint y: 421, distance: 45.9
drag, startPoint x: 642, startPoint y: 407, endPoint x: 796, endPoint y: 337, distance: 169.6
drag, startPoint x: 603, startPoint y: 261, endPoint x: 789, endPoint y: 361, distance: 211.6
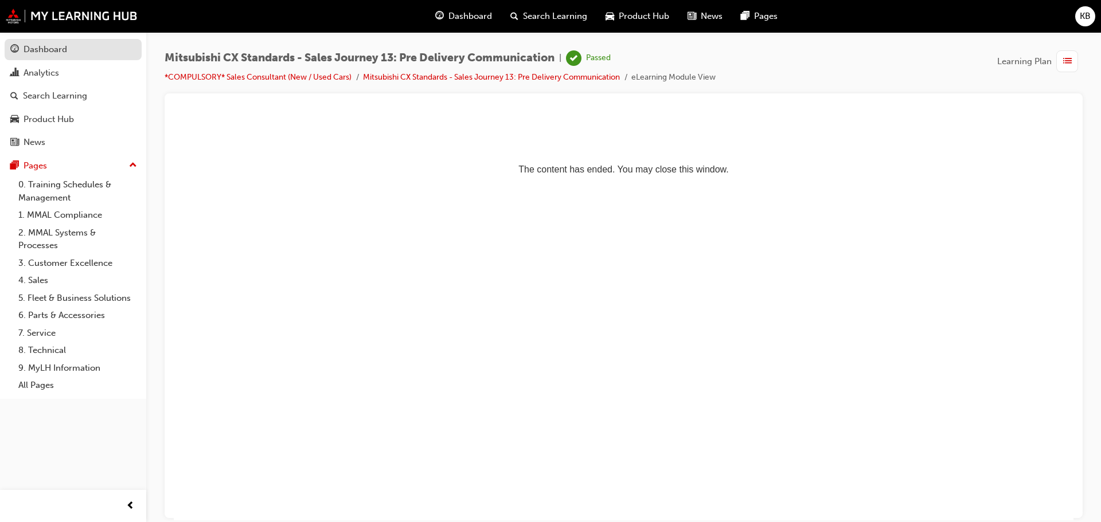
click at [26, 50] on div "Dashboard" at bounding box center [46, 49] width 44 height 13
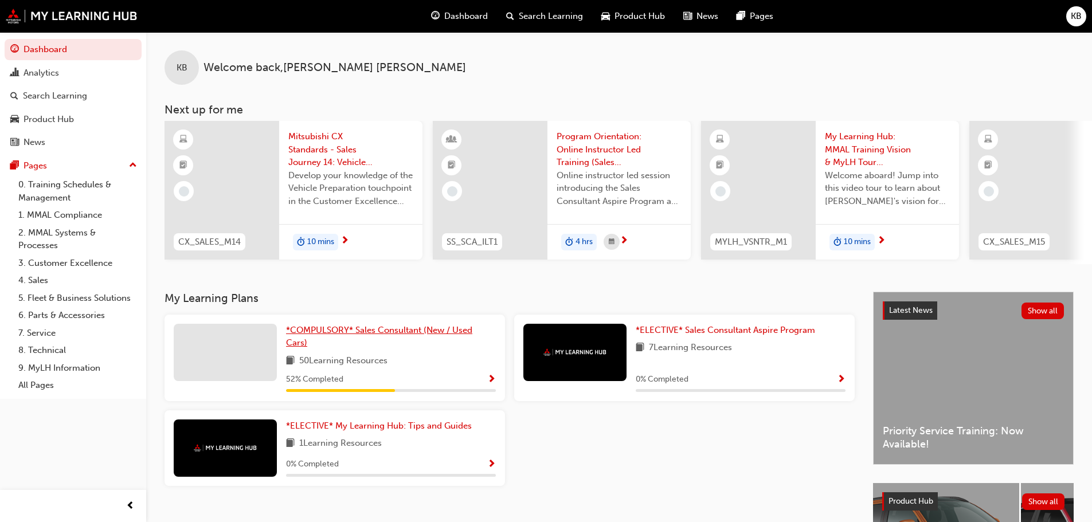
click at [355, 339] on span "*COMPULSORY* Sales Consultant (New / Used Cars)" at bounding box center [379, 337] width 186 height 24
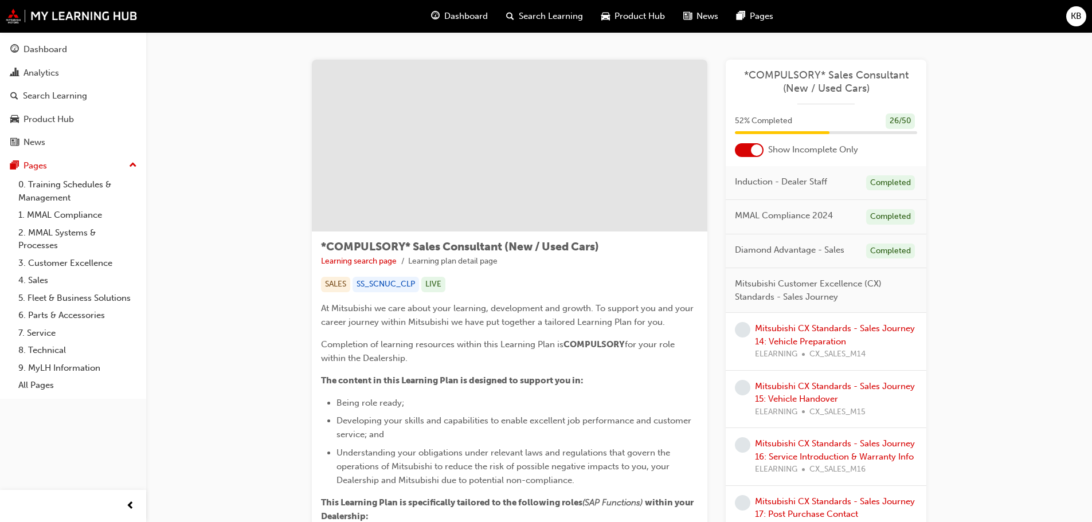
drag, startPoint x: 549, startPoint y: 471, endPoint x: 944, endPoint y: 347, distance: 414.0
click at [843, 326] on link "Mitsubishi CX Standards - Sales Journey 14: Vehicle Preparation" at bounding box center [835, 335] width 160 height 24
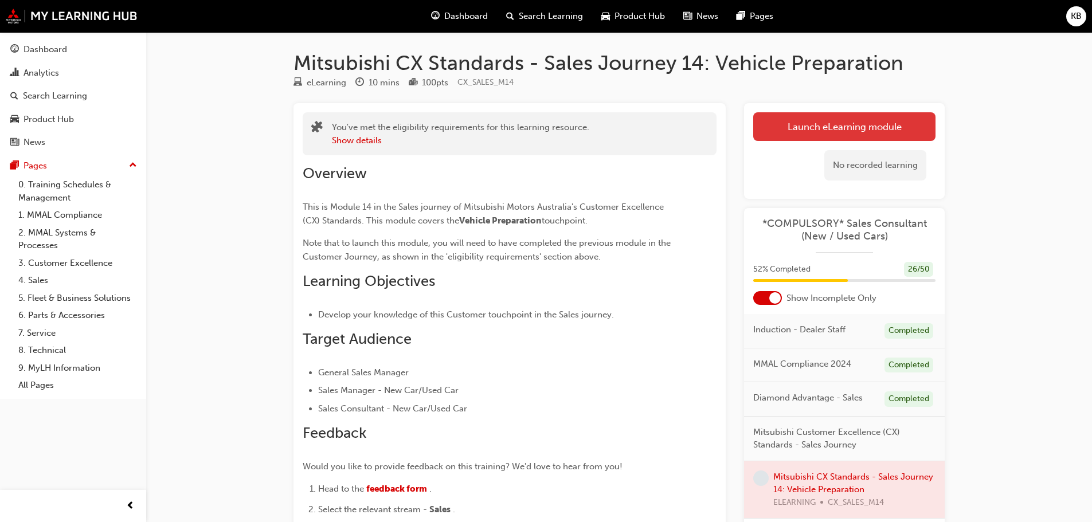
click at [843, 127] on link "Launch eLearning module" at bounding box center [844, 126] width 182 height 29
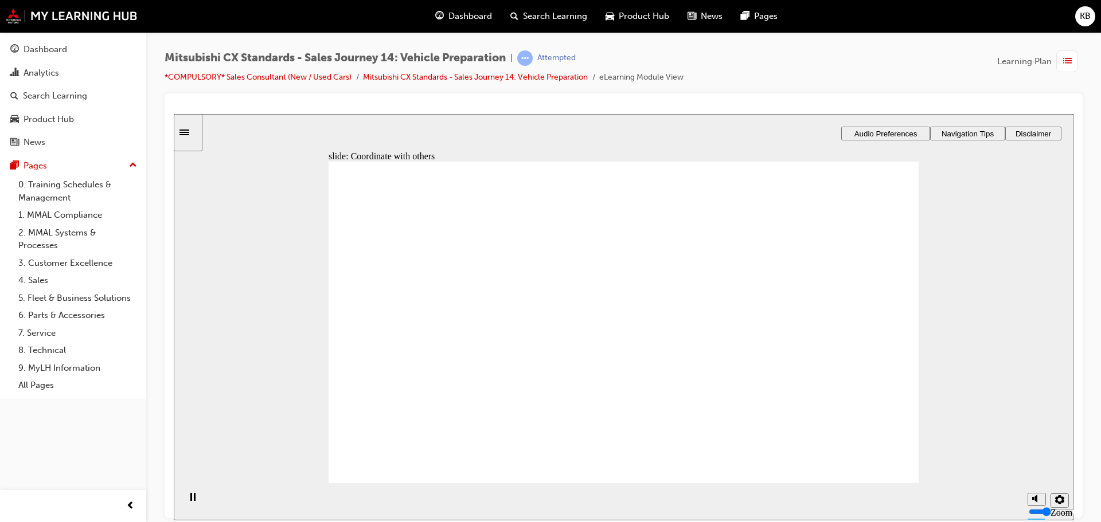
drag, startPoint x: 633, startPoint y: 369, endPoint x: 639, endPoint y: 365, distance: 7.5
drag, startPoint x: 576, startPoint y: 369, endPoint x: 638, endPoint y: 376, distance: 61.7
drag, startPoint x: 558, startPoint y: 386, endPoint x: 597, endPoint y: 400, distance: 40.8
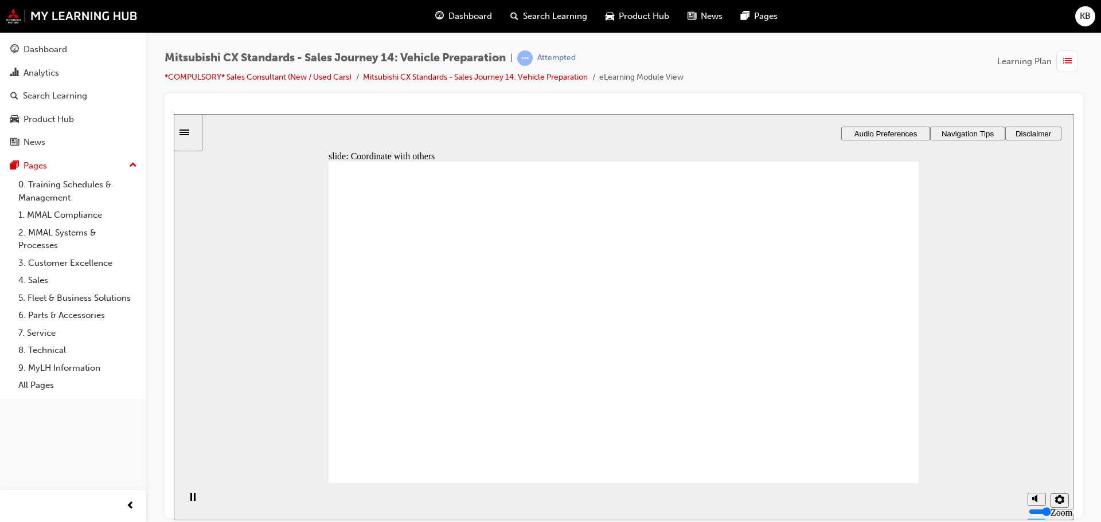
drag, startPoint x: 425, startPoint y: 354, endPoint x: 596, endPoint y: 322, distance: 173.8
drag, startPoint x: 411, startPoint y: 358, endPoint x: 609, endPoint y: 326, distance: 200.5
drag, startPoint x: 399, startPoint y: 362, endPoint x: 772, endPoint y: 320, distance: 375.0
drag, startPoint x: 398, startPoint y: 366, endPoint x: 554, endPoint y: 362, distance: 156.0
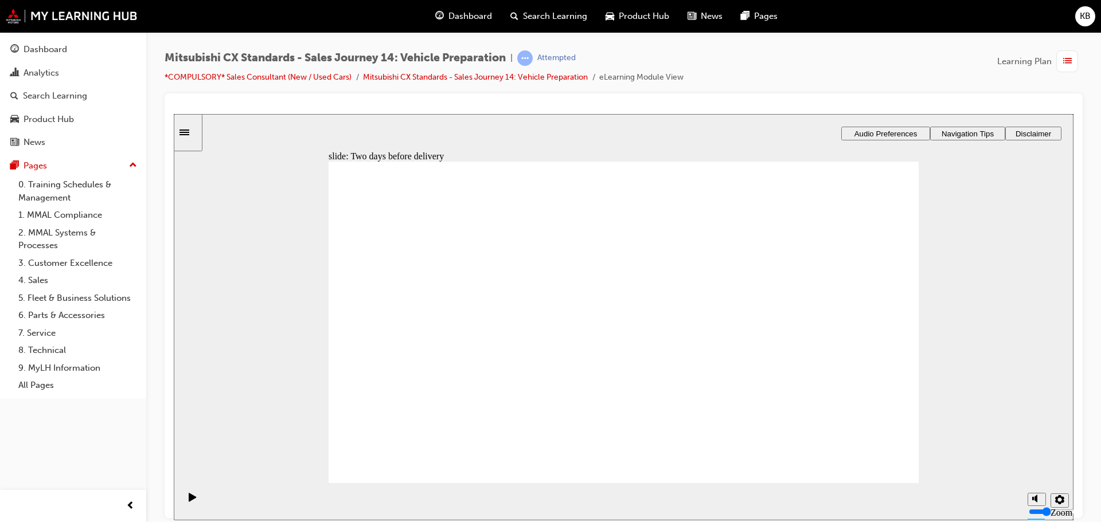
drag, startPoint x: 398, startPoint y: 357, endPoint x: 580, endPoint y: 398, distance: 186.5
drag, startPoint x: 468, startPoint y: 353, endPoint x: 581, endPoint y: 330, distance: 115.8
drag, startPoint x: 412, startPoint y: 359, endPoint x: 606, endPoint y: 349, distance: 194.6
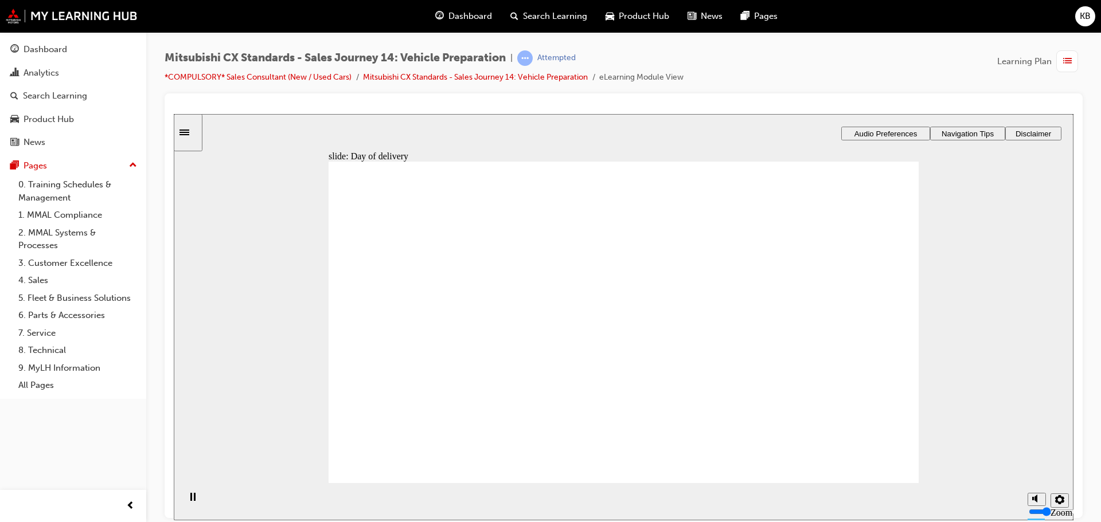
drag, startPoint x: 635, startPoint y: 379, endPoint x: 629, endPoint y: 379, distance: 6.3
drag, startPoint x: 369, startPoint y: 401, endPoint x: 472, endPoint y: 419, distance: 104.6
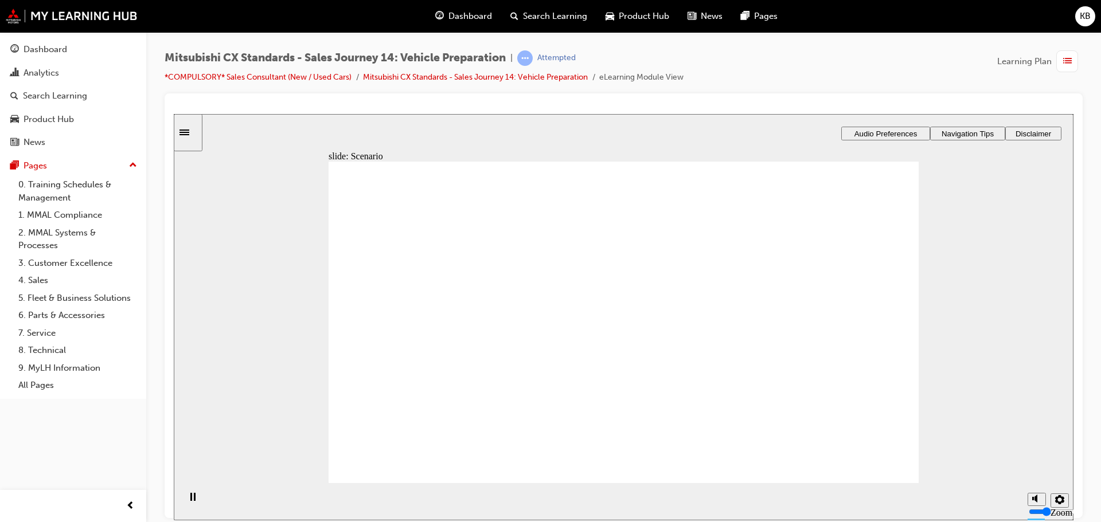
drag, startPoint x: 684, startPoint y: 437, endPoint x: 656, endPoint y: 436, distance: 27.5
drag, startPoint x: 397, startPoint y: 374, endPoint x: 523, endPoint y: 358, distance: 127.1
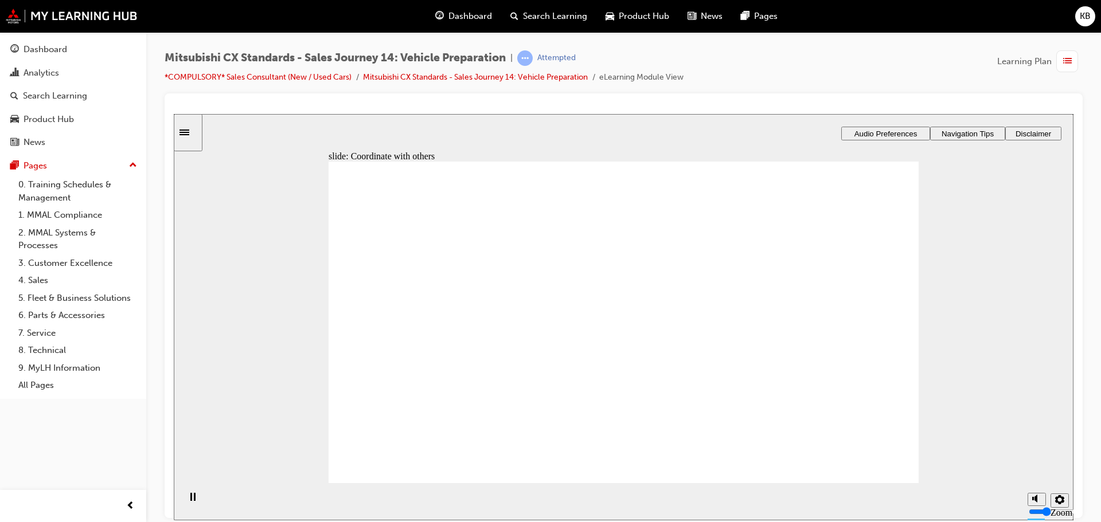
drag, startPoint x: 387, startPoint y: 367, endPoint x: 732, endPoint y: 346, distance: 345.2
drag, startPoint x: 492, startPoint y: 367, endPoint x: 546, endPoint y: 392, distance: 59.0
drag, startPoint x: 419, startPoint y: 348, endPoint x: 612, endPoint y: 327, distance: 193.8
drag, startPoint x: 436, startPoint y: 356, endPoint x: 626, endPoint y: 343, distance: 190.2
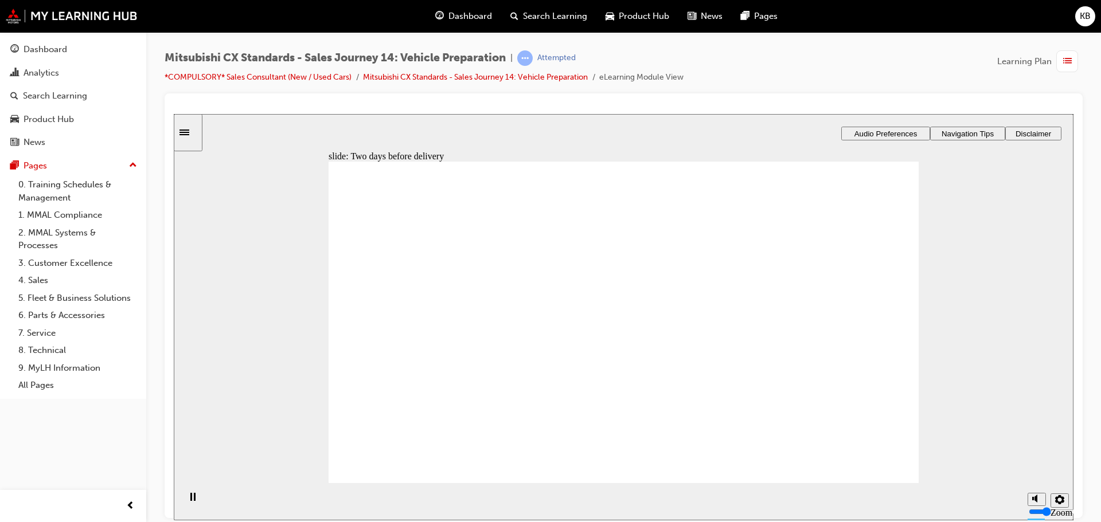
drag, startPoint x: 413, startPoint y: 354, endPoint x: 819, endPoint y: 357, distance: 405.3
drag, startPoint x: 443, startPoint y: 359, endPoint x: 823, endPoint y: 360, distance: 380.1
drag, startPoint x: 394, startPoint y: 347, endPoint x: 596, endPoint y: 350, distance: 201.8
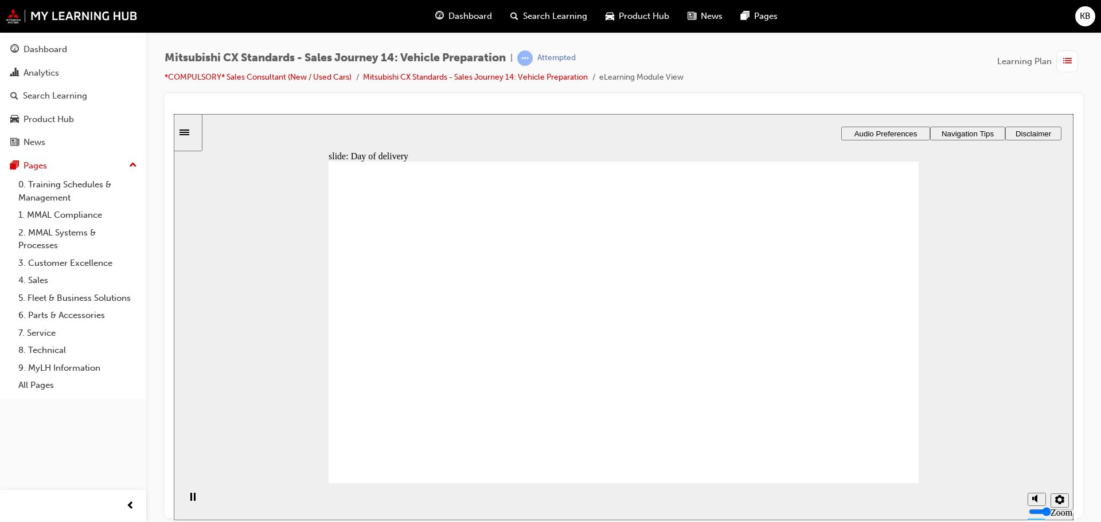
drag, startPoint x: 660, startPoint y: 344, endPoint x: 816, endPoint y: 327, distance: 156.3
drag, startPoint x: 445, startPoint y: 350, endPoint x: 651, endPoint y: 342, distance: 206.6
drag, startPoint x: 455, startPoint y: 361, endPoint x: 573, endPoint y: 332, distance: 122.1
drag, startPoint x: 413, startPoint y: 365, endPoint x: 565, endPoint y: 342, distance: 154.3
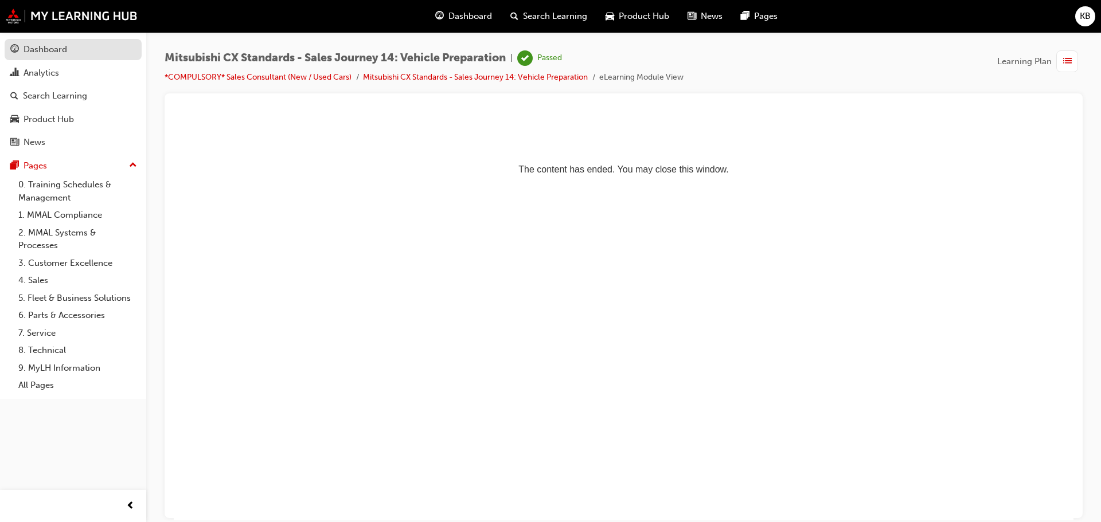
click at [62, 48] on div "Dashboard" at bounding box center [46, 49] width 44 height 13
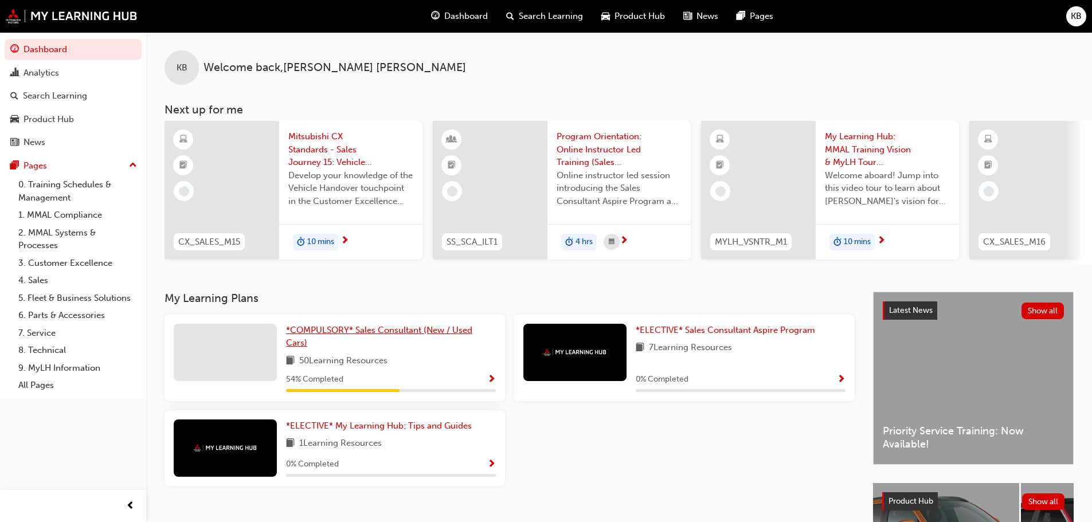
click at [359, 336] on span "*COMPULSORY* Sales Consultant (New / Used Cars)" at bounding box center [379, 337] width 186 height 24
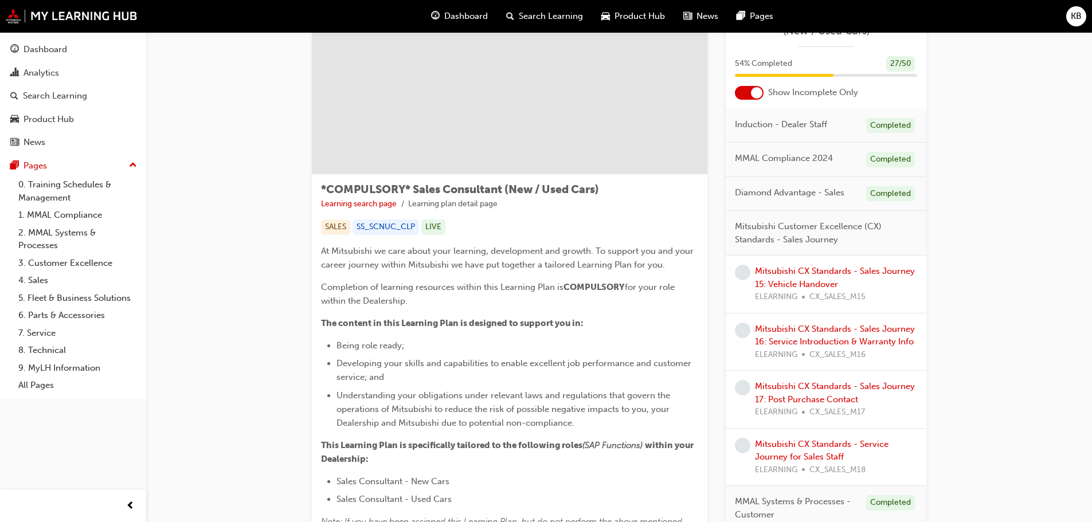
scroll to position [115, 0]
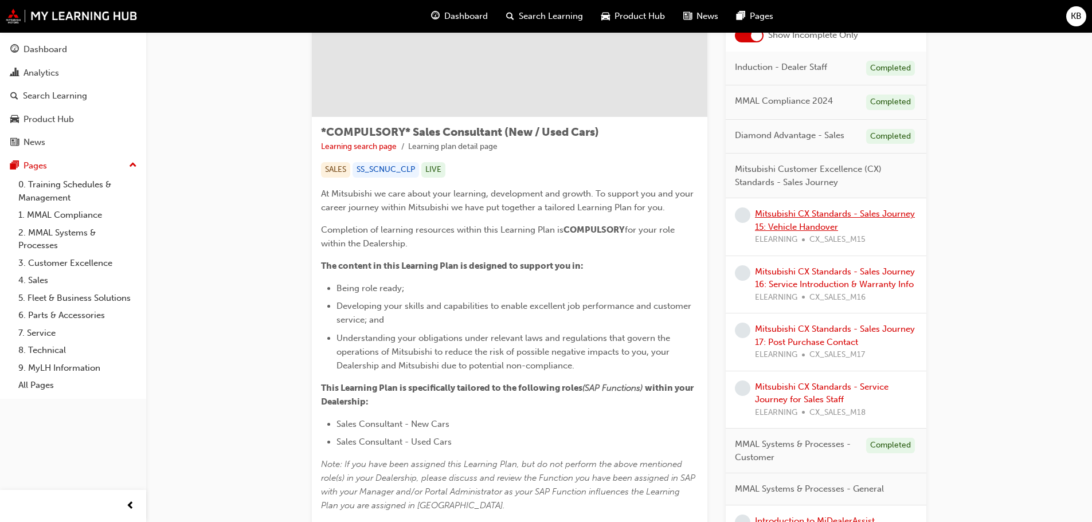
click at [789, 216] on link "Mitsubishi CX Standards - Sales Journey 15: Vehicle Handover" at bounding box center [835, 221] width 160 height 24
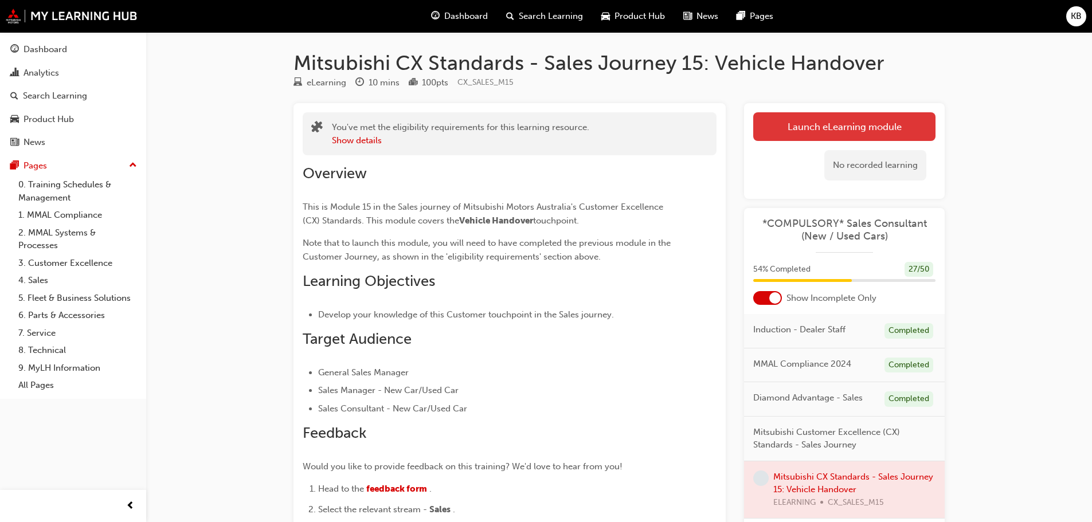
click at [802, 130] on link "Launch eLearning module" at bounding box center [844, 126] width 182 height 29
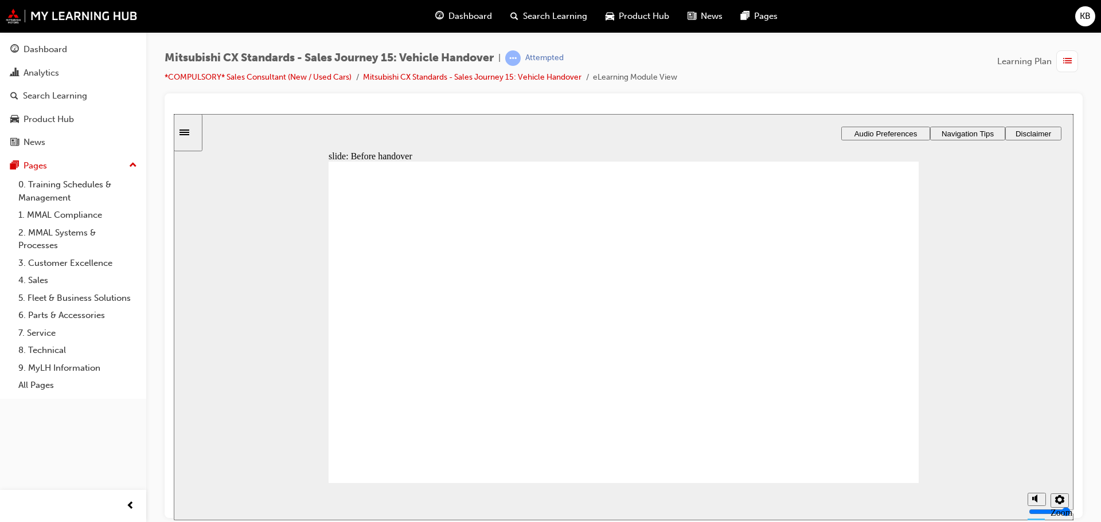
drag, startPoint x: 548, startPoint y: 329, endPoint x: 824, endPoint y: 279, distance: 280.8
drag, startPoint x: 468, startPoint y: 348, endPoint x: 593, endPoint y: 321, distance: 127.9
drag, startPoint x: 435, startPoint y: 349, endPoint x: 606, endPoint y: 335, distance: 172.0
drag, startPoint x: 419, startPoint y: 351, endPoint x: 602, endPoint y: 347, distance: 182.9
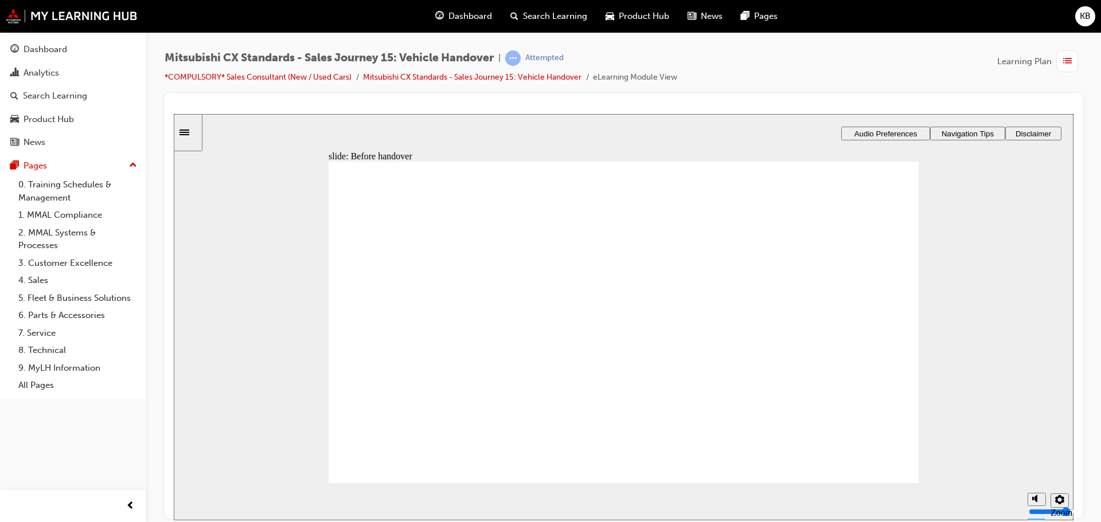
drag, startPoint x: 427, startPoint y: 351, endPoint x: 612, endPoint y: 363, distance: 185.6
drag, startPoint x: 425, startPoint y: 350, endPoint x: 635, endPoint y: 398, distance: 214.7
drag, startPoint x: 506, startPoint y: 339, endPoint x: 615, endPoint y: 334, distance: 109.1
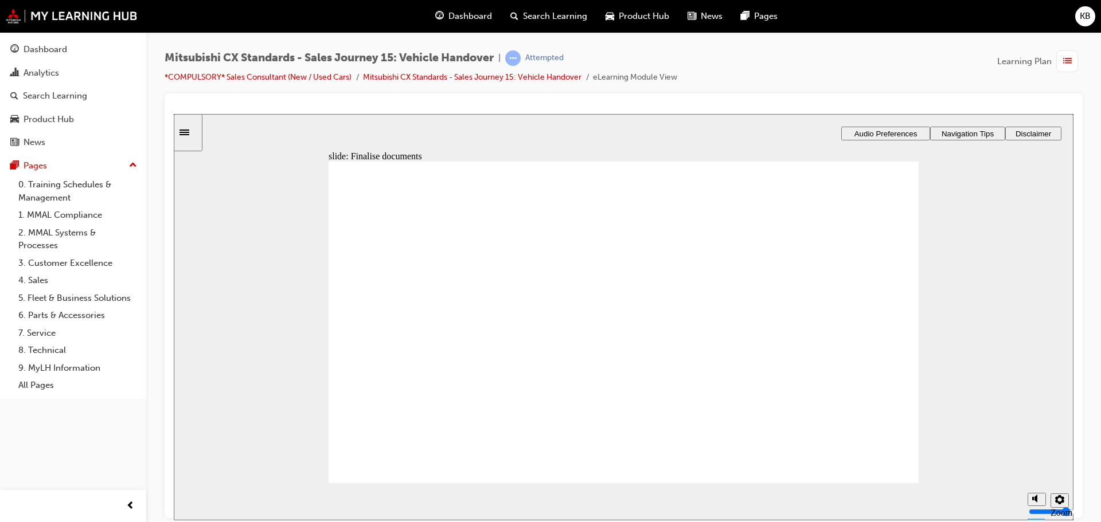
drag, startPoint x: 436, startPoint y: 350, endPoint x: 625, endPoint y: 343, distance: 188.7
drag, startPoint x: 417, startPoint y: 351, endPoint x: 578, endPoint y: 374, distance: 162.6
drag, startPoint x: 423, startPoint y: 349, endPoint x: 601, endPoint y: 417, distance: 191.4
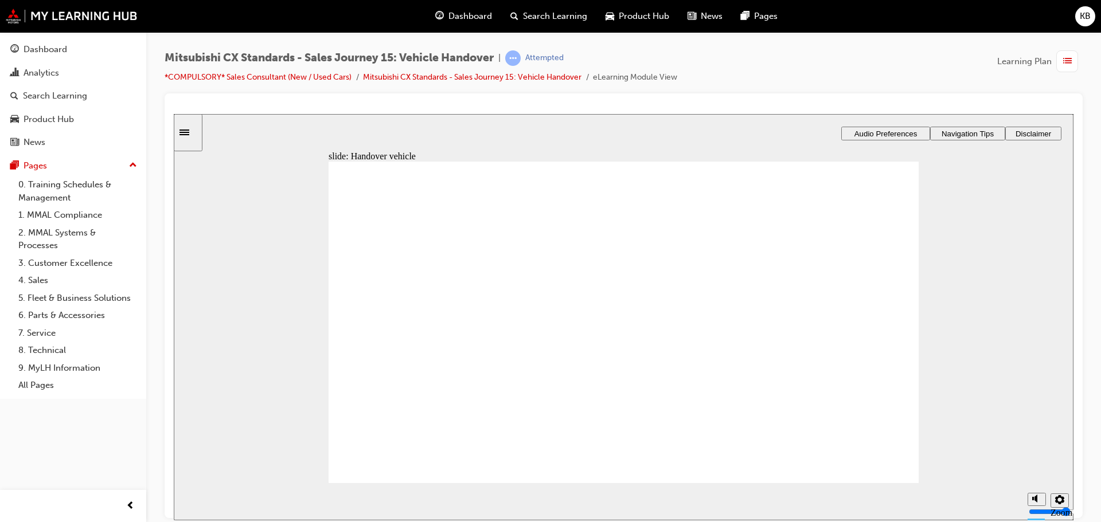
drag, startPoint x: 423, startPoint y: 364, endPoint x: 599, endPoint y: 311, distance: 183.9
drag, startPoint x: 441, startPoint y: 366, endPoint x: 624, endPoint y: 327, distance: 187.1
drag, startPoint x: 430, startPoint y: 359, endPoint x: 634, endPoint y: 352, distance: 204.2
drag, startPoint x: 487, startPoint y: 357, endPoint x: 844, endPoint y: 324, distance: 358.2
drag, startPoint x: 468, startPoint y: 357, endPoint x: 627, endPoint y: 378, distance: 160.1
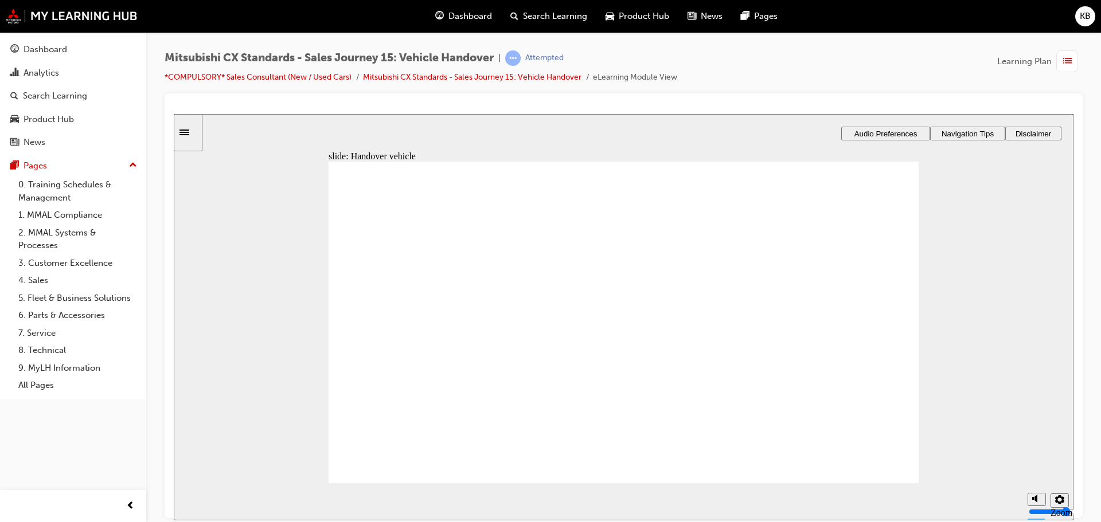
checkbox input "true"
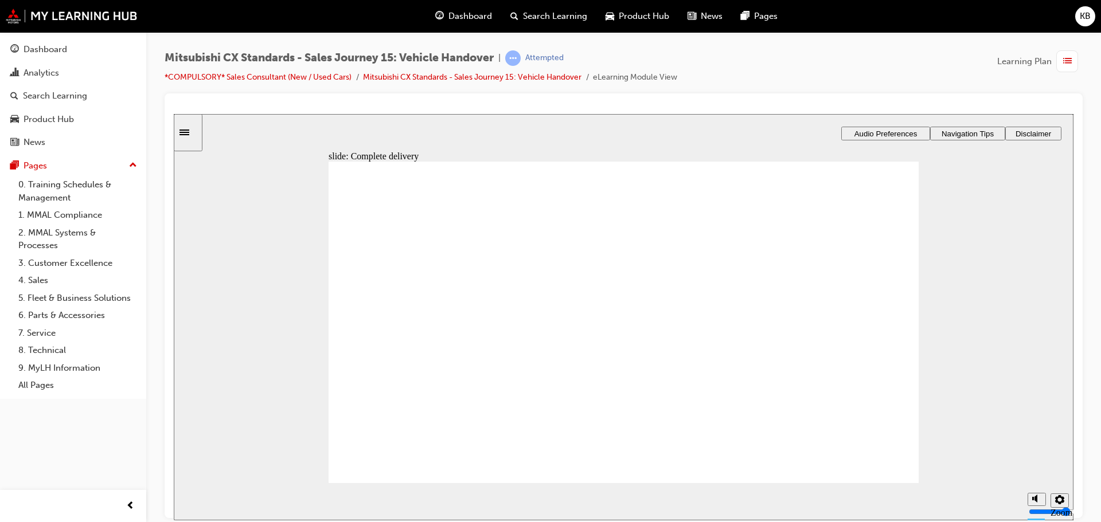
drag, startPoint x: 624, startPoint y: 398, endPoint x: 839, endPoint y: 230, distance: 272.5
drag, startPoint x: 662, startPoint y: 414, endPoint x: 843, endPoint y: 252, distance: 242.8
drag, startPoint x: 654, startPoint y: 315, endPoint x: 834, endPoint y: 214, distance: 206.7
drag, startPoint x: 808, startPoint y: 267, endPoint x: 808, endPoint y: 294, distance: 27.0
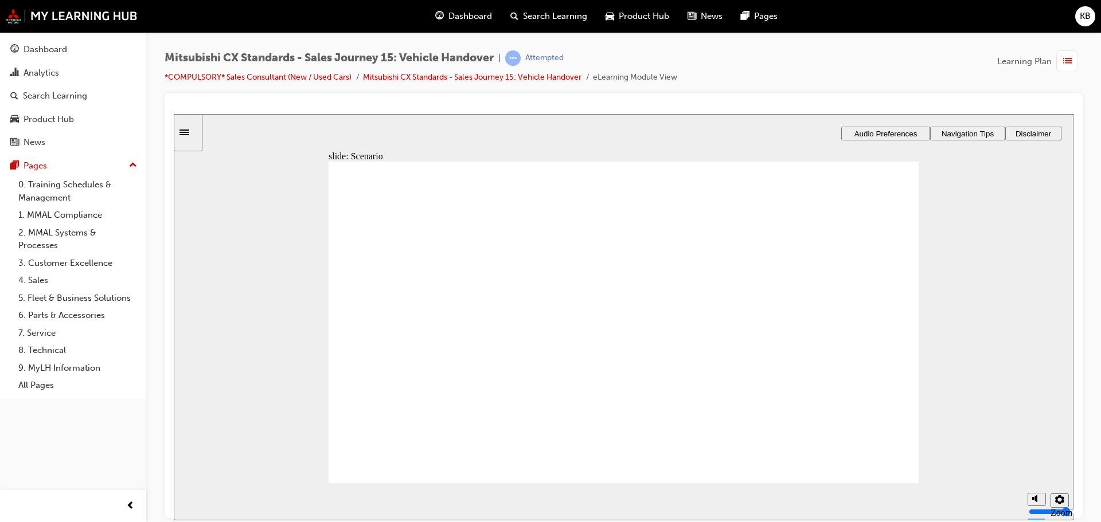
drag, startPoint x: 644, startPoint y: 397, endPoint x: 832, endPoint y: 261, distance: 232.3
drag, startPoint x: 768, startPoint y: 326, endPoint x: 774, endPoint y: 311, distance: 15.7
drag, startPoint x: 758, startPoint y: 324, endPoint x: 836, endPoint y: 360, distance: 85.9
drag, startPoint x: 632, startPoint y: 236, endPoint x: 798, endPoint y: 392, distance: 227.9
drag, startPoint x: 640, startPoint y: 263, endPoint x: 808, endPoint y: 423, distance: 232.8
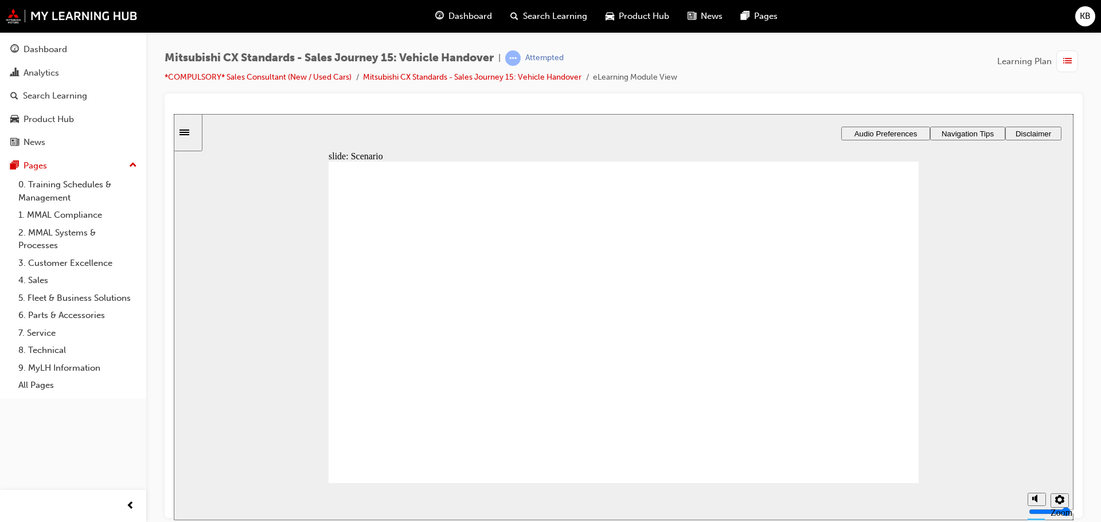
drag, startPoint x: 409, startPoint y: 347, endPoint x: 591, endPoint y: 327, distance: 182.3
drag, startPoint x: 433, startPoint y: 353, endPoint x: 637, endPoint y: 358, distance: 203.6
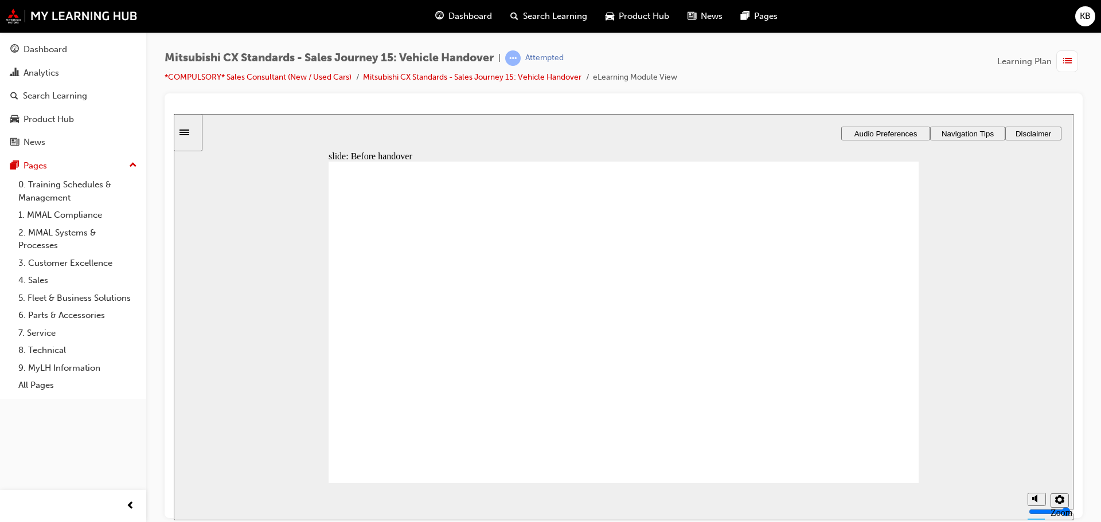
drag, startPoint x: 477, startPoint y: 346, endPoint x: 630, endPoint y: 357, distance: 152.9
drag, startPoint x: 410, startPoint y: 342, endPoint x: 612, endPoint y: 391, distance: 207.1
drag, startPoint x: 410, startPoint y: 358, endPoint x: 593, endPoint y: 427, distance: 194.7
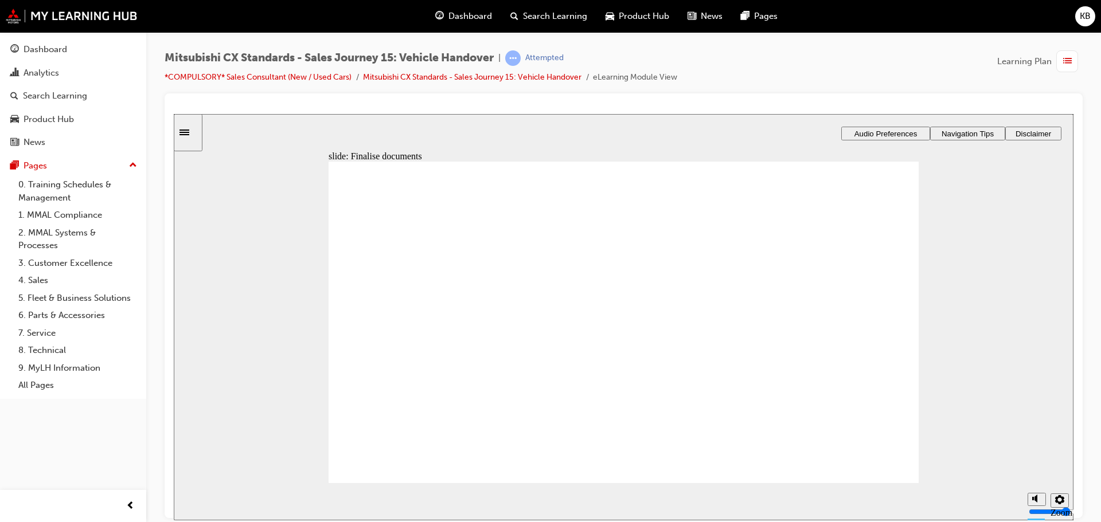
drag, startPoint x: 528, startPoint y: 351, endPoint x: 824, endPoint y: 345, distance: 295.9
drag, startPoint x: 410, startPoint y: 354, endPoint x: 612, endPoint y: 357, distance: 201.3
drag, startPoint x: 608, startPoint y: 353, endPoint x: 642, endPoint y: 353, distance: 33.3
drag, startPoint x: 423, startPoint y: 347, endPoint x: 587, endPoint y: 370, distance: 165.6
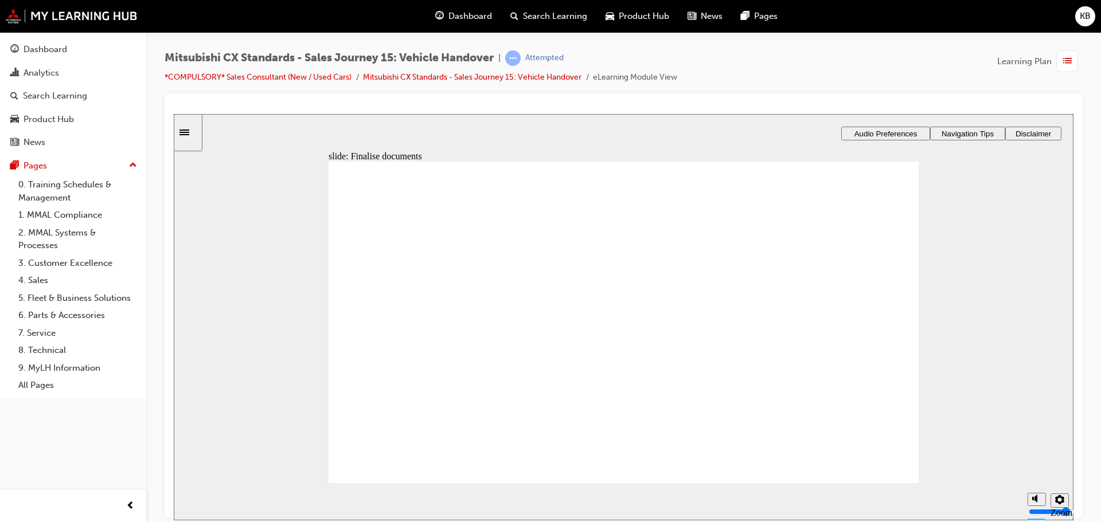
drag, startPoint x: 518, startPoint y: 355, endPoint x: 605, endPoint y: 342, distance: 88.2
drag, startPoint x: 468, startPoint y: 362, endPoint x: 608, endPoint y: 351, distance: 140.9
drag, startPoint x: 639, startPoint y: 357, endPoint x: 851, endPoint y: 343, distance: 212.6
drag, startPoint x: 487, startPoint y: 362, endPoint x: 813, endPoint y: 349, distance: 325.9
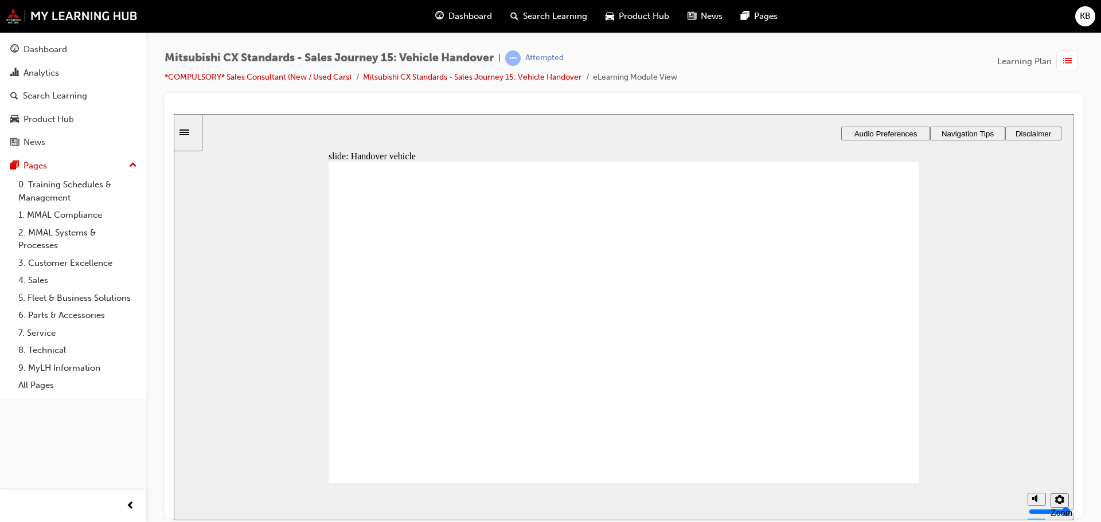
drag, startPoint x: 446, startPoint y: 362, endPoint x: 621, endPoint y: 381, distance: 176.5
checkbox input "true"
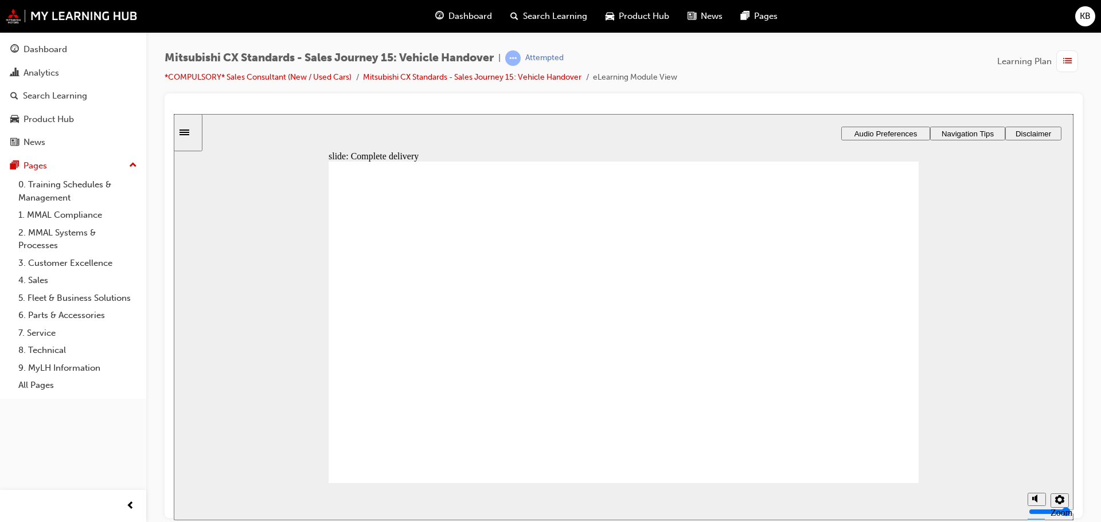
drag, startPoint x: 633, startPoint y: 424, endPoint x: 818, endPoint y: 225, distance: 271.4
drag, startPoint x: 643, startPoint y: 390, endPoint x: 823, endPoint y: 261, distance: 221.8
drag, startPoint x: 627, startPoint y: 323, endPoint x: 832, endPoint y: 294, distance: 207.3
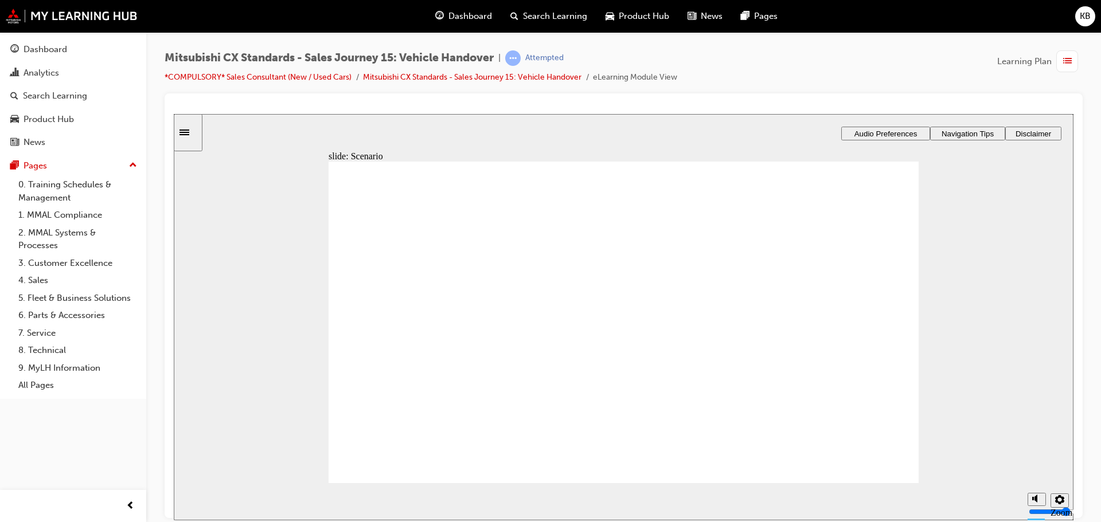
drag, startPoint x: 620, startPoint y: 346, endPoint x: 819, endPoint y: 326, distance: 200.0
drag, startPoint x: 637, startPoint y: 224, endPoint x: 810, endPoint y: 366, distance: 224.0
drag, startPoint x: 635, startPoint y: 280, endPoint x: 816, endPoint y: 387, distance: 210.5
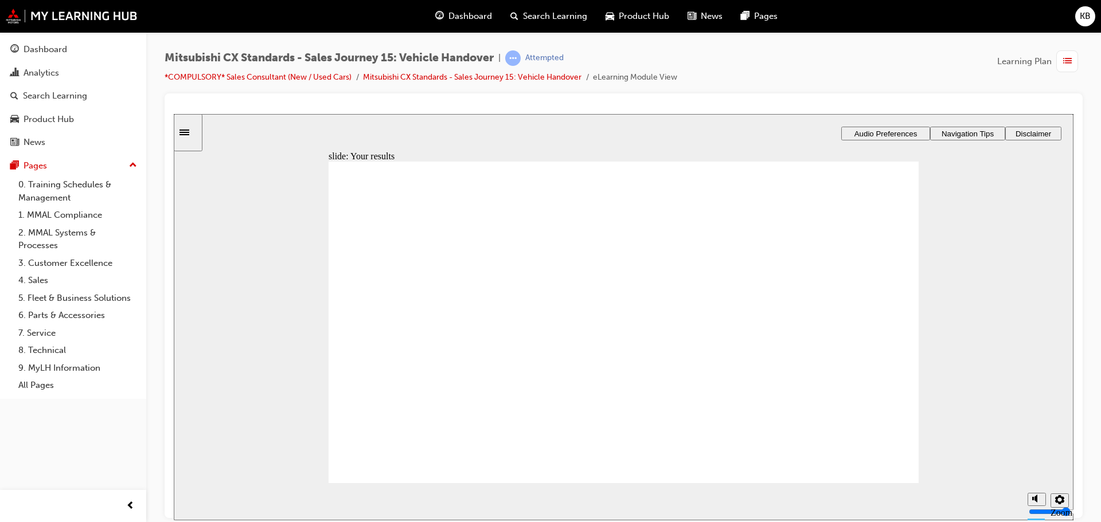
click at [62, 45] on div "Dashboard" at bounding box center [46, 49] width 44 height 13
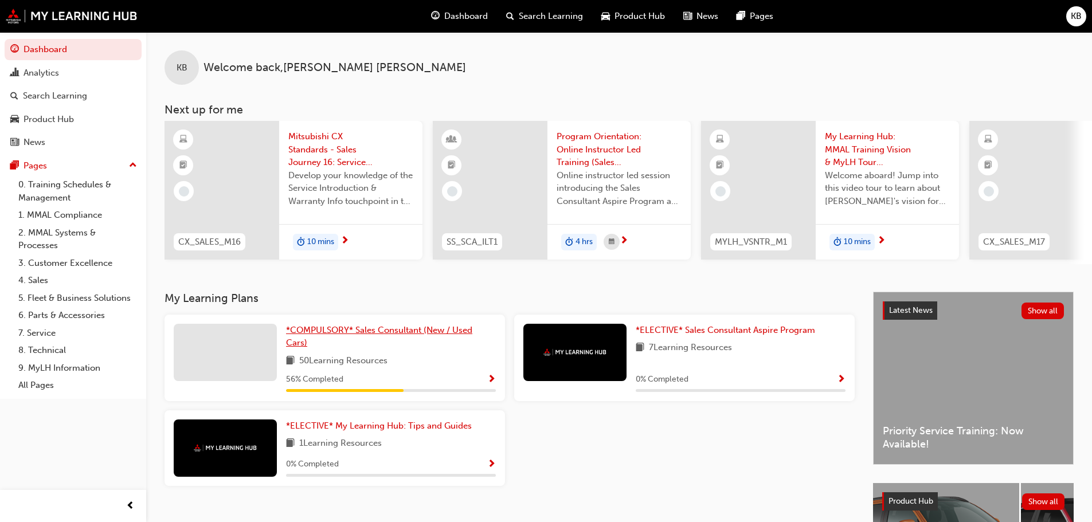
click at [314, 335] on span "*COMPULSORY* Sales Consultant (New / Used Cars)" at bounding box center [379, 337] width 186 height 24
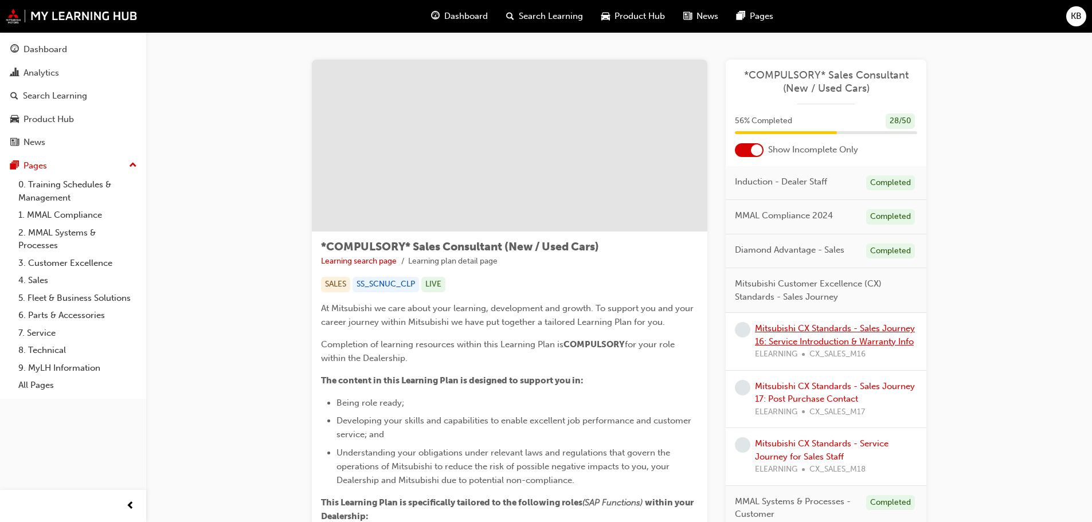
click at [795, 336] on link "Mitsubishi CX Standards - Sales Journey 16: Service Introduction & Warranty Info" at bounding box center [835, 335] width 160 height 24
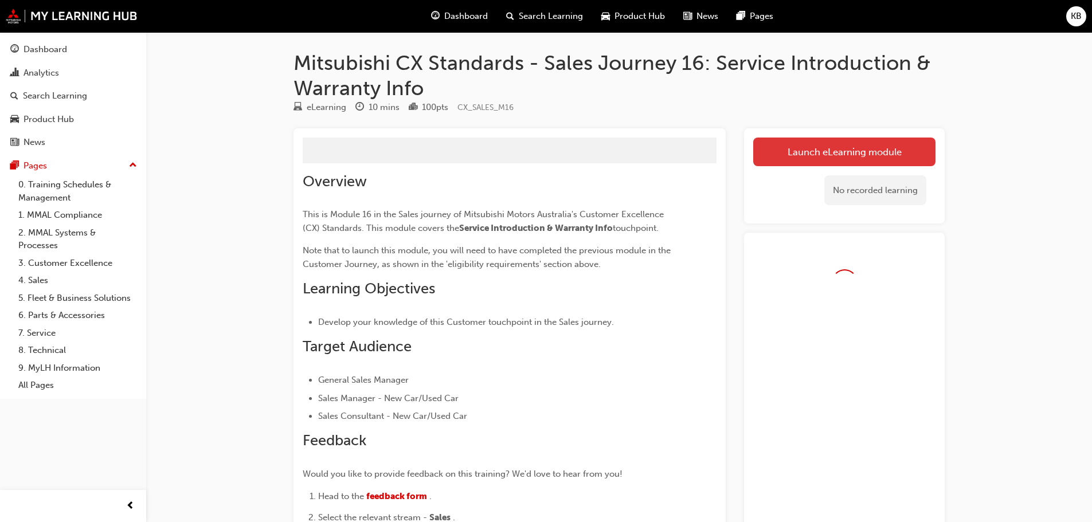
click at [812, 149] on link "Launch eLearning module" at bounding box center [844, 152] width 182 height 29
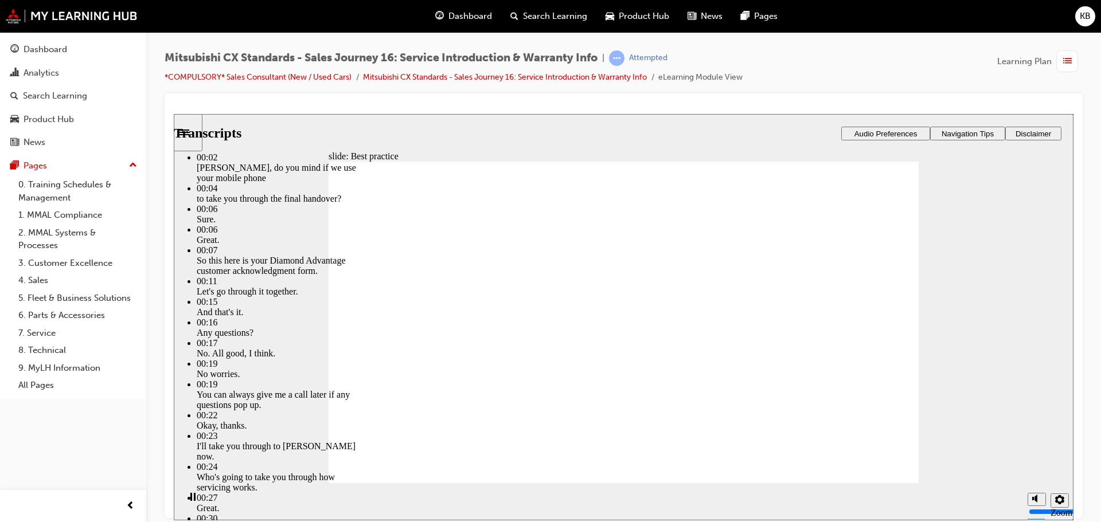
type input "9"
type input "4"
type input "9"
type input "4"
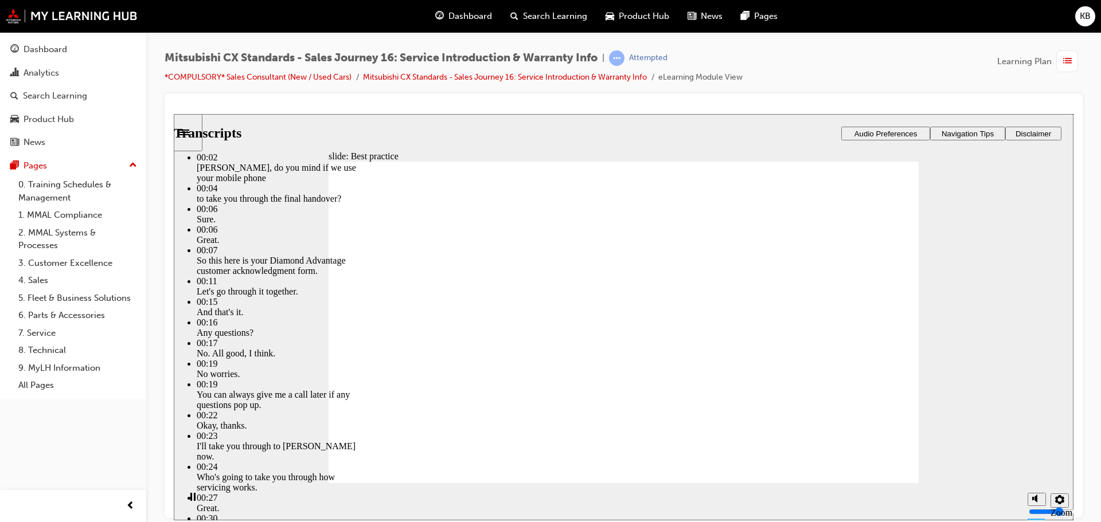
type input "9"
type input "4"
type input "9"
type input "4"
type input "10"
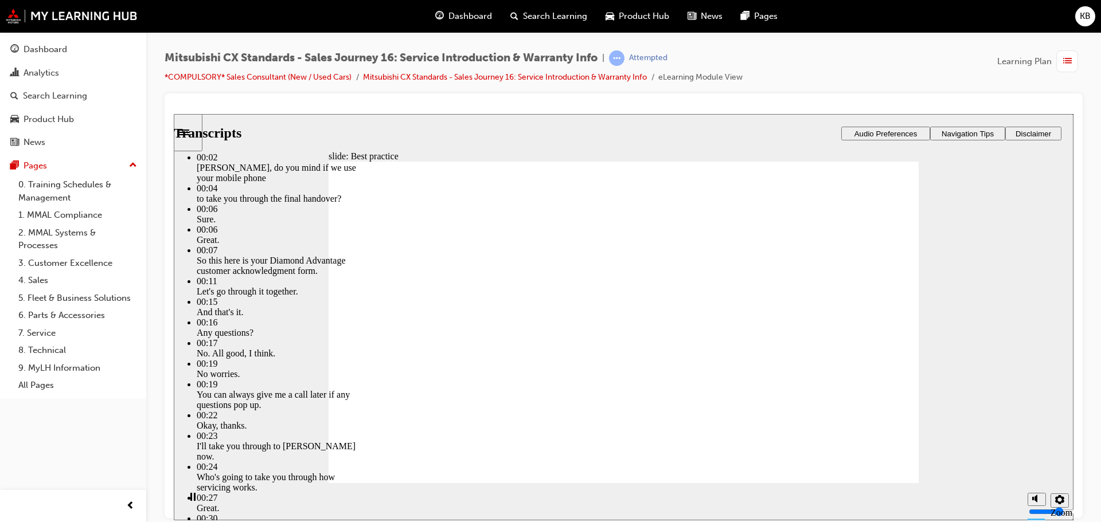
type input "4"
type input "10"
type input "4"
type input "10"
type input "4"
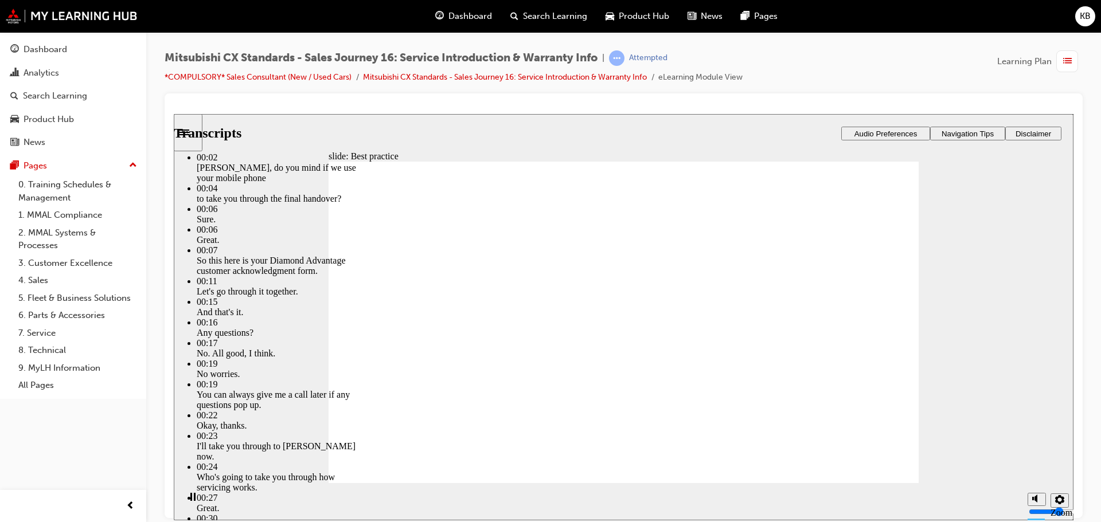
type input "10"
type input "4"
type input "11"
type input "4"
type input "11"
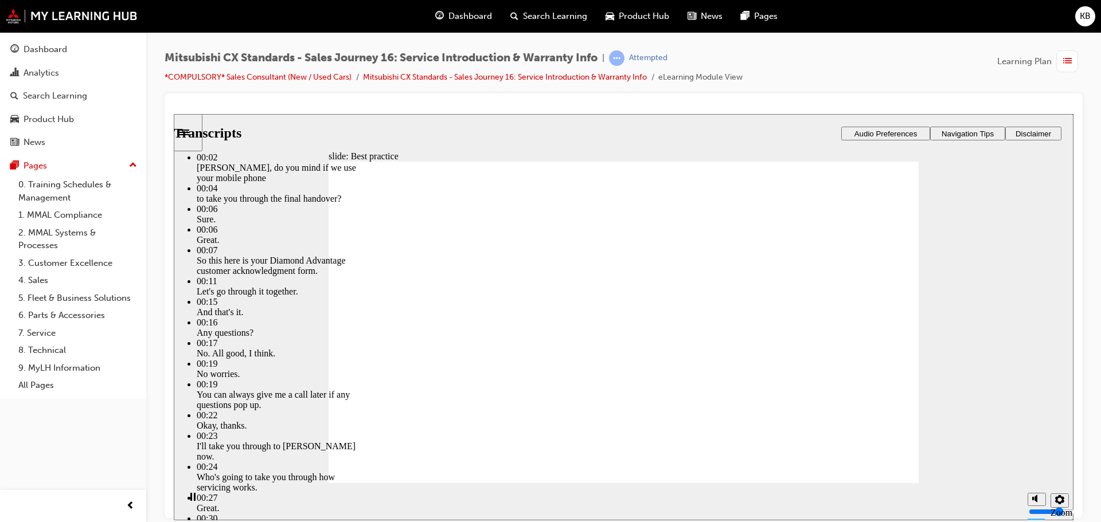
type input "4"
type input "11"
type input "4"
type input "12"
type input "4"
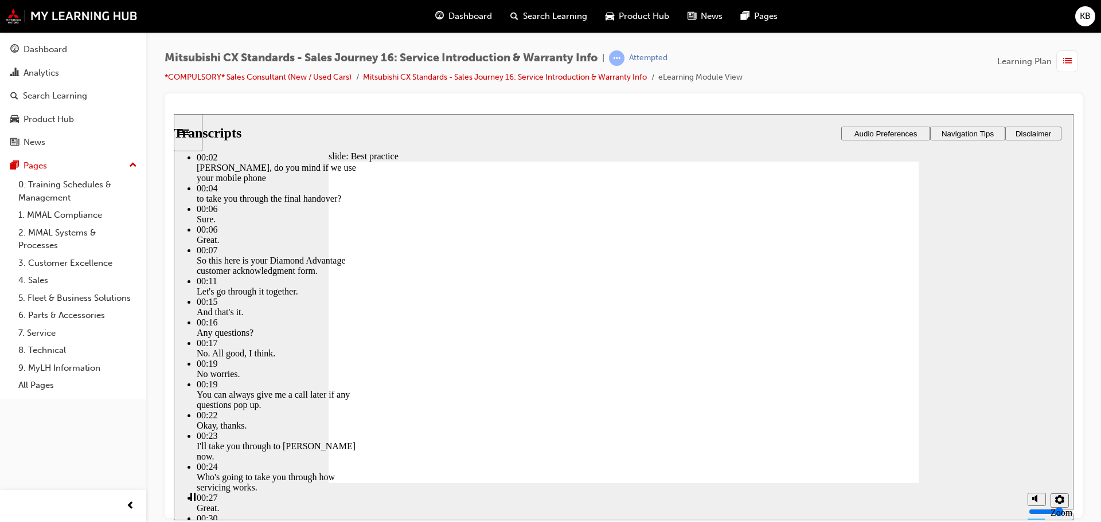
type input "12"
type input "4"
type input "12"
type input "4"
type input "12"
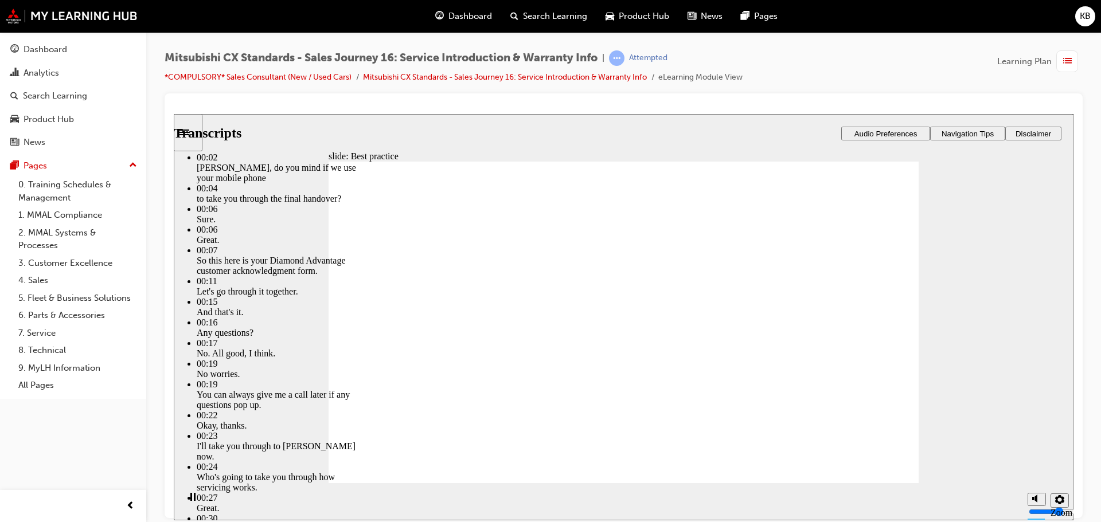
type input "4"
type input "12"
type input "4"
type input "13"
type input "4"
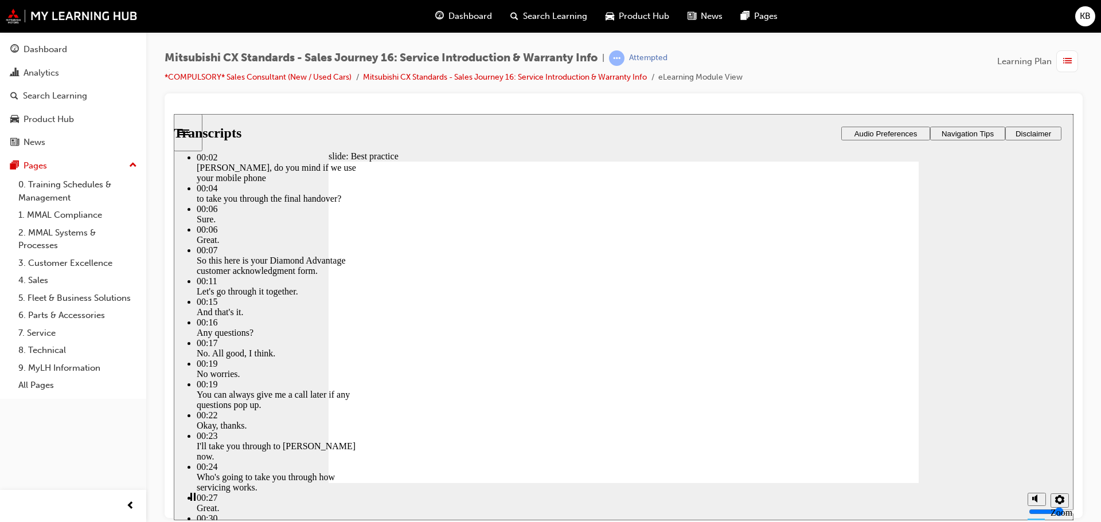
type input "13"
type input "4"
type input "13"
type input "4"
type input "13"
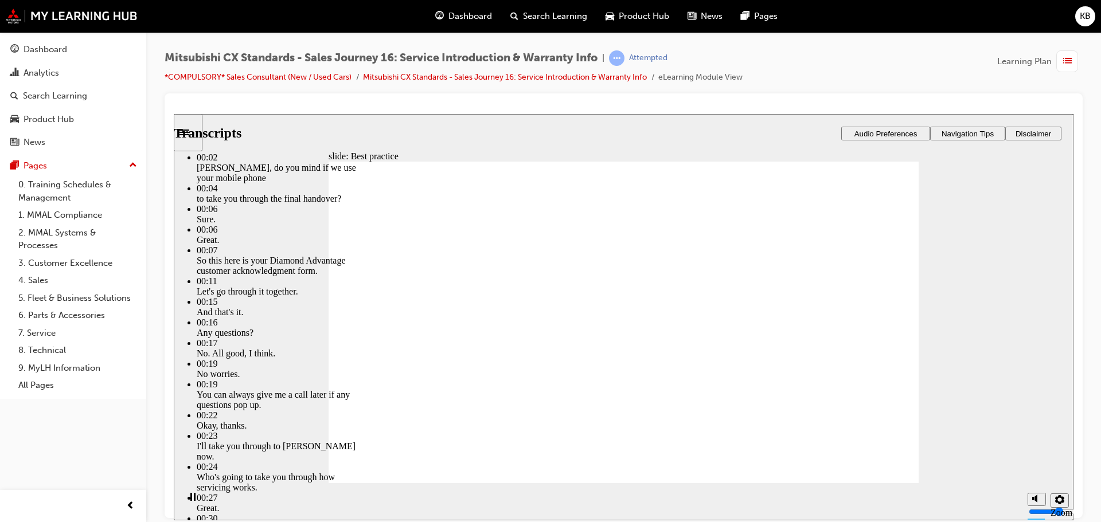
type input "4"
type input "14"
type input "4"
type input "14"
type input "4"
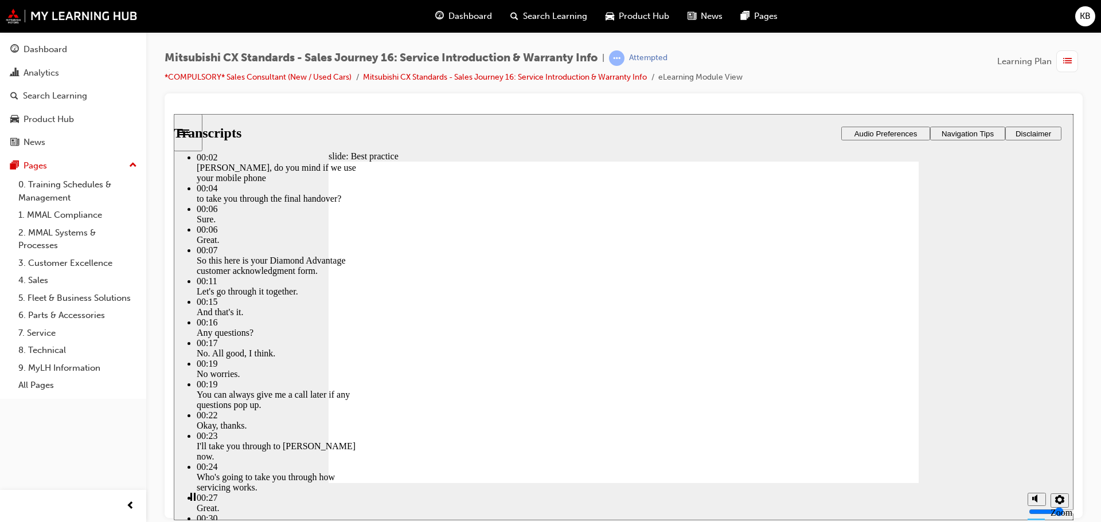
type input "14"
type input "4"
type input "14"
type input "4"
type input "15"
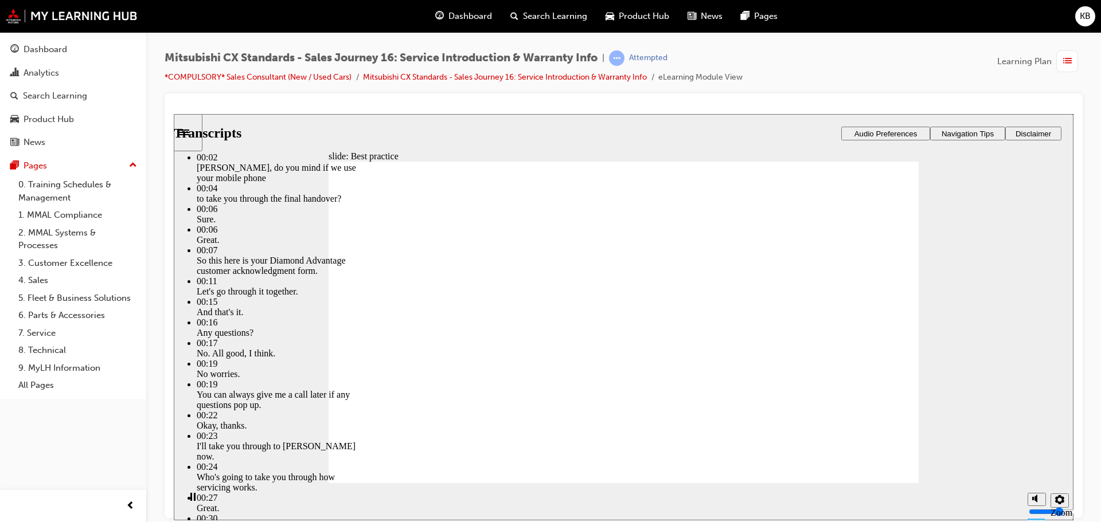
type input "4"
type input "15"
type input "4"
type input "15"
type input "4"
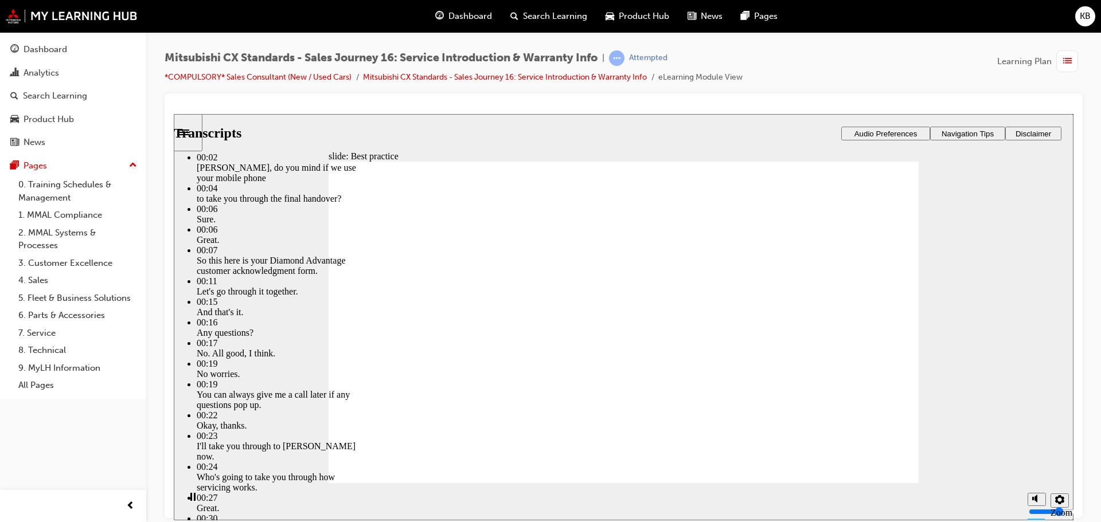
type input "16"
type input "4"
type input "16"
type input "4"
type input "16"
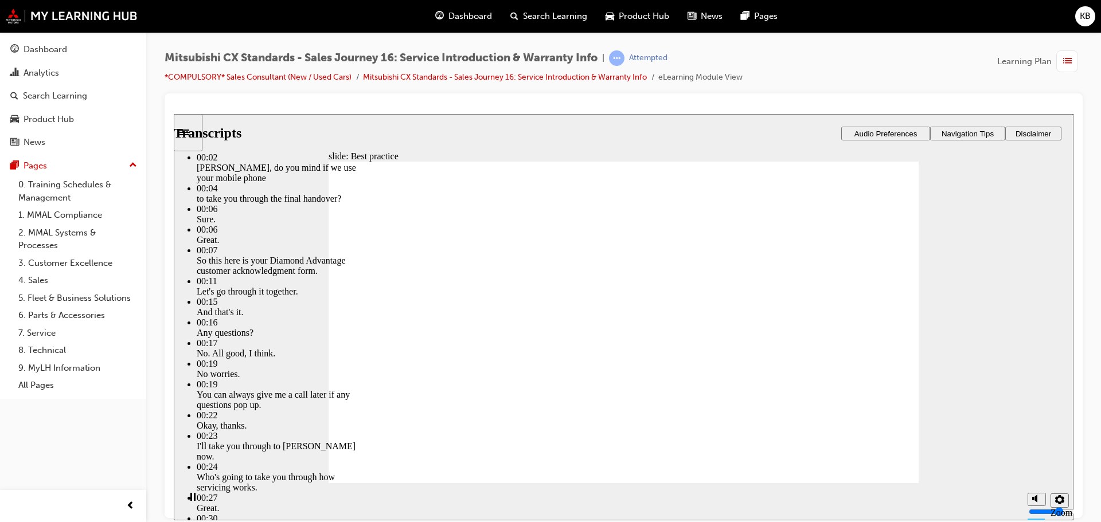
type input "4"
type input "16"
type input "4"
type input "17"
type input "4"
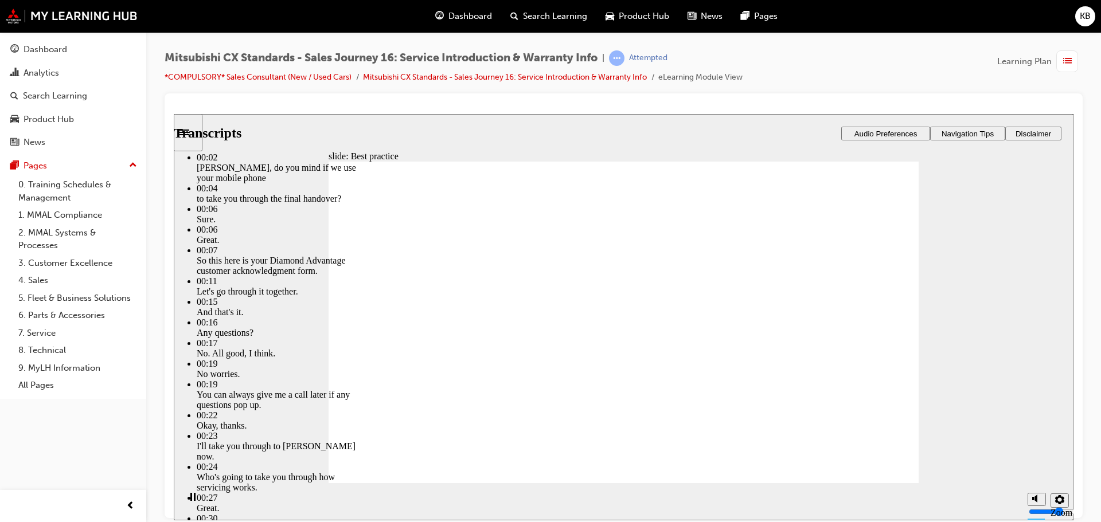
type input "17"
type input "4"
type input "17"
type input "4"
type input "17"
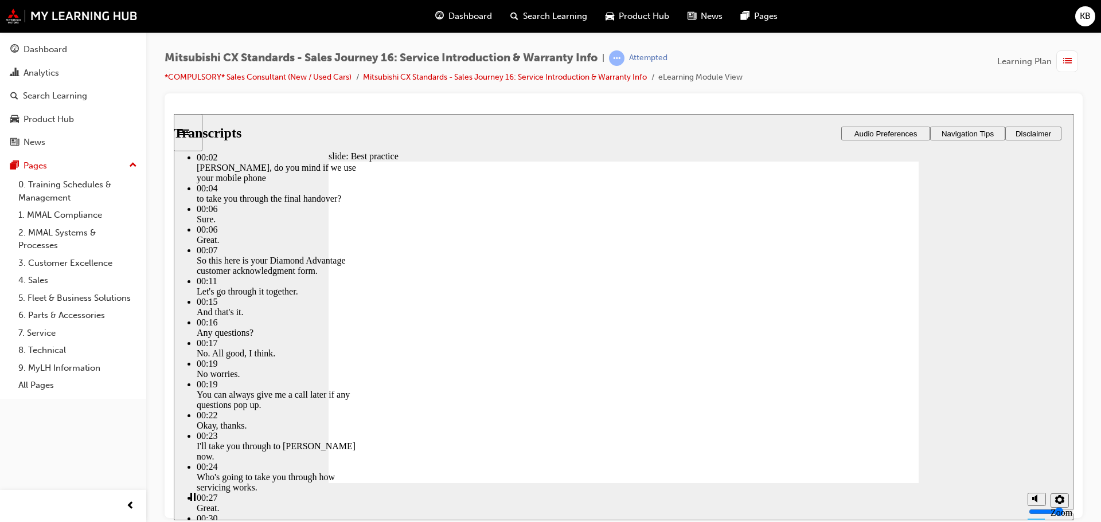
type input "4"
type input "18"
type input "4"
type input "18"
type input "4"
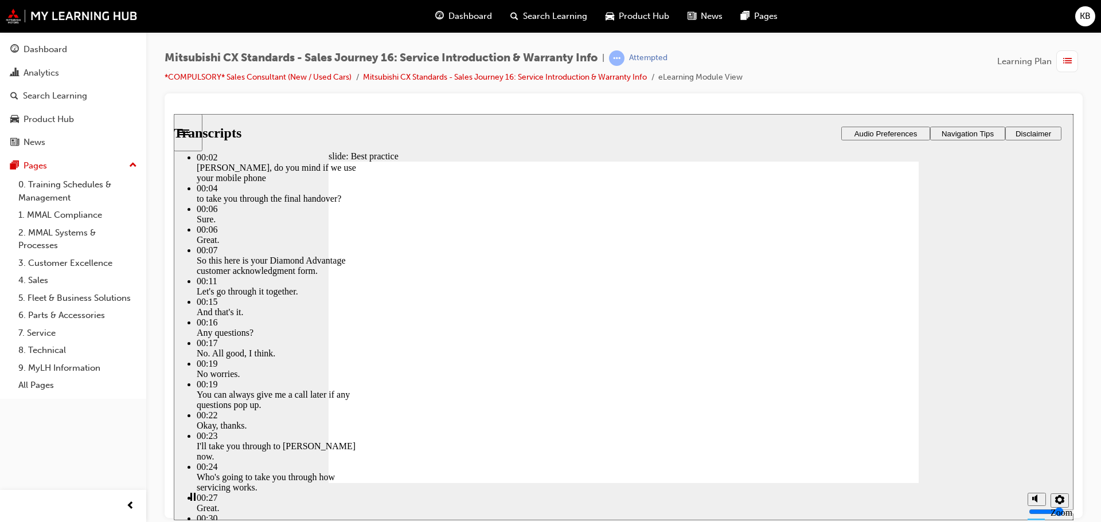
type input "18"
type input "4"
type input "18"
type input "4"
type input "19"
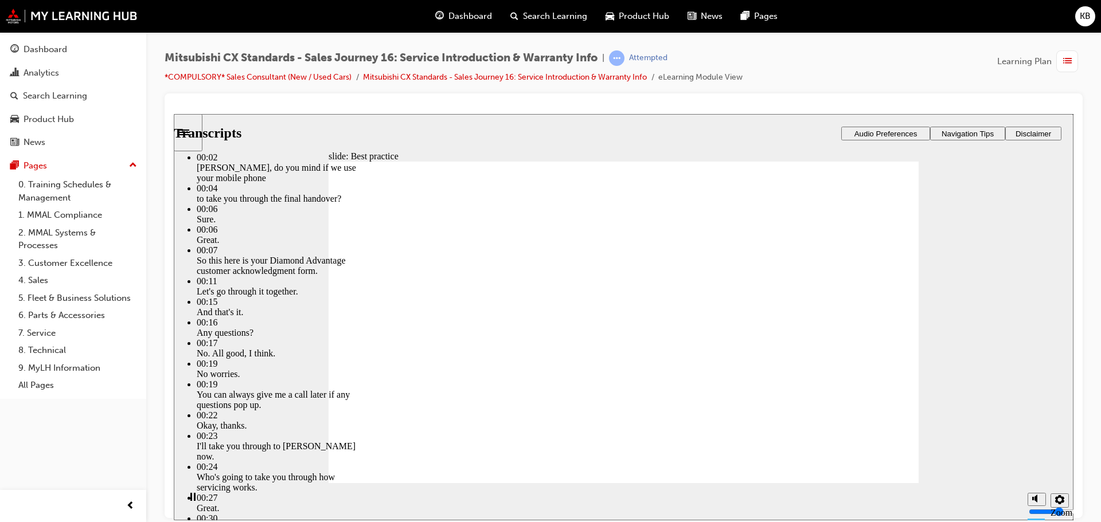
type input "4"
type input "19"
type input "4"
type input "19"
type input "4"
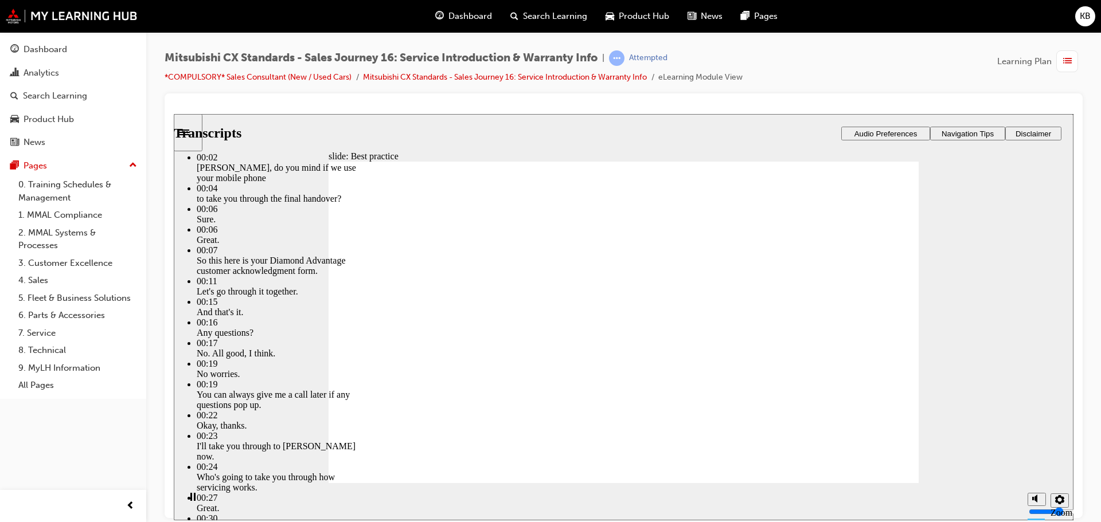
type input "19"
type input "4"
type input "20"
type input "4"
type input "20"
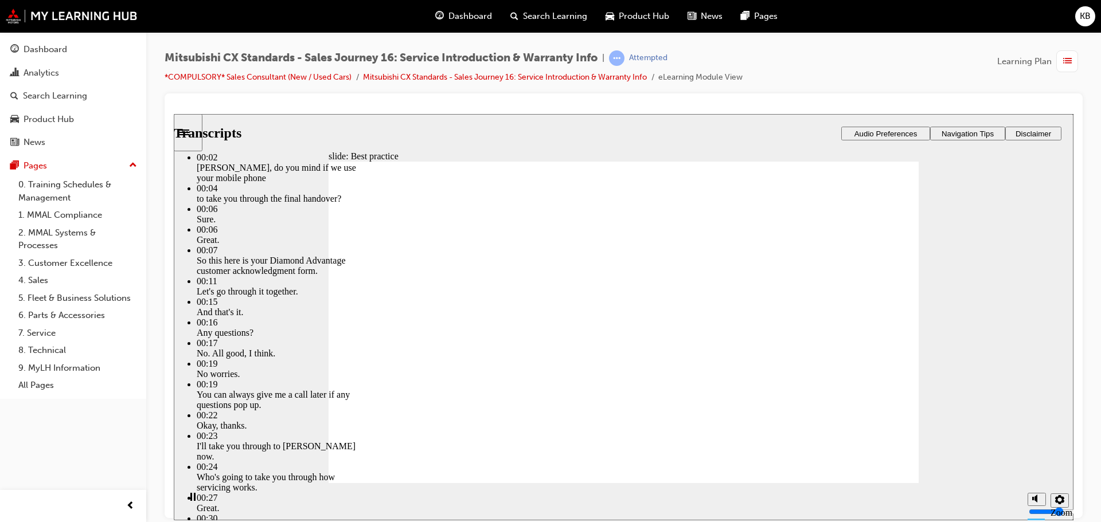
type input "4"
type input "20"
type input "4"
type input "21"
type input "4"
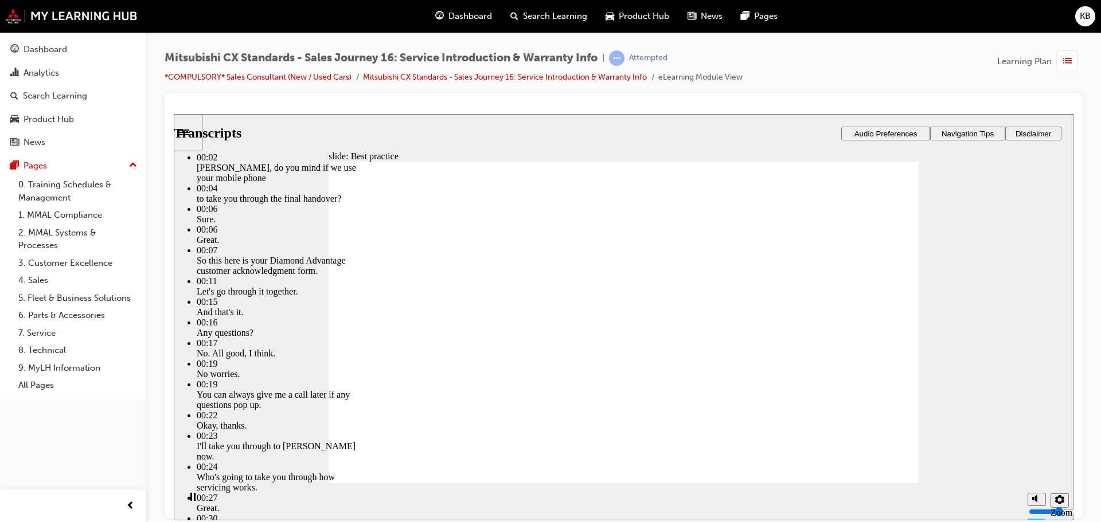
type input "21"
type input "4"
type input "21"
type input "4"
type input "21"
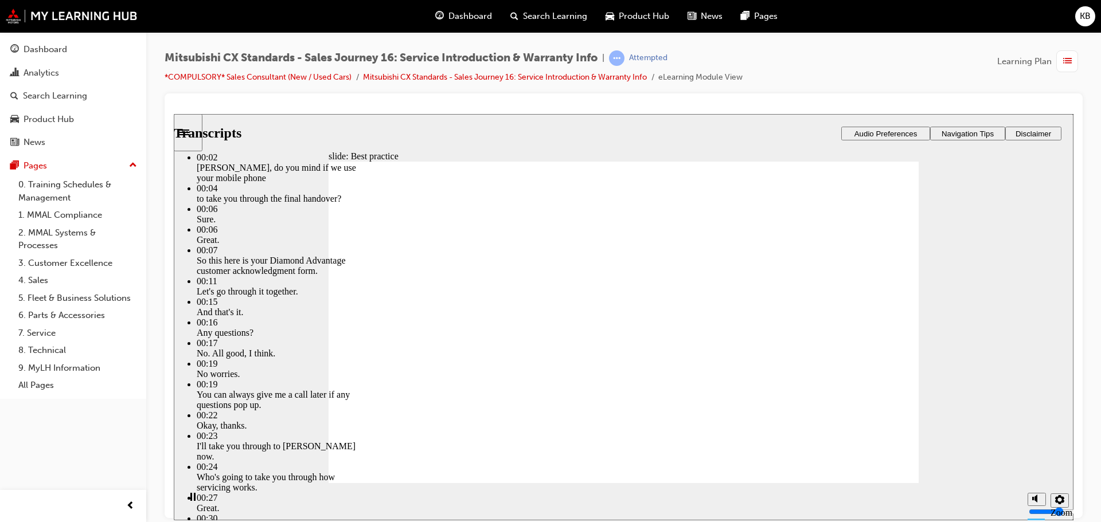
type input "4"
type input "22"
type input "4"
type input "22"
type input "4"
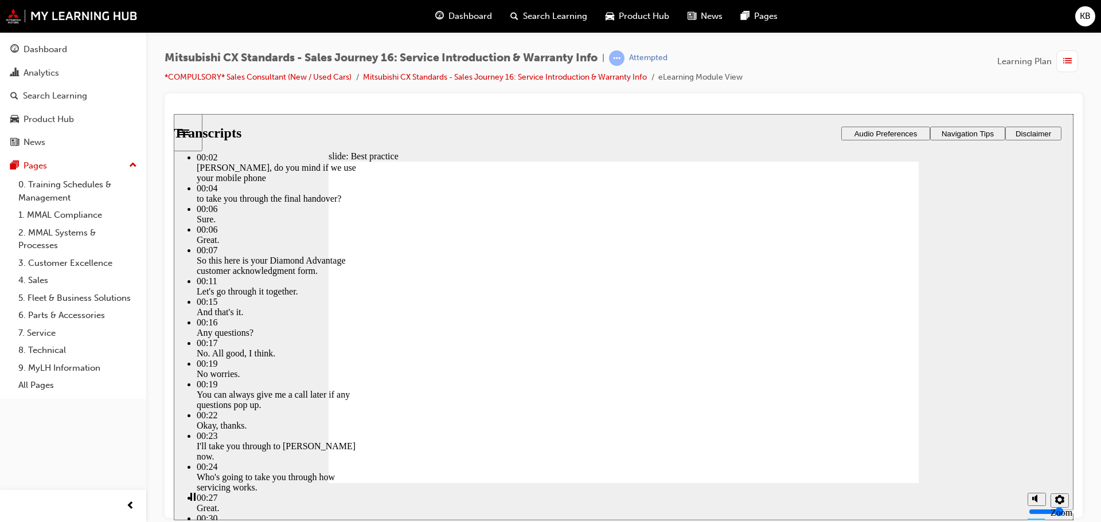
type input "22"
type input "4"
type input "22"
type input "4"
type input "23"
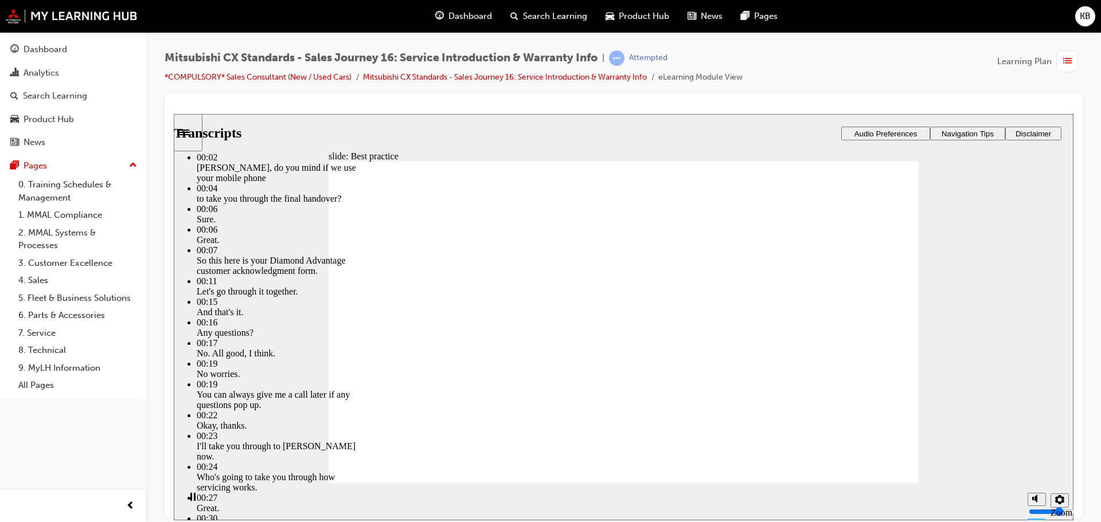
type input "4"
type input "23"
type input "4"
type input "23"
type input "4"
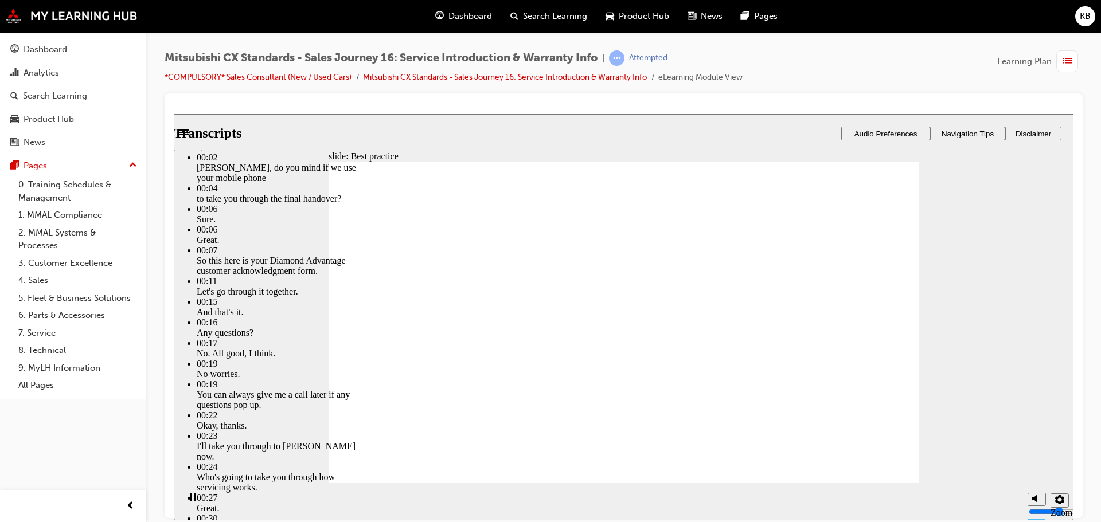
type input "23"
type input "4"
type input "24"
type input "4"
type input "24"
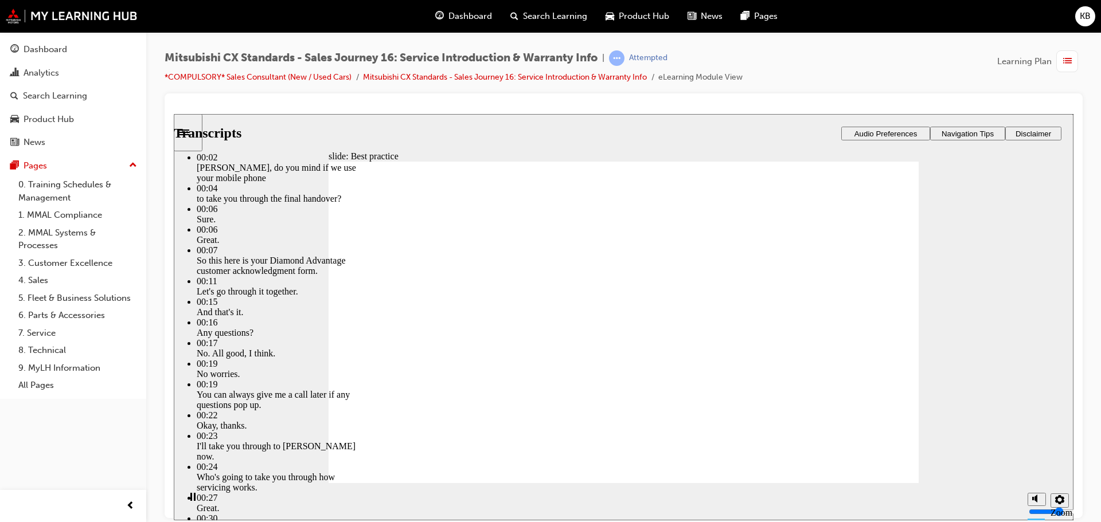
type input "4"
type input "24"
type input "4"
type input "25"
type input "4"
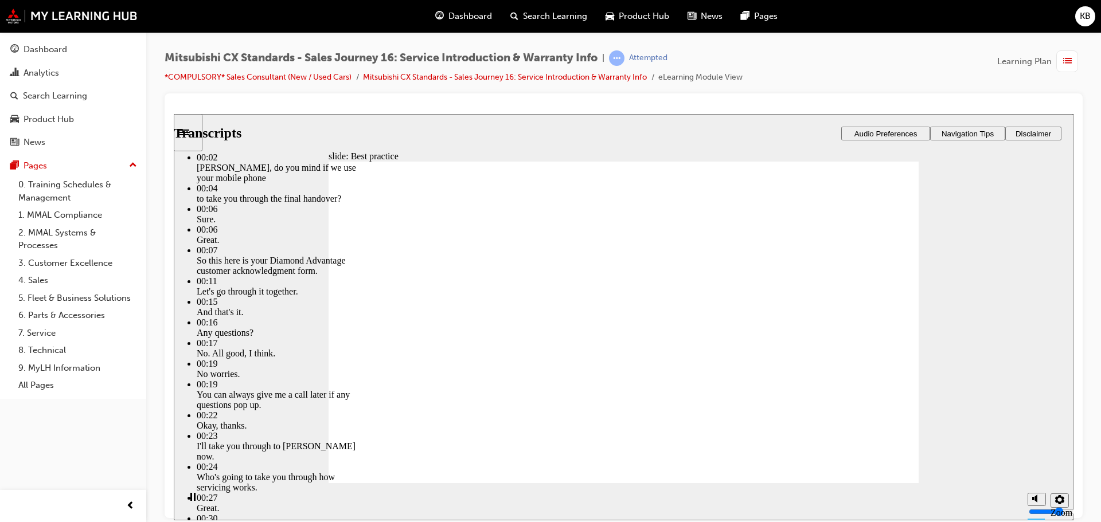
type input "25"
type input "4"
type input "25"
type input "4"
type input "25"
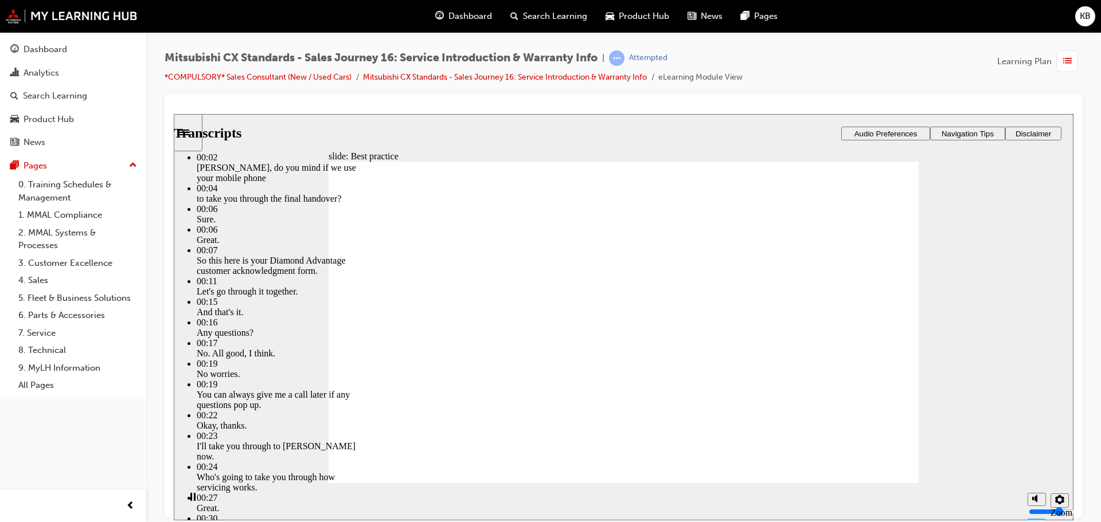
type input "4"
type input "26"
type input "4"
type input "26"
type input "4"
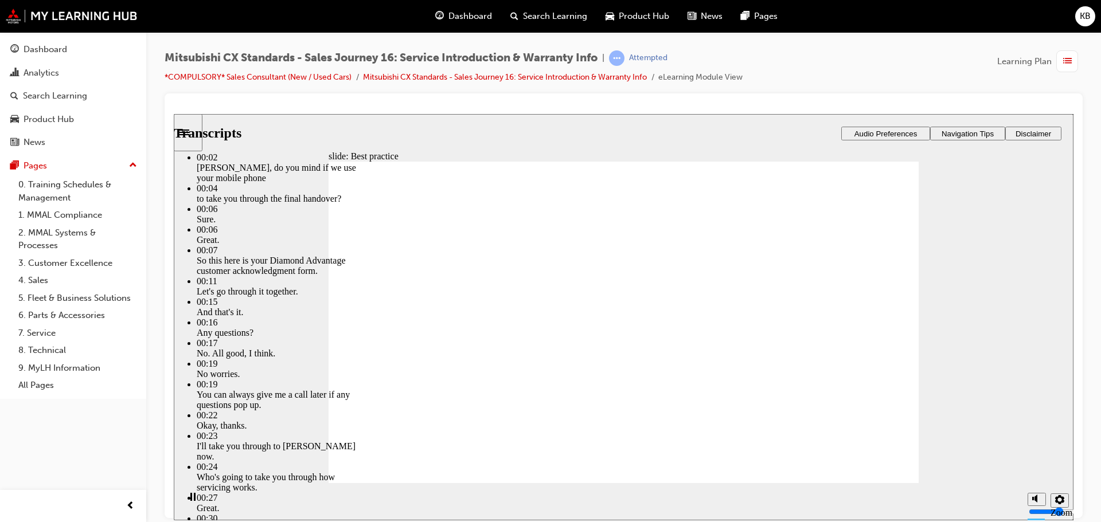
type input "26"
type input "4"
type input "26"
type input "4"
type input "27"
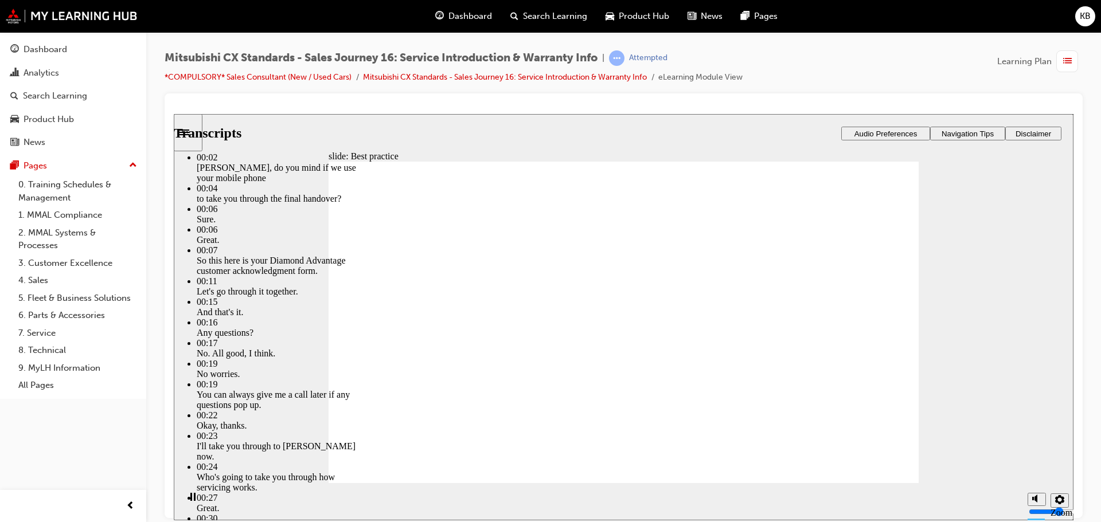
type input "4"
type input "27"
type input "4"
type input "27"
type input "4"
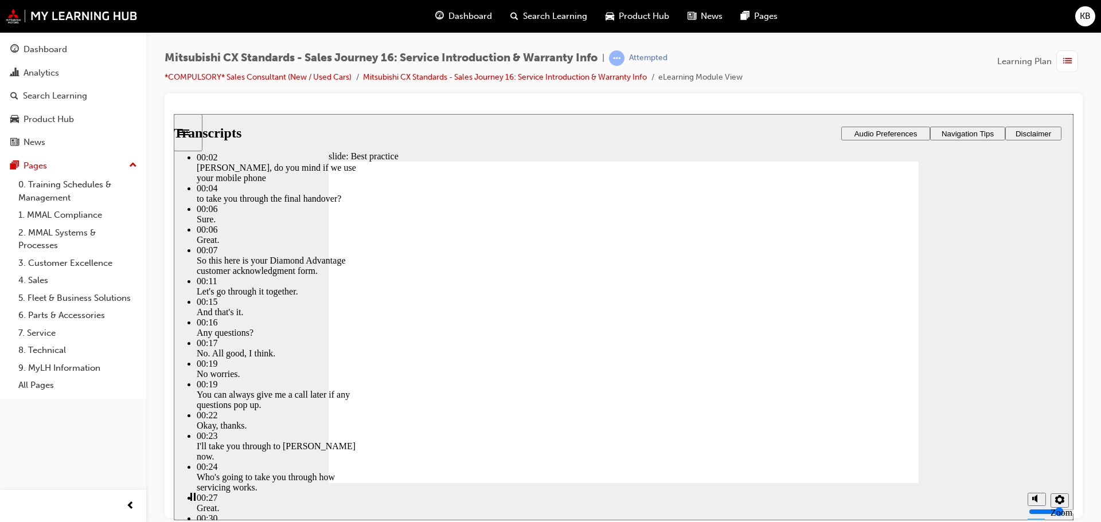
type input "27"
type input "4"
type input "28"
type input "4"
type input "28"
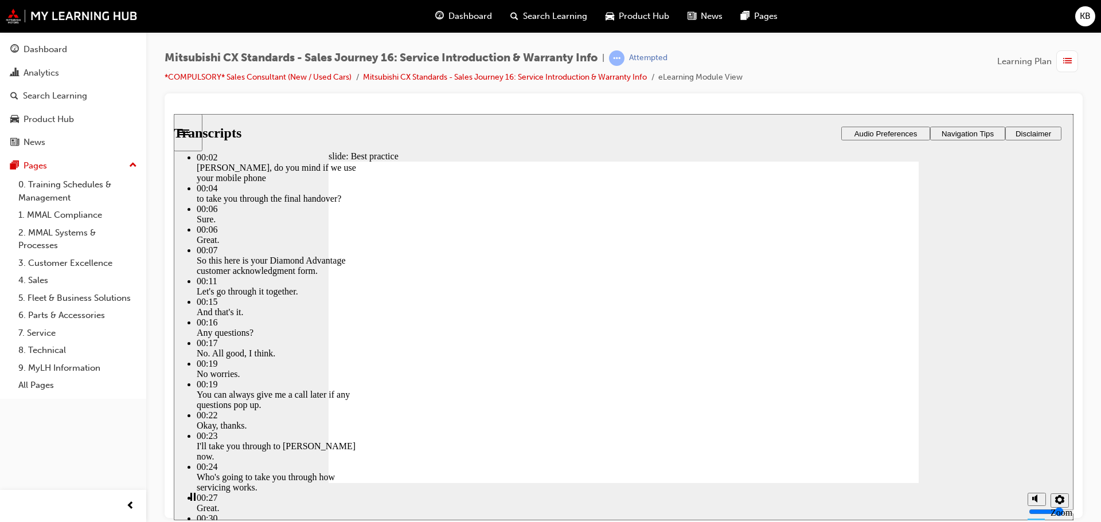
type input "4"
type input "28"
type input "4"
type input "29"
type input "4"
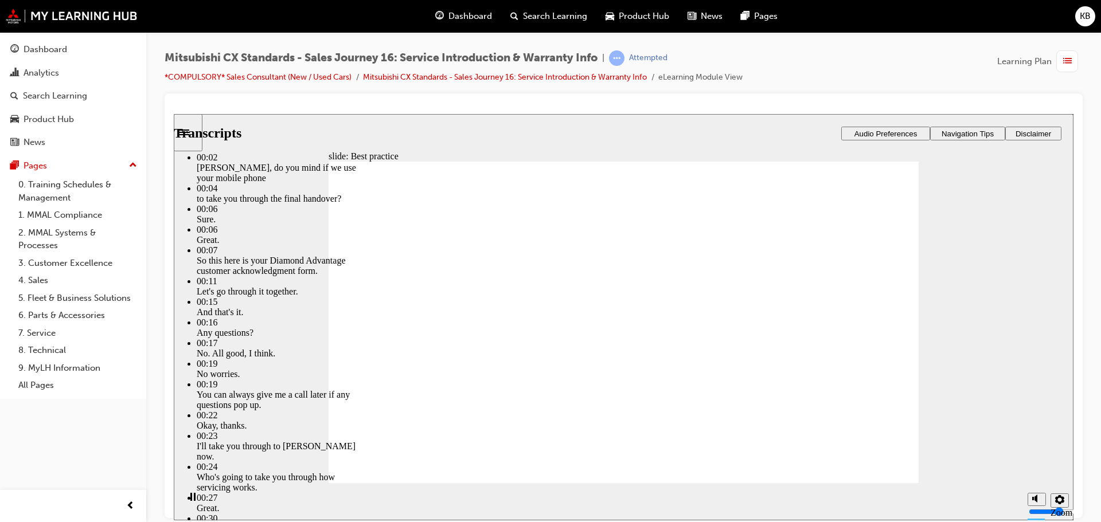
type input "29"
type input "4"
type input "29"
type input "4"
type input "29"
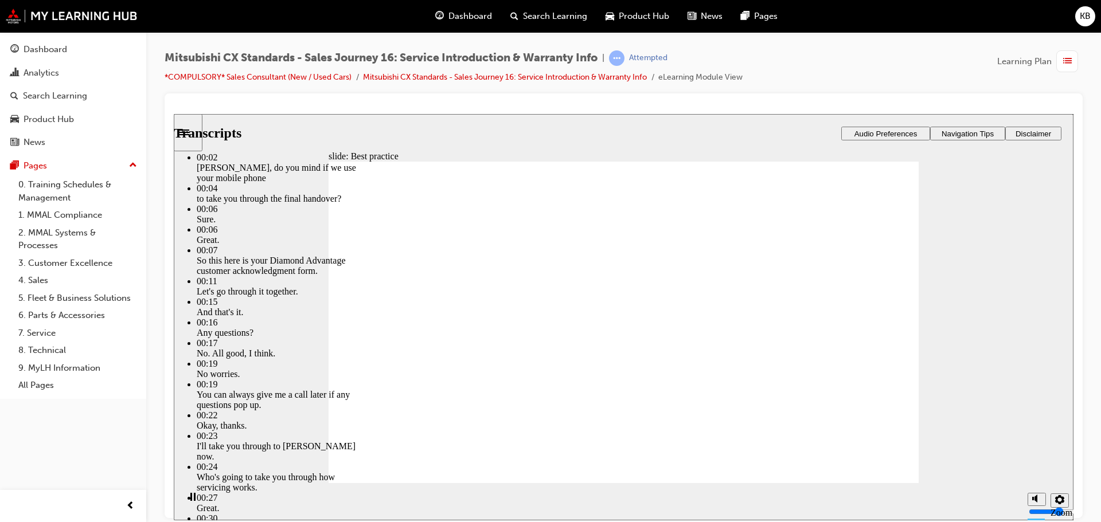
type input "4"
type input "30"
type input "4"
type input "30"
type input "4"
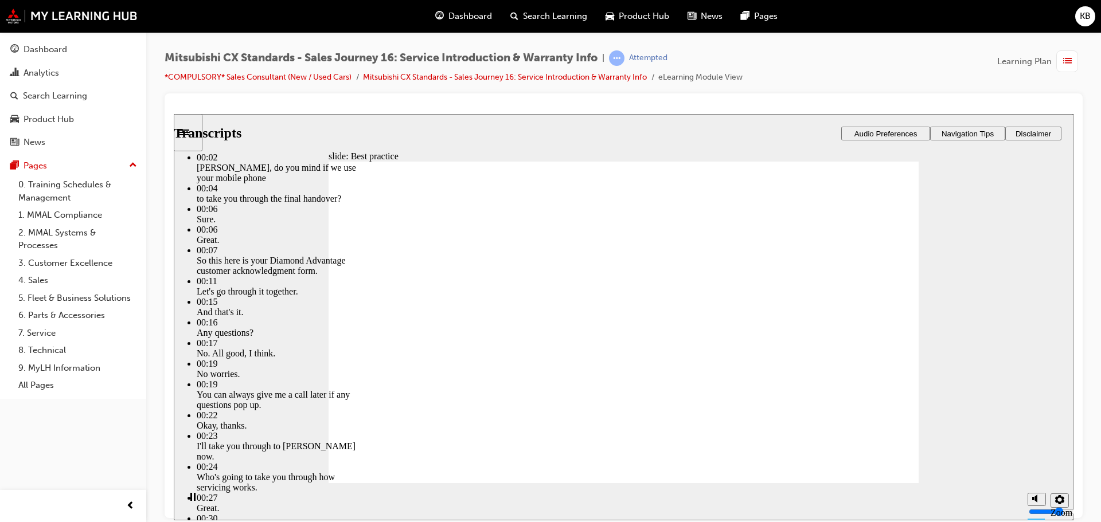
type input "30"
type input "4"
type input "30"
type input "4"
type input "31"
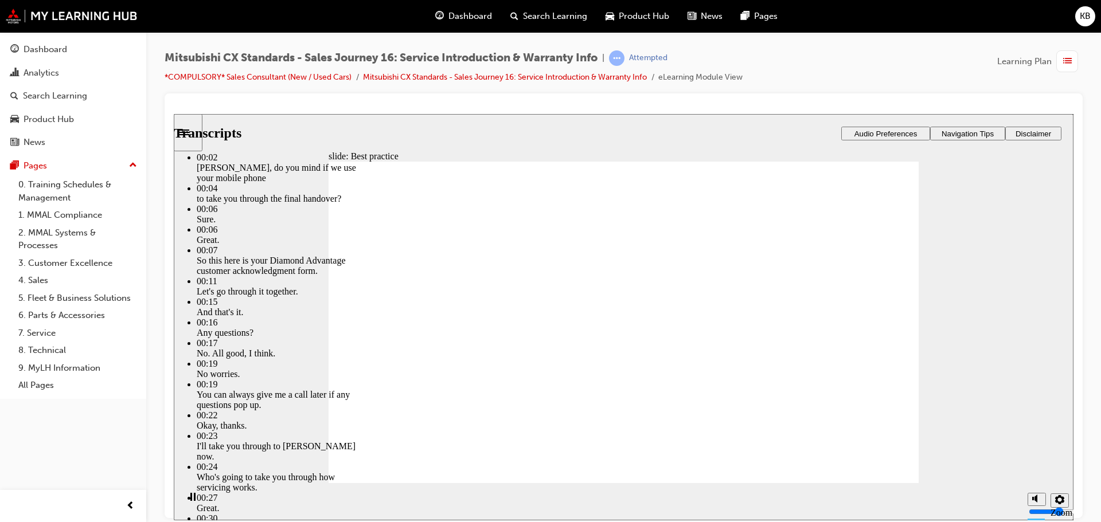
type input "4"
type input "31"
type input "4"
type input "31"
type input "4"
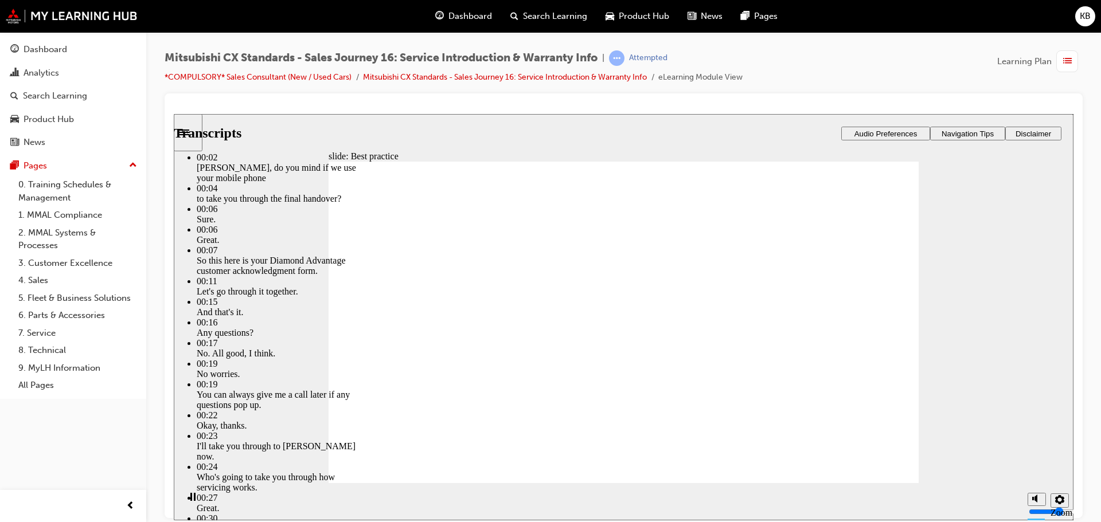
type input "31"
type input "4"
type input "32"
type input "4"
type input "32"
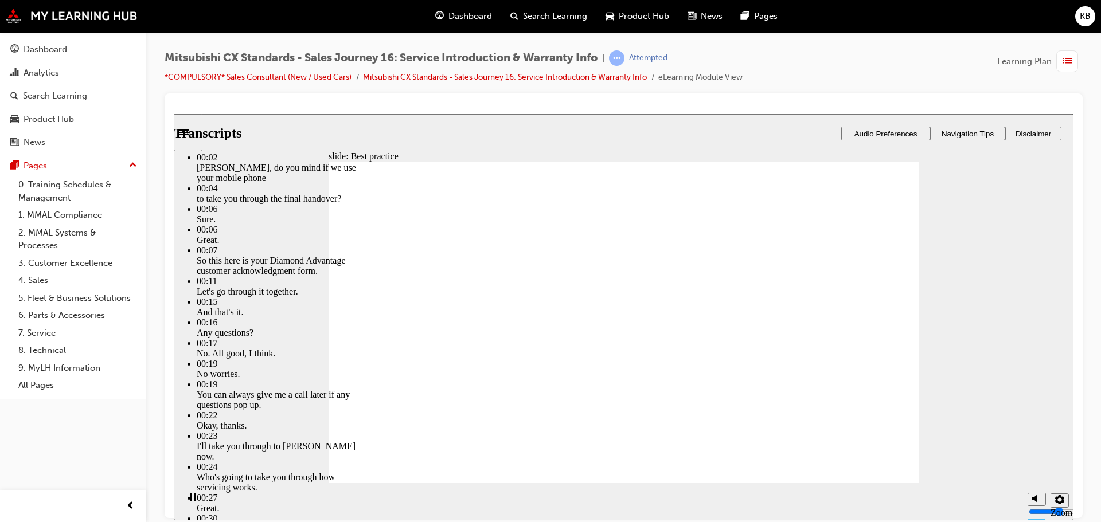
type input "4"
type input "32"
type input "4"
type input "33"
type input "4"
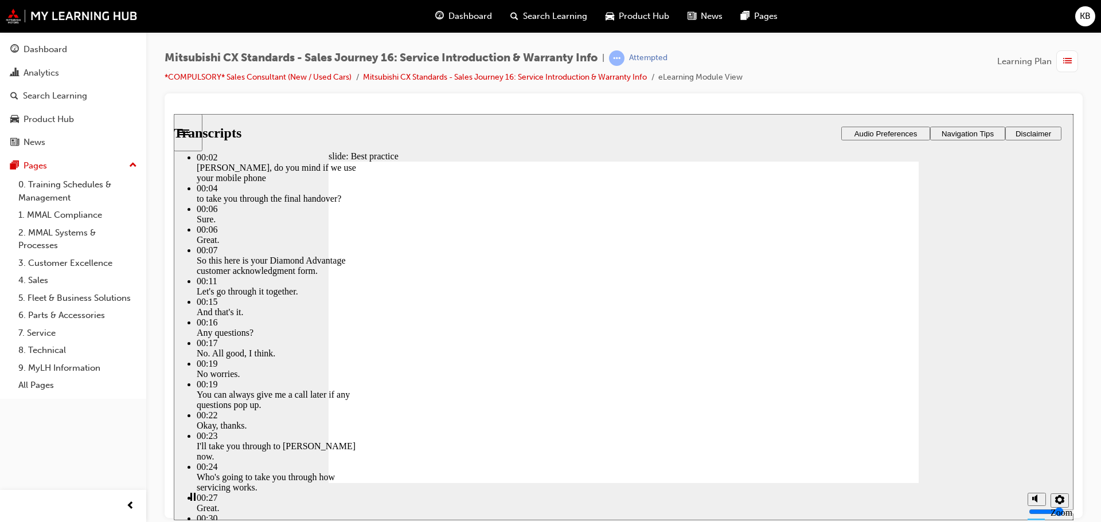
type input "33"
type input "4"
type input "33"
type input "4"
type input "33"
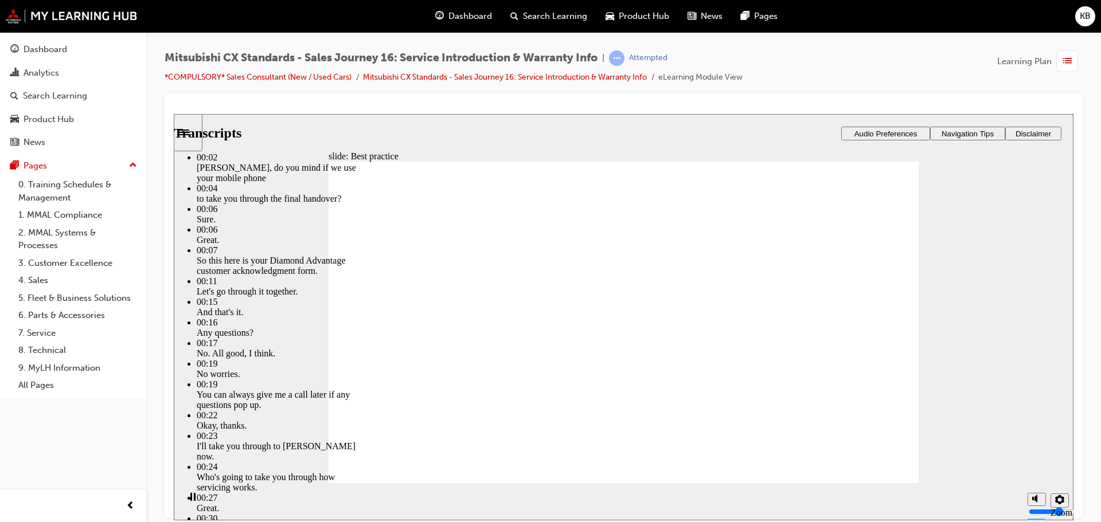
type input "4"
type input "34"
type input "4"
type input "34"
type input "4"
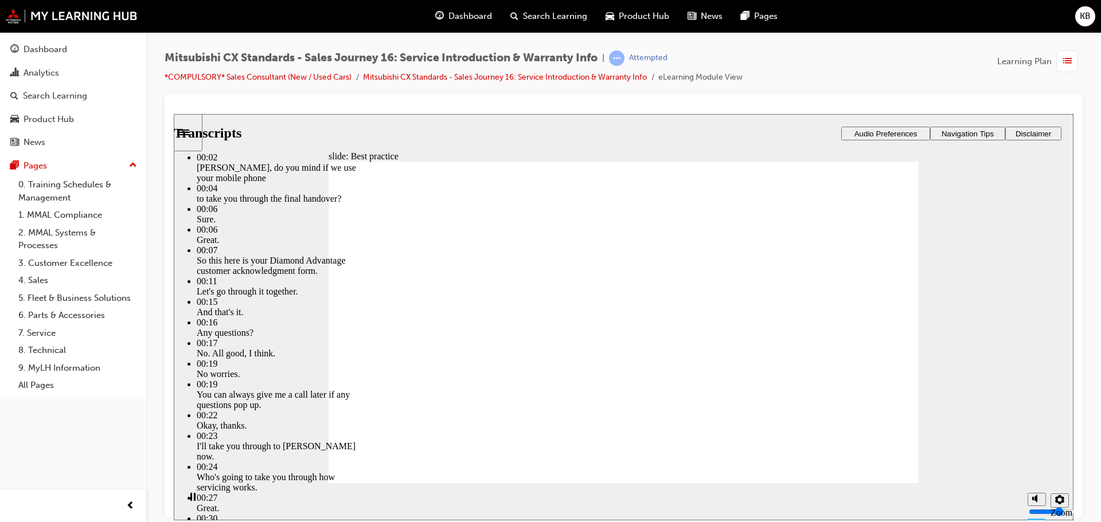
type input "34"
type input "4"
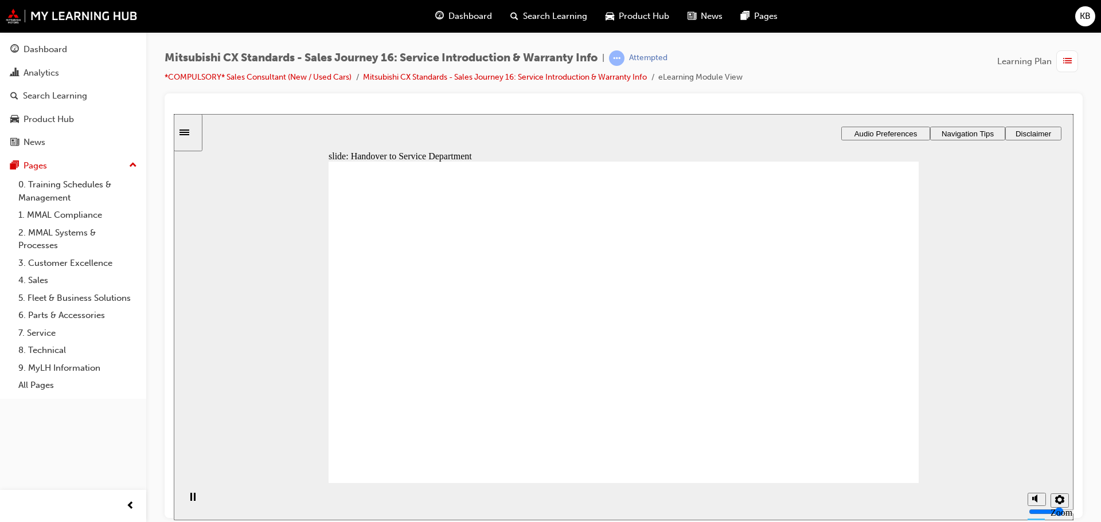
drag, startPoint x: 530, startPoint y: 354, endPoint x: 595, endPoint y: 334, distance: 67.8
drag, startPoint x: 453, startPoint y: 367, endPoint x: 631, endPoint y: 336, distance: 180.4
drag, startPoint x: 392, startPoint y: 366, endPoint x: 541, endPoint y: 362, distance: 149.7
drag, startPoint x: 440, startPoint y: 370, endPoint x: 596, endPoint y: 373, distance: 155.4
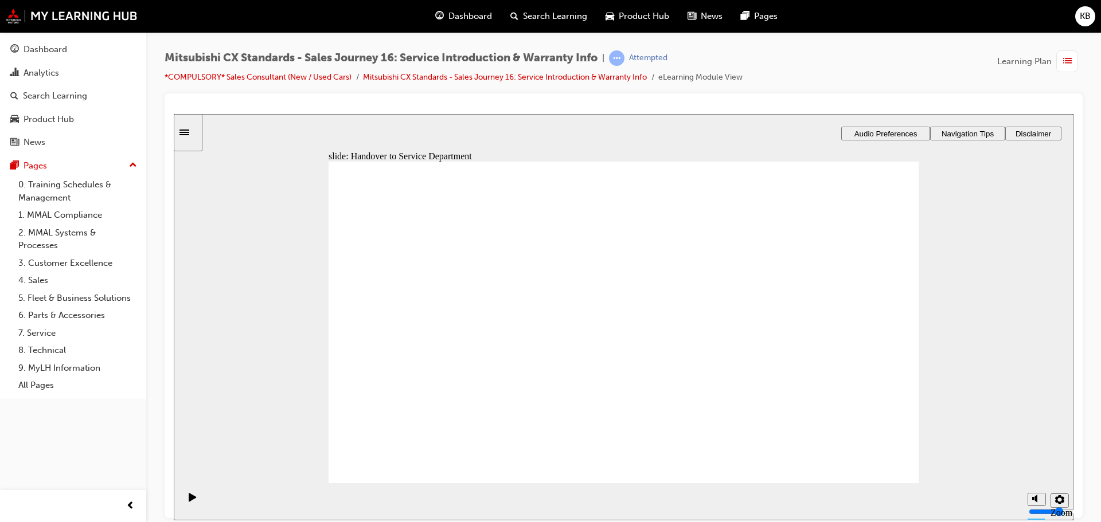
drag, startPoint x: 435, startPoint y: 365, endPoint x: 609, endPoint y: 403, distance: 179.0
drag, startPoint x: 434, startPoint y: 370, endPoint x: 595, endPoint y: 427, distance: 170.5
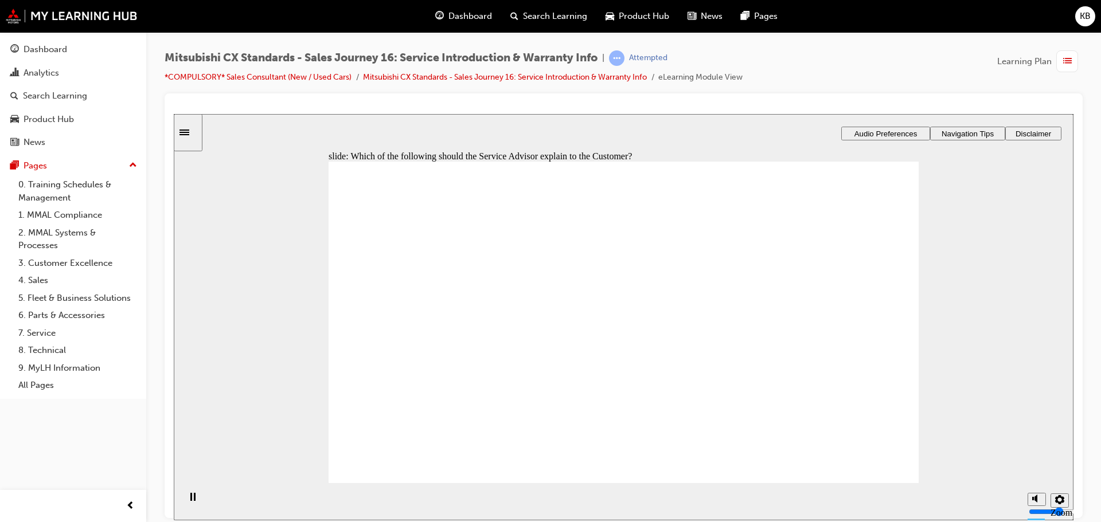
drag, startPoint x: 412, startPoint y: 366, endPoint x: 754, endPoint y: 321, distance: 345.3
drag, startPoint x: 381, startPoint y: 364, endPoint x: 582, endPoint y: 298, distance: 211.9
drag, startPoint x: 424, startPoint y: 372, endPoint x: 606, endPoint y: 357, distance: 182.9
drag, startPoint x: 413, startPoint y: 370, endPoint x: 781, endPoint y: 366, distance: 368.7
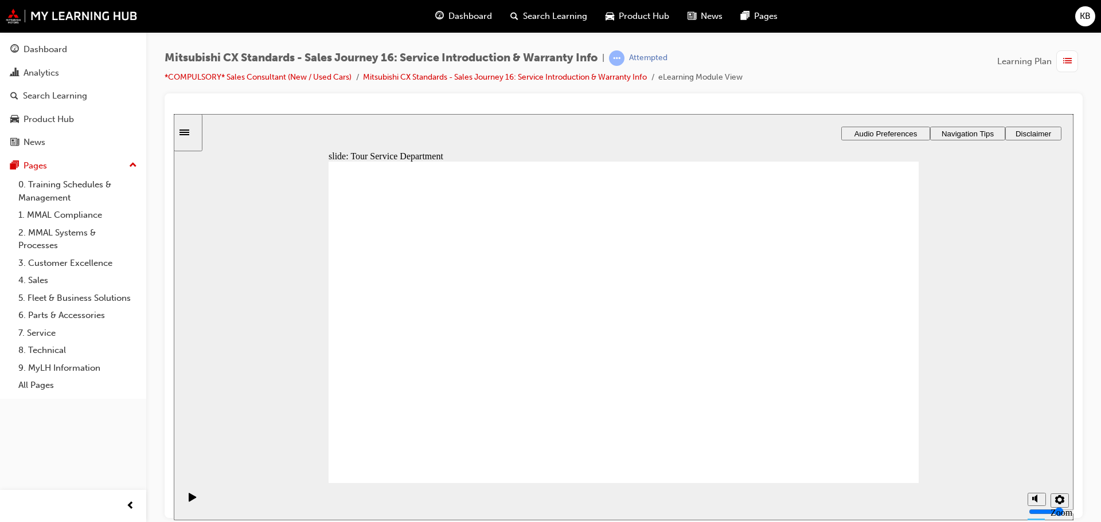
drag, startPoint x: 802, startPoint y: 349, endPoint x: 577, endPoint y: 381, distance: 227.1
drag, startPoint x: 602, startPoint y: 371, endPoint x: 814, endPoint y: 359, distance: 211.9
drag, startPoint x: 390, startPoint y: 362, endPoint x: 655, endPoint y: 324, distance: 268.1
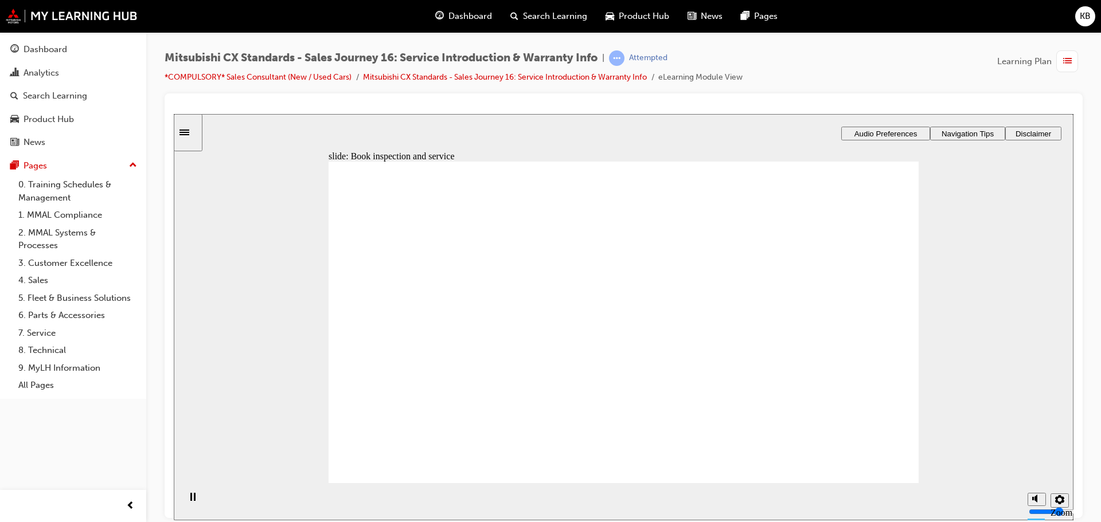
drag, startPoint x: 401, startPoint y: 370, endPoint x: 758, endPoint y: 334, distance: 359.1
drag, startPoint x: 372, startPoint y: 373, endPoint x: 550, endPoint y: 350, distance: 179.7
drag, startPoint x: 576, startPoint y: 365, endPoint x: 640, endPoint y: 364, distance: 64.2
drag, startPoint x: 379, startPoint y: 373, endPoint x: 552, endPoint y: 391, distance: 174.1
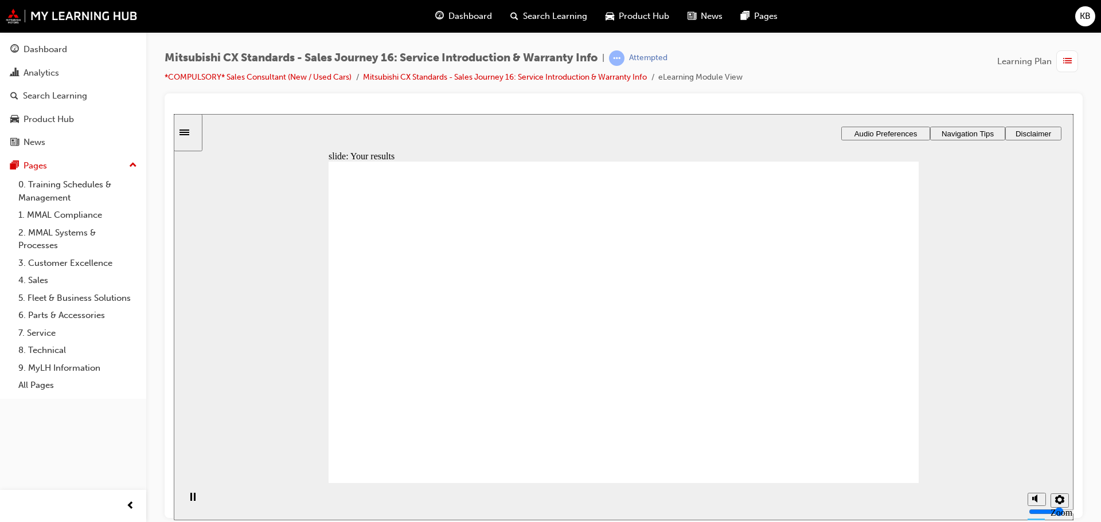
drag, startPoint x: 393, startPoint y: 375, endPoint x: 591, endPoint y: 361, distance: 198.3
drag, startPoint x: 468, startPoint y: 366, endPoint x: 807, endPoint y: 343, distance: 339.6
drag, startPoint x: 514, startPoint y: 364, endPoint x: 618, endPoint y: 335, distance: 107.8
drag, startPoint x: 424, startPoint y: 369, endPoint x: 585, endPoint y: 365, distance: 160.6
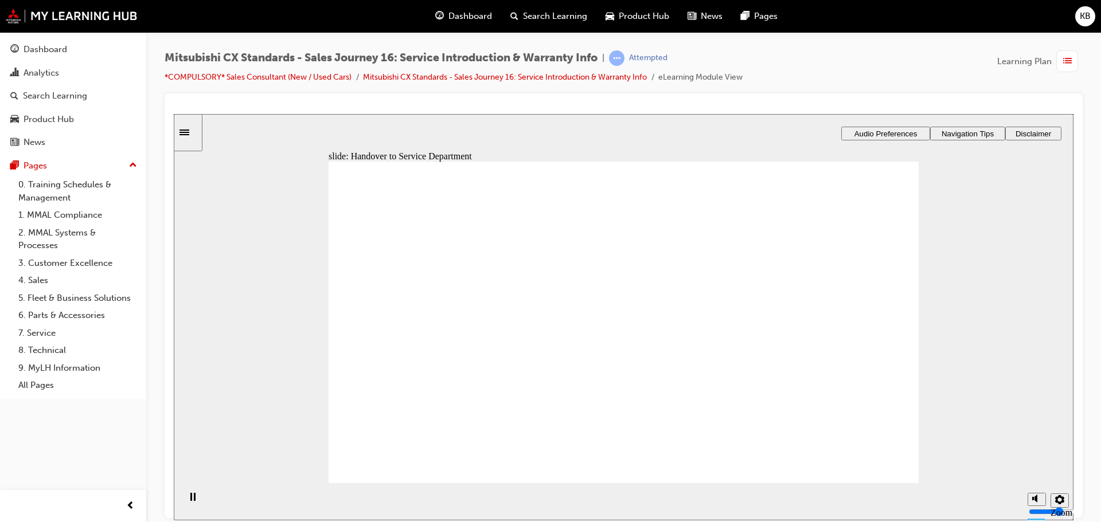
drag, startPoint x: 429, startPoint y: 369, endPoint x: 577, endPoint y: 373, distance: 148.0
drag, startPoint x: 511, startPoint y: 384, endPoint x: 605, endPoint y: 406, distance: 96.0
drag, startPoint x: 580, startPoint y: 331, endPoint x: 764, endPoint y: 324, distance: 183.6
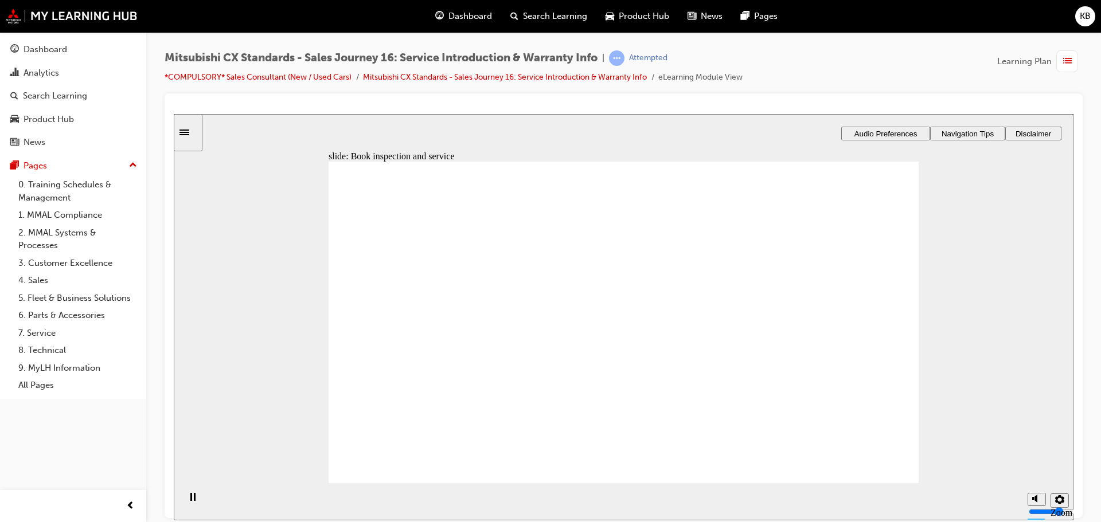
drag, startPoint x: 408, startPoint y: 369, endPoint x: 584, endPoint y: 360, distance: 176.2
drag, startPoint x: 563, startPoint y: 374, endPoint x: 836, endPoint y: 365, distance: 273.6
drag, startPoint x: 521, startPoint y: 377, endPoint x: 656, endPoint y: 347, distance: 138.5
drag, startPoint x: 432, startPoint y: 369, endPoint x: 613, endPoint y: 362, distance: 181.3
drag, startPoint x: 419, startPoint y: 369, endPoint x: 802, endPoint y: 371, distance: 383.6
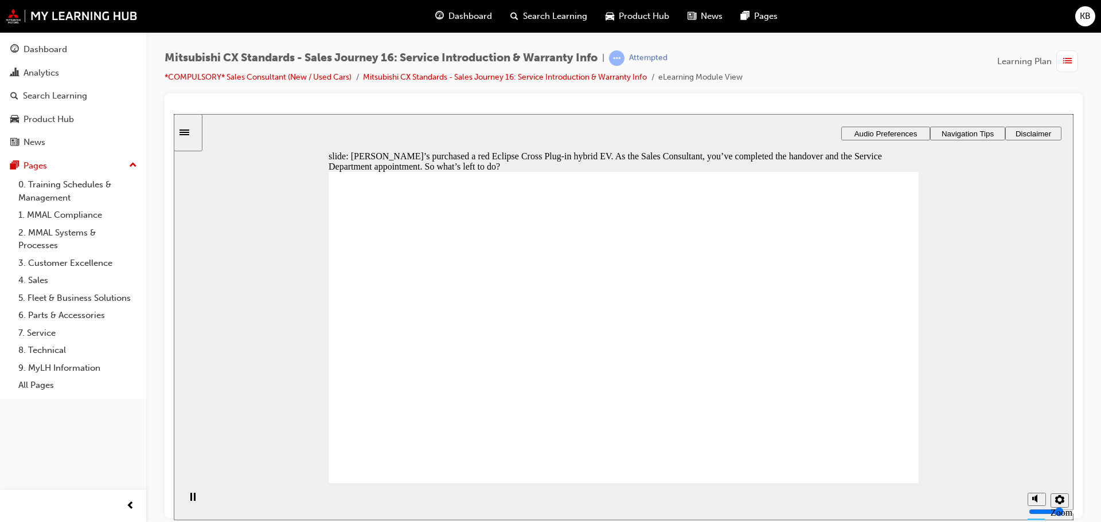
drag, startPoint x: 569, startPoint y: 328, endPoint x: 572, endPoint y: 351, distance: 23.7
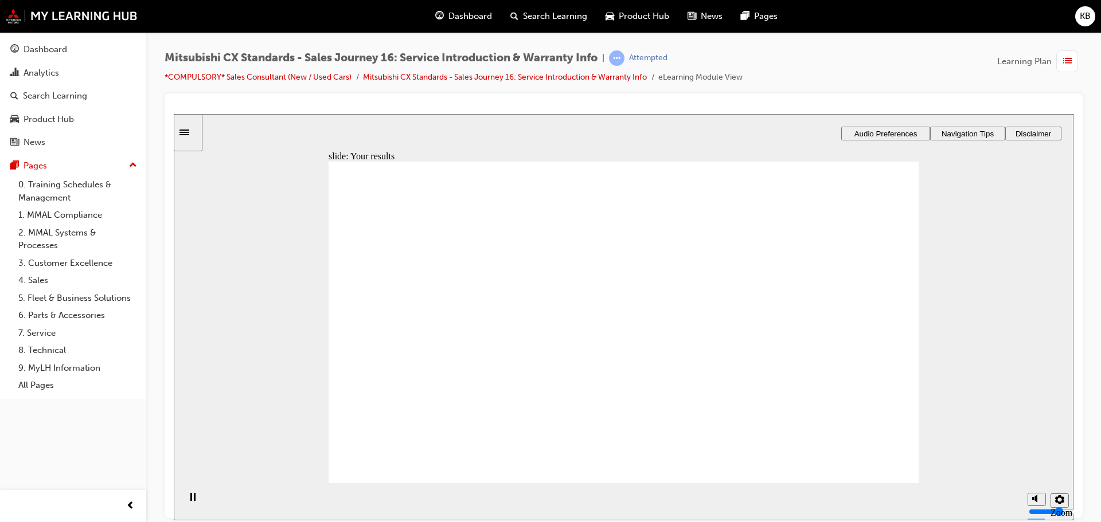
drag, startPoint x: 858, startPoint y: 449, endPoint x: 879, endPoint y: 455, distance: 21.3
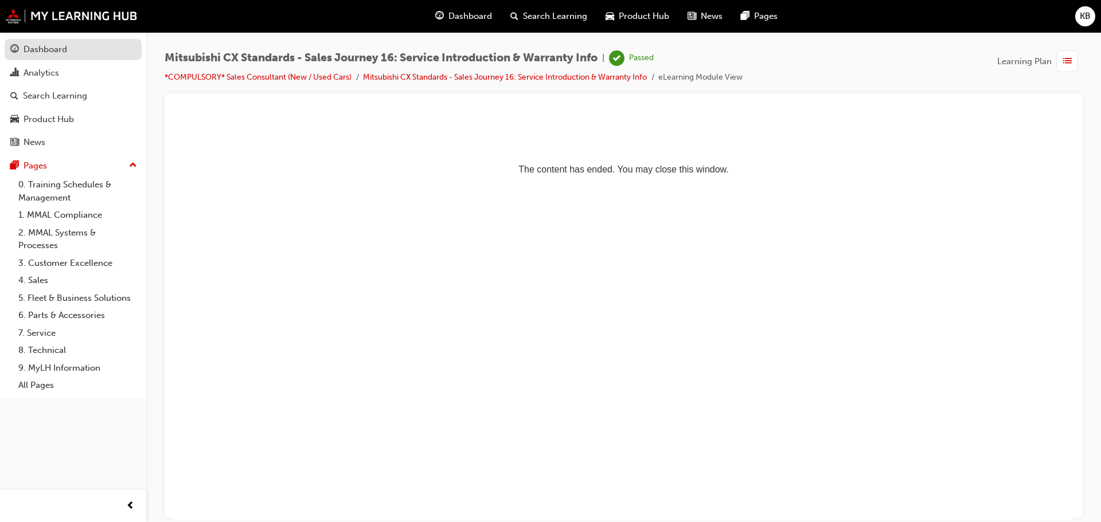
click at [47, 57] on link "Dashboard" at bounding box center [73, 49] width 137 height 21
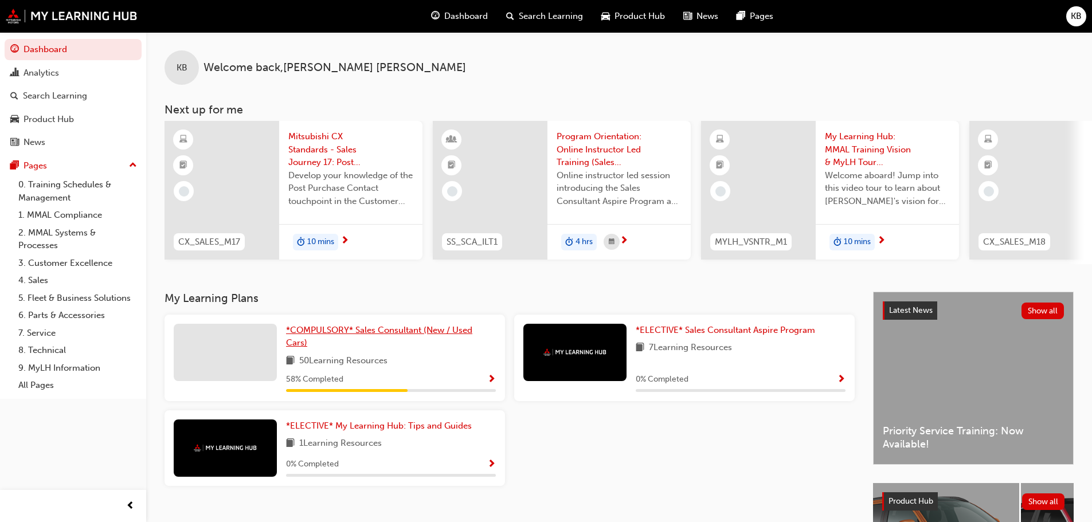
click at [371, 334] on span "*COMPULSORY* Sales Consultant (New / Used Cars)" at bounding box center [379, 337] width 186 height 24
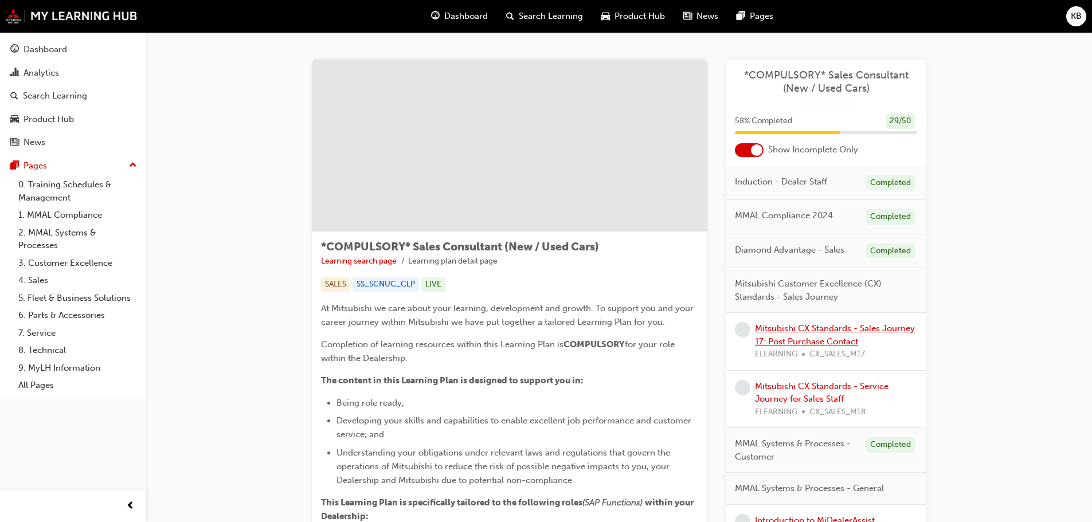
click at [807, 341] on link "Mitsubishi CX Standards - Sales Journey 17: Post Purchase Contact" at bounding box center [835, 335] width 160 height 24
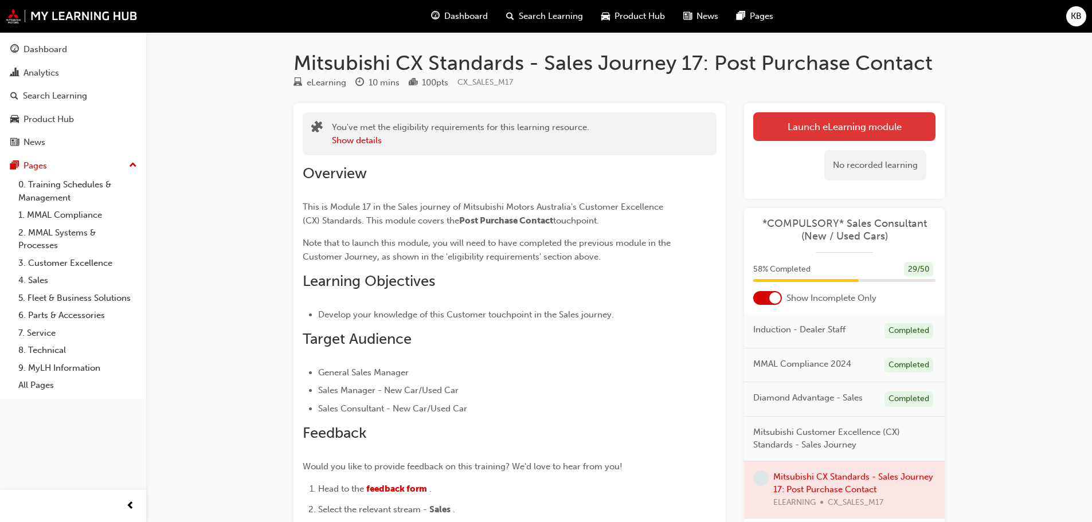
click at [842, 131] on link "Launch eLearning module" at bounding box center [844, 126] width 182 height 29
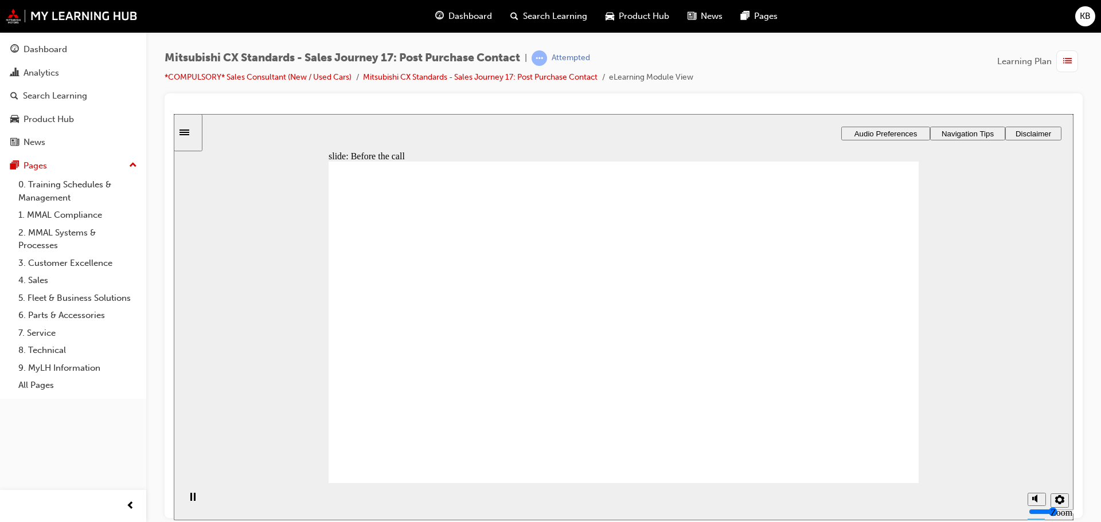
drag, startPoint x: 404, startPoint y: 362, endPoint x: 575, endPoint y: 335, distance: 173.4
drag, startPoint x: 358, startPoint y: 354, endPoint x: 749, endPoint y: 336, distance: 391.4
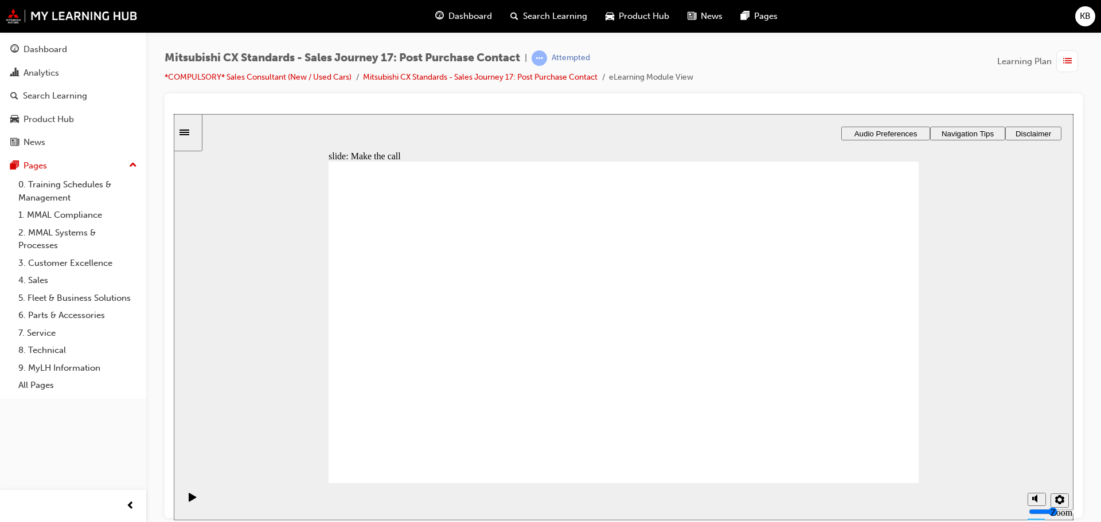
drag, startPoint x: 451, startPoint y: 351, endPoint x: 596, endPoint y: 345, distance: 145.2
drag, startPoint x: 394, startPoint y: 363, endPoint x: 761, endPoint y: 366, distance: 367.5
drag, startPoint x: 376, startPoint y: 363, endPoint x: 585, endPoint y: 353, distance: 209.0
drag, startPoint x: 405, startPoint y: 360, endPoint x: 801, endPoint y: 362, distance: 395.6
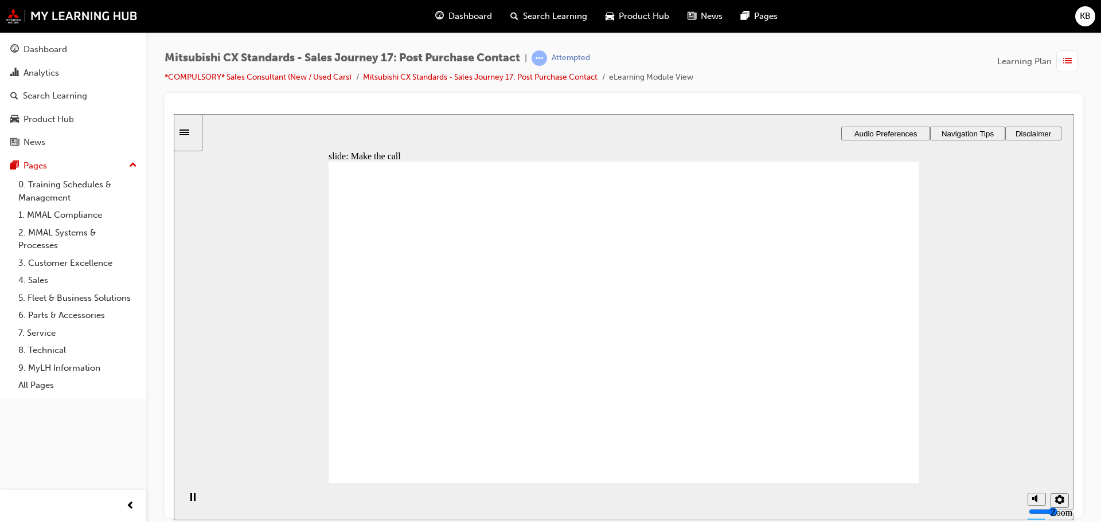
drag, startPoint x: 392, startPoint y: 355, endPoint x: 746, endPoint y: 314, distance: 356.1
drag, startPoint x: 397, startPoint y: 363, endPoint x: 539, endPoint y: 340, distance: 144.1
drag, startPoint x: 411, startPoint y: 355, endPoint x: 591, endPoint y: 354, distance: 180.0
drag, startPoint x: 392, startPoint y: 364, endPoint x: 576, endPoint y: 390, distance: 185.3
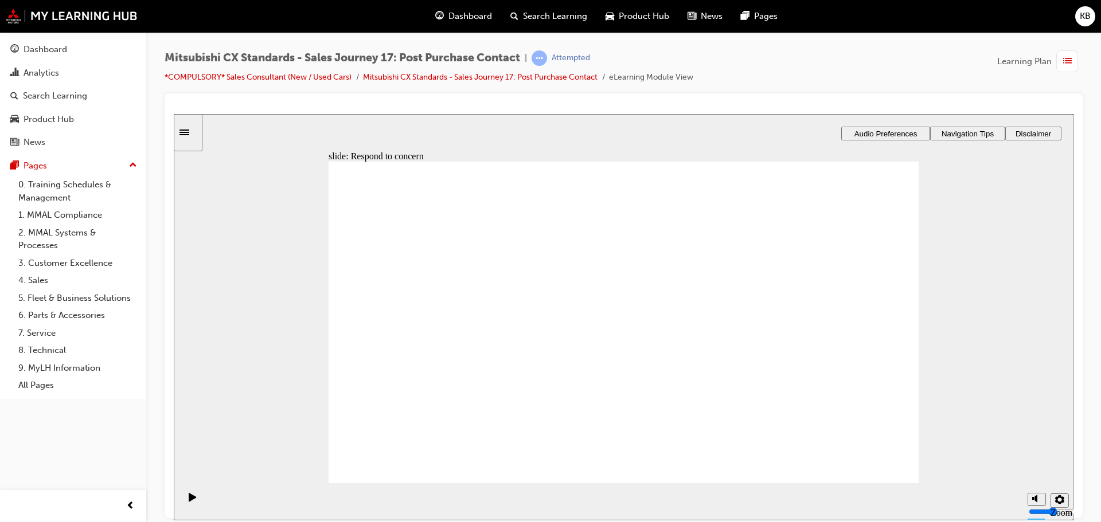
drag, startPoint x: 424, startPoint y: 344, endPoint x: 619, endPoint y: 312, distance: 197.0
drag, startPoint x: 408, startPoint y: 356, endPoint x: 599, endPoint y: 342, distance: 191.4
drag, startPoint x: 410, startPoint y: 353, endPoint x: 763, endPoint y: 346, distance: 352.1
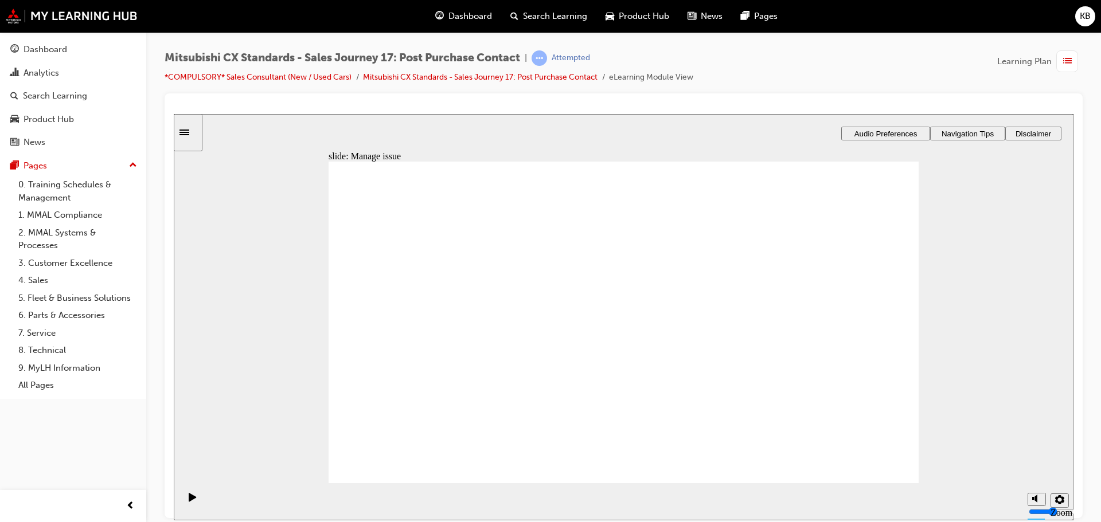
drag, startPoint x: 526, startPoint y: 353, endPoint x: 582, endPoint y: 352, distance: 56.8
drag, startPoint x: 413, startPoint y: 348, endPoint x: 603, endPoint y: 365, distance: 190.5
drag, startPoint x: 437, startPoint y: 361, endPoint x: 573, endPoint y: 400, distance: 141.4
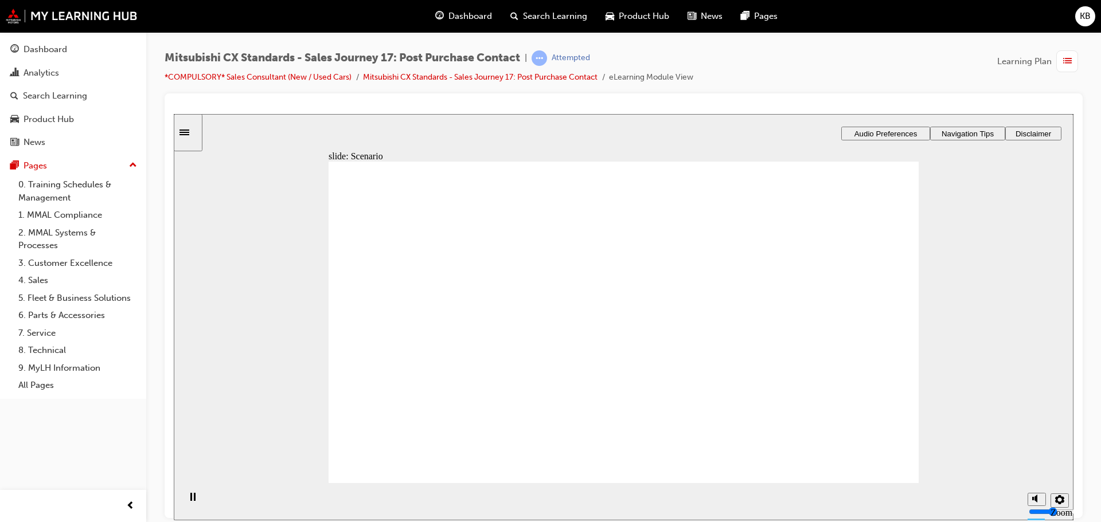
drag, startPoint x: 363, startPoint y: 329, endPoint x: 596, endPoint y: 410, distance: 246.8
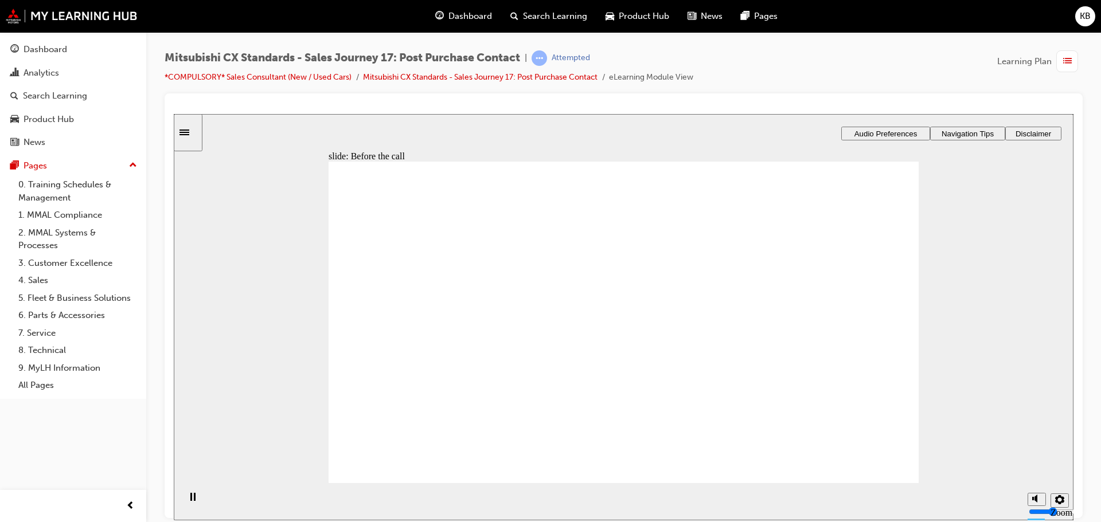
drag, startPoint x: 452, startPoint y: 338, endPoint x: 613, endPoint y: 308, distance: 163.9
drag, startPoint x: 427, startPoint y: 351, endPoint x: 575, endPoint y: 348, distance: 148.0
drag, startPoint x: 427, startPoint y: 354, endPoint x: 827, endPoint y: 351, distance: 400.2
drag, startPoint x: 458, startPoint y: 352, endPoint x: 779, endPoint y: 358, distance: 320.5
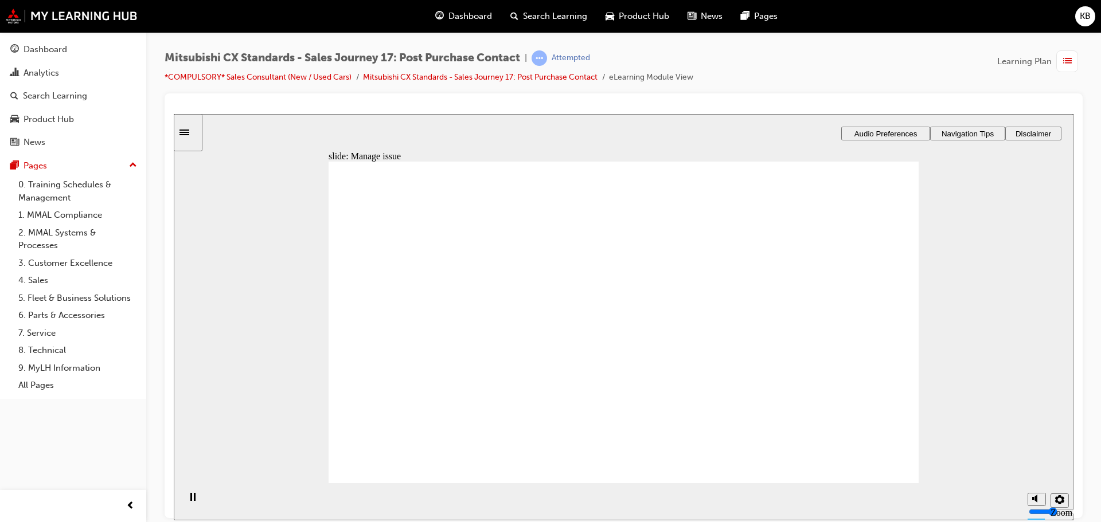
drag, startPoint x: 454, startPoint y: 346, endPoint x: 619, endPoint y: 347, distance: 164.5
drag, startPoint x: 635, startPoint y: 347, endPoint x: 627, endPoint y: 345, distance: 8.2
drag, startPoint x: 600, startPoint y: 350, endPoint x: 643, endPoint y: 358, distance: 43.1
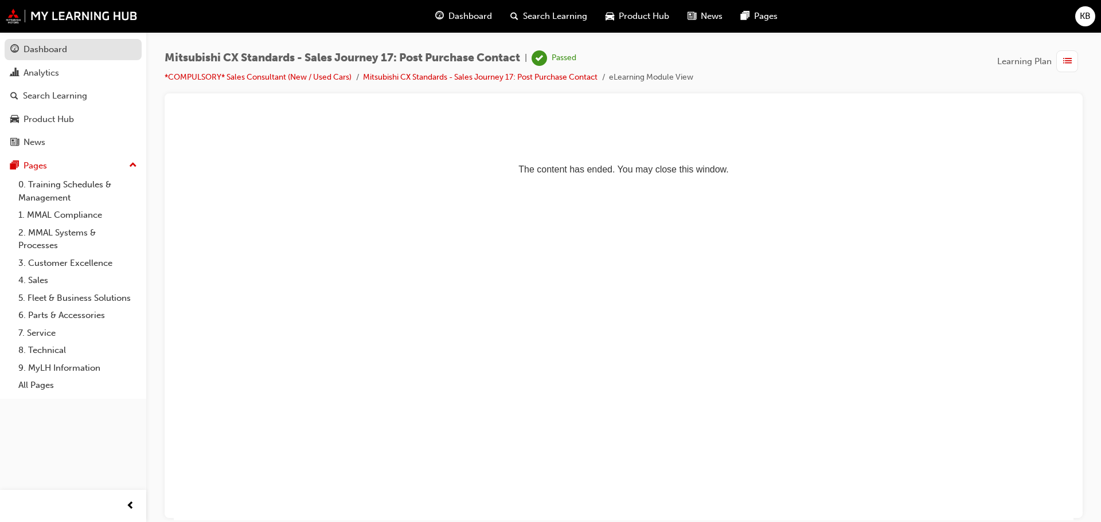
click at [63, 54] on div "Dashboard" at bounding box center [46, 49] width 44 height 13
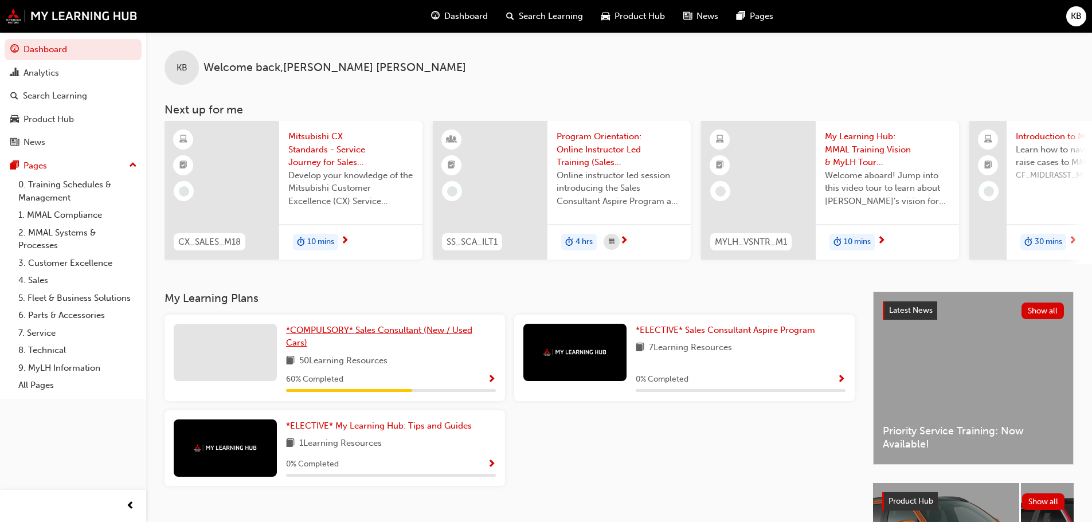
click at [345, 330] on span "*COMPULSORY* Sales Consultant (New / Used Cars)" at bounding box center [379, 337] width 186 height 24
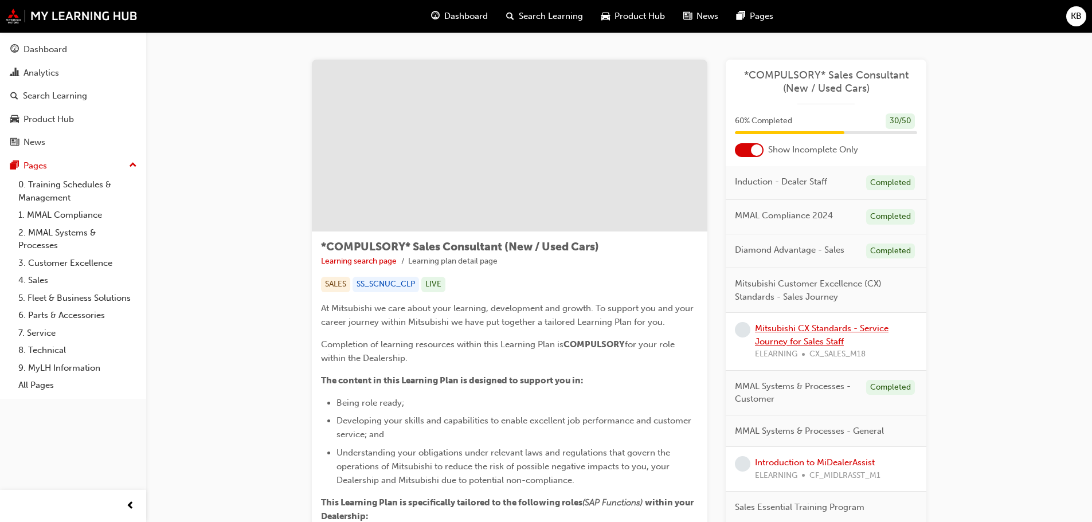
click at [811, 336] on link "Mitsubishi CX Standards - Service Journey for Sales Staff" at bounding box center [822, 335] width 134 height 24
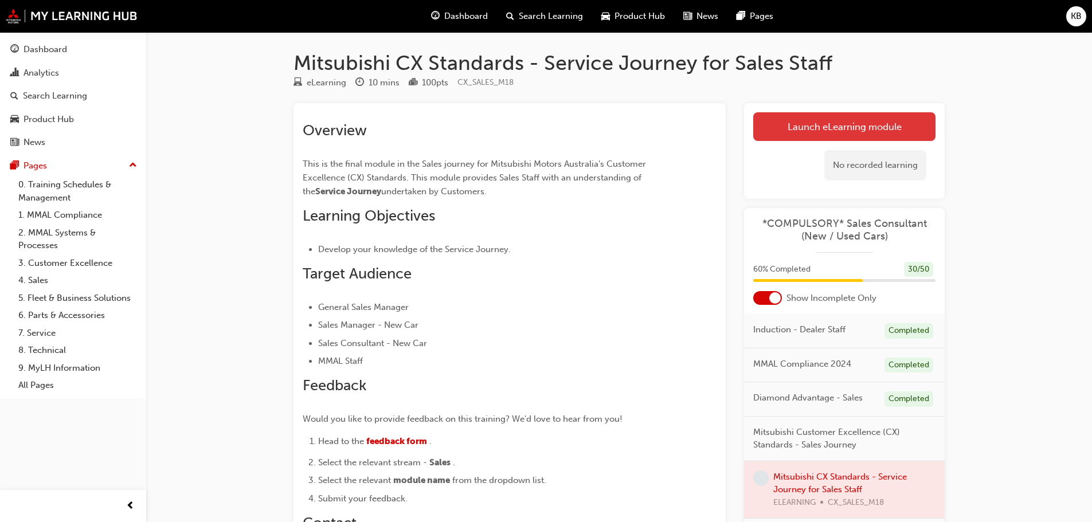
click at [804, 127] on link "Launch eLearning module" at bounding box center [844, 126] width 182 height 29
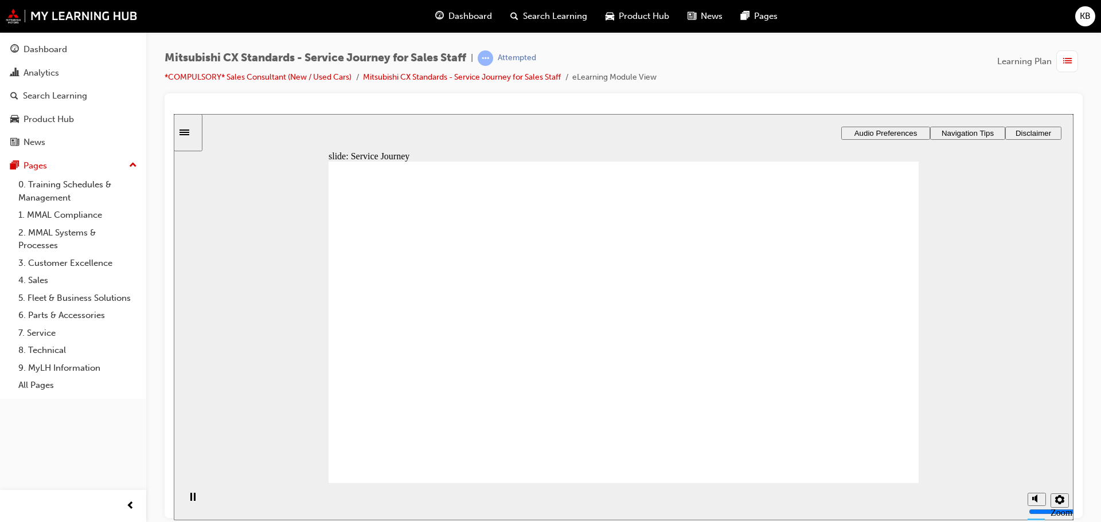
drag, startPoint x: 649, startPoint y: 419, endPoint x: 657, endPoint y: 419, distance: 8.0
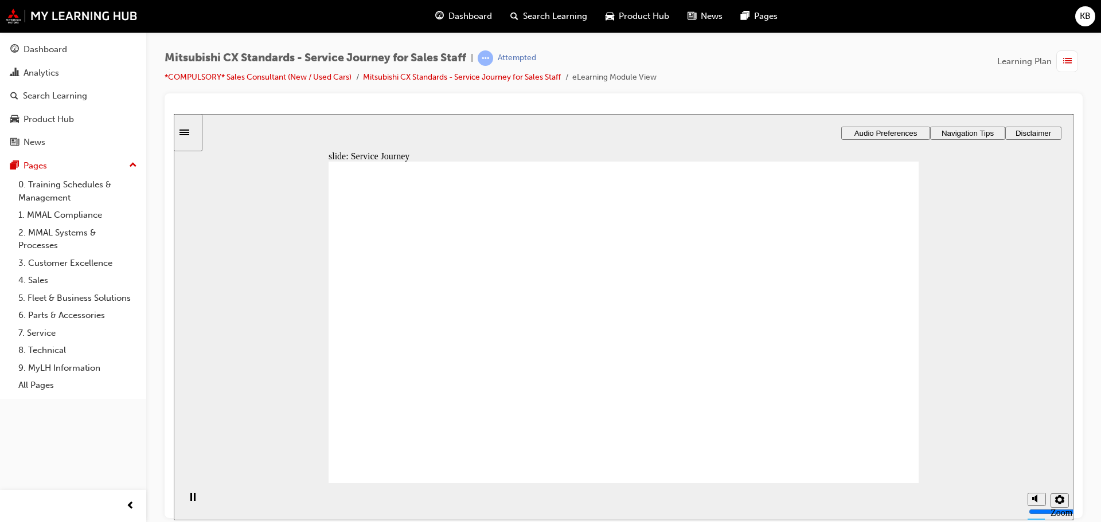
drag, startPoint x: 568, startPoint y: 423, endPoint x: 502, endPoint y: 419, distance: 66.7
drag, startPoint x: 769, startPoint y: 423, endPoint x: 640, endPoint y: 427, distance: 128.5
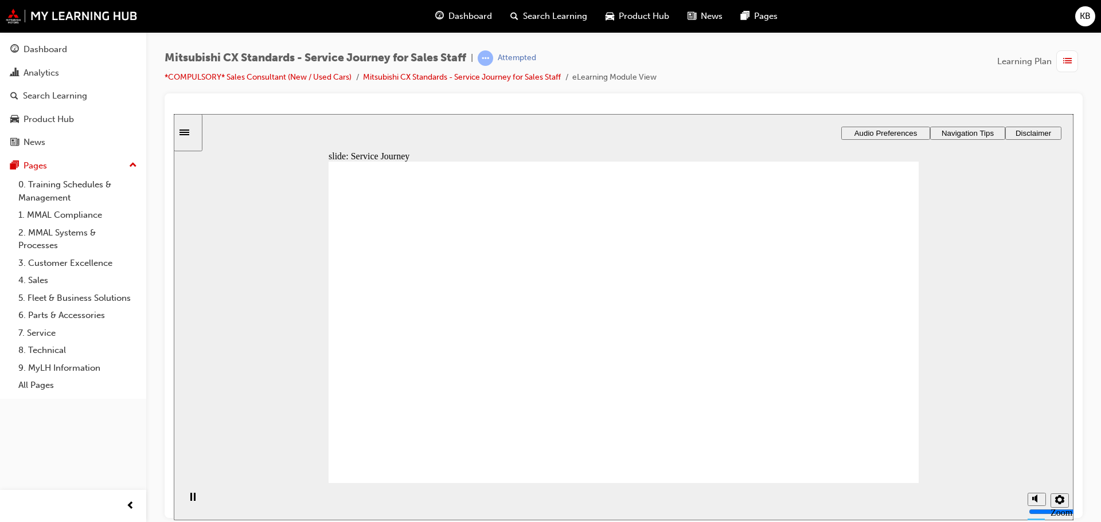
drag, startPoint x: 685, startPoint y: 416, endPoint x: 622, endPoint y: 417, distance: 63.1
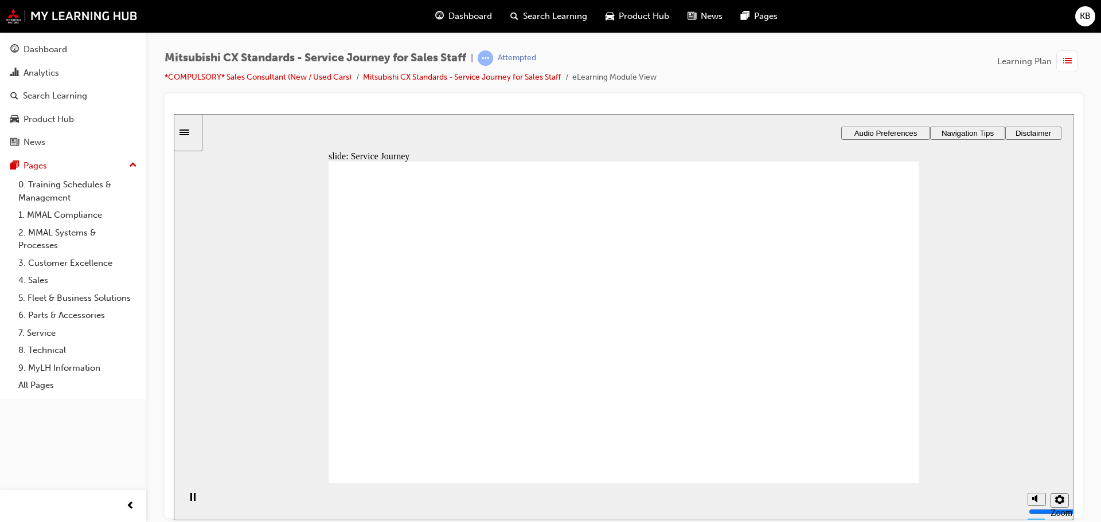
drag, startPoint x: 597, startPoint y: 421, endPoint x: 554, endPoint y: 429, distance: 44.3
drag, startPoint x: 636, startPoint y: 408, endPoint x: 565, endPoint y: 417, distance: 72.2
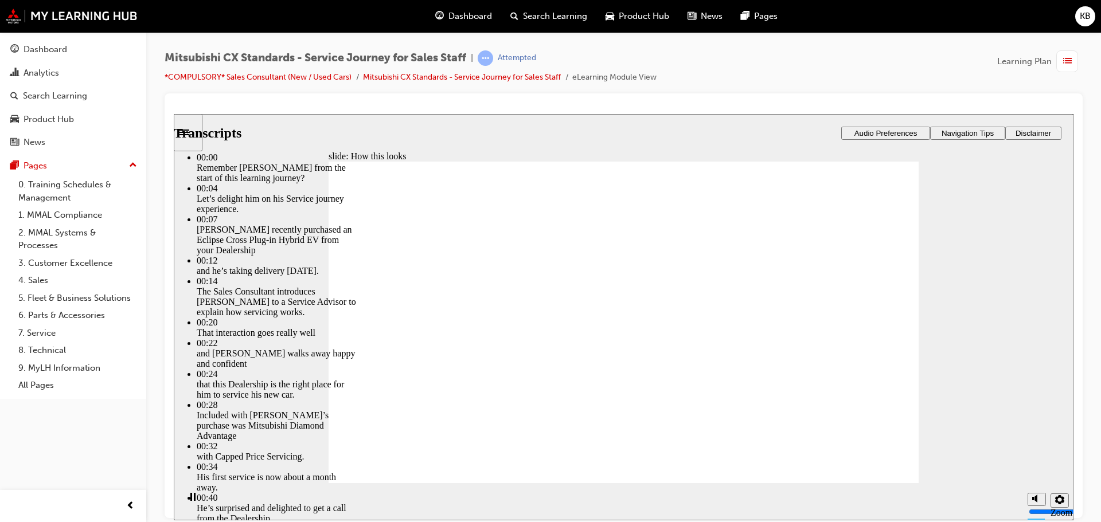
type input "3"
type input "4"
type input "3"
type input "4"
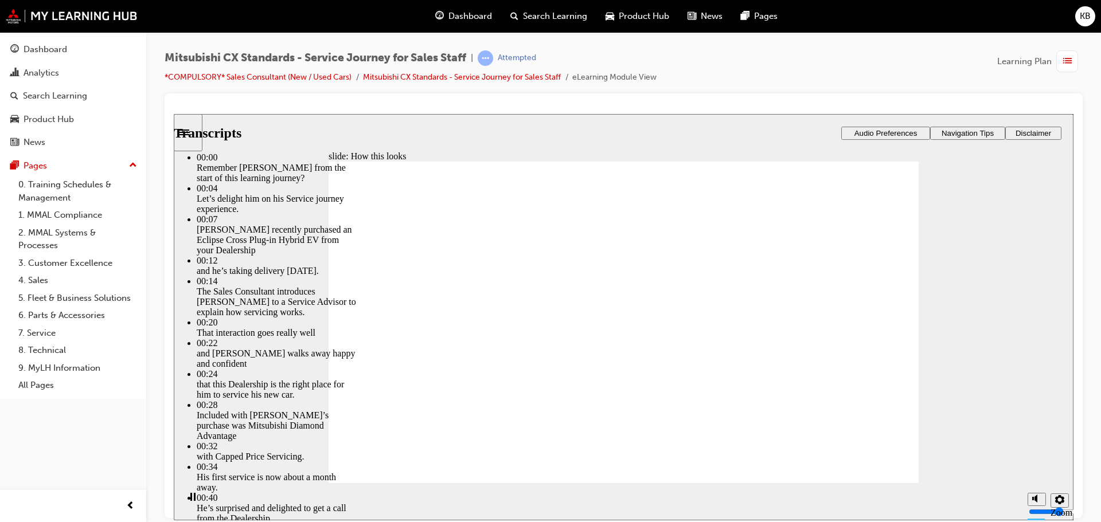
type input "3"
type input "4"
type input "3"
type input "4"
type input "3"
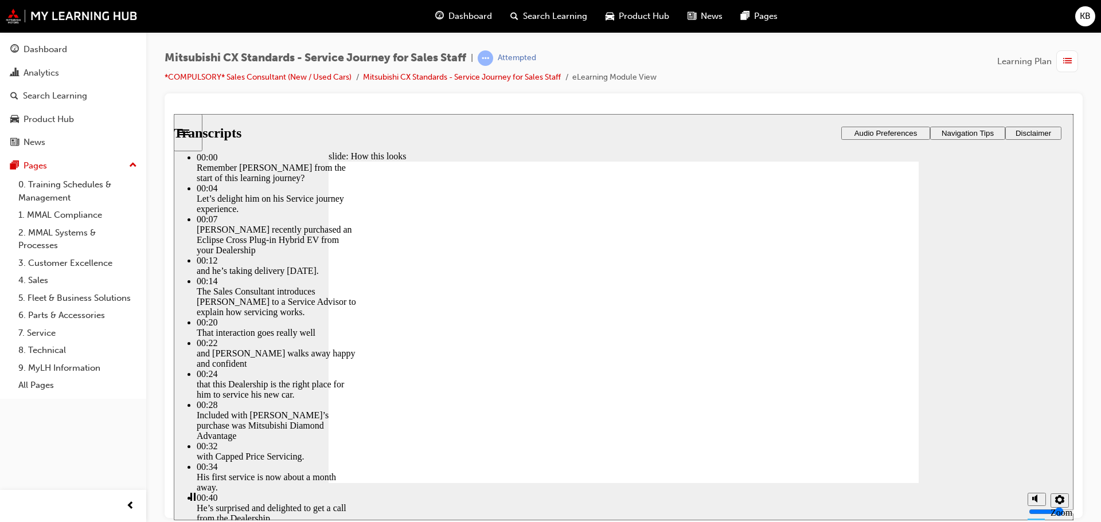
type input "4"
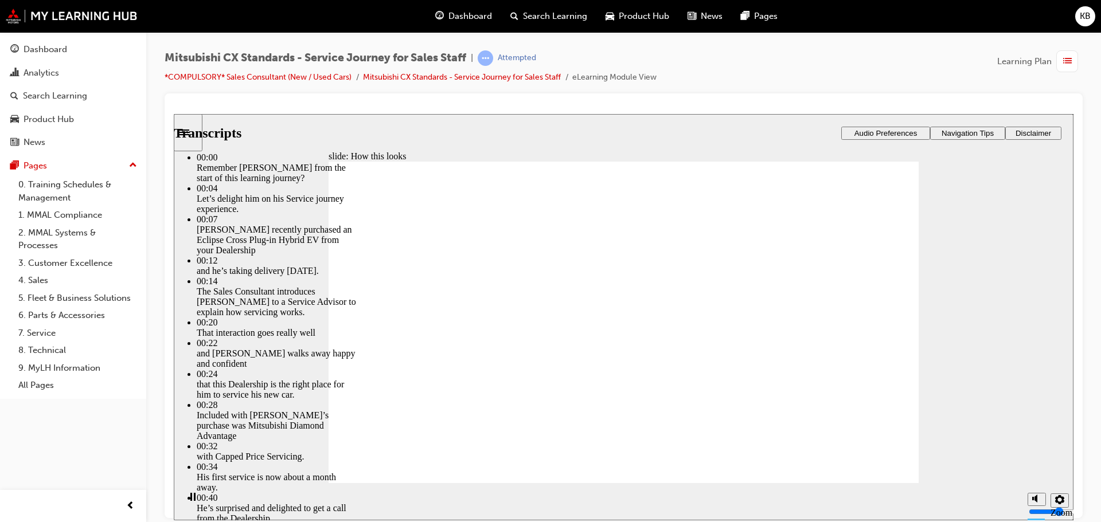
type input "4"
type input "5"
type input "4"
type input "5"
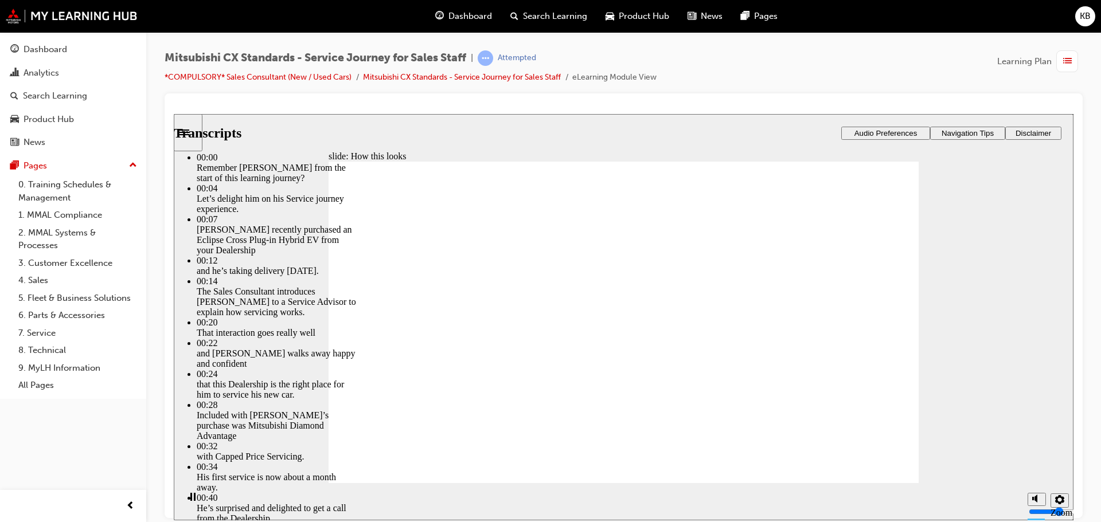
type input "4"
type input "5"
type input "4"
type input "5"
type input "4"
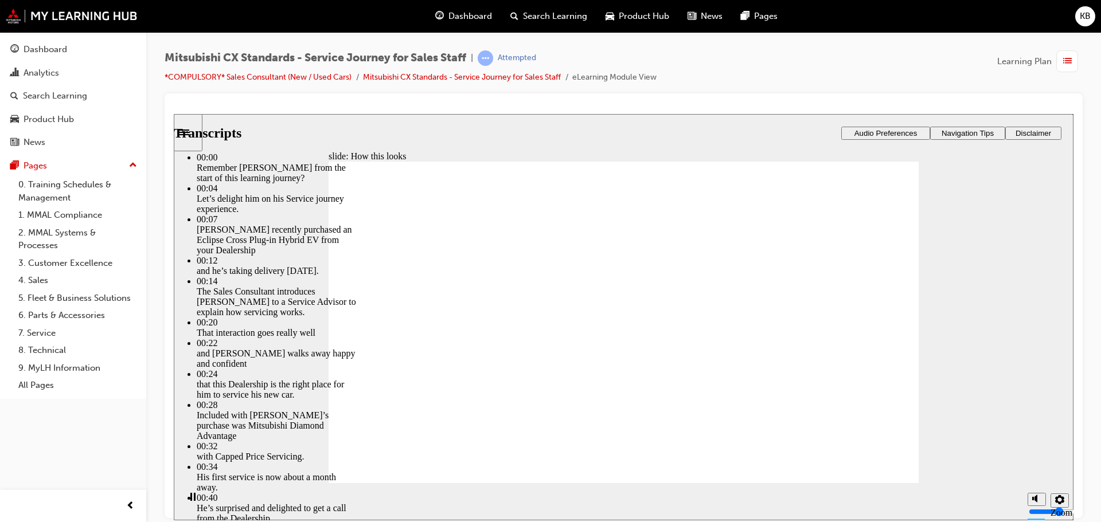
type input "6"
type input "4"
type input "6"
type input "4"
type input "6"
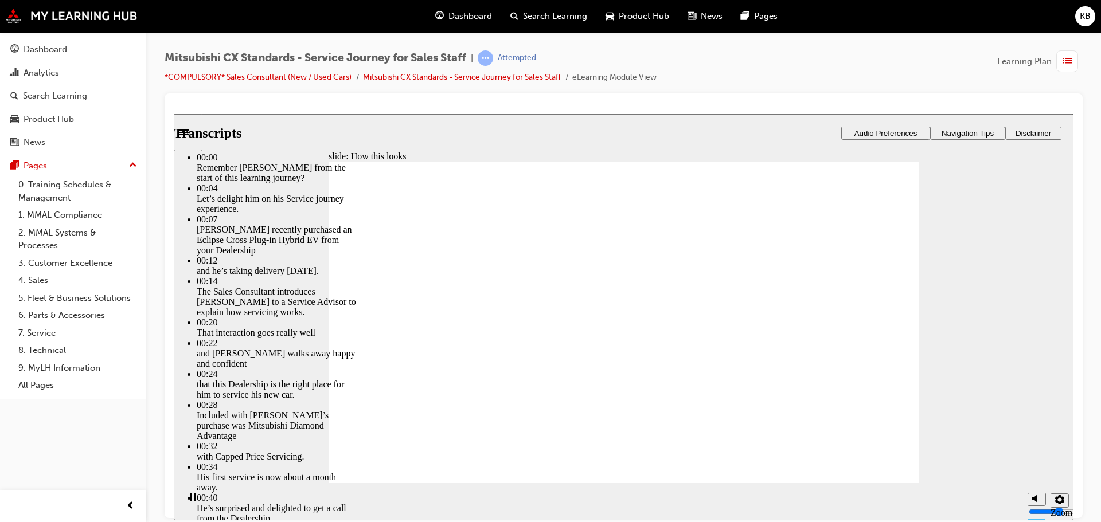
type input "4"
type input "6"
type input "4"
type input "6"
type input "4"
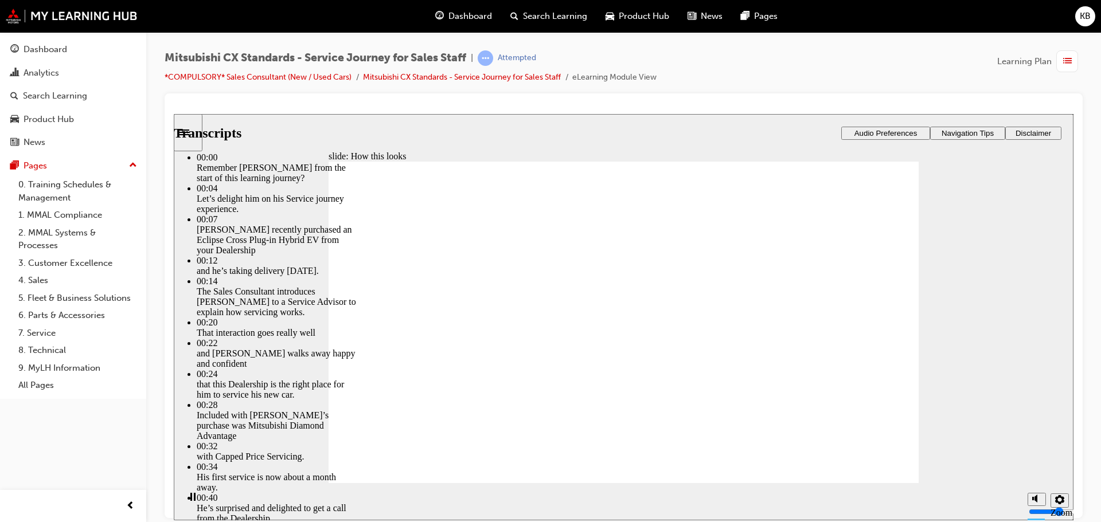
type input "7"
type input "4"
type input "7"
type input "4"
type input "7"
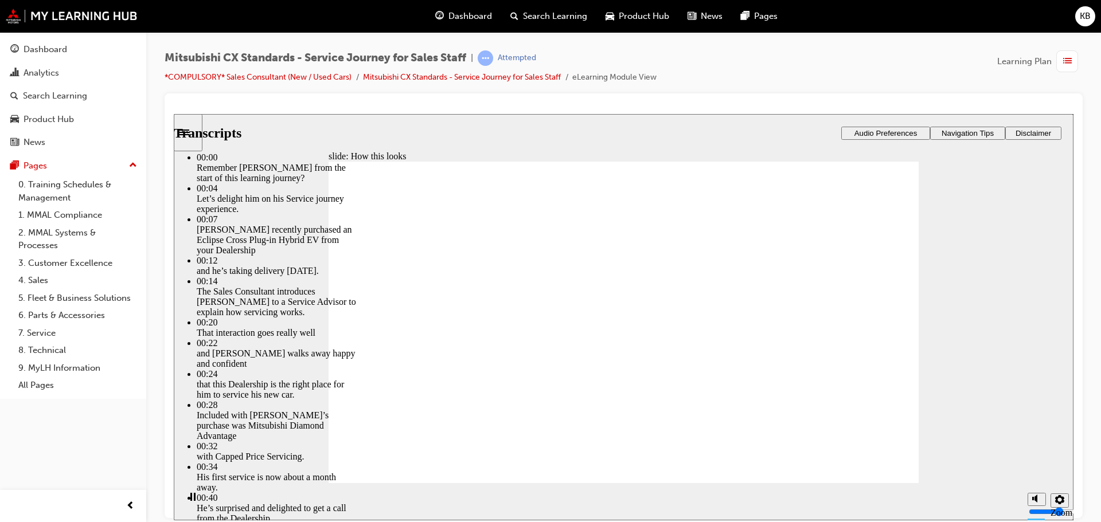
type input "4"
type input "7"
type input "4"
type input "8"
type input "4"
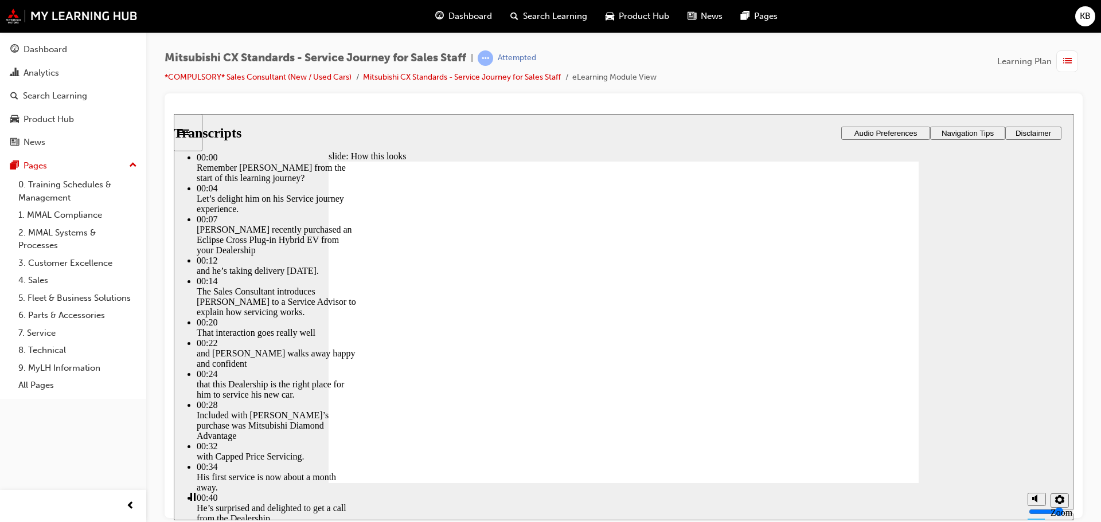
type input "8"
type input "4"
type input "8"
type input "4"
type input "8"
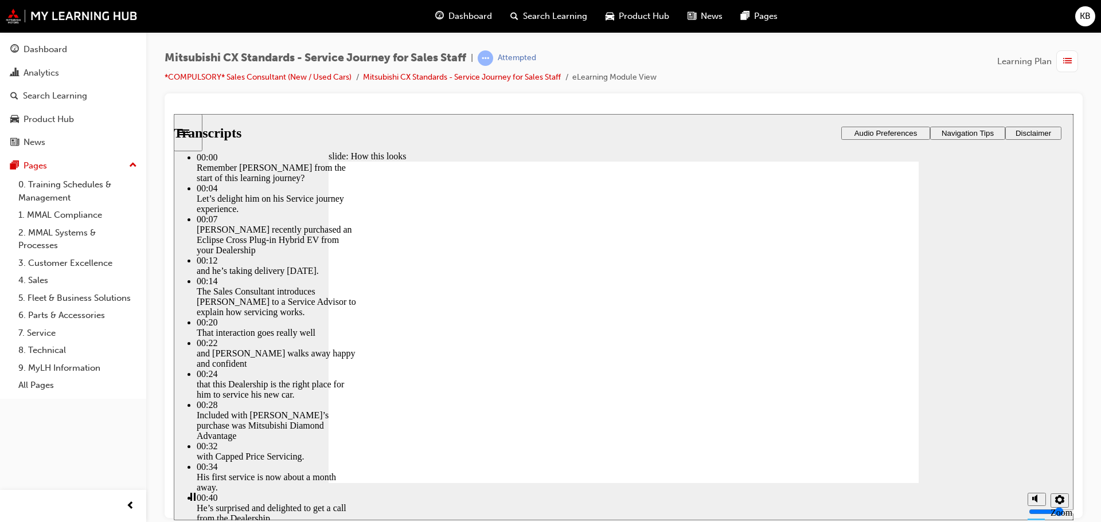
type input "4"
type input "9"
type input "4"
type input "9"
type input "4"
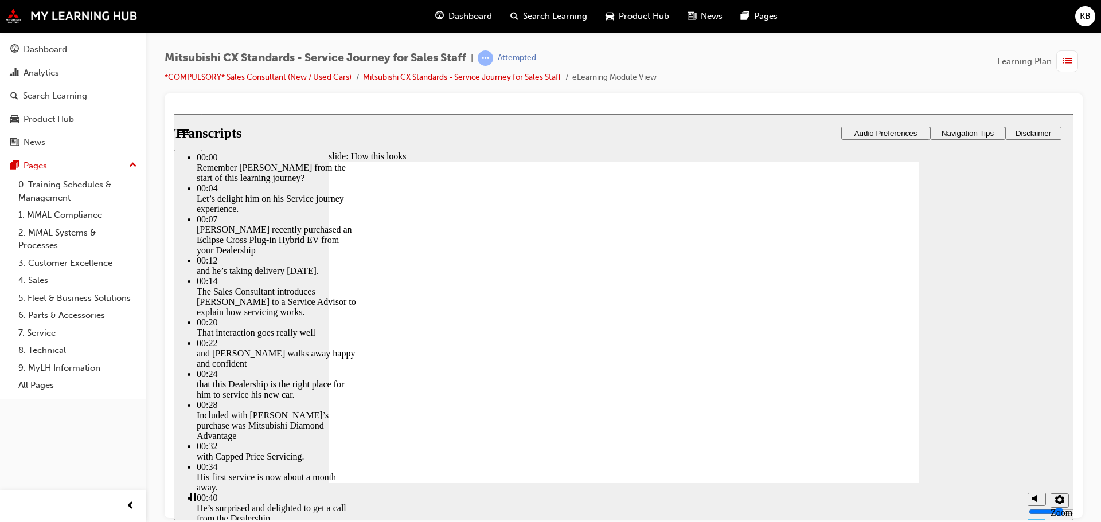
type input "9"
type input "4"
type input "10"
type input "4"
type input "10"
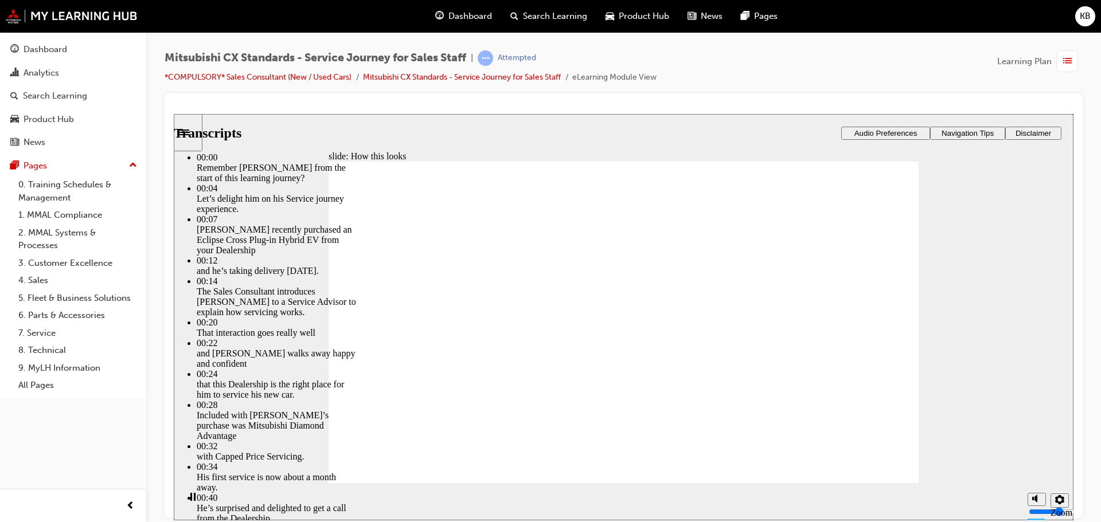
type input "4"
type input "10"
type input "4"
type input "10"
type input "4"
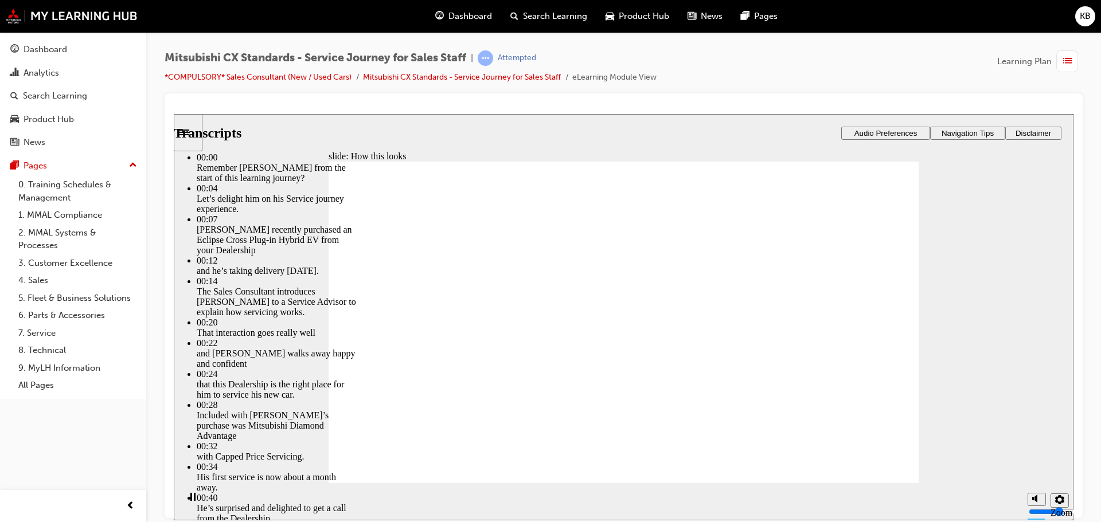
type input "11"
type input "4"
type input "11"
type input "4"
type input "11"
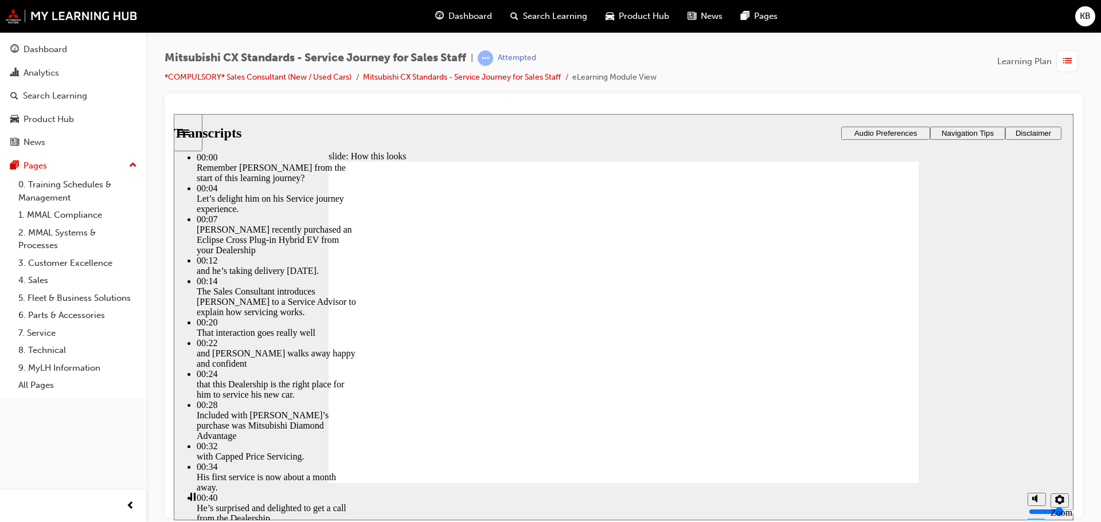
type input "4"
type input "11"
type input "4"
type input "12"
type input "4"
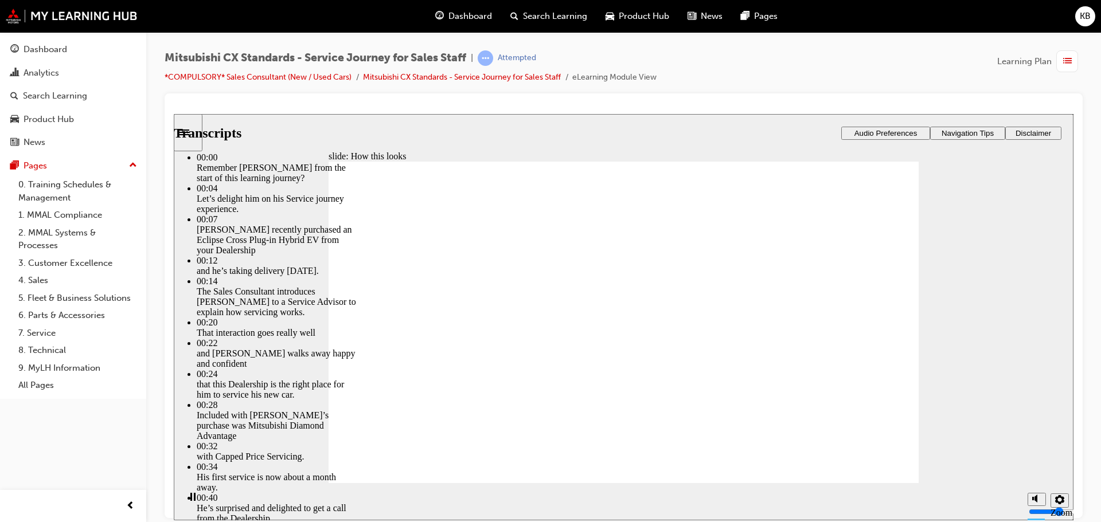
type input "12"
type input "4"
type input "12"
type input "4"
type input "12"
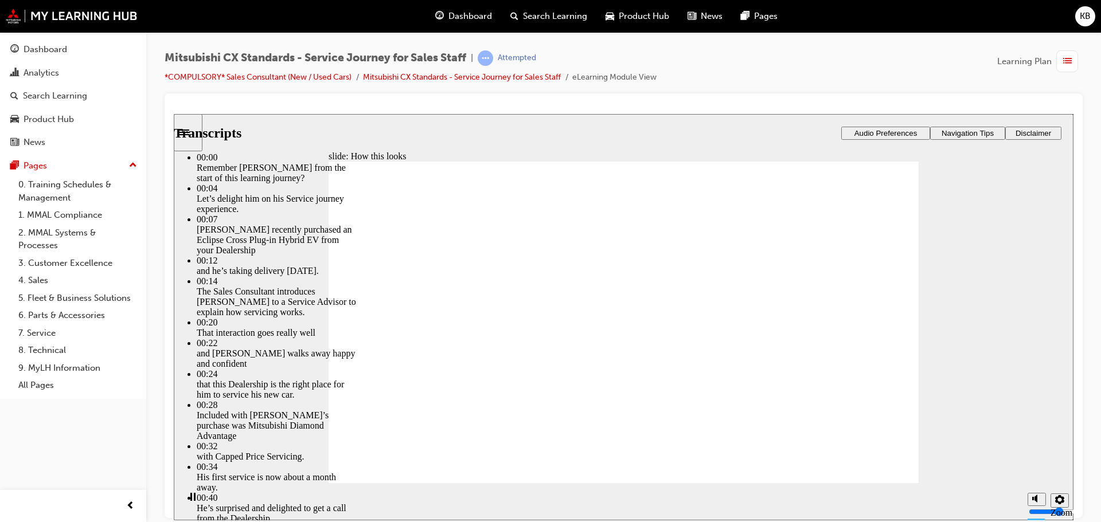
type input "4"
type input "13"
type input "4"
type input "13"
type input "4"
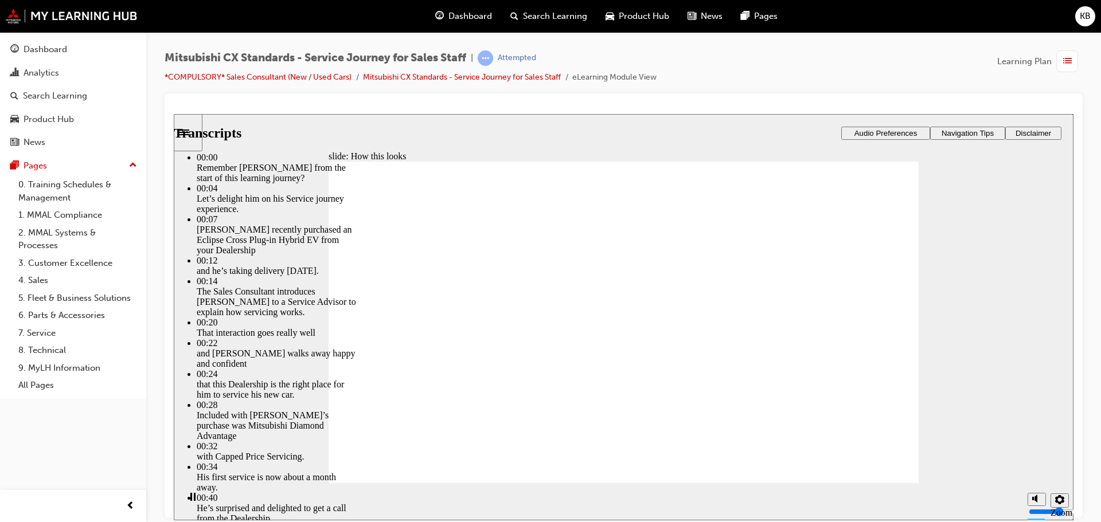
type input "13"
type input "4"
type input "14"
type input "4"
type input "14"
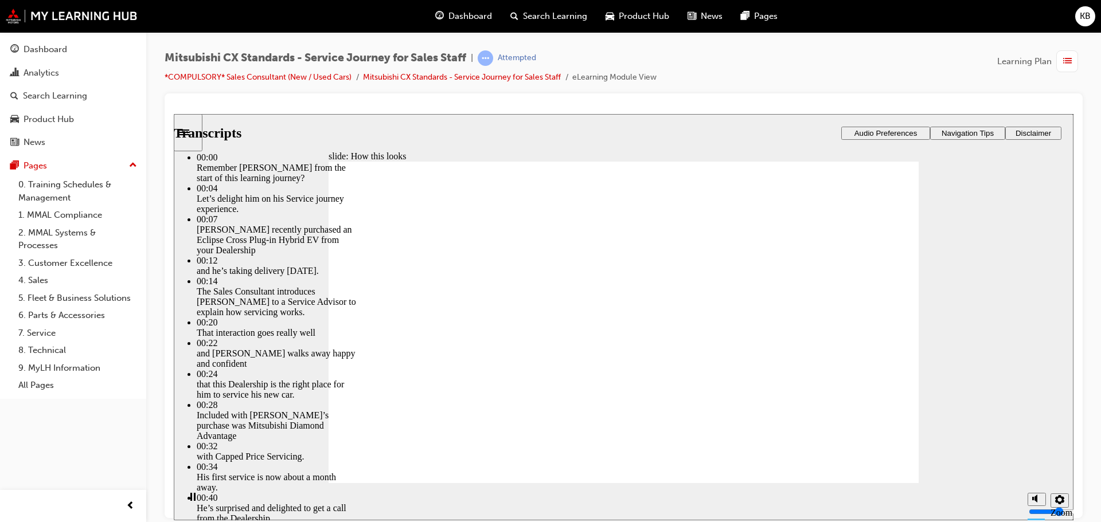
type input "4"
type input "14"
type input "4"
type input "14"
type input "4"
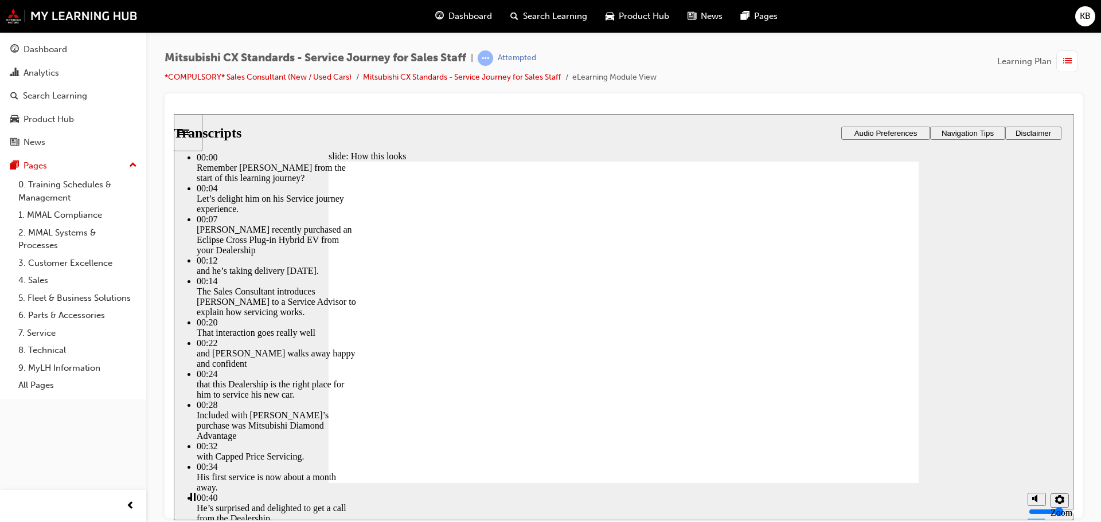
type input "15"
type input "4"
type input "15"
type input "4"
type input "15"
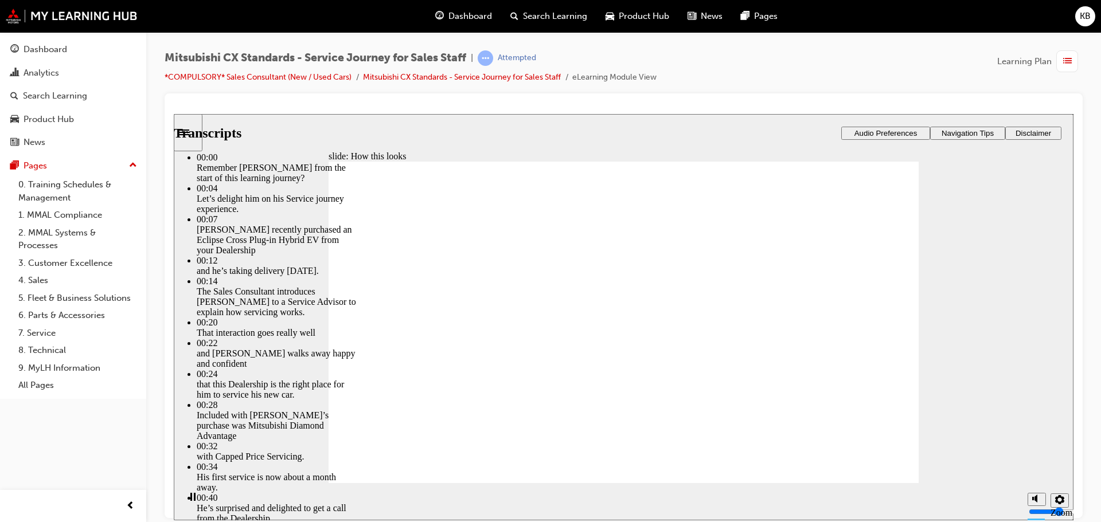
type input "4"
type input "15"
type input "4"
type input "16"
type input "4"
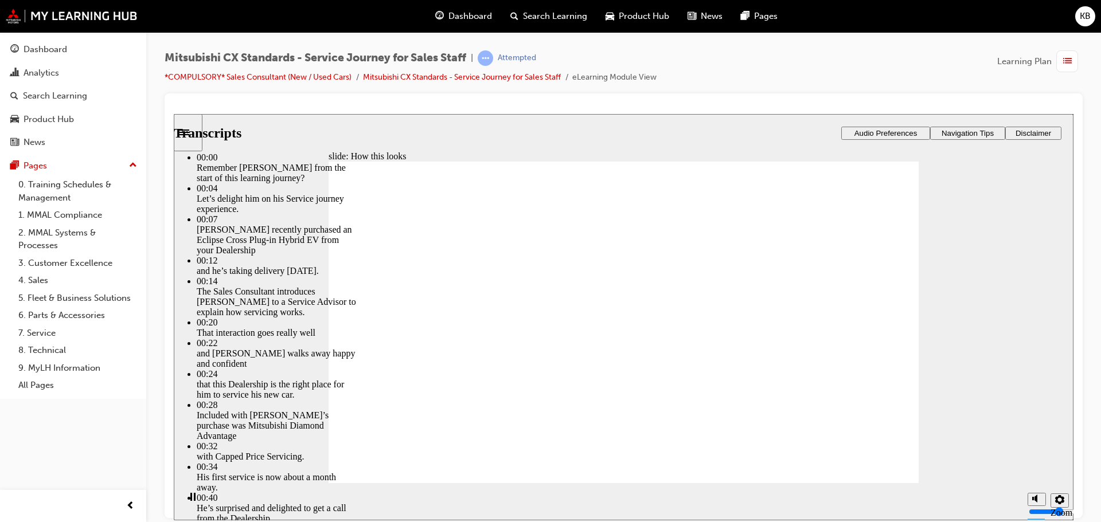
type input "16"
type input "4"
type input "16"
type input "4"
type input "16"
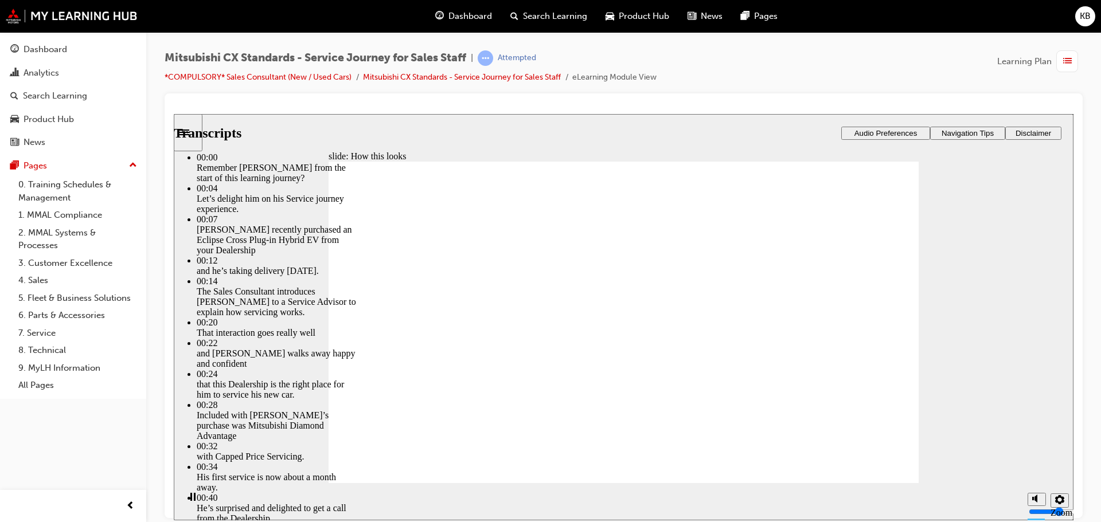
type input "4"
type input "17"
type input "4"
type input "17"
type input "4"
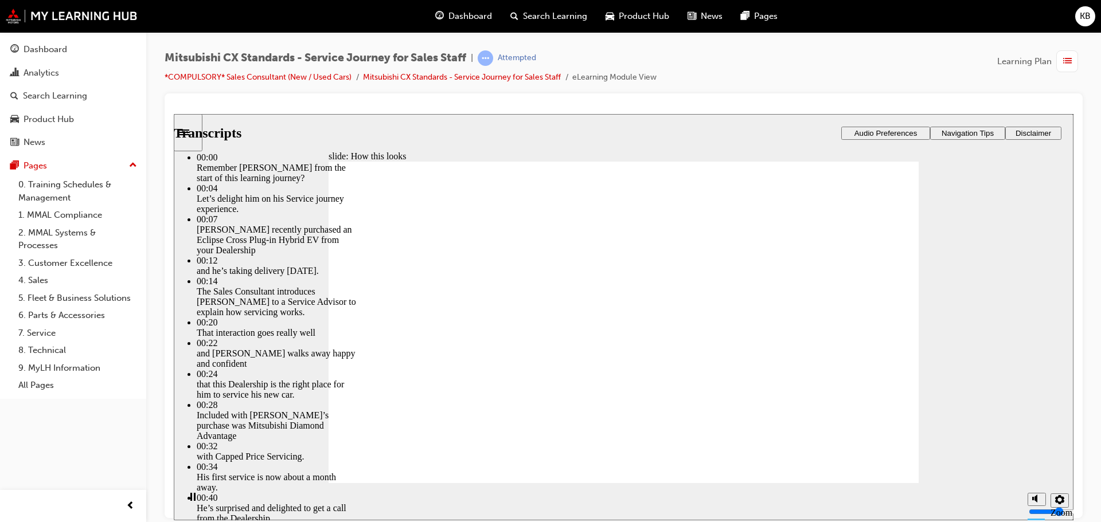
type input "17"
type input "4"
type input "18"
type input "4"
type input "18"
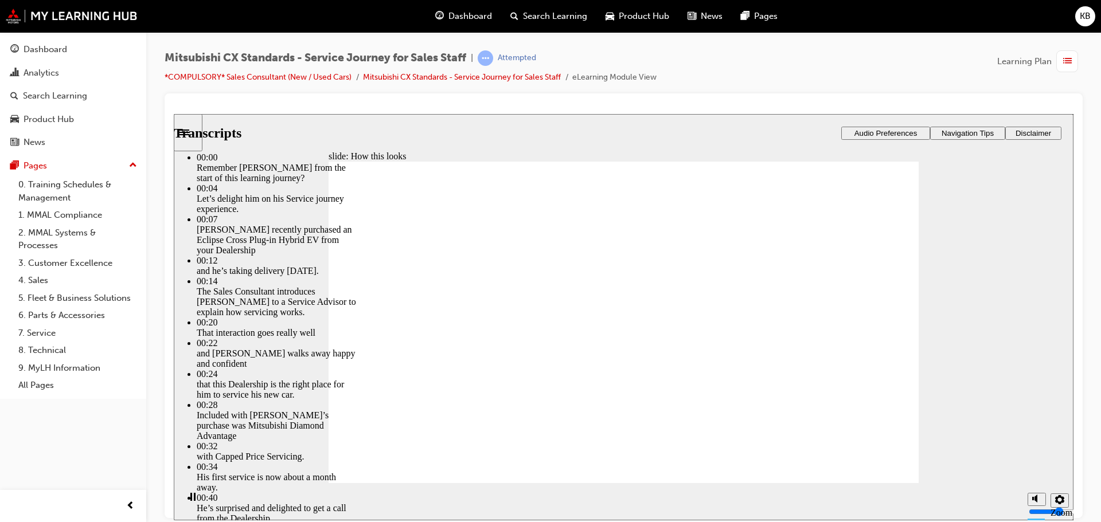
type input "4"
type input "18"
type input "4"
type input "18"
type input "4"
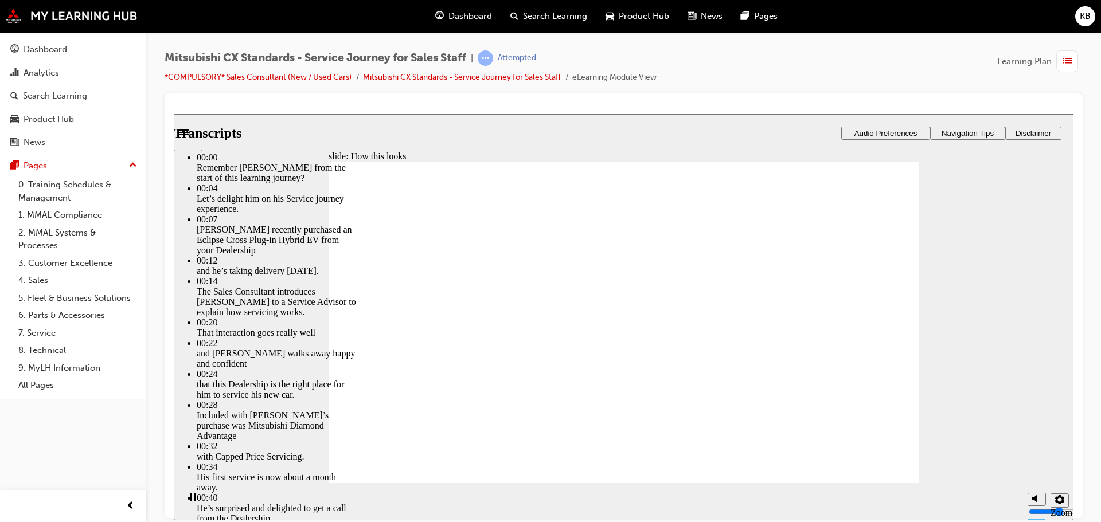
type input "19"
type input "4"
type input "19"
type input "4"
type input "19"
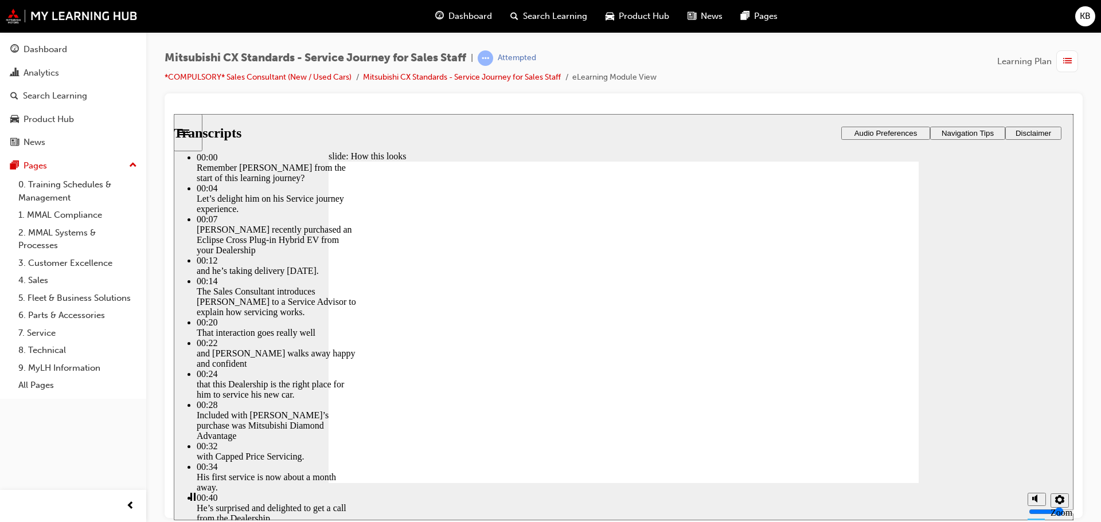
type input "4"
type input "19"
type input "4"
type input "20"
type input "4"
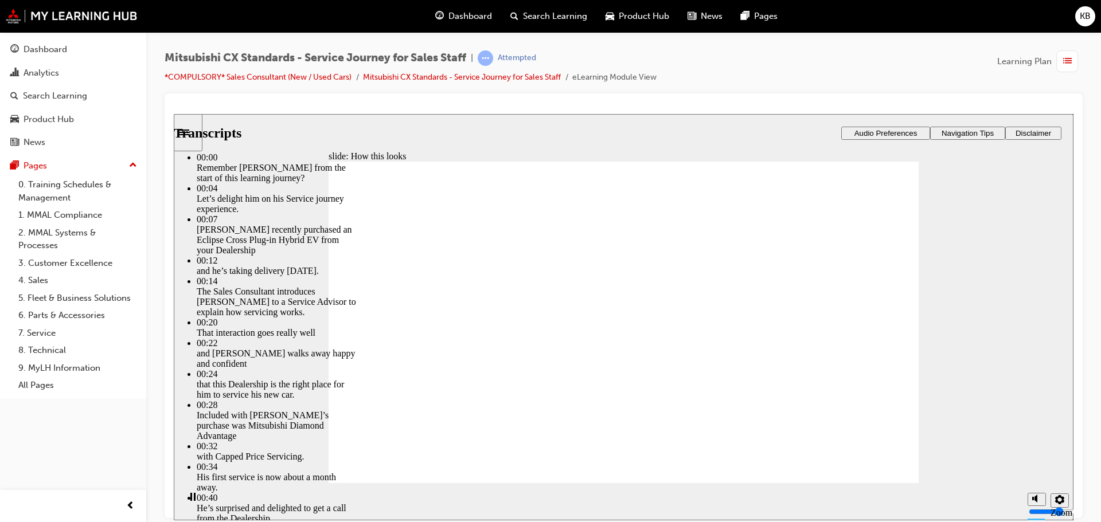
type input "20"
type input "4"
type input "20"
type input "4"
type input "20"
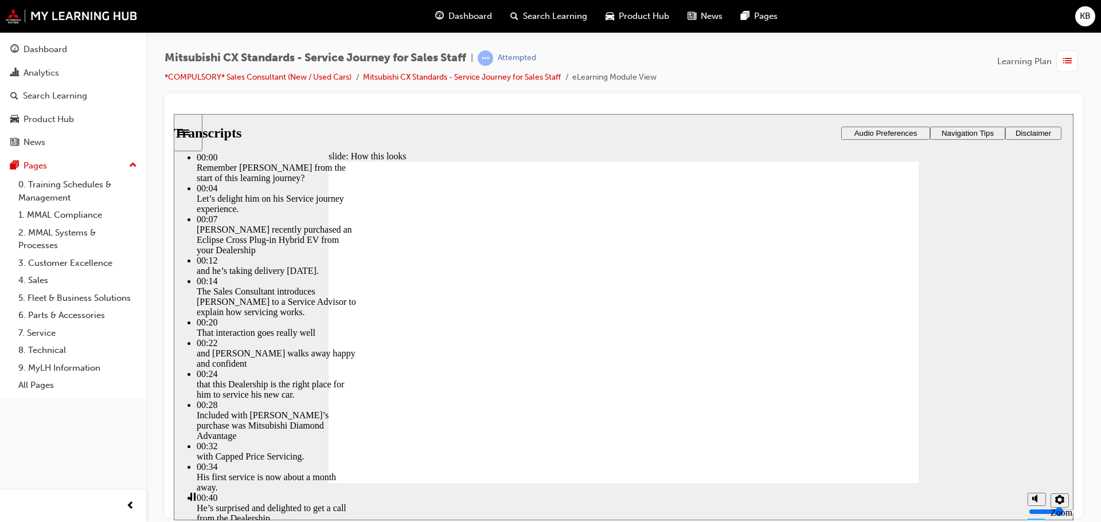
type input "4"
type input "21"
type input "4"
type input "21"
type input "4"
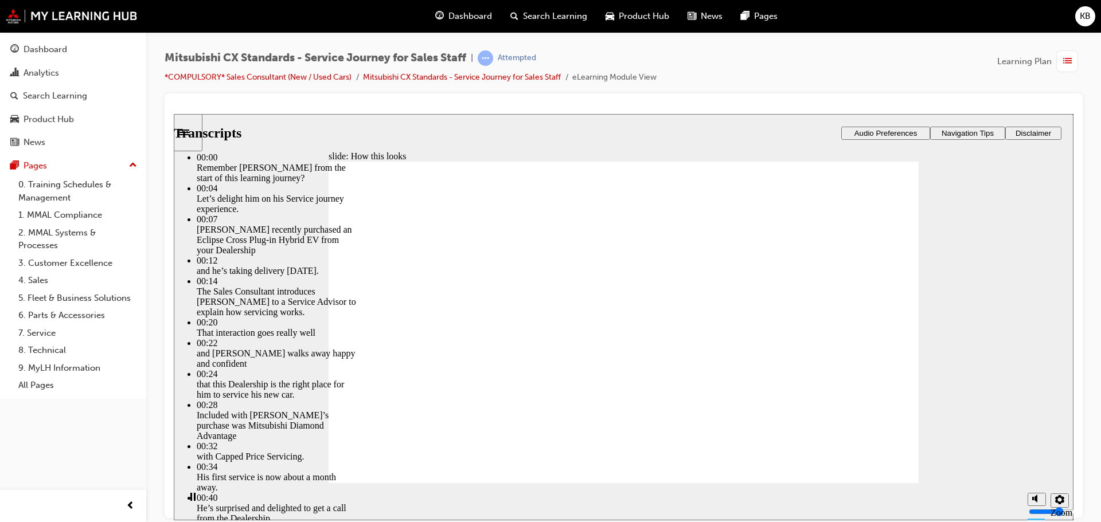
type input "21"
type input "4"
type input "21"
type input "4"
type input "22"
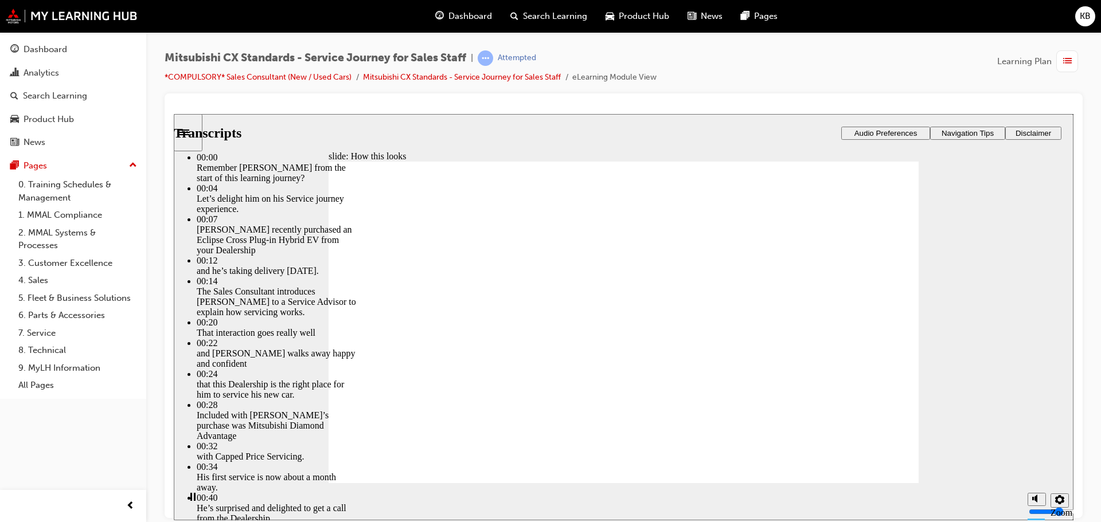
type input "4"
type input "22"
type input "4"
type input "22"
type input "4"
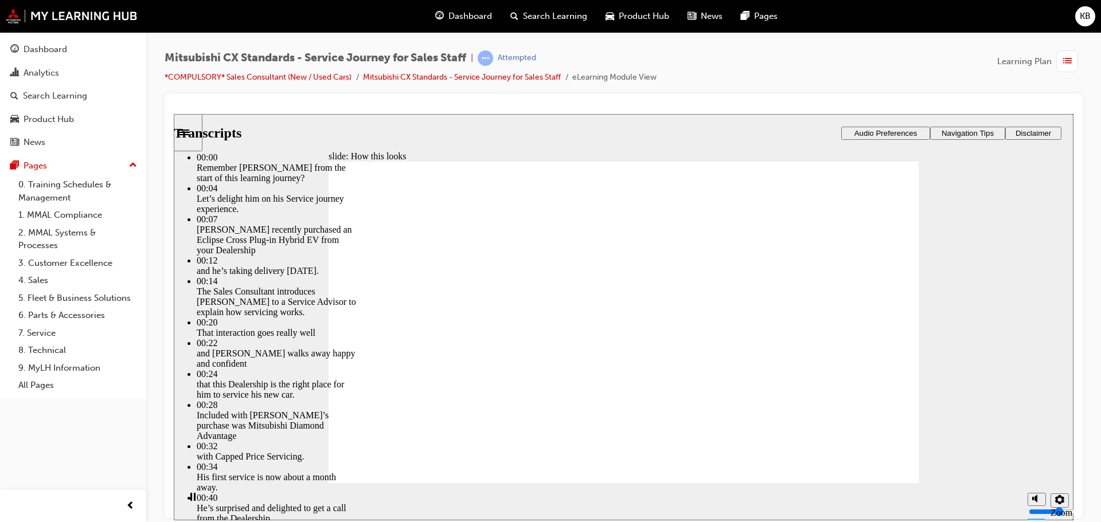
type input "23"
type input "4"
type input "23"
type input "4"
type input "23"
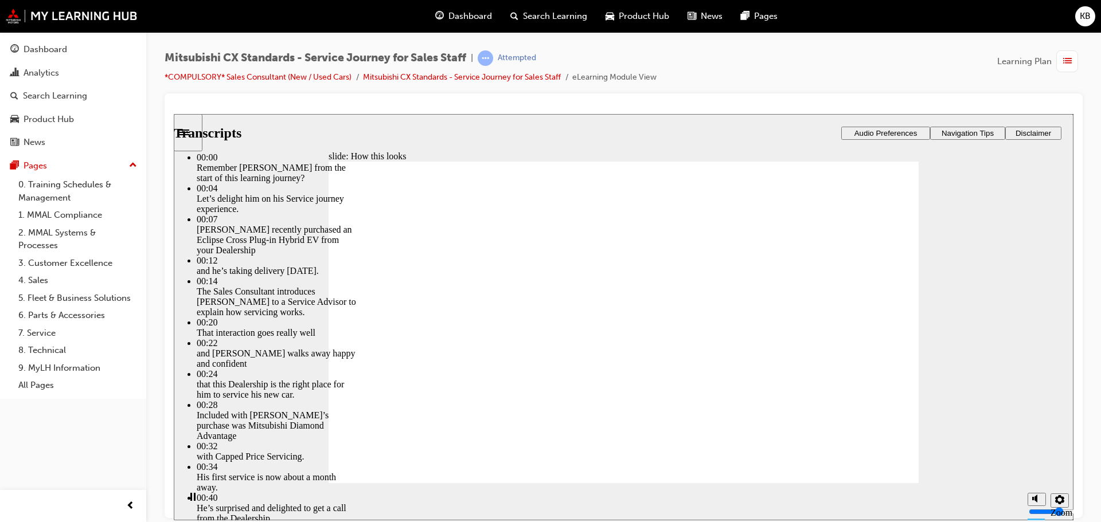
type input "4"
type input "23"
type input "4"
type input "24"
type input "4"
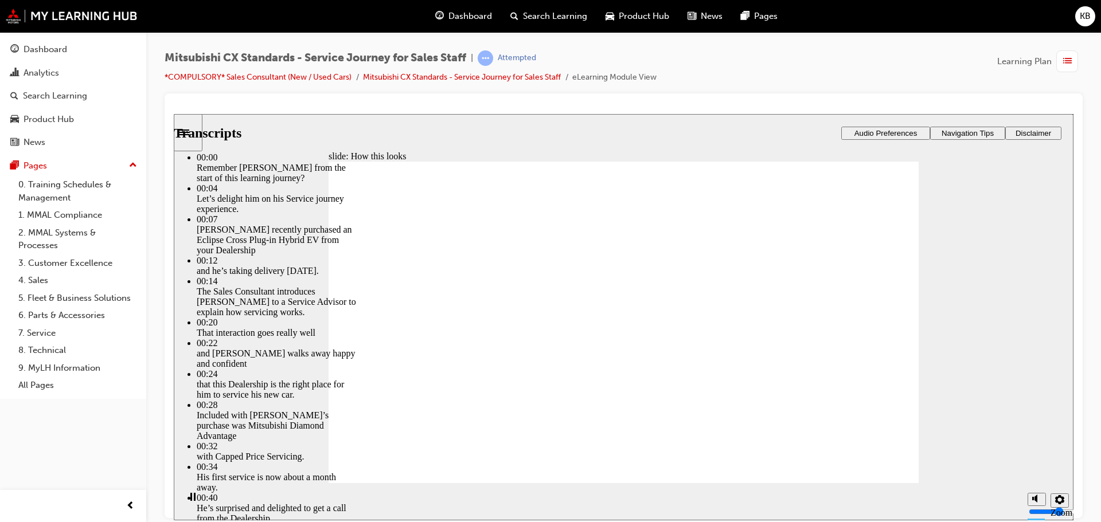
type input "24"
type input "4"
type input "24"
type input "4"
type input "24"
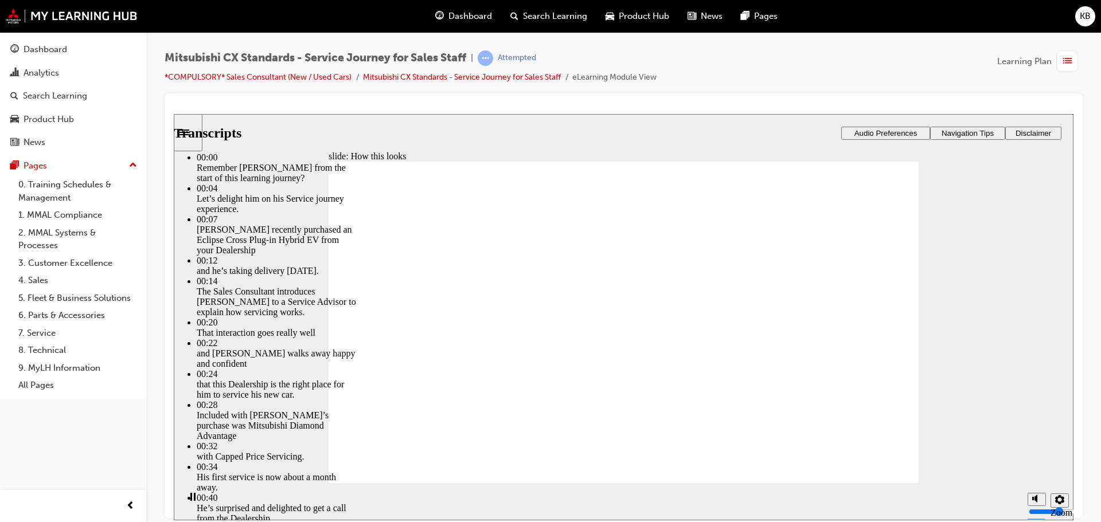
type input "4"
type input "25"
type input "4"
type input "25"
type input "4"
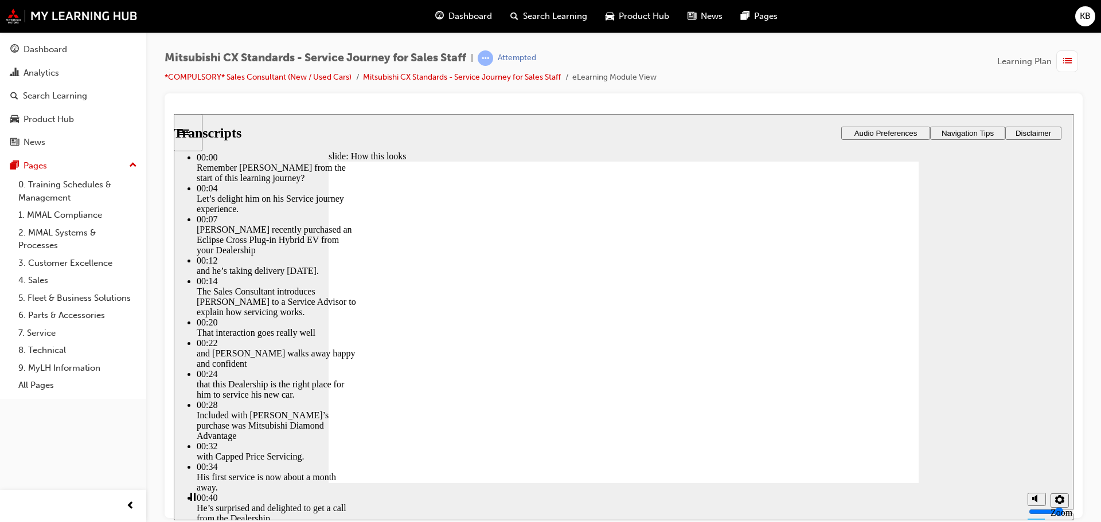
type input "25"
type input "4"
type input "25"
type input "4"
type input "26"
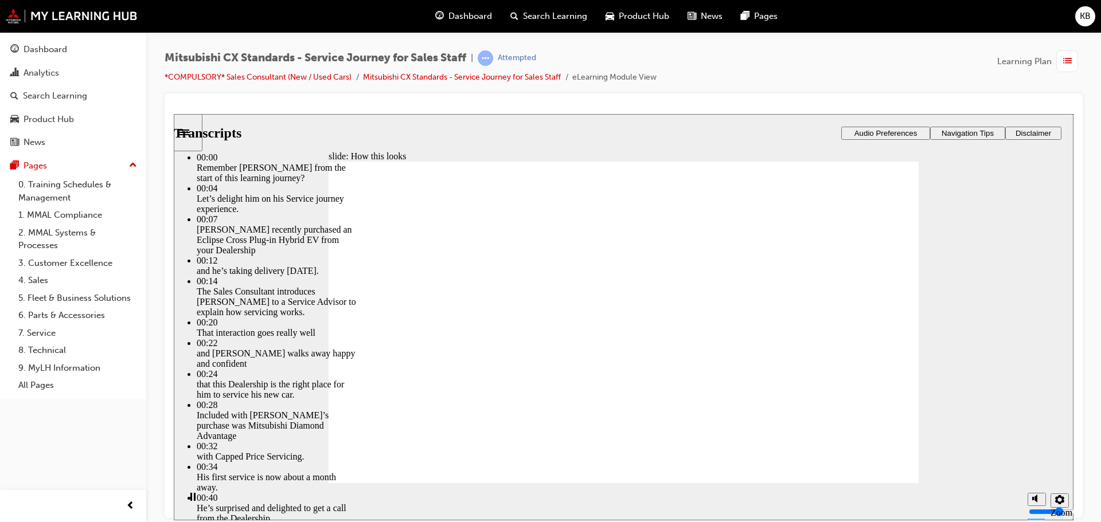
type input "4"
type input "26"
type input "4"
type input "26"
type input "4"
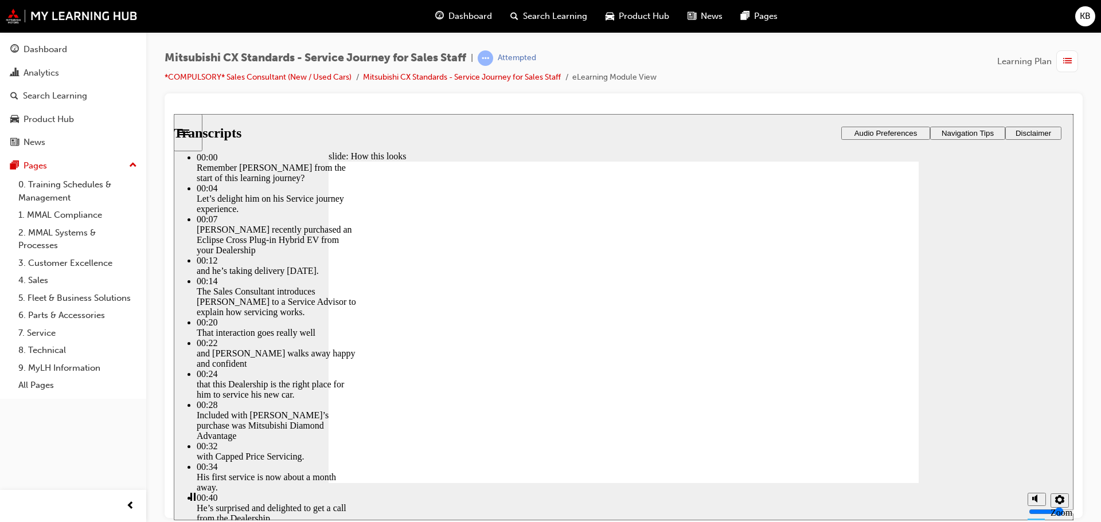
type input "27"
type input "4"
type input "27"
type input "4"
type input "27"
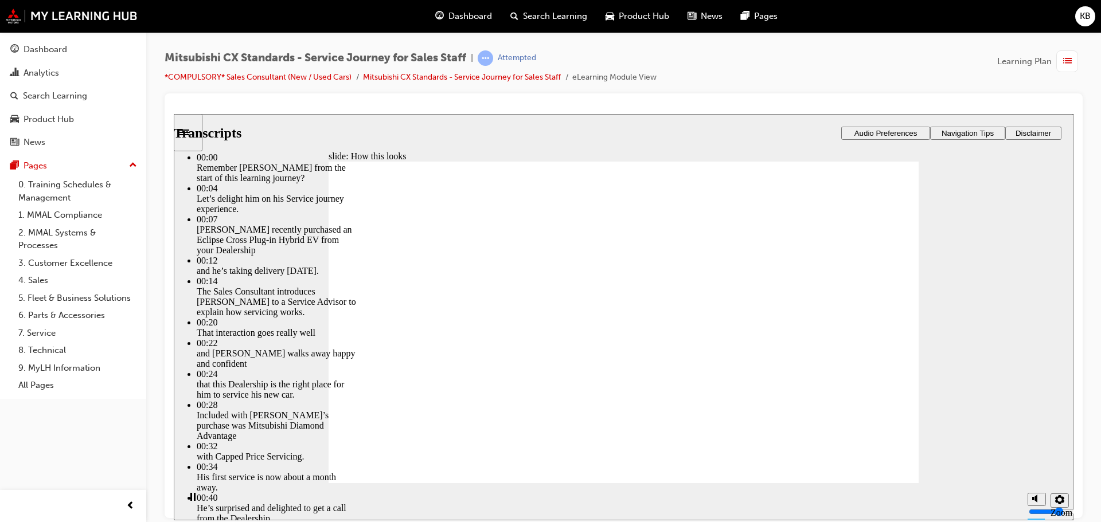
type input "4"
type input "27"
type input "4"
type input "28"
type input "4"
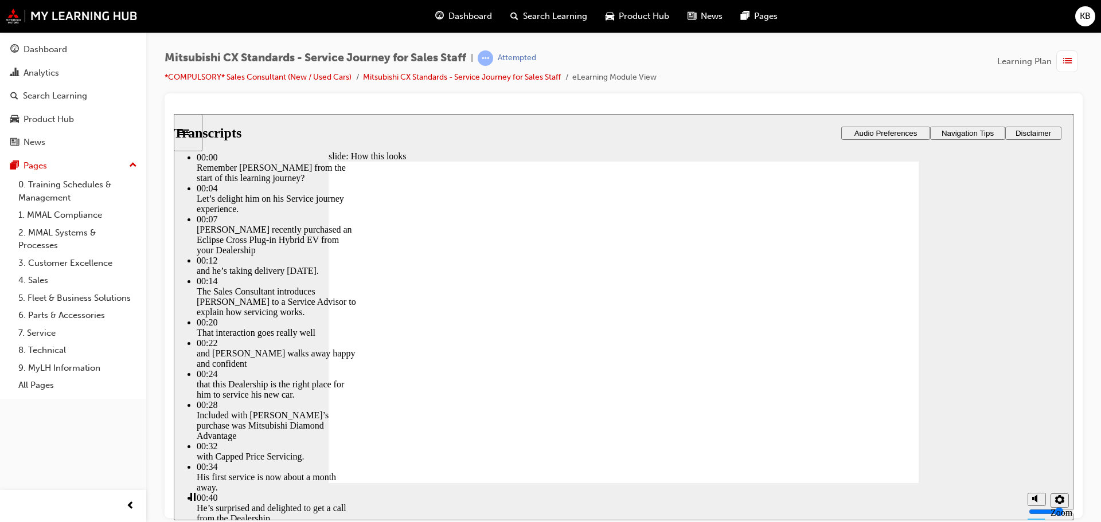
type input "28"
type input "4"
type input "28"
type input "4"
type input "29"
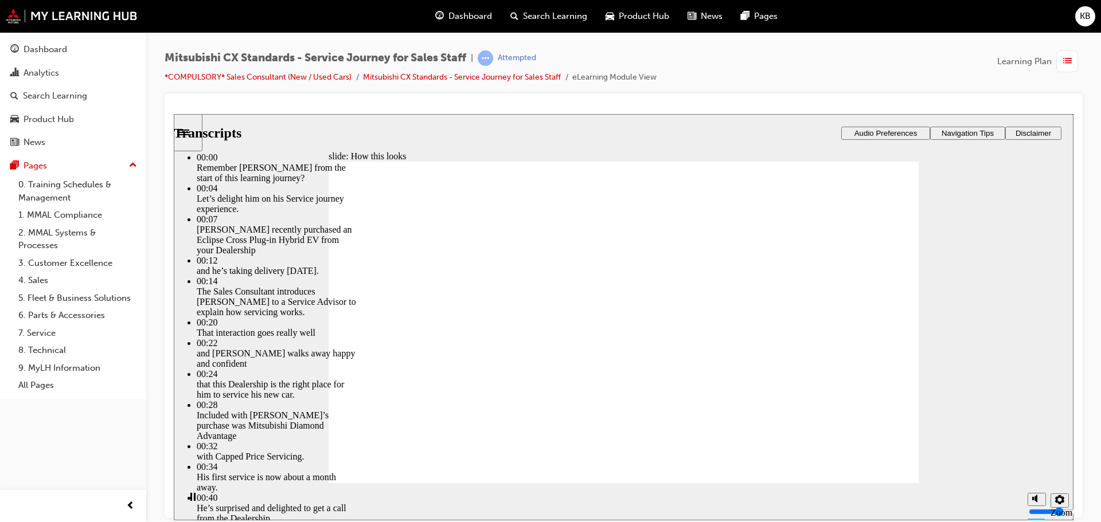
type input "4"
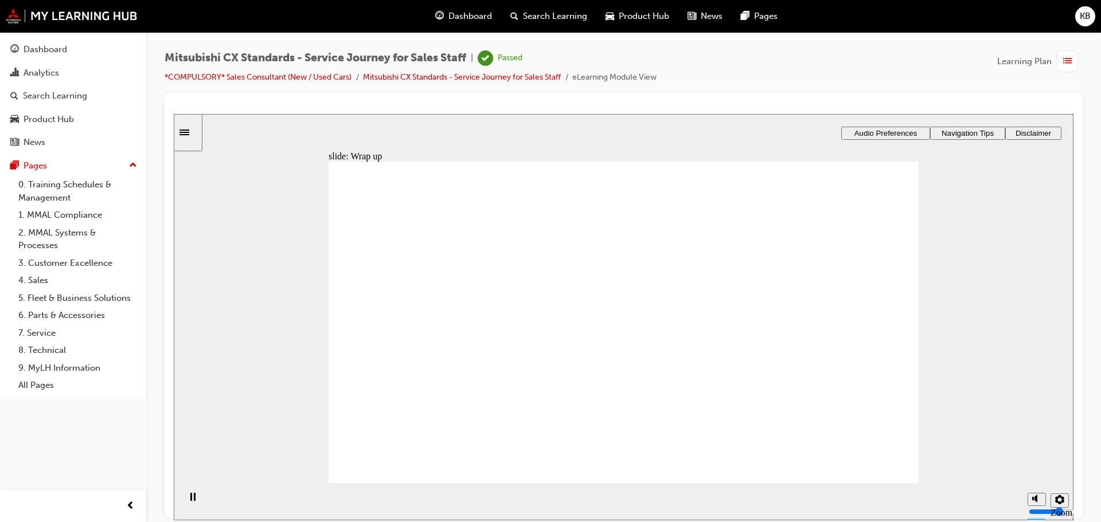
click at [50, 42] on div "Dashboard" at bounding box center [73, 49] width 126 height 14
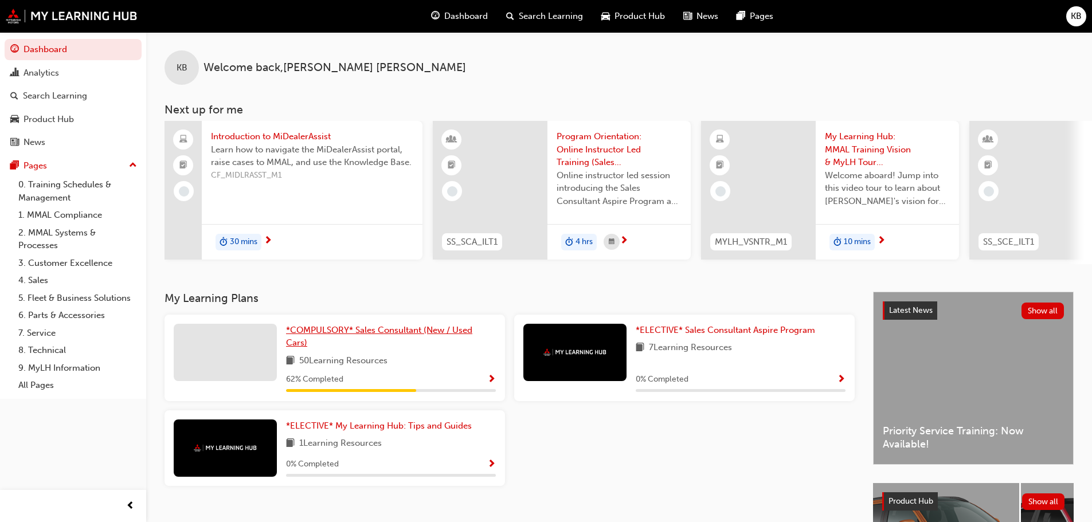
click at [349, 330] on span "*COMPULSORY* Sales Consultant (New / Used Cars)" at bounding box center [379, 337] width 186 height 24
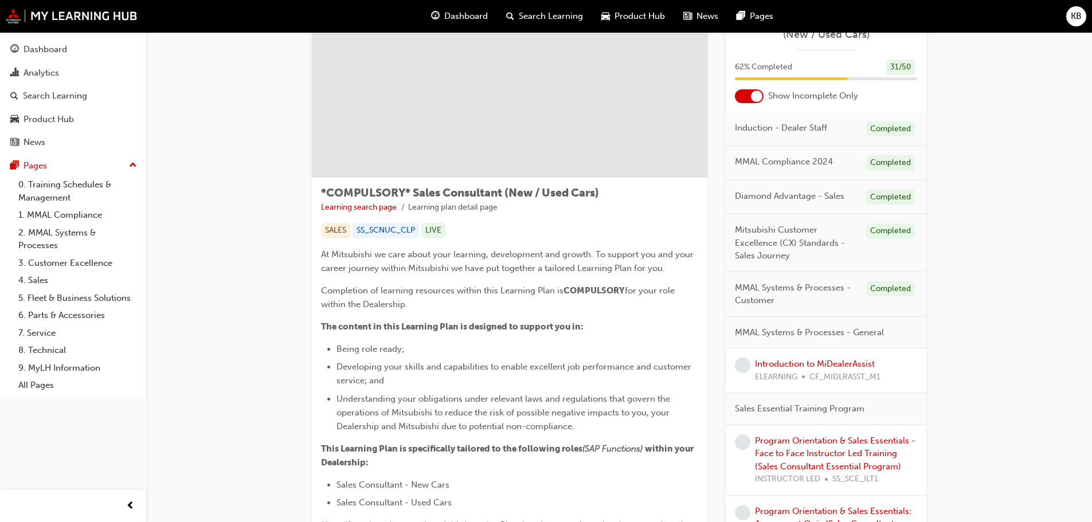
scroll to position [57, 0]
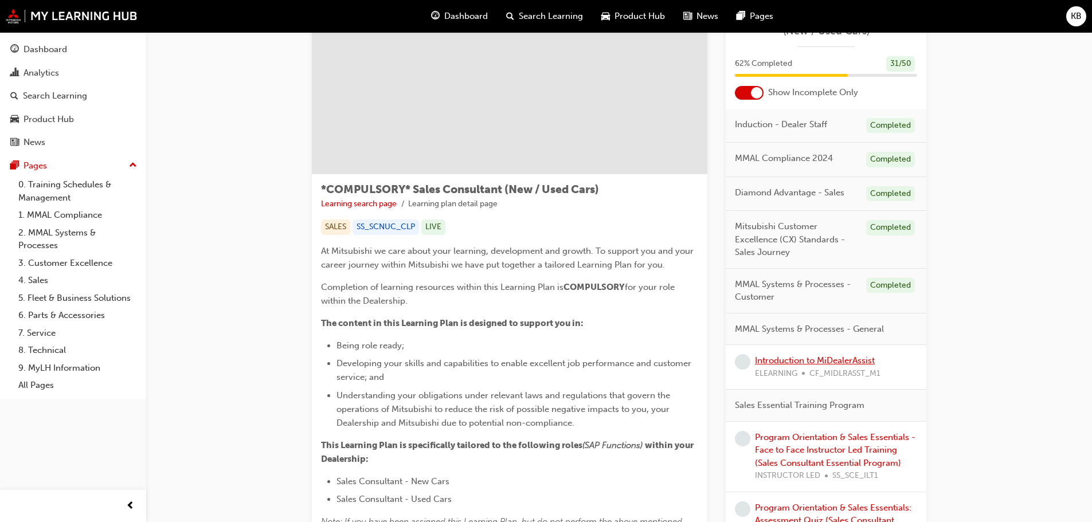
click at [788, 364] on link "Introduction to MiDealerAssist" at bounding box center [815, 360] width 120 height 10
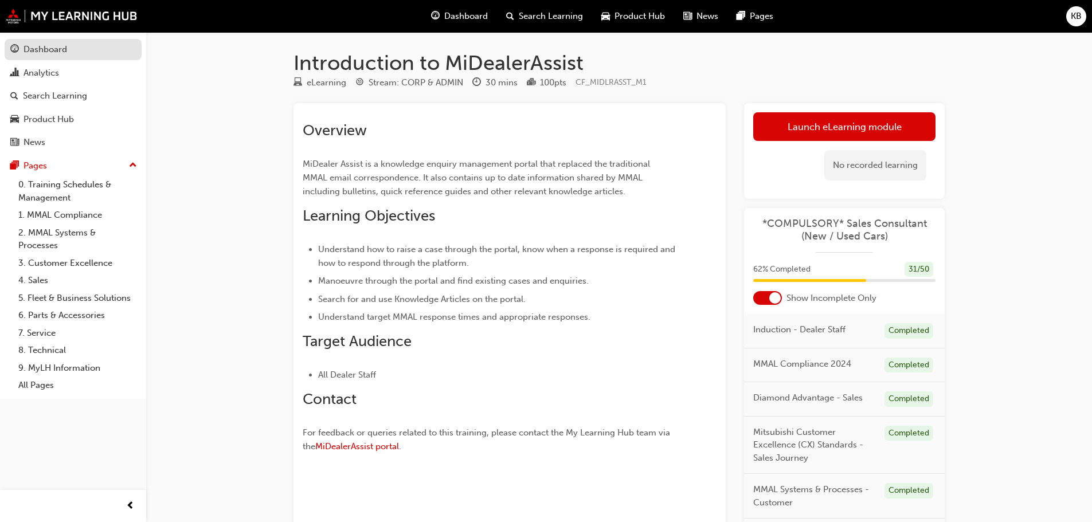
click at [83, 49] on div "Dashboard" at bounding box center [73, 49] width 126 height 14
